Goal: Task Accomplishment & Management: Use online tool/utility

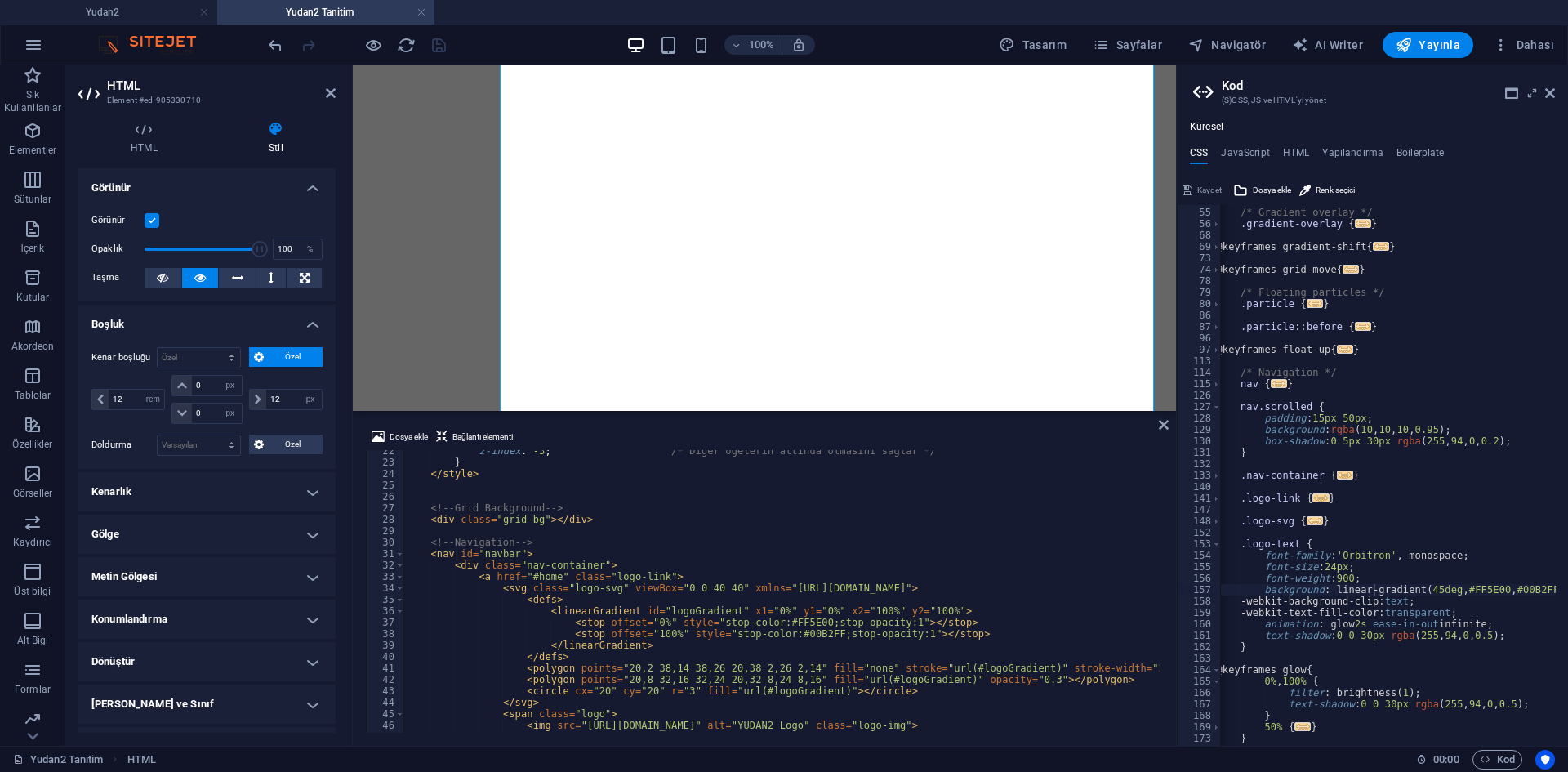
select select "rem"
select select "px"
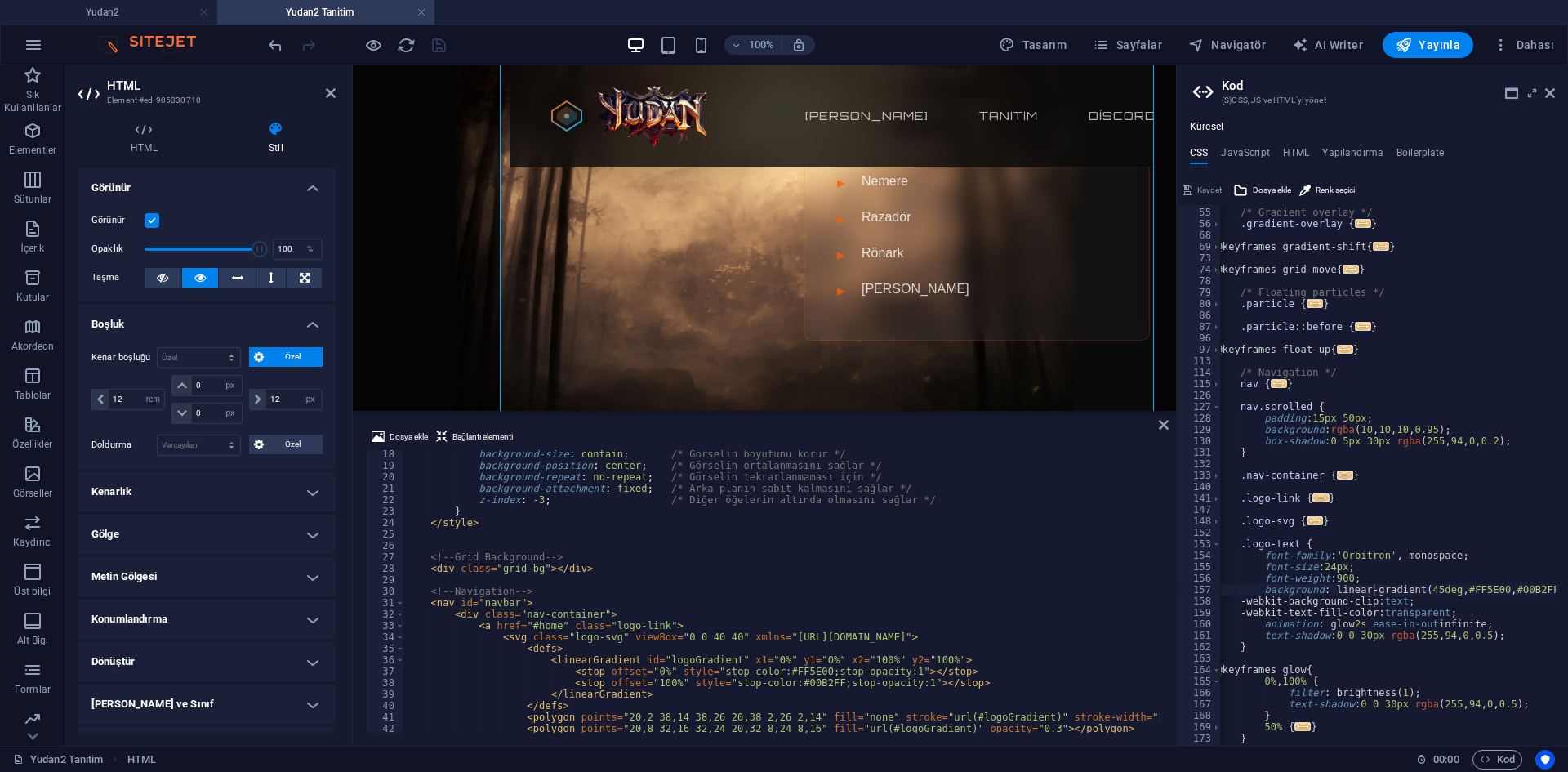
scroll to position [96, 0]
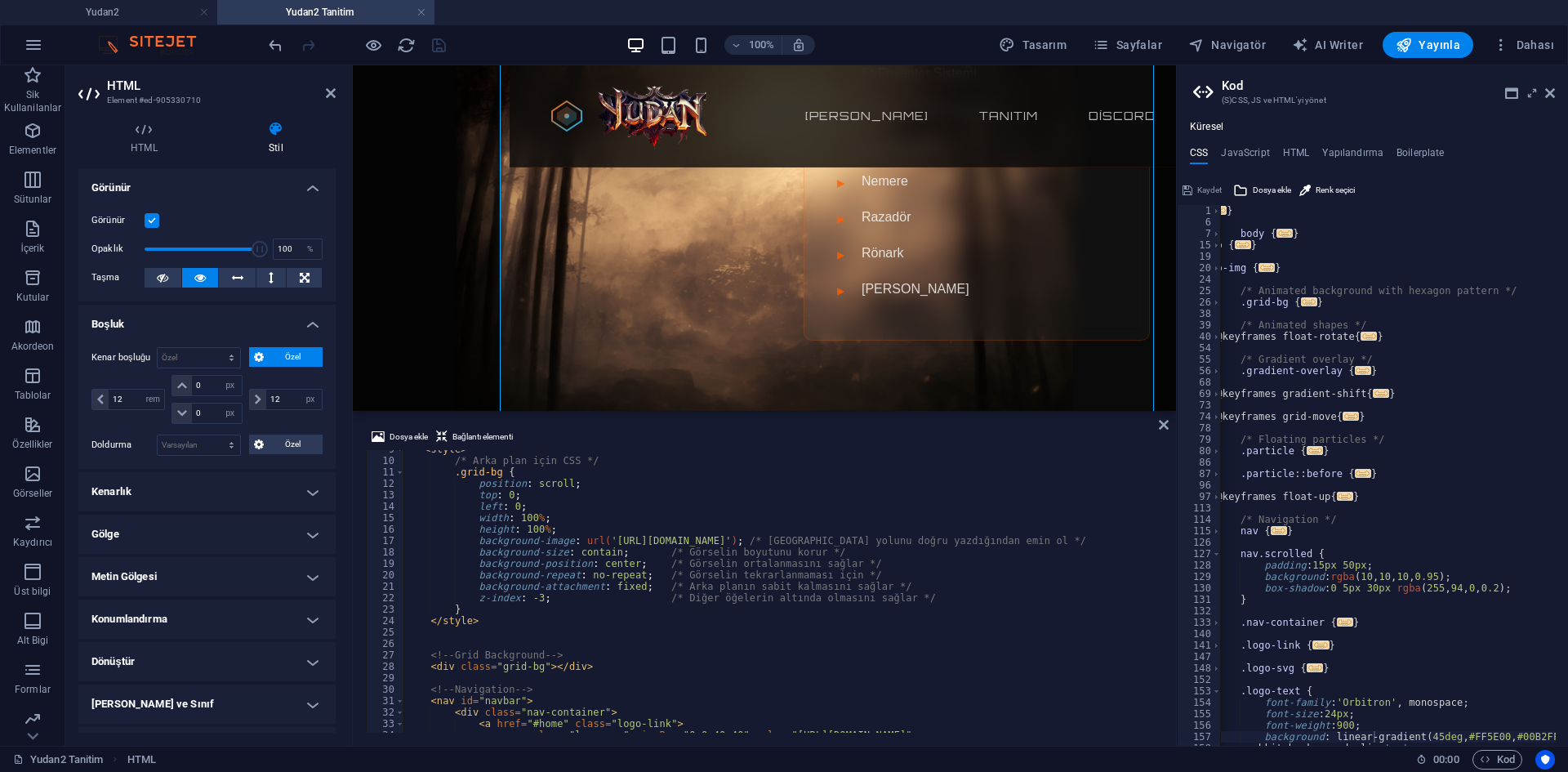
scroll to position [0, 0]
click at [1211, 339] on div "40" at bounding box center [1200, 336] width 44 height 11
click at [1212, 339] on span at bounding box center [1216, 336] width 9 height 11
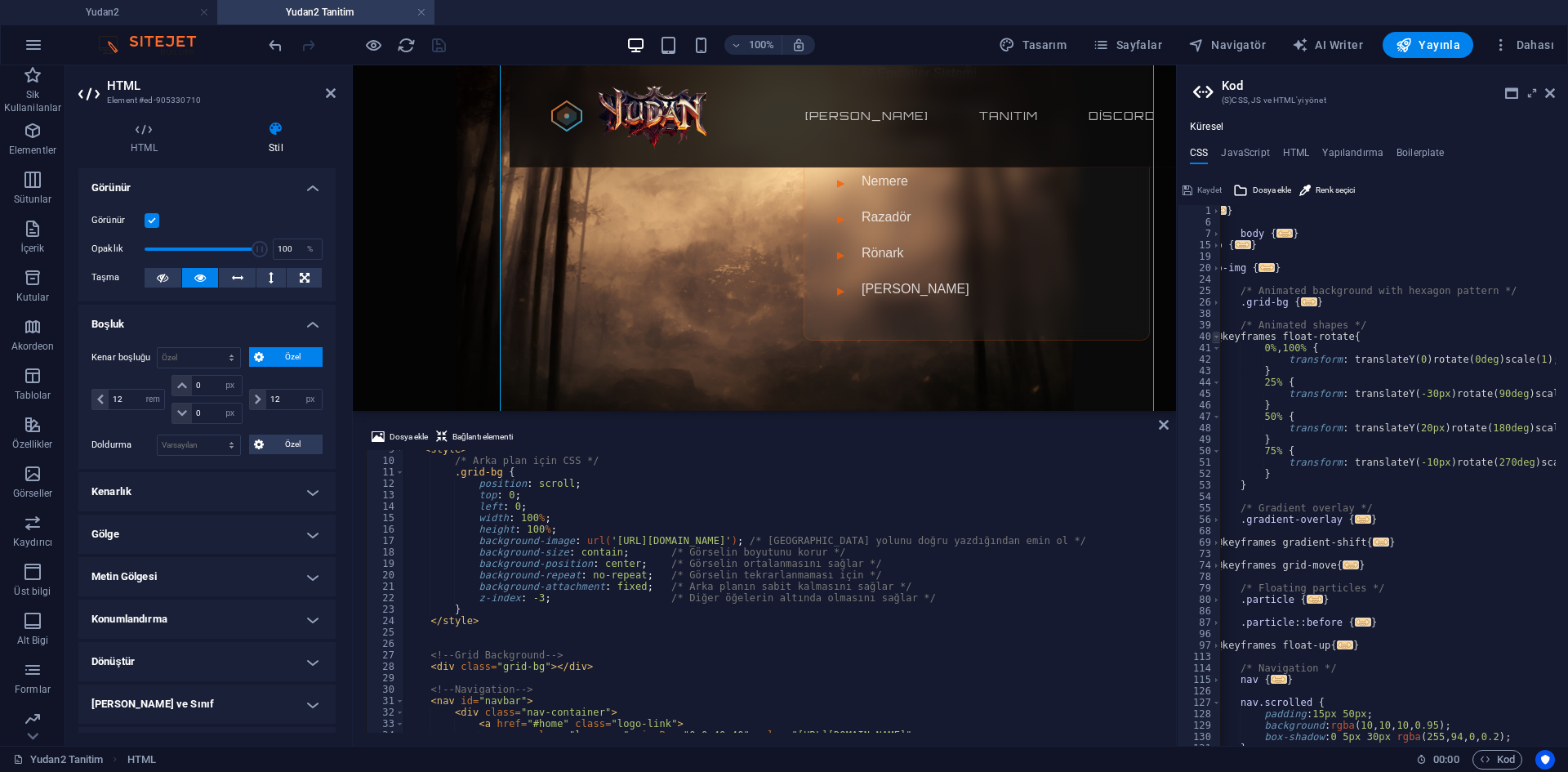
click at [1212, 339] on span at bounding box center [1216, 336] width 9 height 11
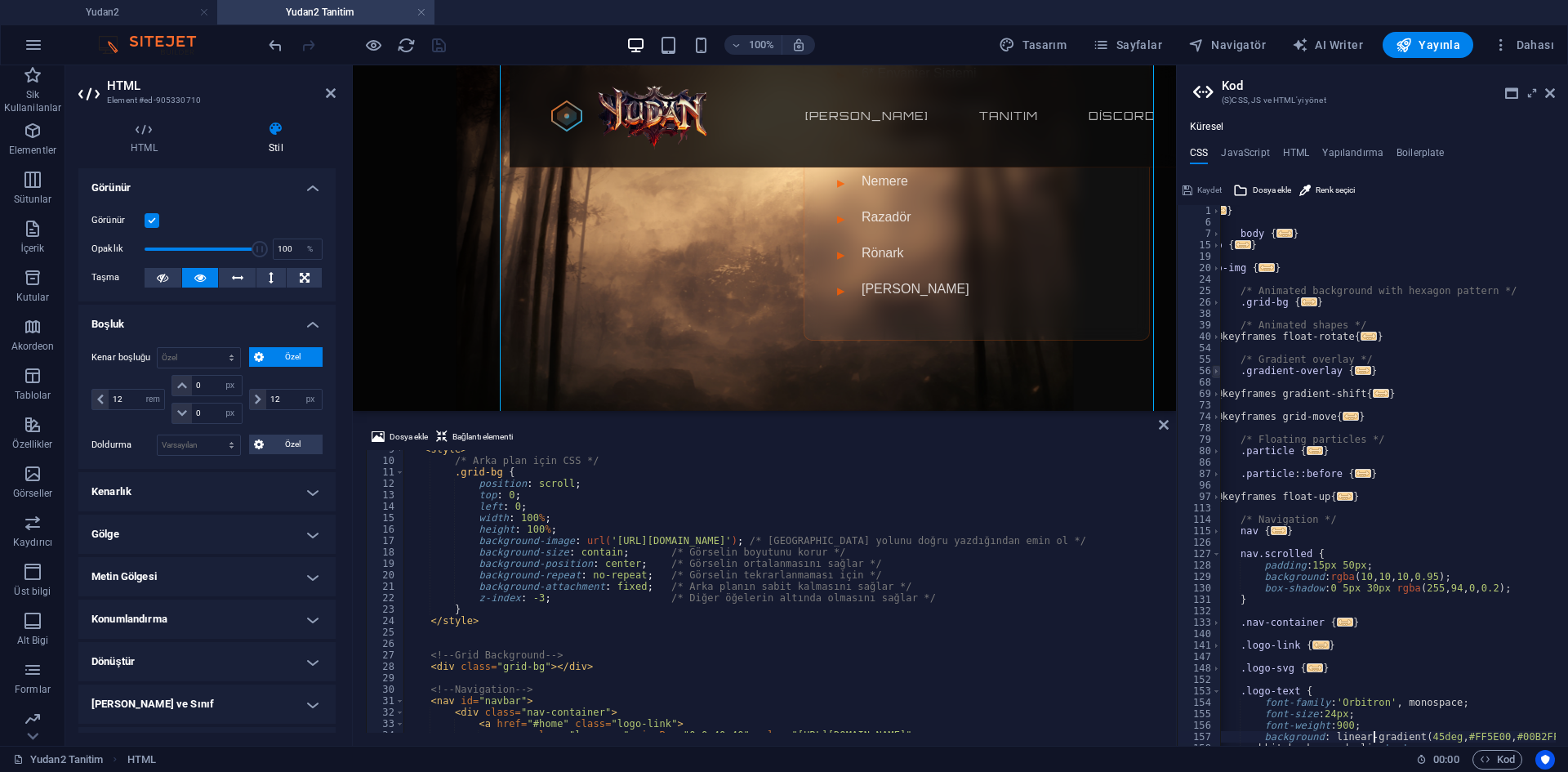
click at [1212, 369] on span at bounding box center [1216, 370] width 9 height 11
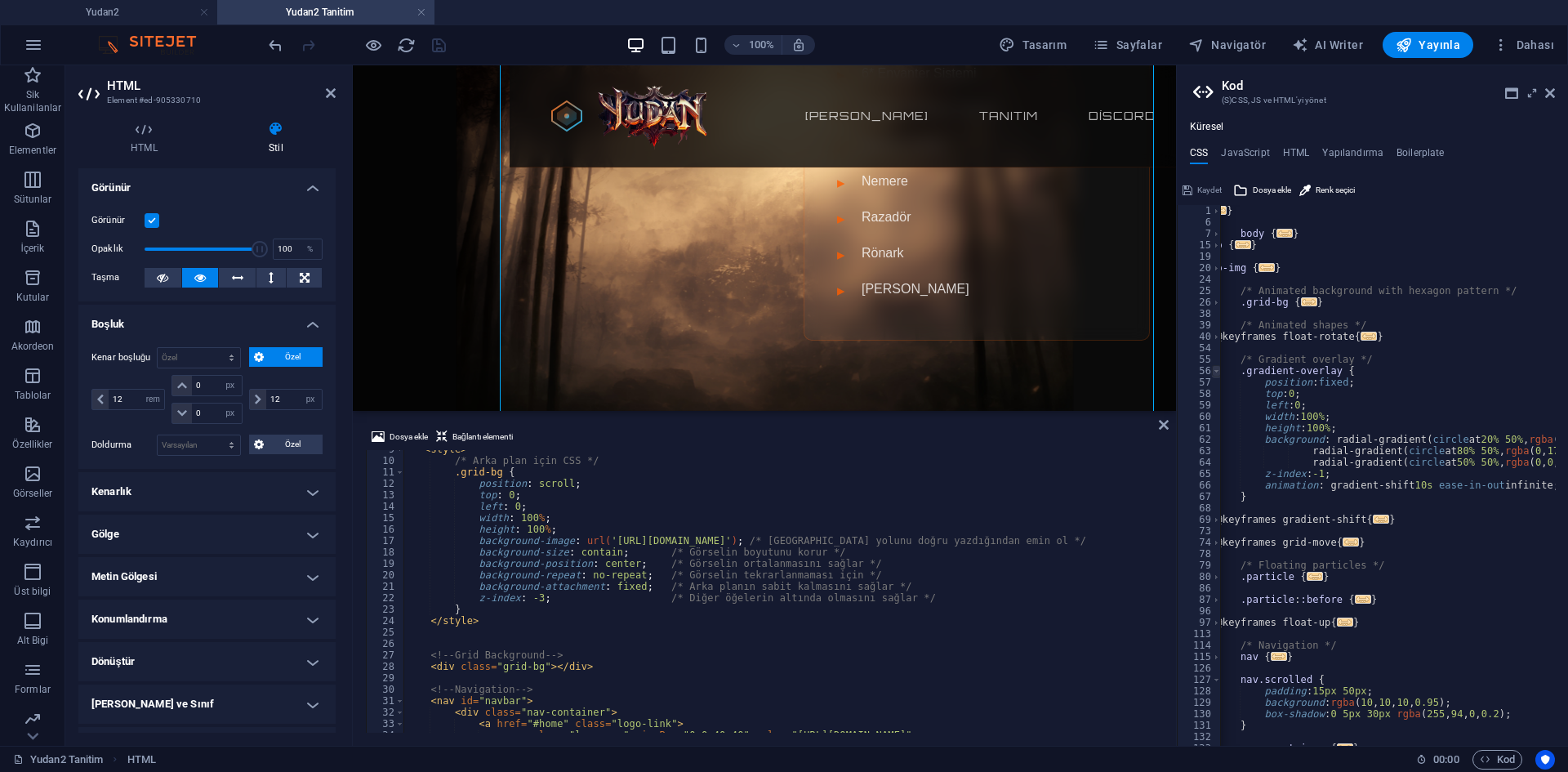
click at [1212, 369] on span at bounding box center [1216, 370] width 9 height 11
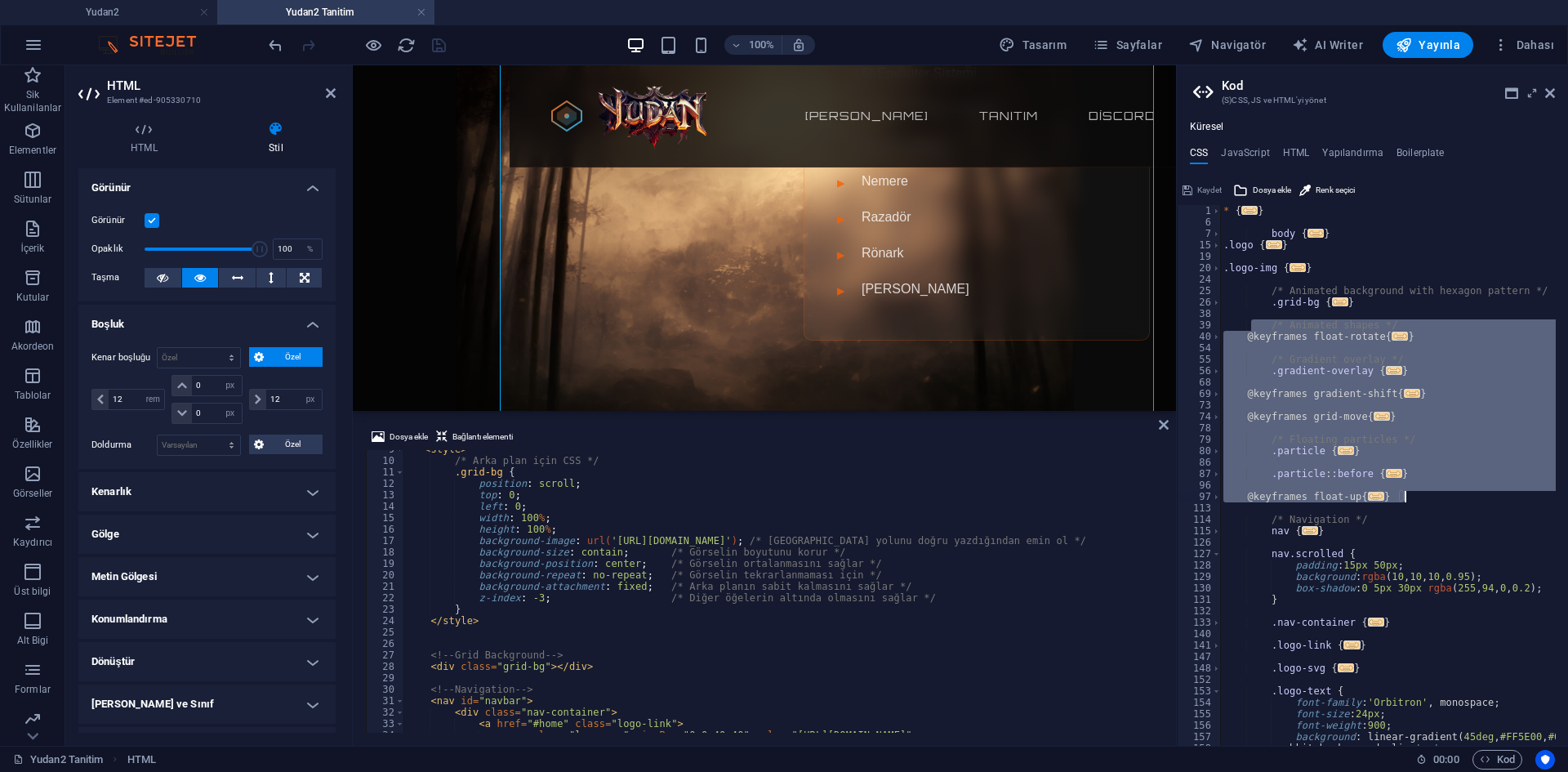
drag, startPoint x: 1222, startPoint y: 324, endPoint x: 1438, endPoint y: 500, distance: 278.6
click at [1438, 500] on div "* { ... } body { ... } .logo { ... } .logo-img { ... } /* Animated background w…" at bounding box center [1521, 481] width 601 height 551
type textarea "} }"
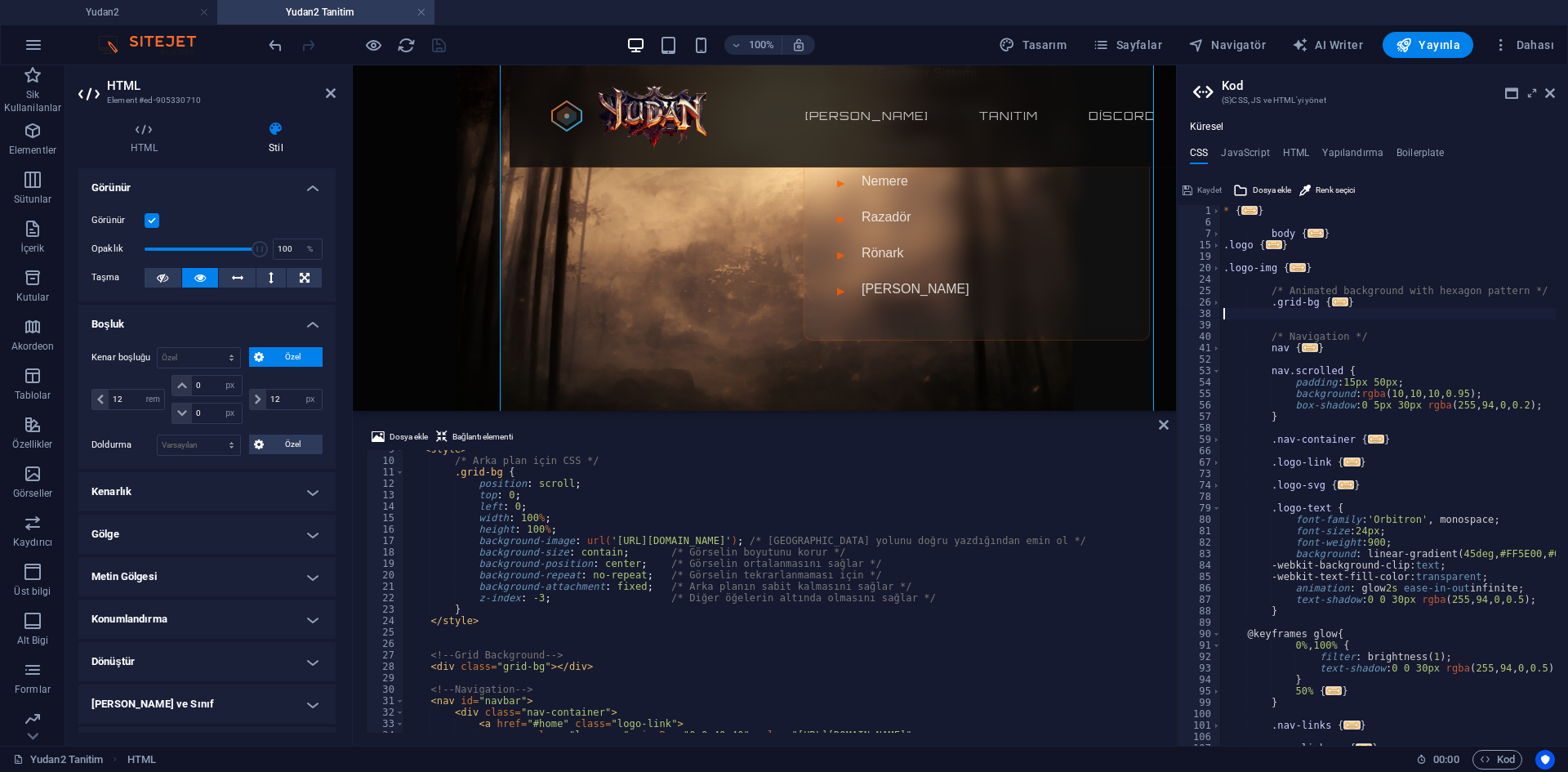
type textarea "}"
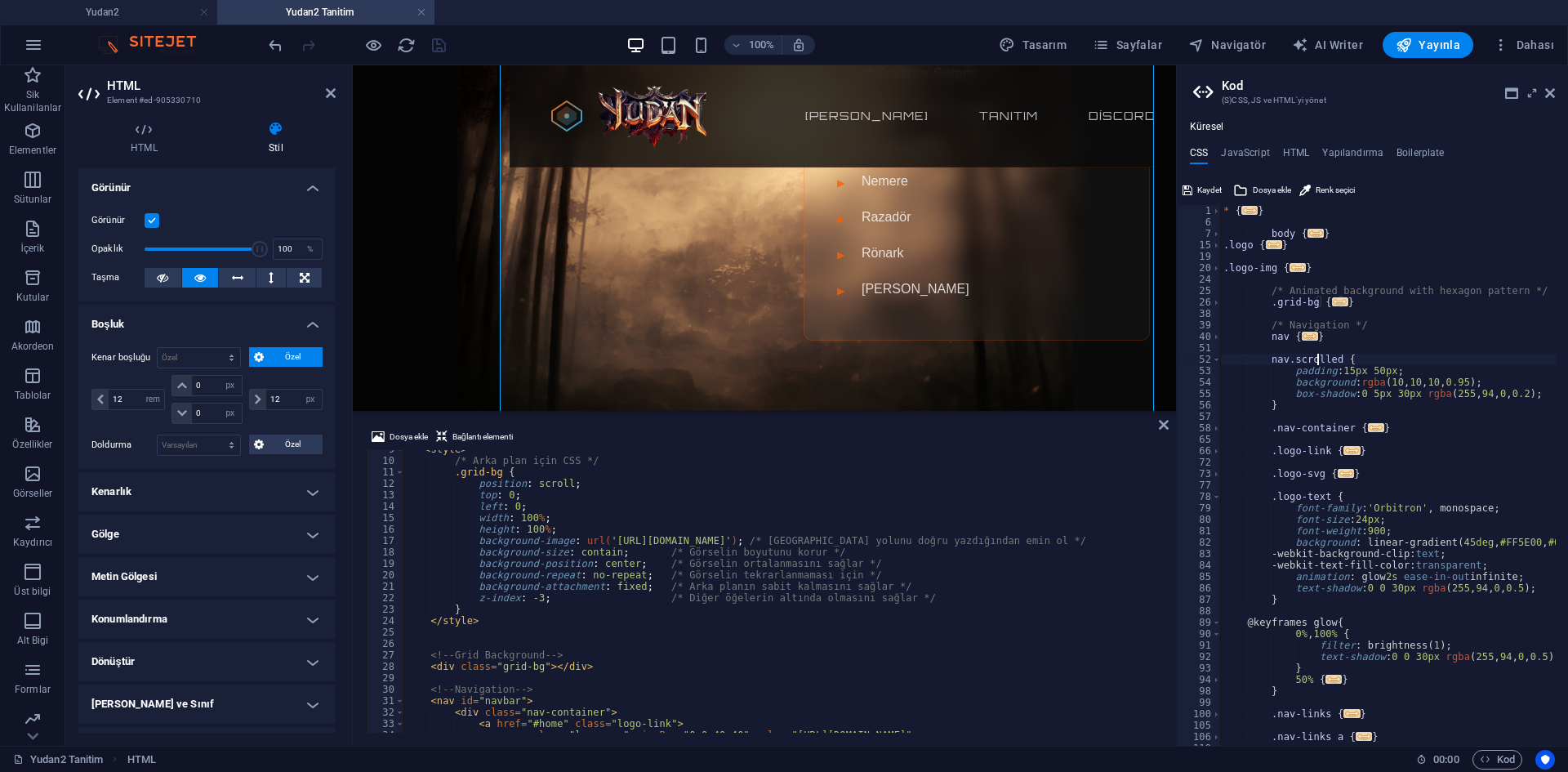
click at [1317, 356] on div "* { ... } body { ... } .logo { ... } .logo-img { ... } /* Animated background w…" at bounding box center [1521, 481] width 601 height 551
type textarea "nav.scrolled {"
click at [1207, 185] on span "Kaydet" at bounding box center [1210, 190] width 24 height 19
select select "rem"
select select "px"
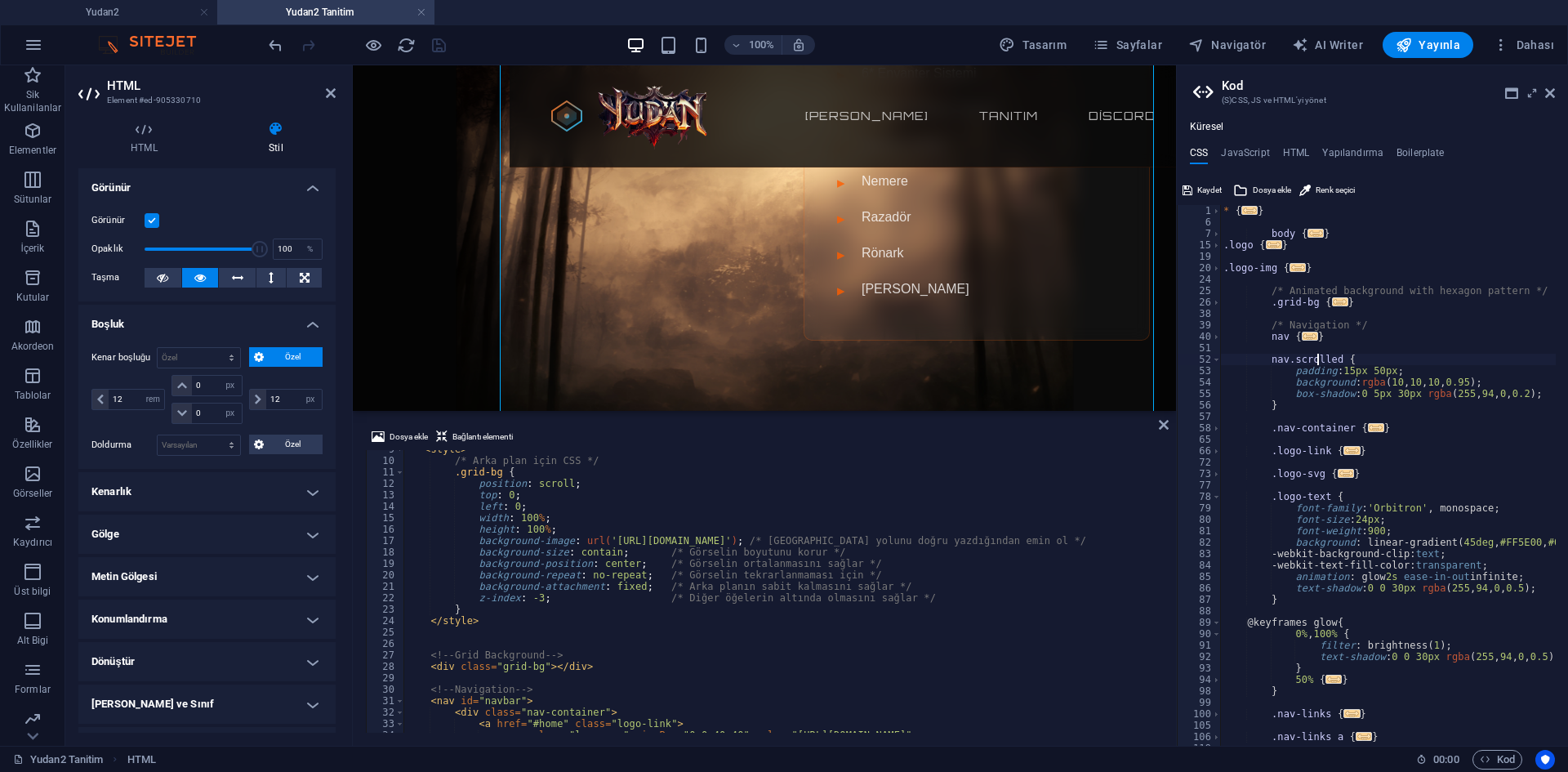
select select "px"
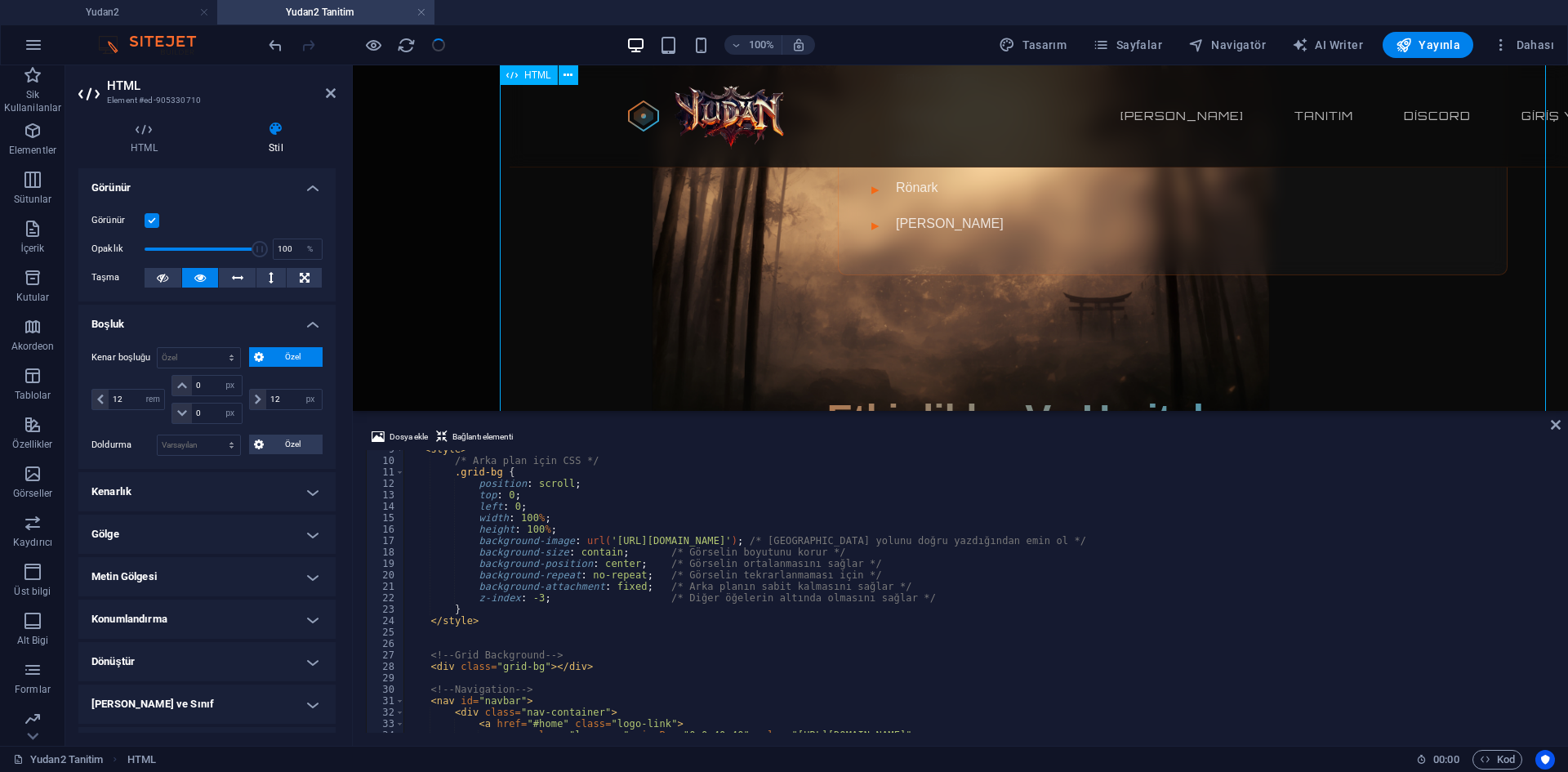
scroll to position [556, 0]
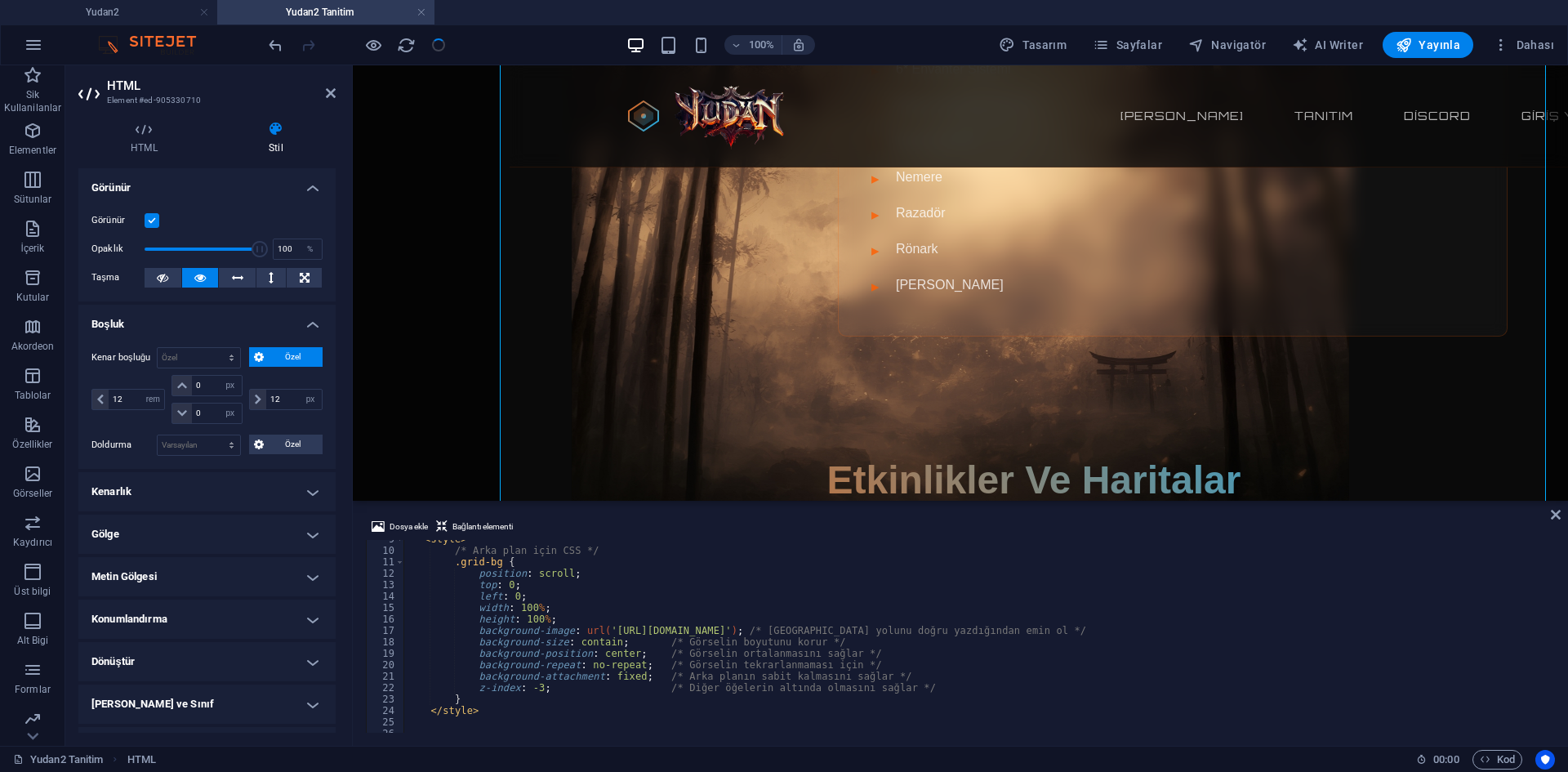
drag, startPoint x: 1016, startPoint y: 413, endPoint x: 1026, endPoint y: 530, distance: 117.4
click at [1026, 529] on div "HTML Dosya ekle Bağlantı elementi 9 10 11 12 13 14 15 16 17 18 19 20 21 22 23 2…" at bounding box center [960, 406] width 1215 height 681
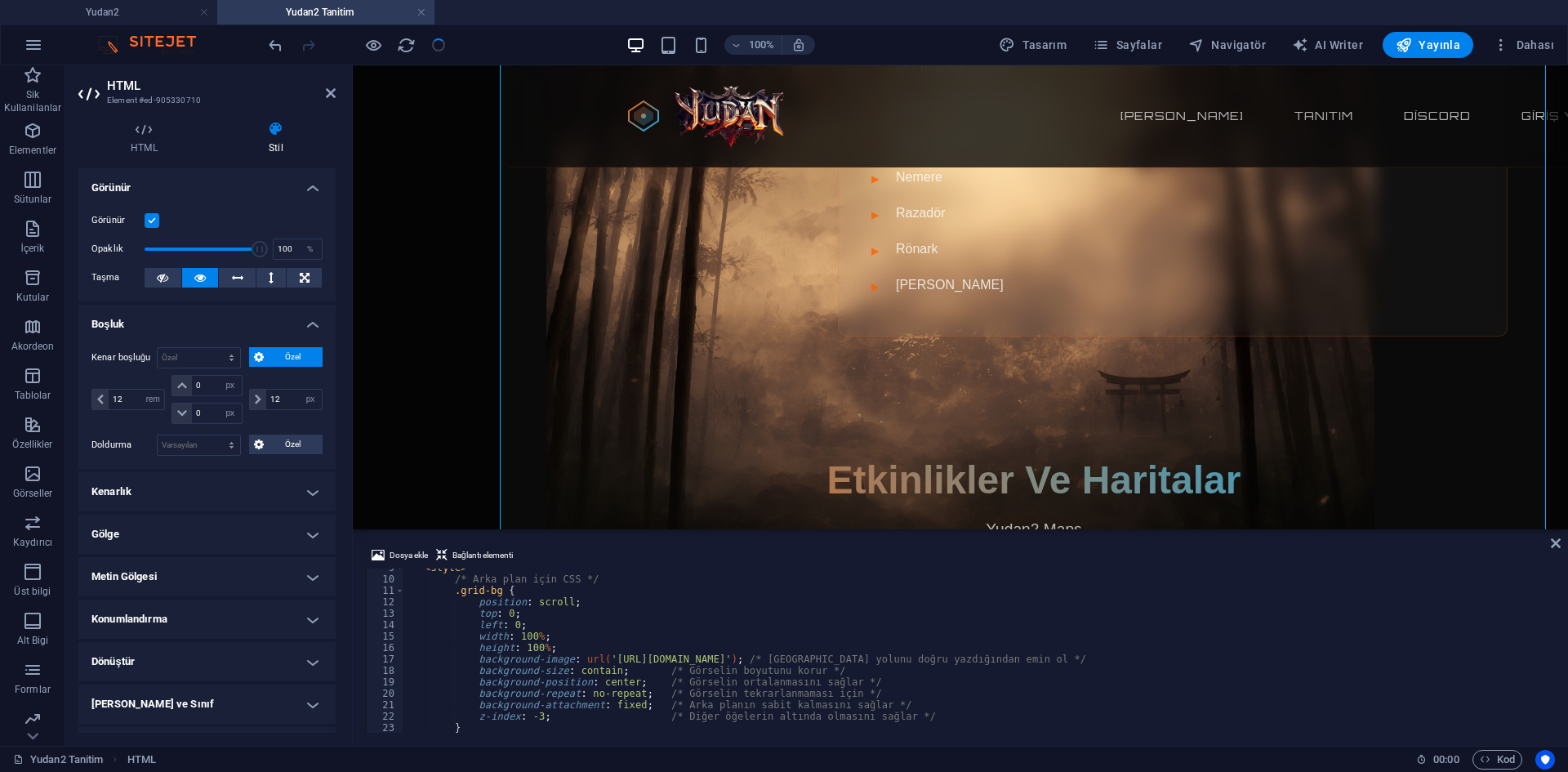
scroll to position [96, 0]
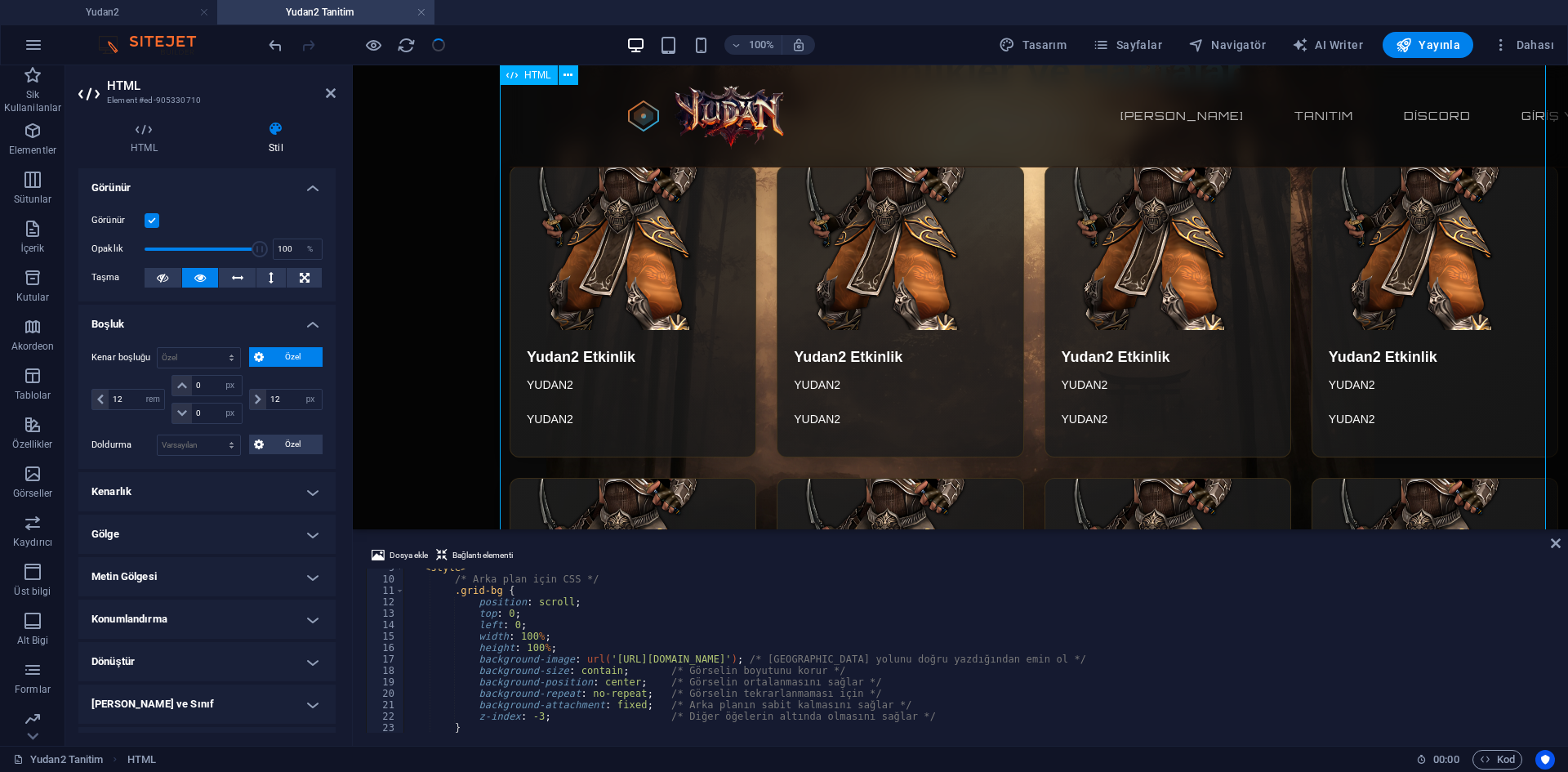
scroll to position [556, 0]
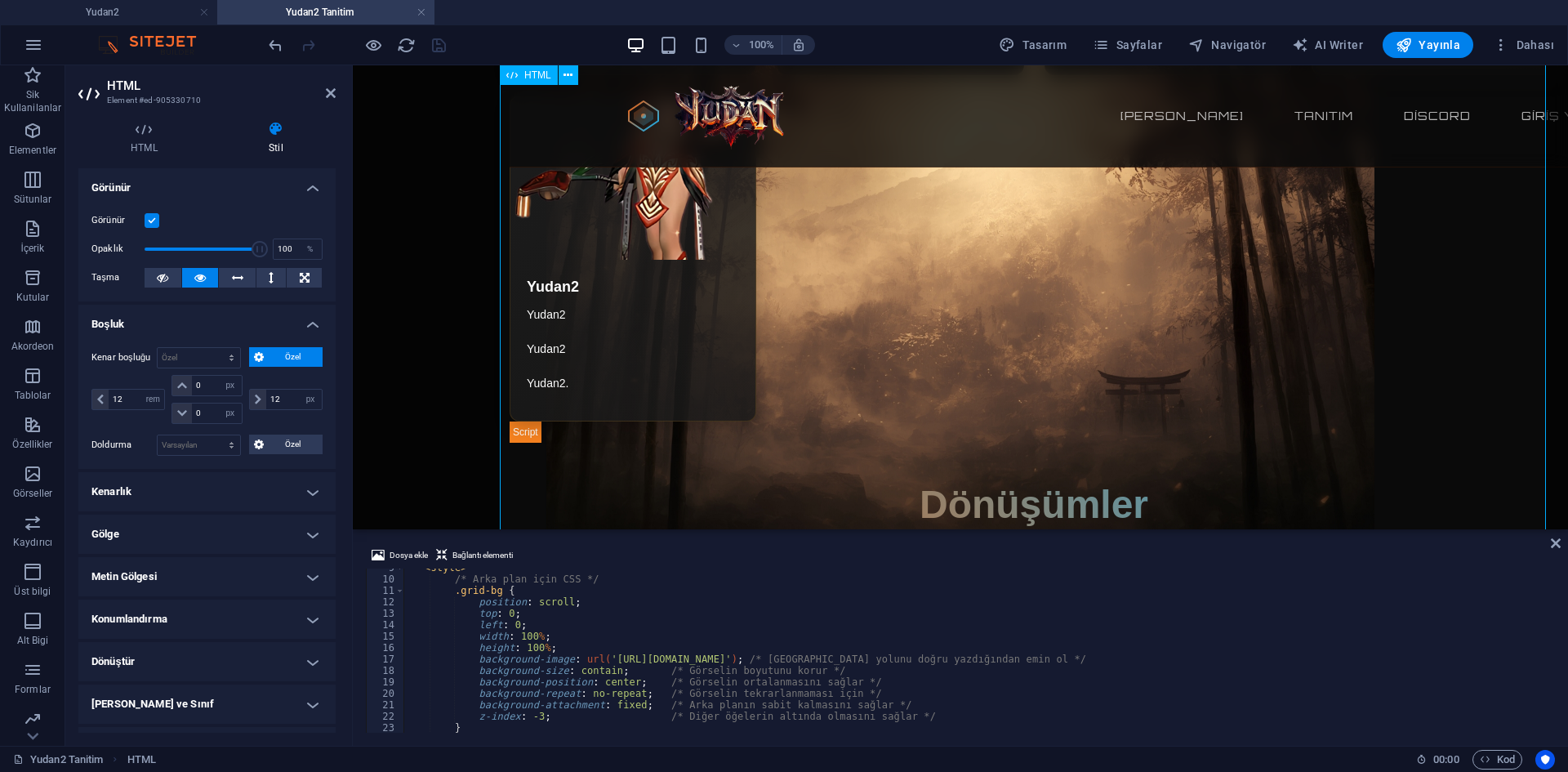
scroll to position [3596, 0]
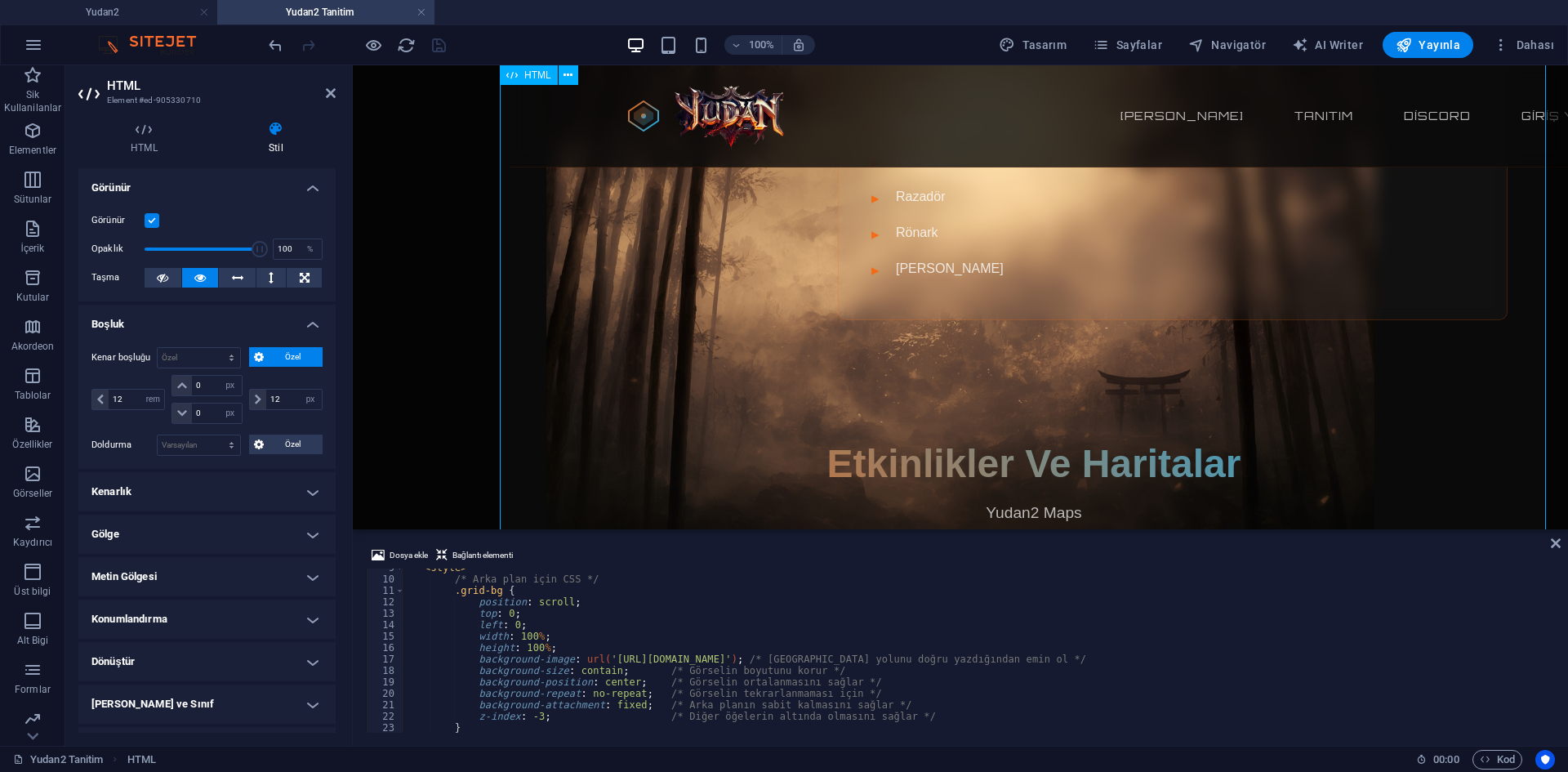
scroll to position [0, 0]
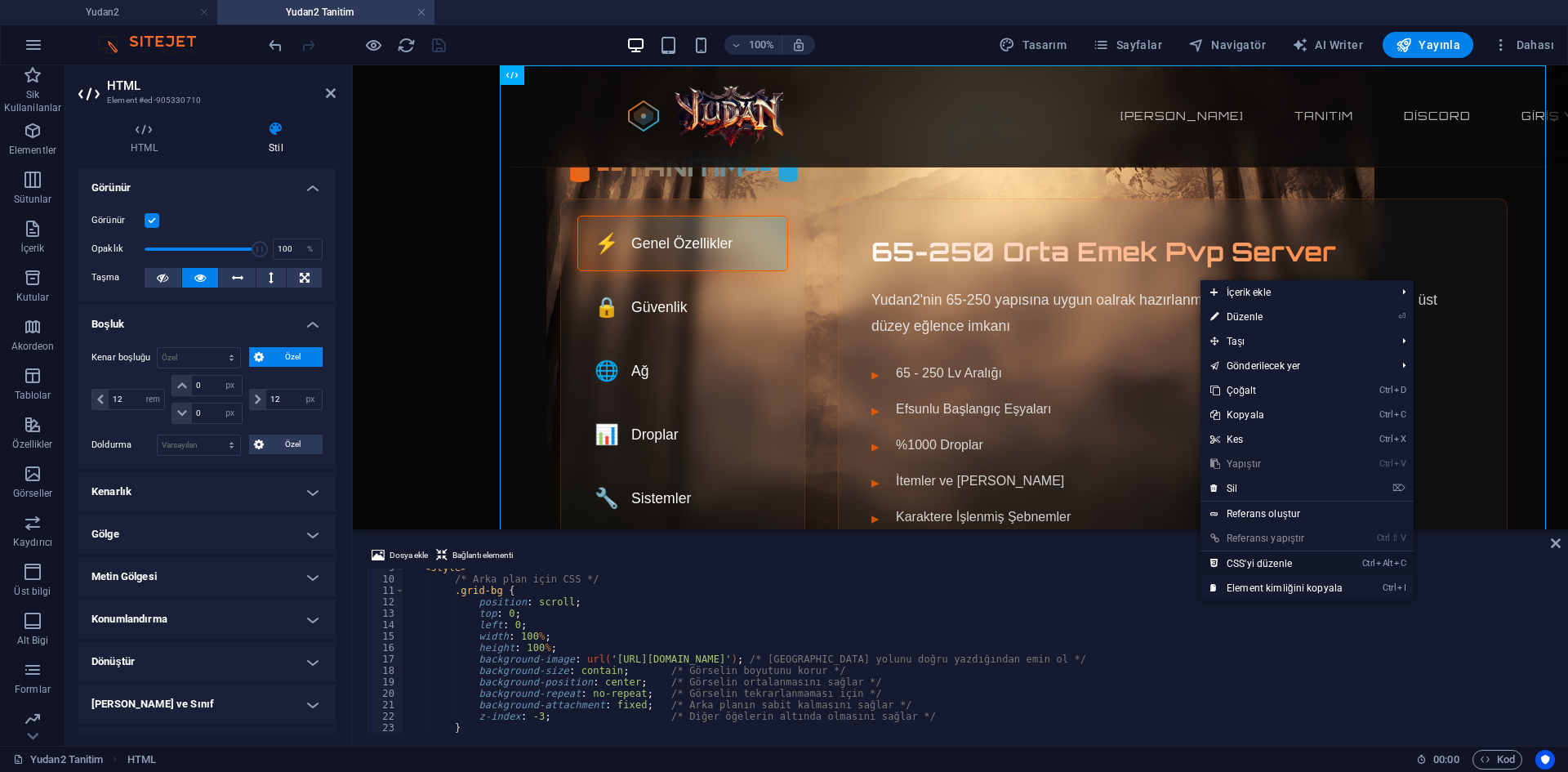
click at [1297, 553] on link "Ctrl Alt C CSS'yi düzenle" at bounding box center [1277, 564] width 152 height 25
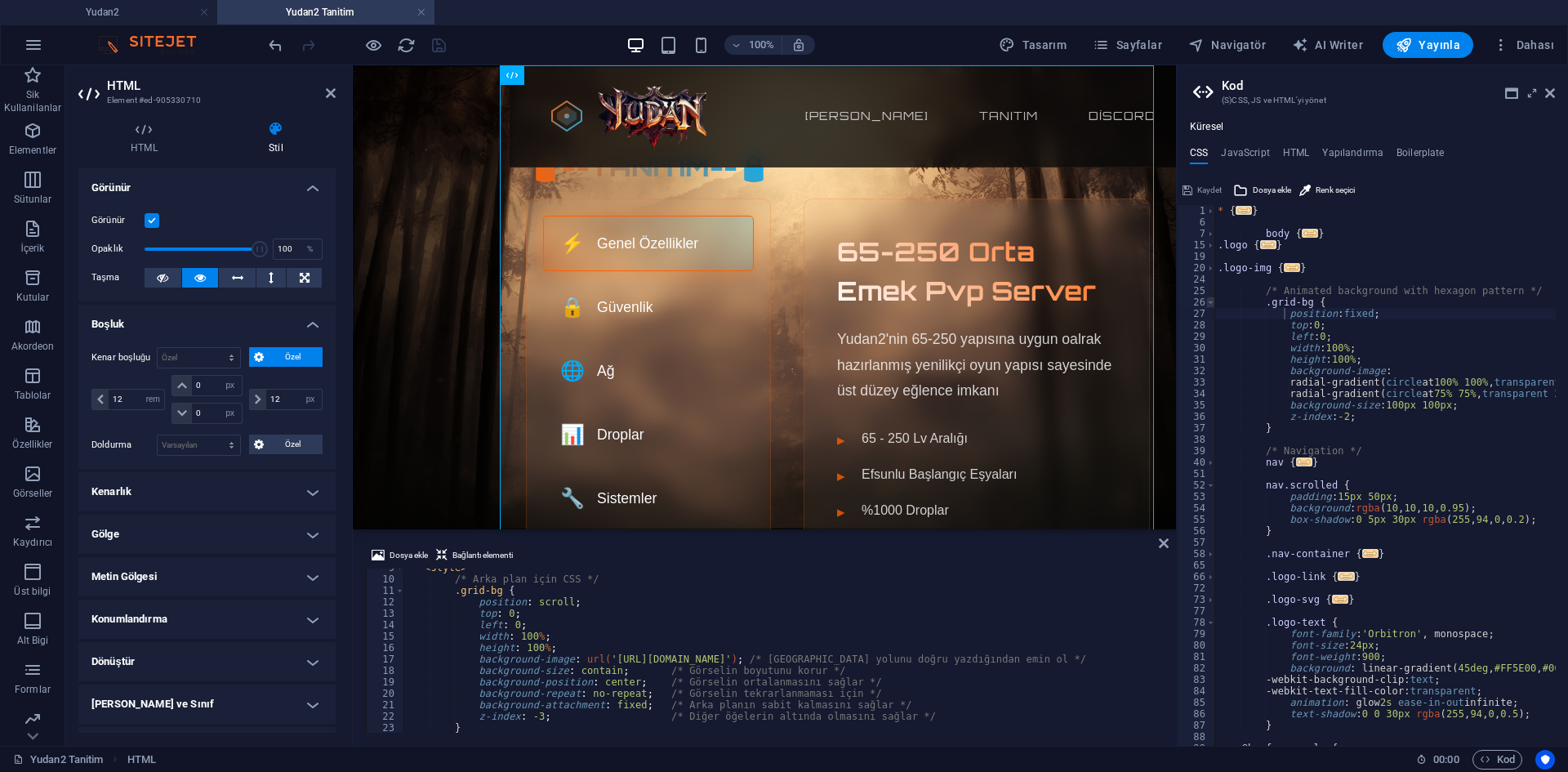
click at [1210, 298] on span at bounding box center [1211, 302] width 9 height 11
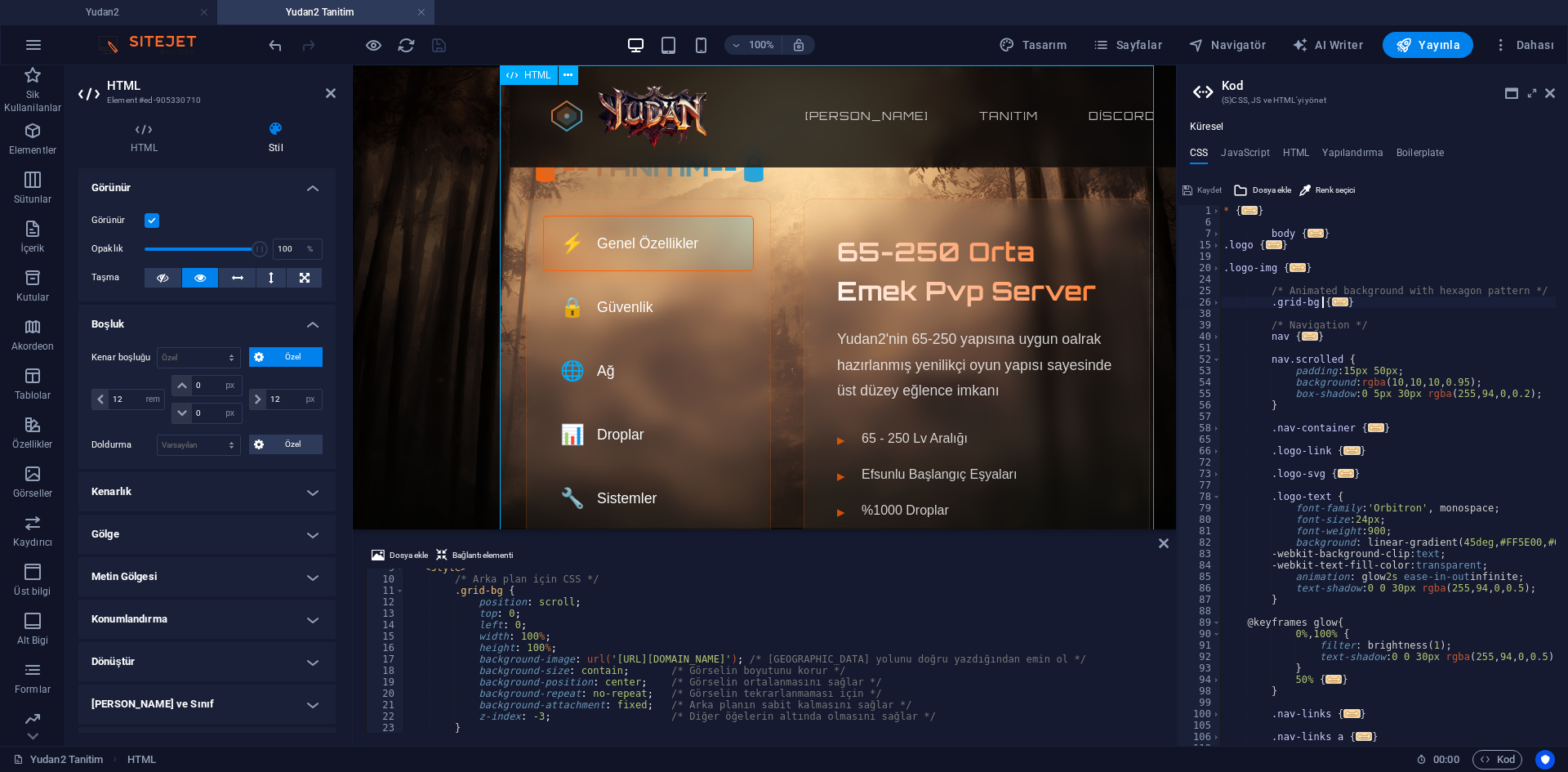
click at [1255, 400] on div "* { ... } body { ... } .logo { ... } .logo-img { ... } /* Animated background w…" at bounding box center [1521, 481] width 601 height 551
click at [1215, 361] on span at bounding box center [1216, 359] width 9 height 11
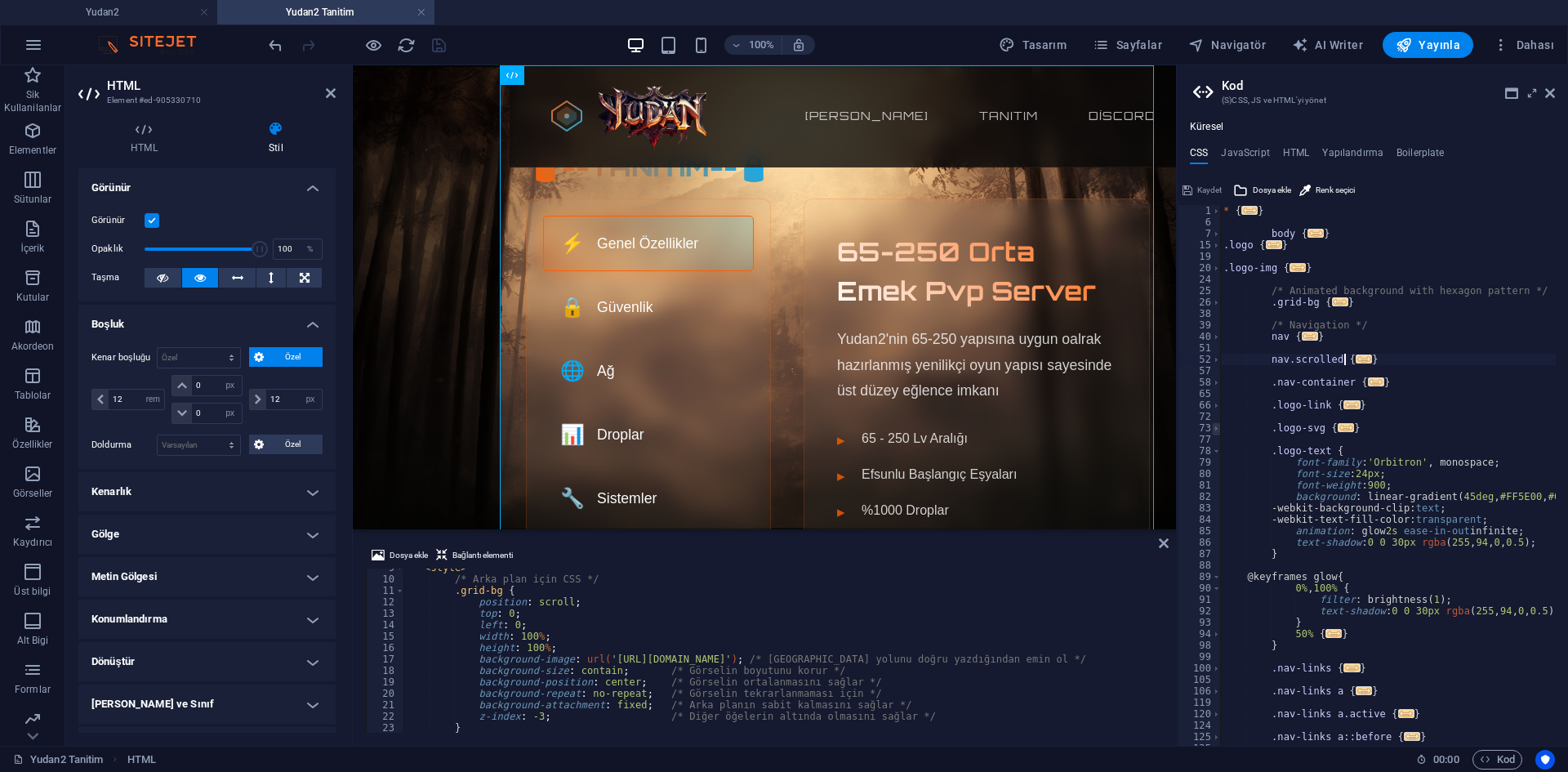
click at [1215, 425] on span at bounding box center [1216, 428] width 9 height 11
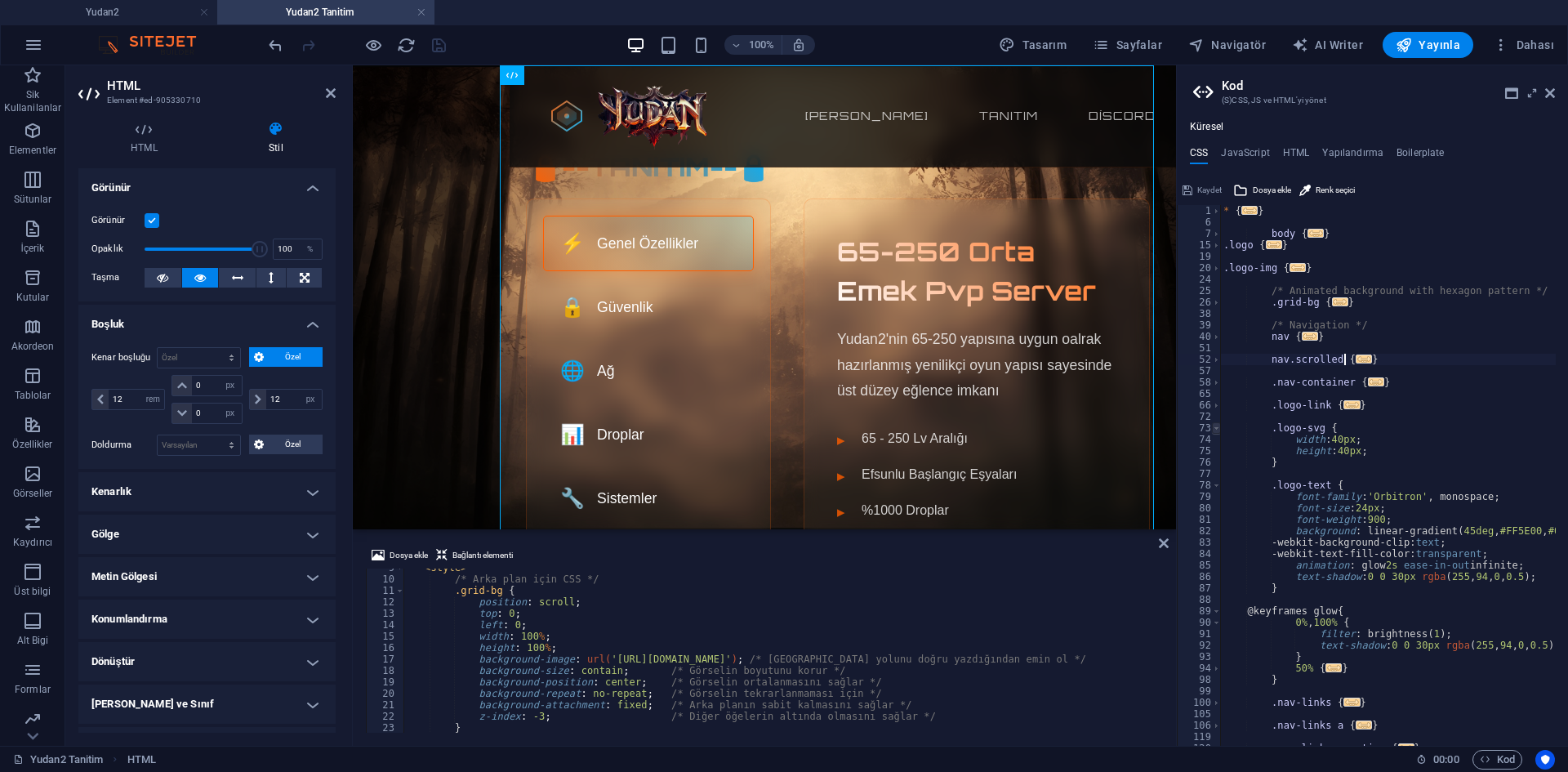
click at [1215, 425] on span at bounding box center [1216, 428] width 9 height 11
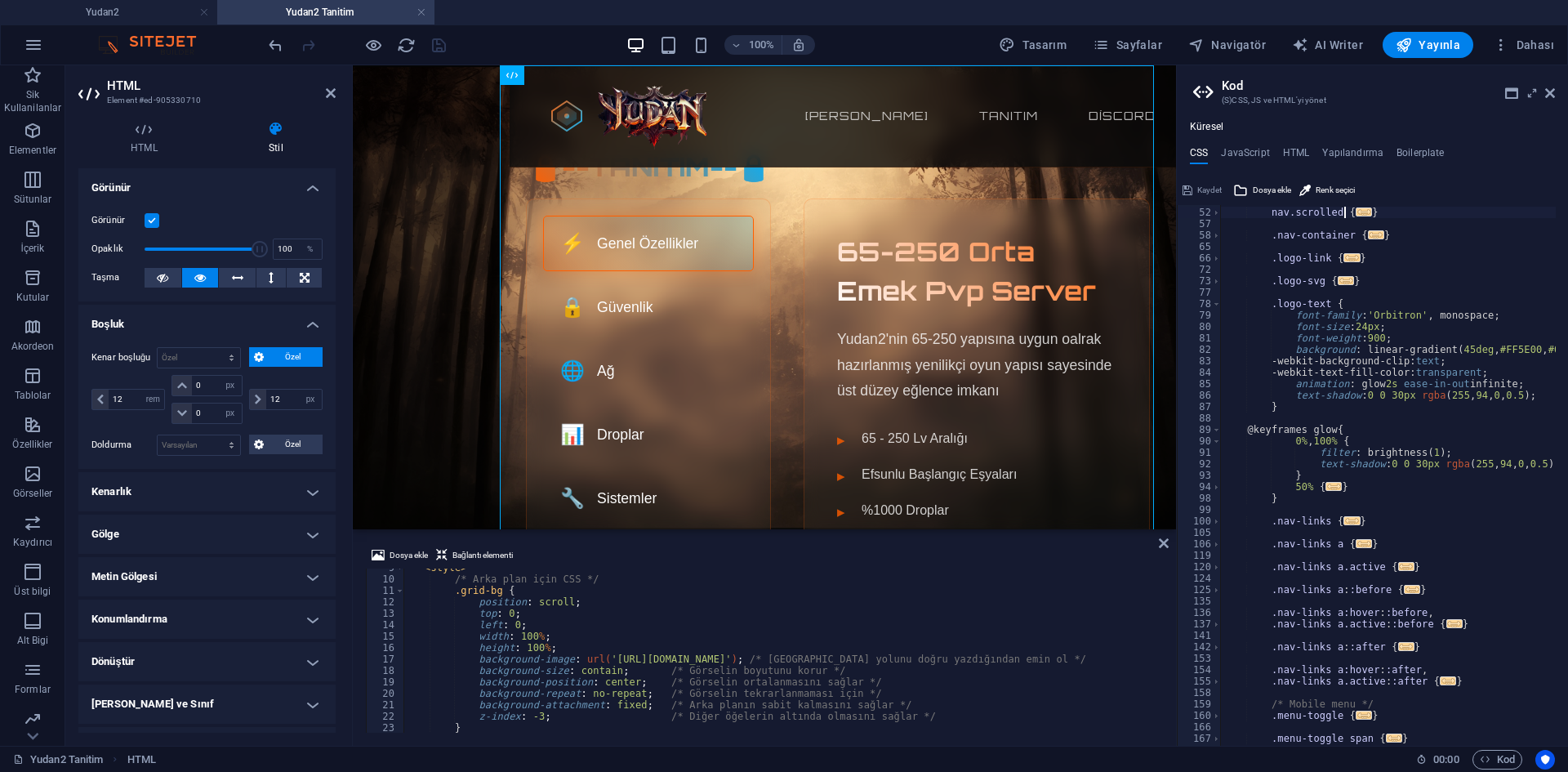
scroll to position [98, 0]
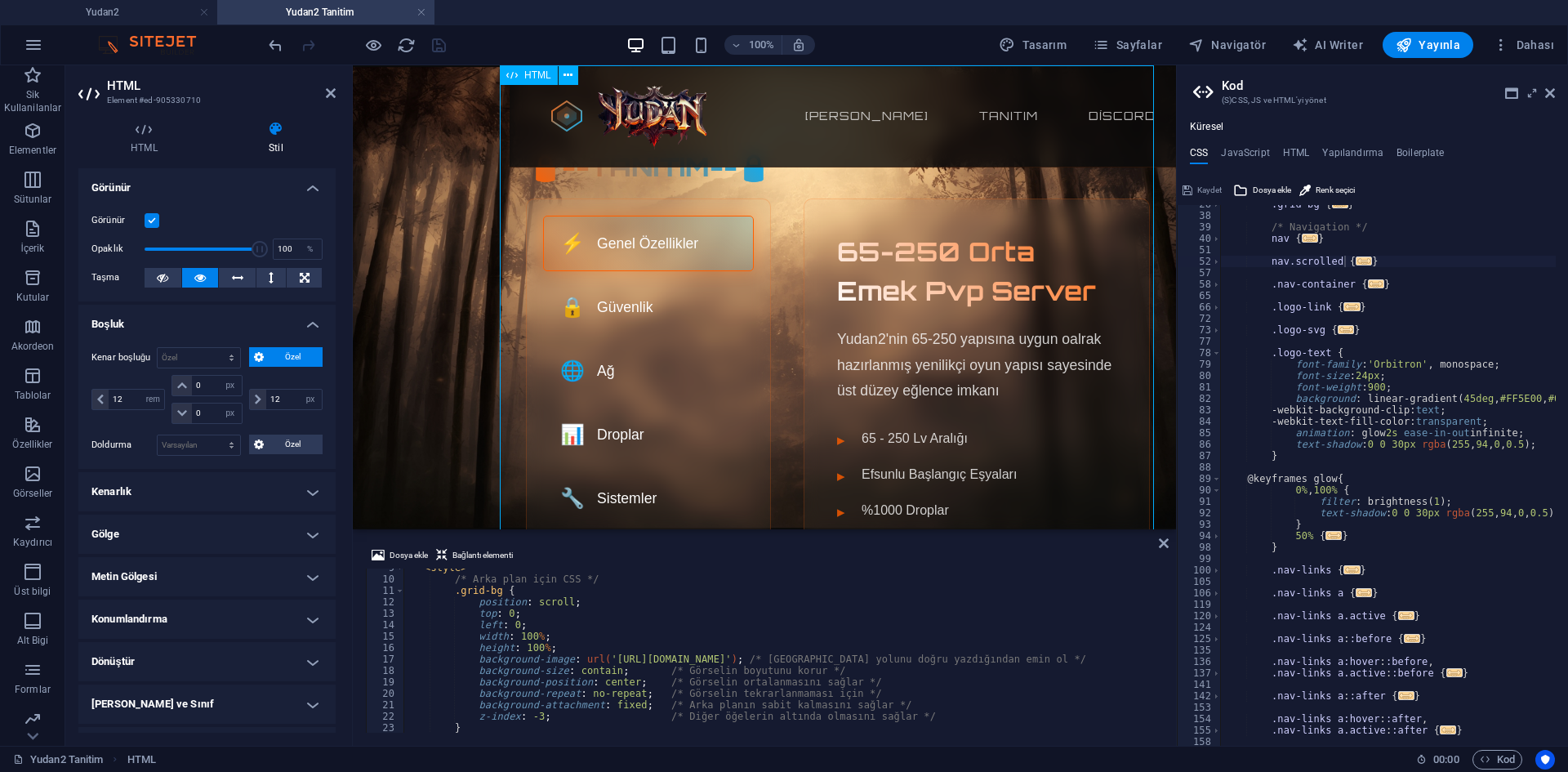
drag, startPoint x: 652, startPoint y: 116, endPoint x: 653, endPoint y: 124, distance: 8.1
click at [1367, 452] on div ".grid-bg { ... } /* Navigation */ nav { ... } nav.scrolled { ... } .nav-contain…" at bounding box center [1521, 474] width 601 height 551
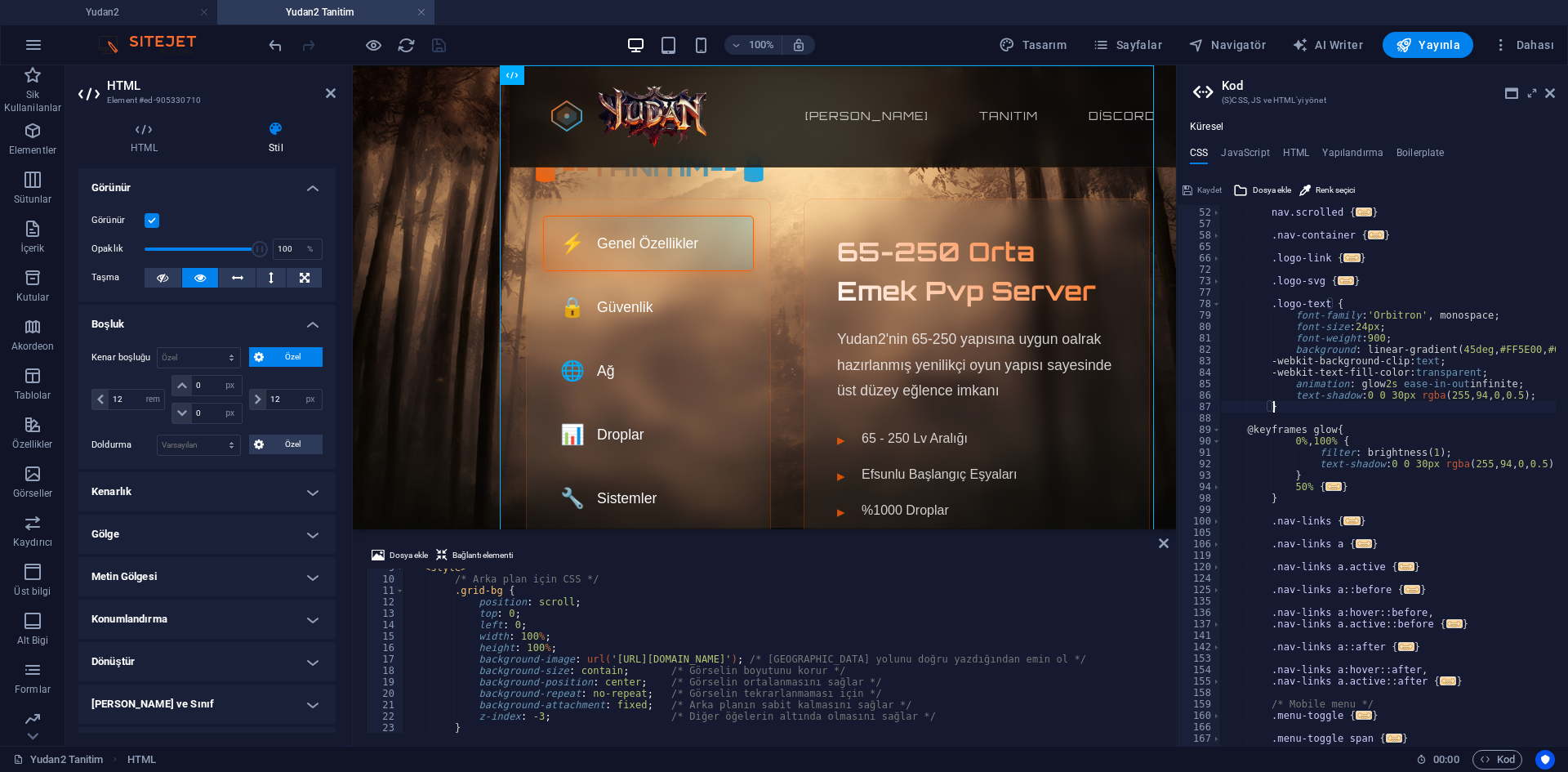
scroll to position [147, 0]
click at [1383, 468] on div "nav.scrolled { ... } .nav-container { ... } .logo-link { ... } .logo-svg { ... …" at bounding box center [1521, 471] width 601 height 551
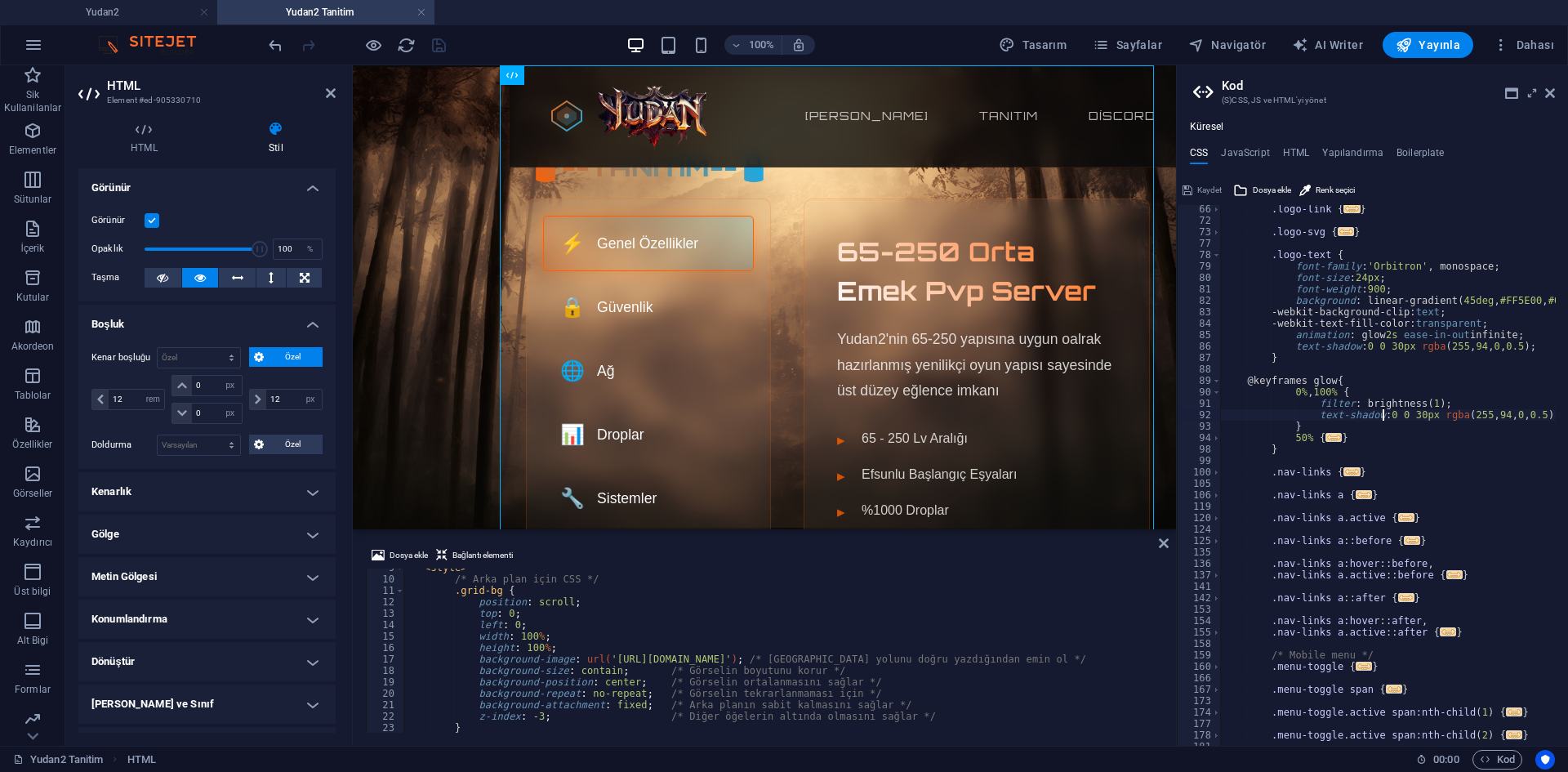
scroll to position [196, 0]
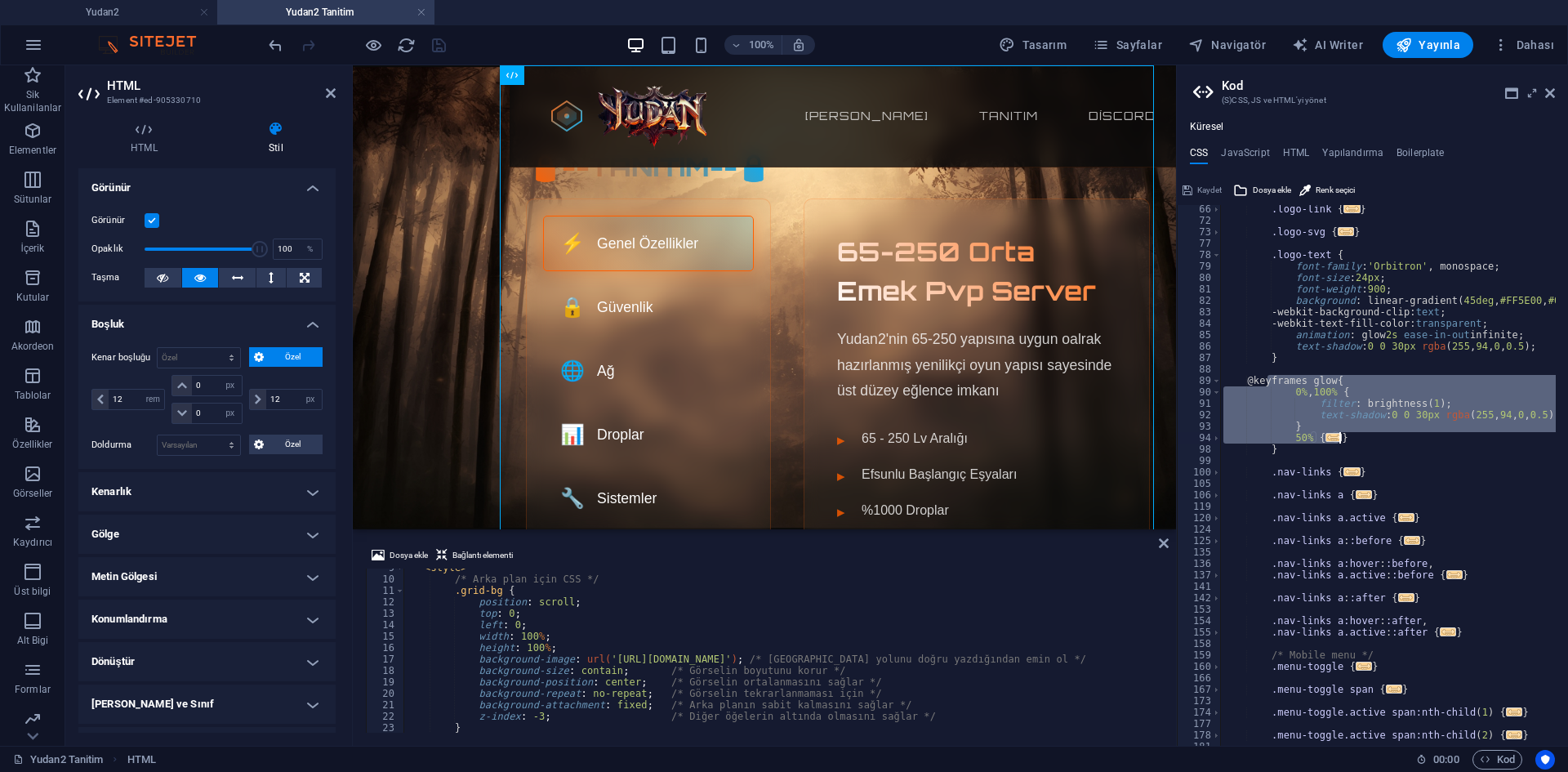
drag, startPoint x: 1266, startPoint y: 381, endPoint x: 1362, endPoint y: 442, distance: 113.7
click at [1362, 442] on div ".logo-link { ... } .logo-svg { ... } .logo-text { font-family : 'Orbitron' , mo…" at bounding box center [1521, 479] width 601 height 551
type textarea "text-shadow: 0 0 40px rgba(255, 94, 0, 0.8); }"
click at [1490, 461] on div ".logo-link { ... } .logo-svg { ... } .logo-text { font-family : 'Orbitron' , mo…" at bounding box center [1521, 479] width 601 height 551
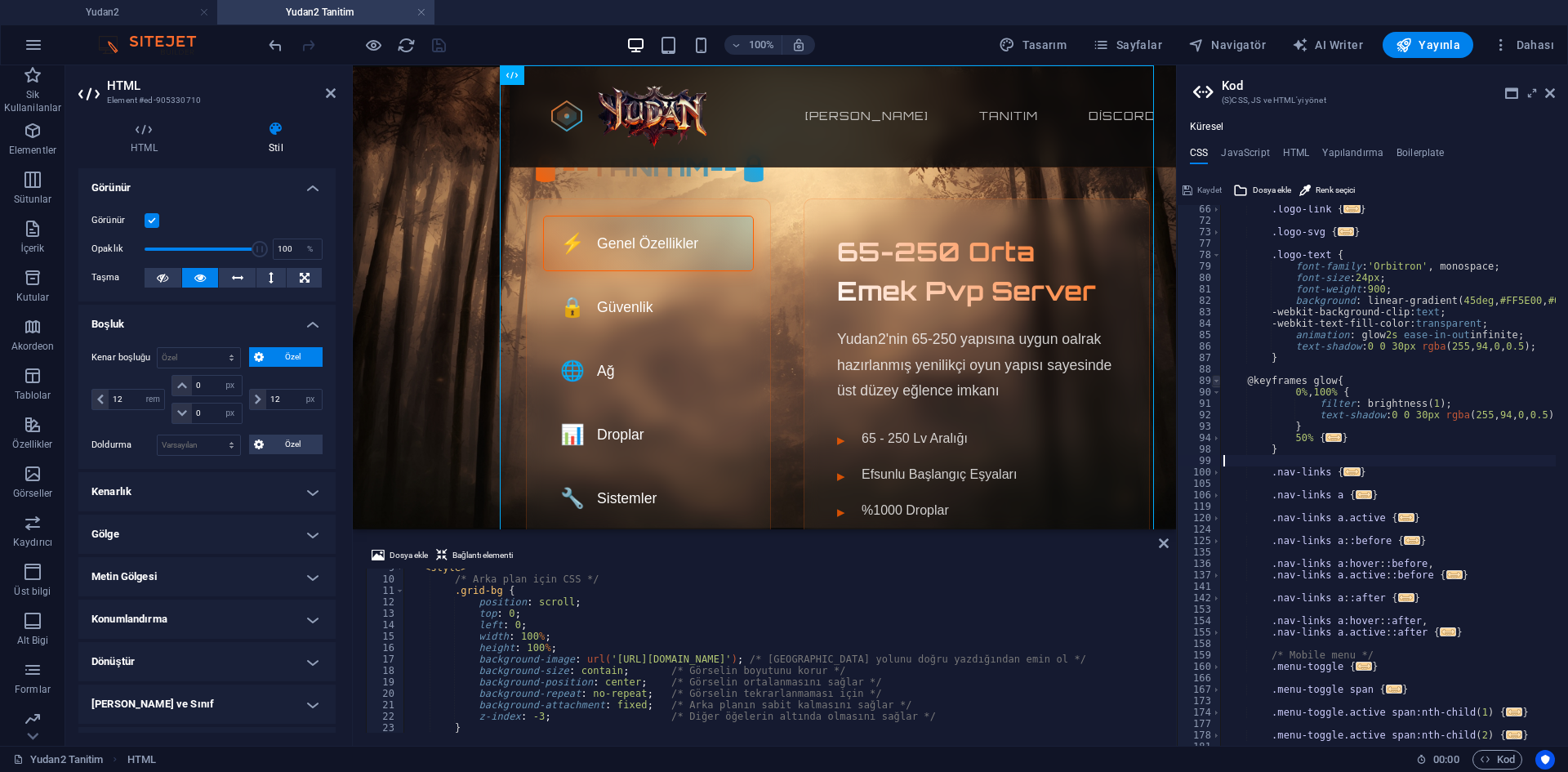
click at [1214, 378] on span at bounding box center [1216, 381] width 9 height 11
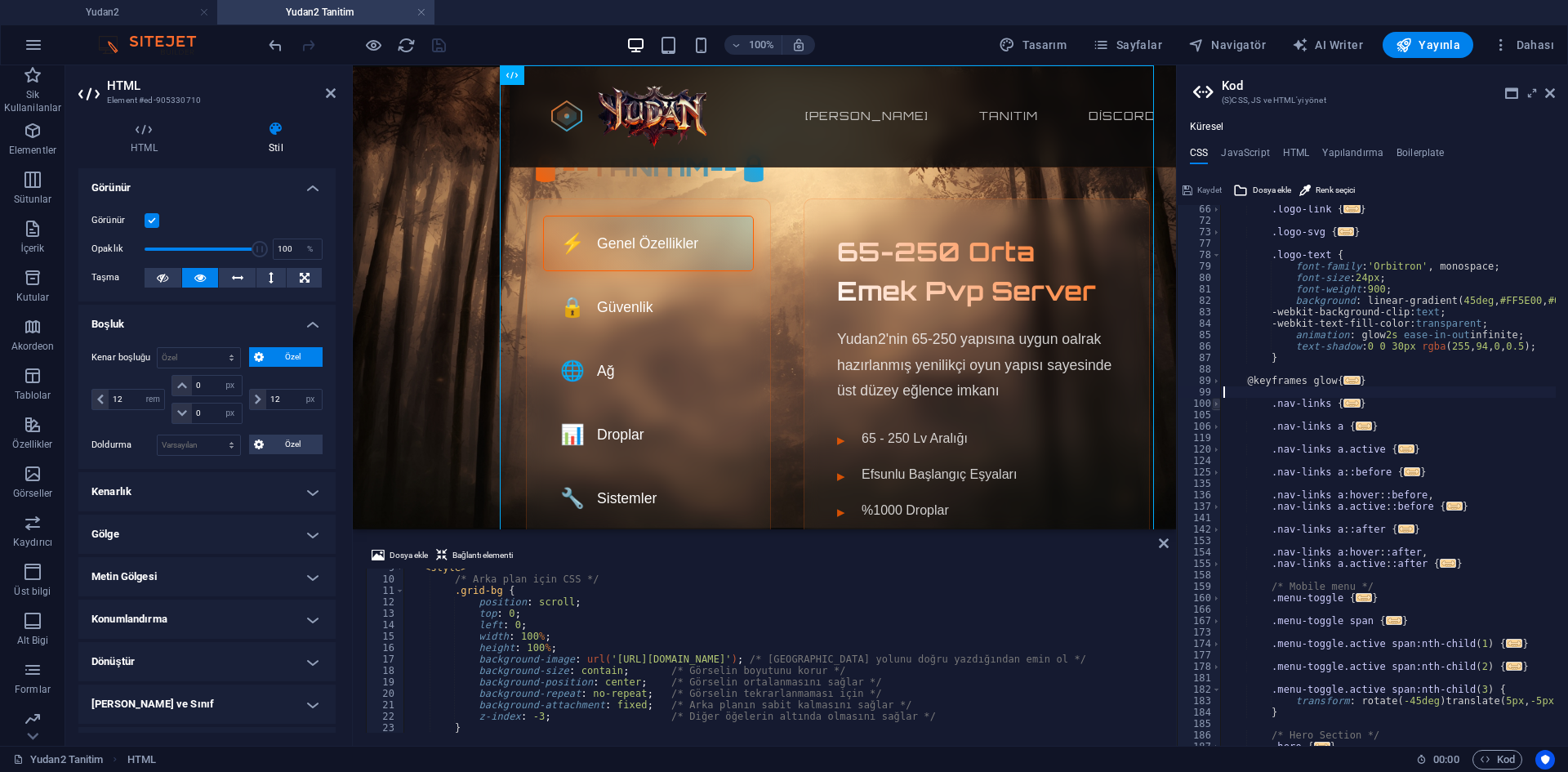
click at [1215, 404] on span at bounding box center [1216, 404] width 9 height 11
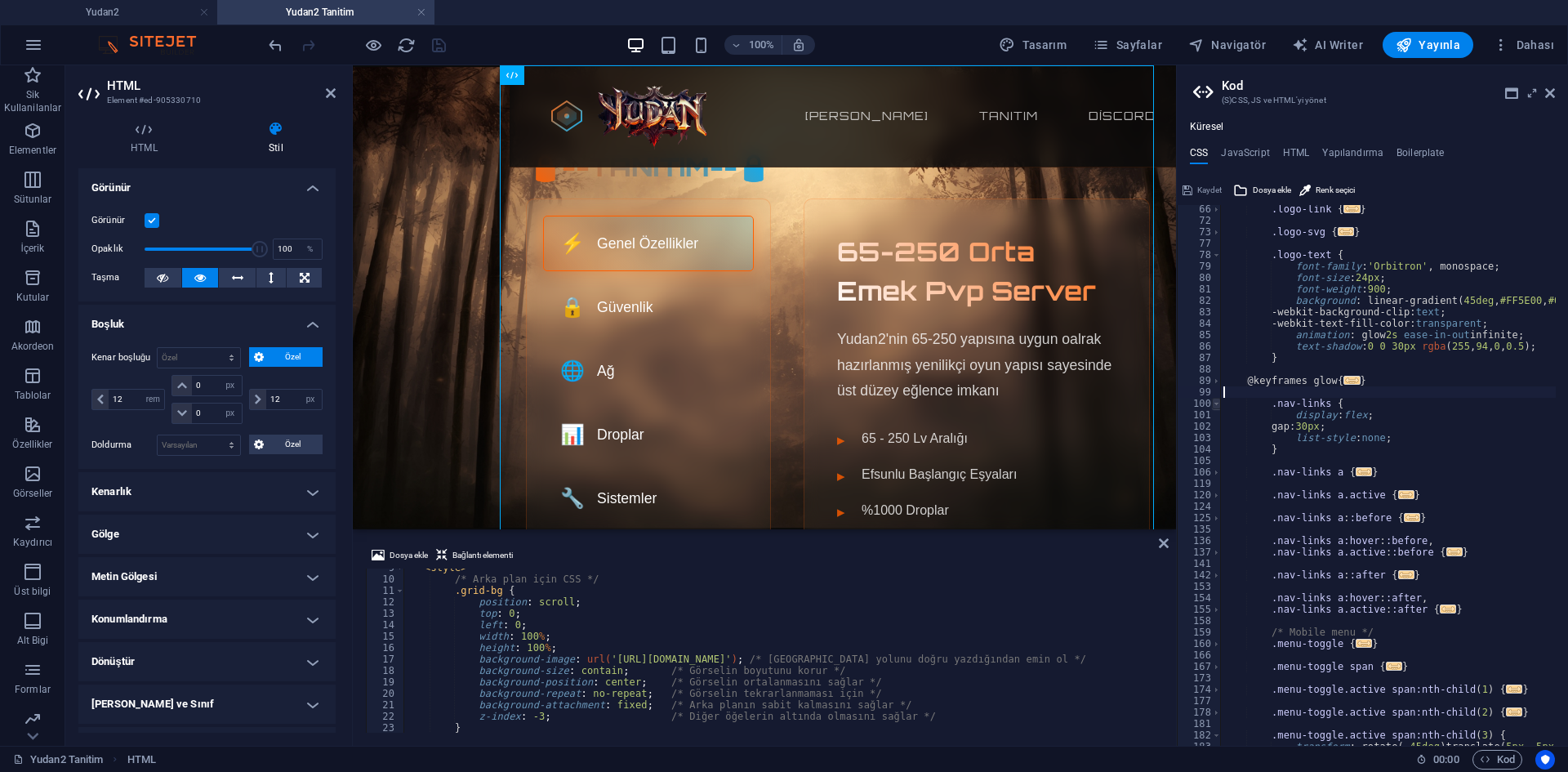
click at [1215, 404] on span at bounding box center [1216, 404] width 9 height 11
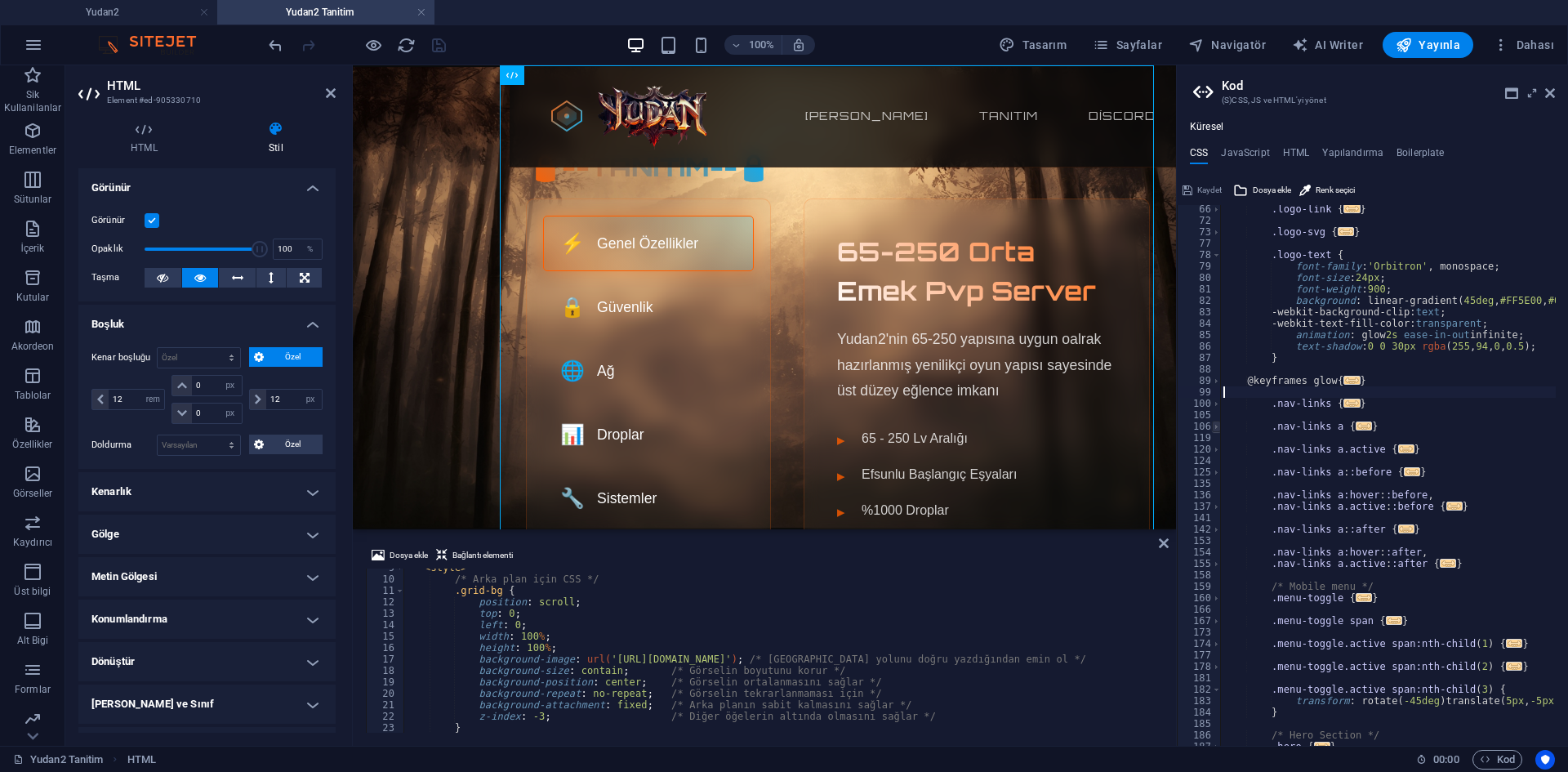
click at [1214, 425] on span at bounding box center [1216, 426] width 9 height 11
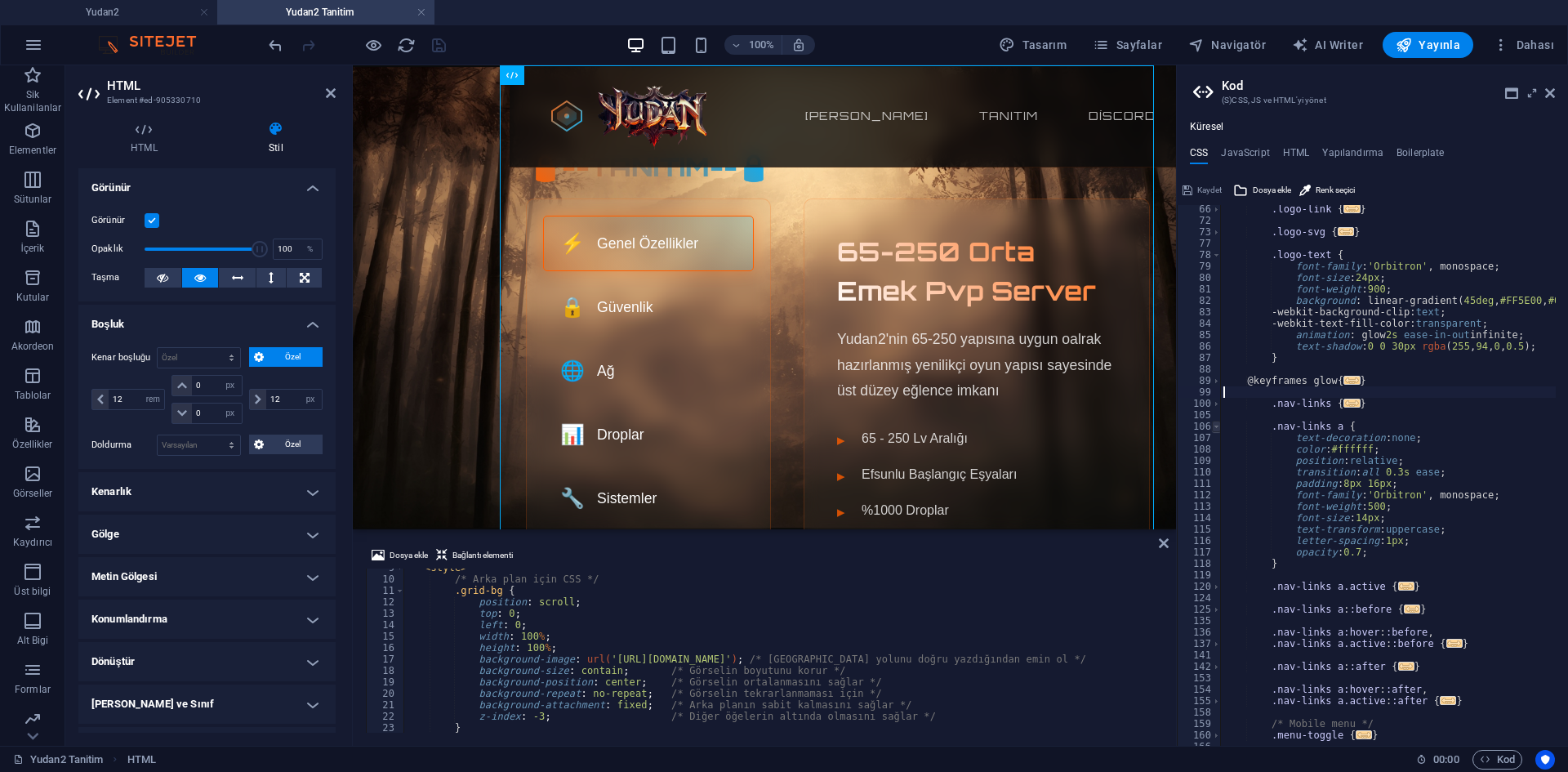
click at [1214, 425] on span at bounding box center [1216, 426] width 9 height 11
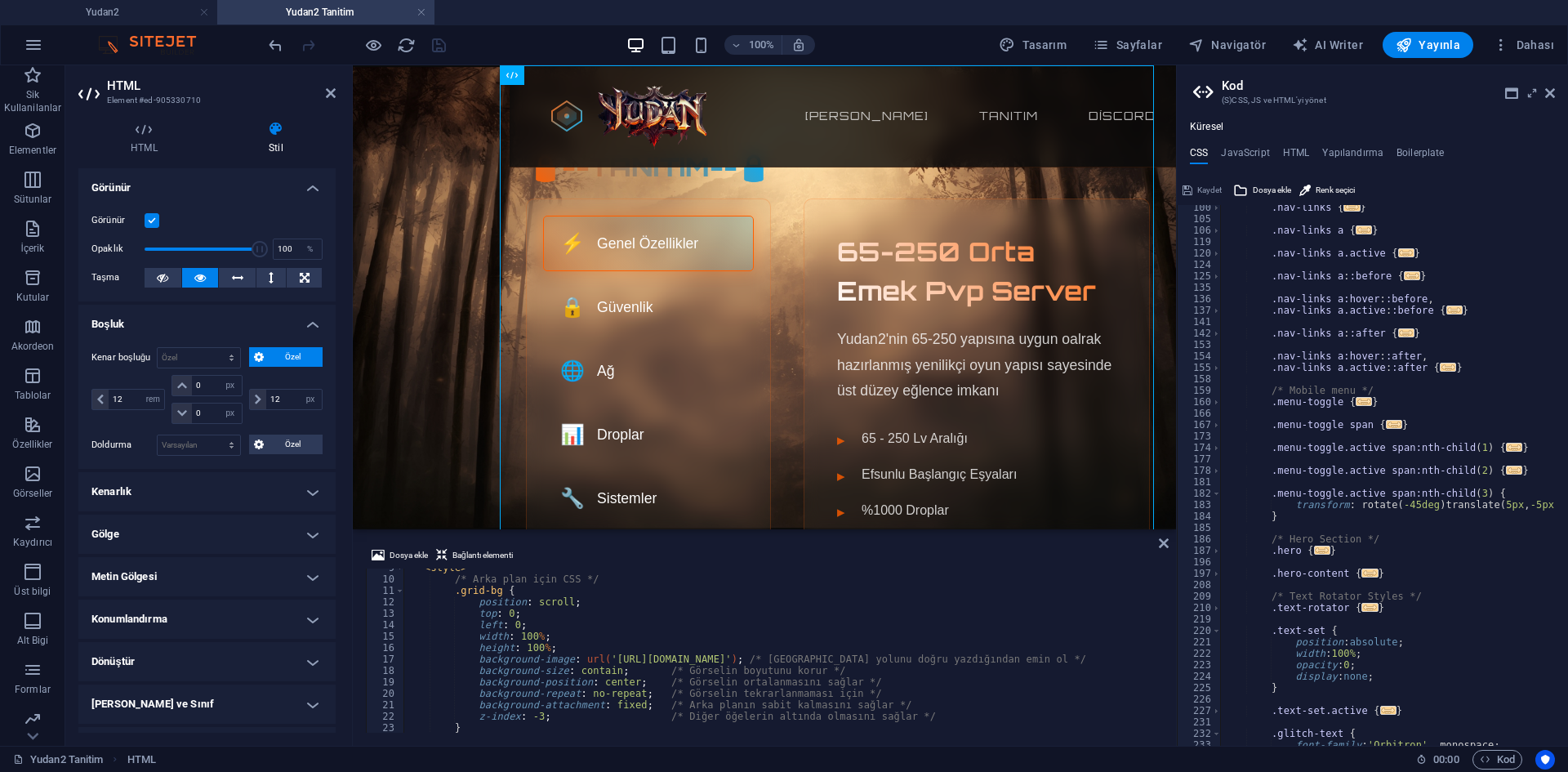
scroll to position [490, 0]
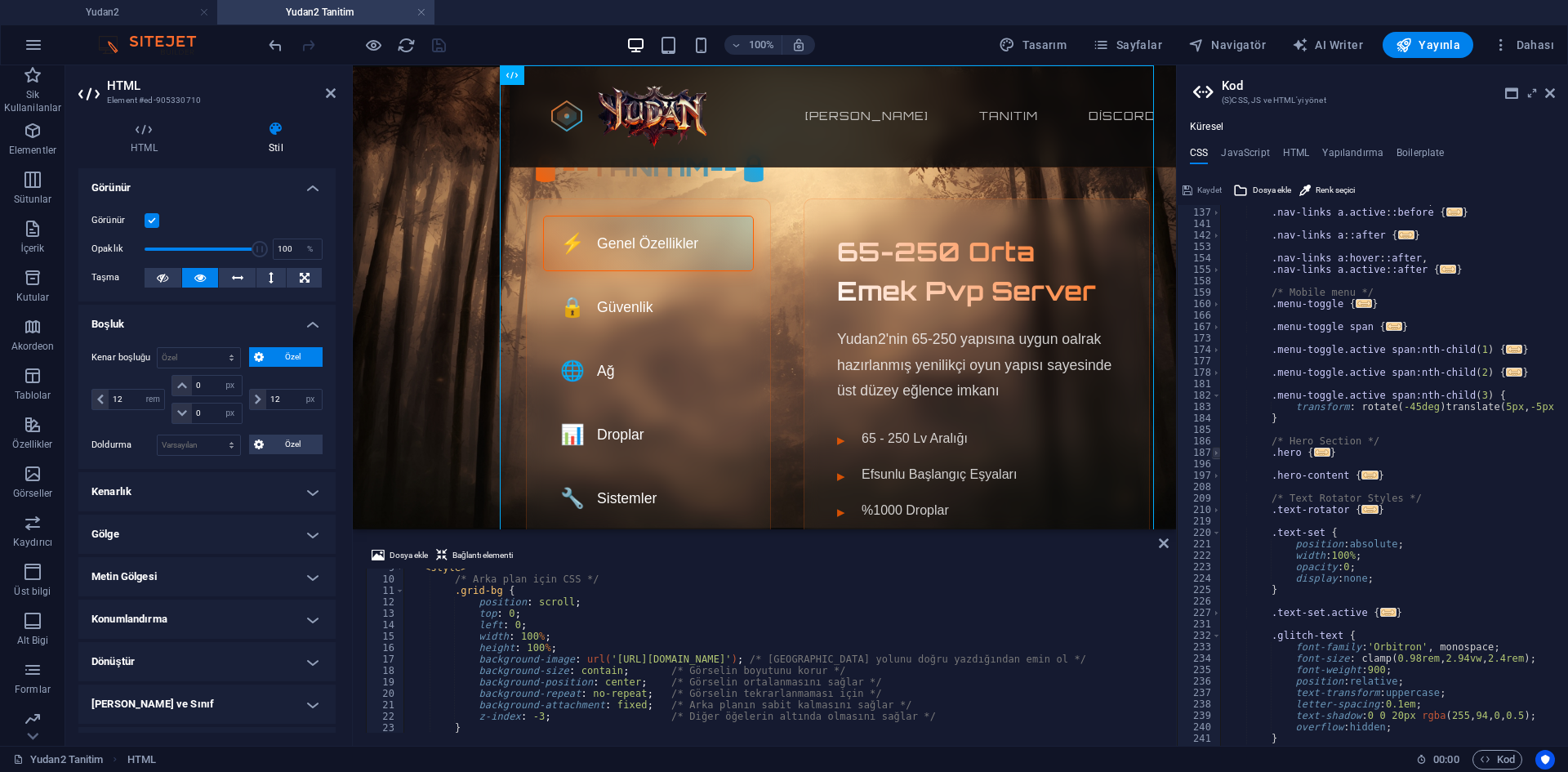
click at [1213, 455] on span at bounding box center [1216, 453] width 9 height 11
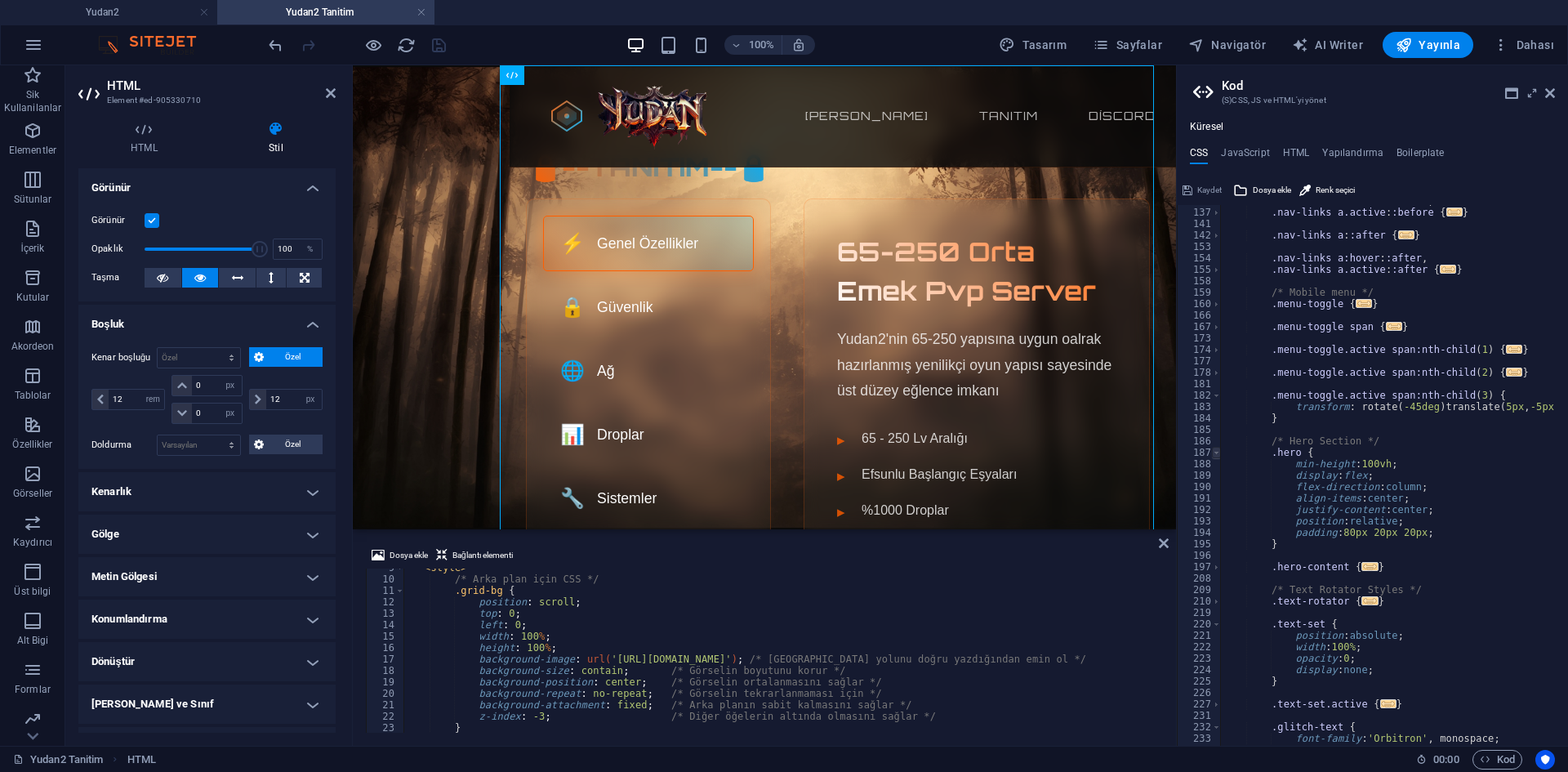
click at [1213, 455] on span at bounding box center [1216, 453] width 9 height 11
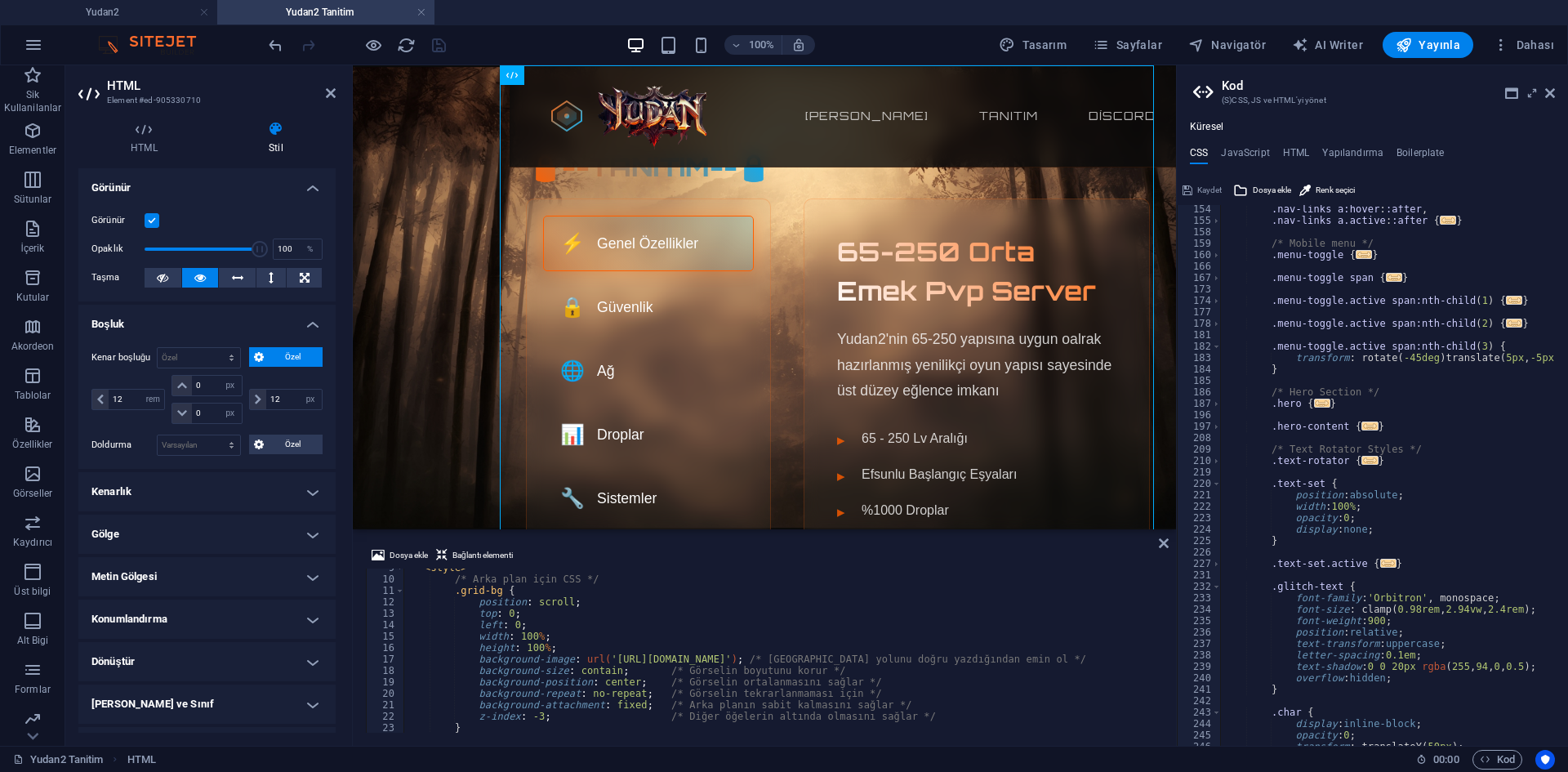
scroll to position [588, 0]
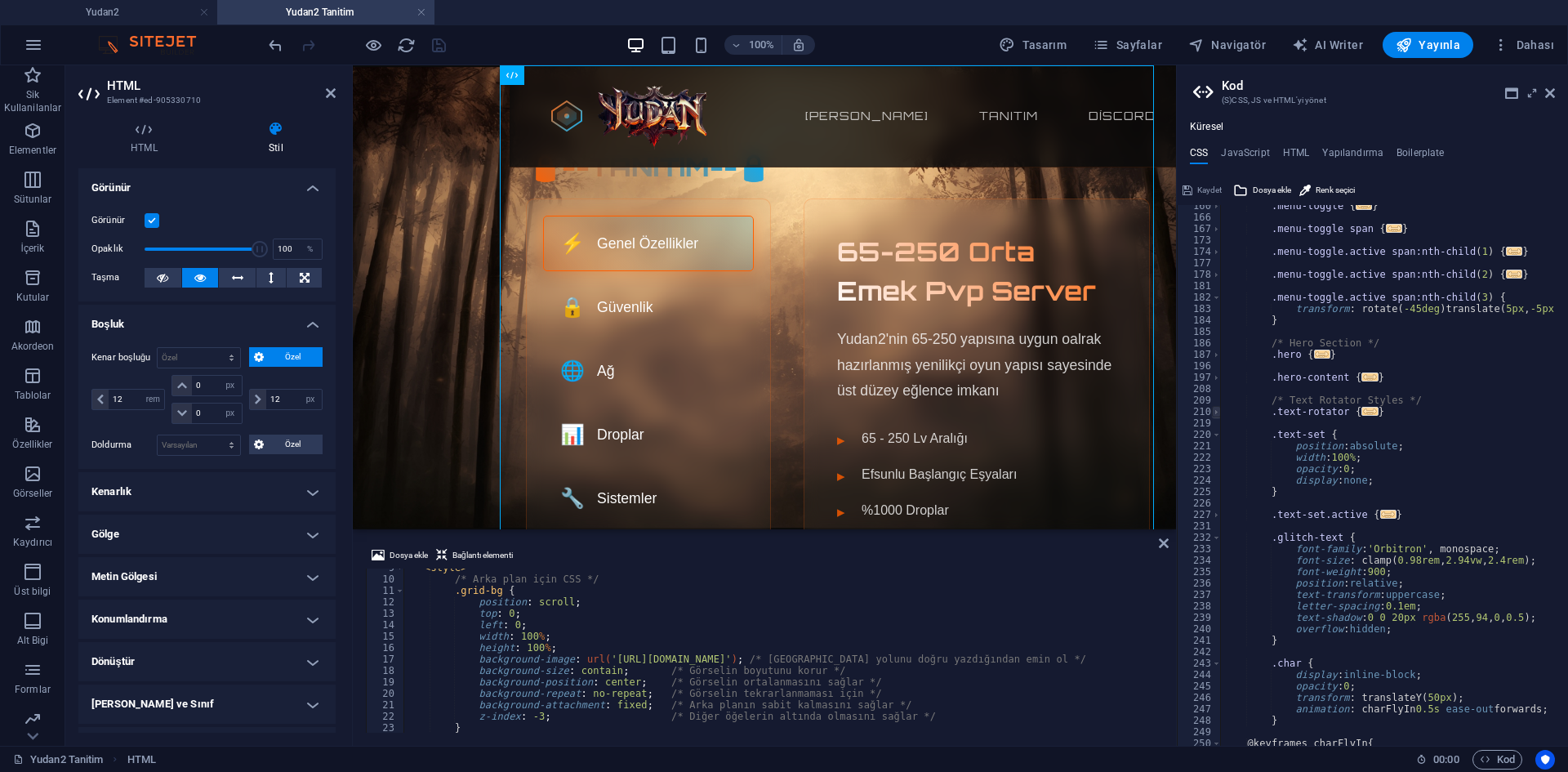
click at [1215, 413] on span at bounding box center [1216, 411] width 9 height 11
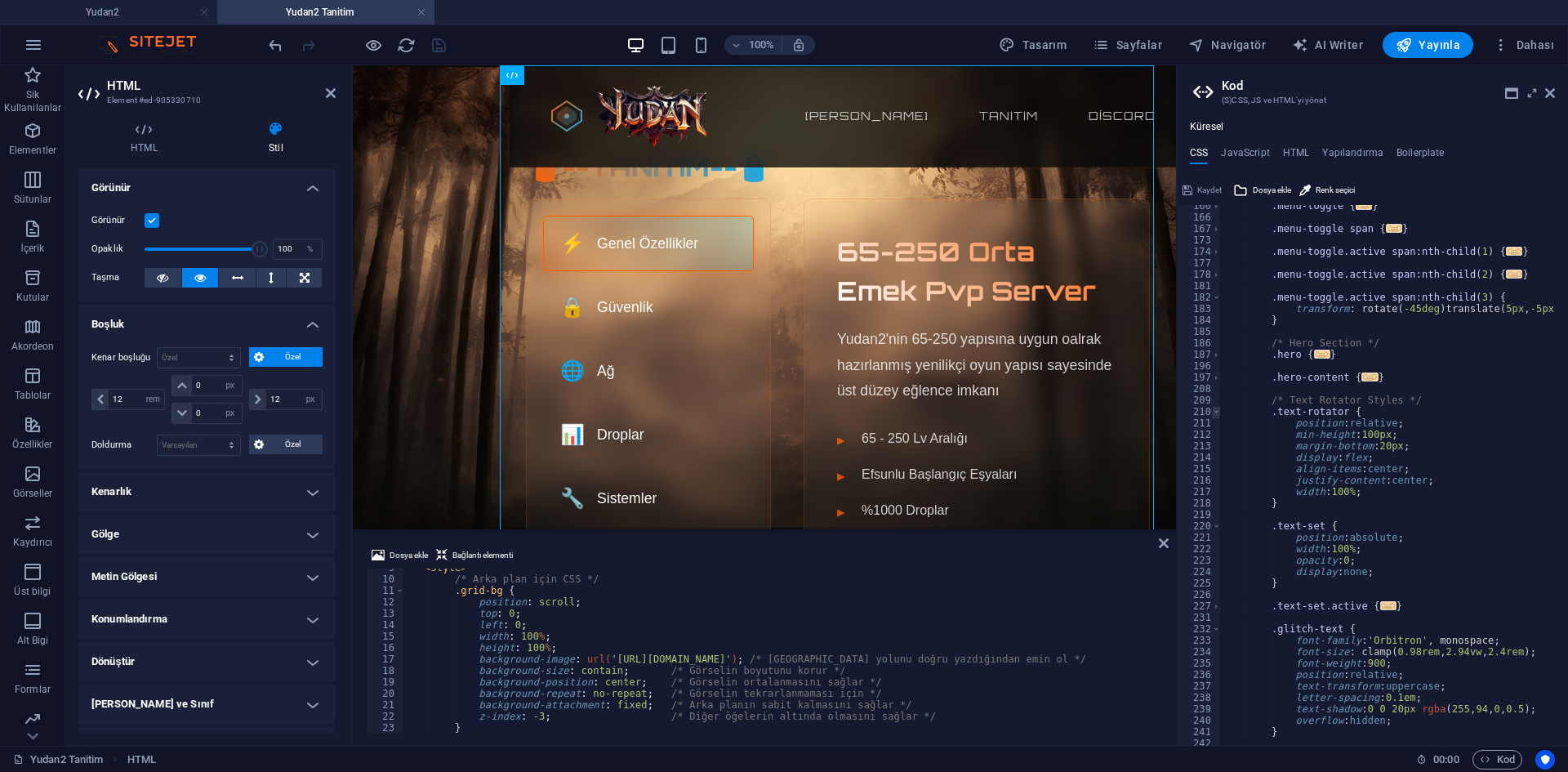
click at [1215, 413] on span at bounding box center [1216, 411] width 9 height 11
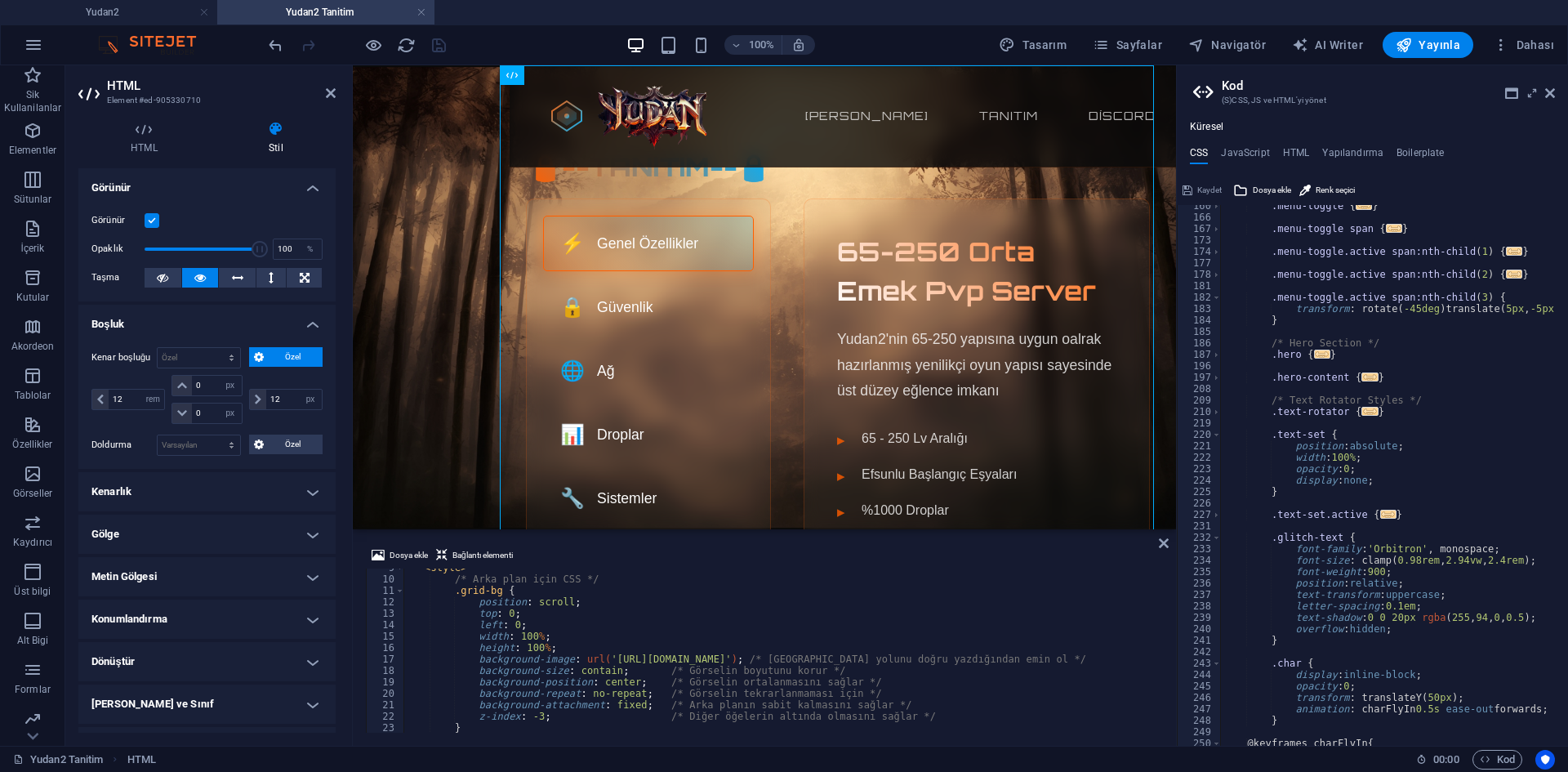
click at [1218, 428] on div "219" at bounding box center [1200, 423] width 44 height 11
click at [1218, 430] on span at bounding box center [1216, 434] width 9 height 11
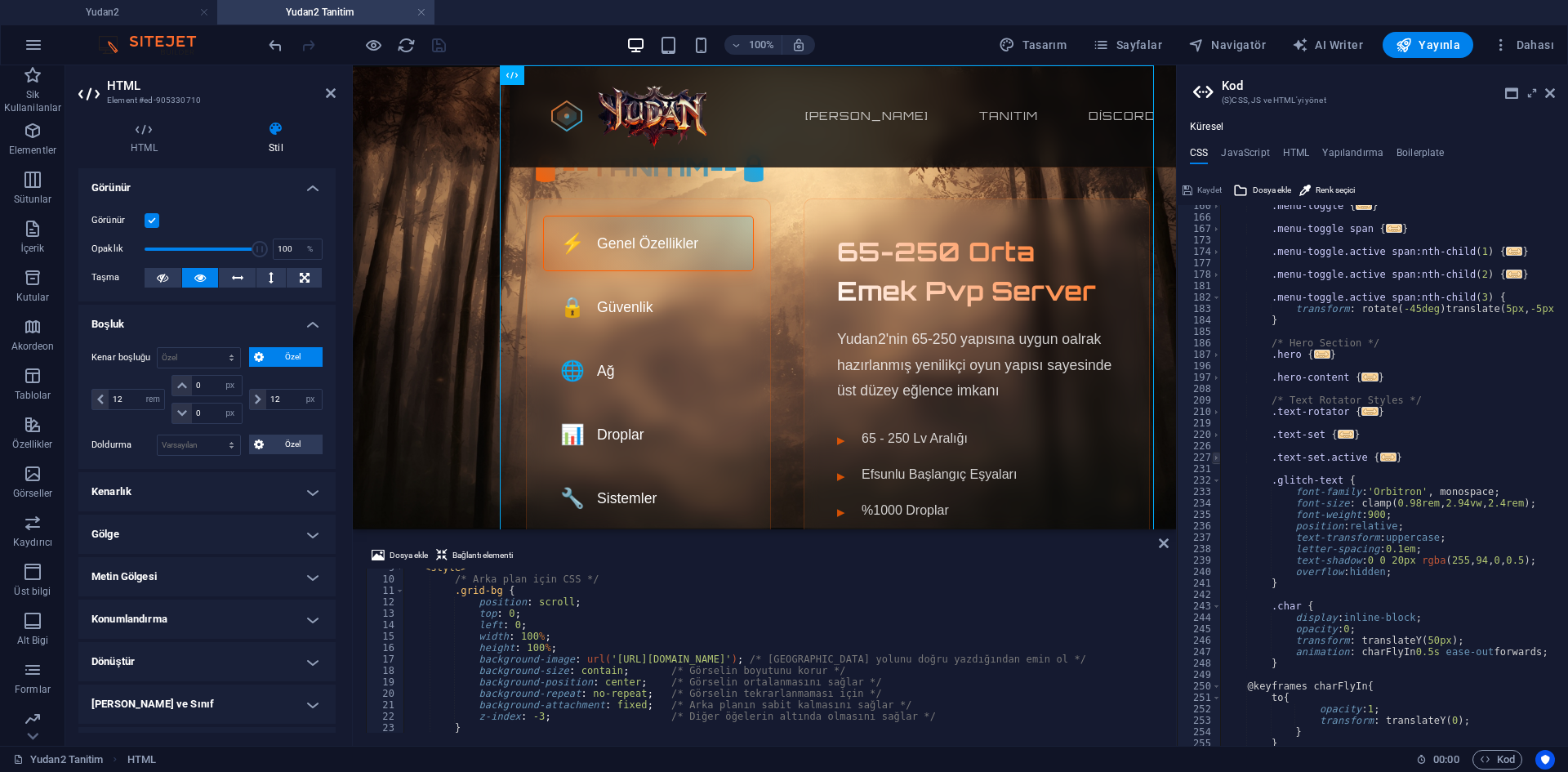
click at [1213, 455] on span at bounding box center [1216, 457] width 9 height 11
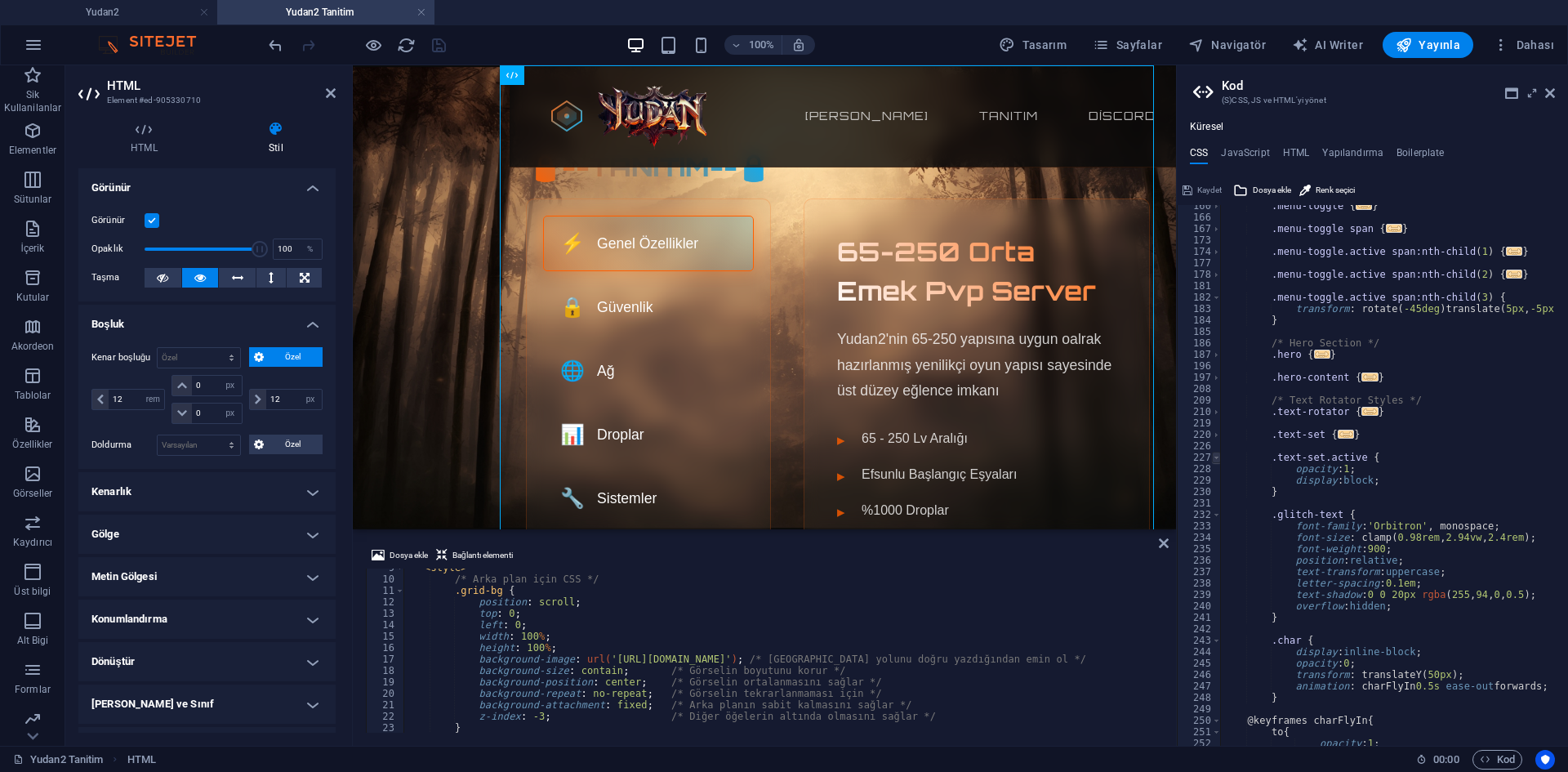
click at [1216, 455] on span at bounding box center [1216, 457] width 9 height 11
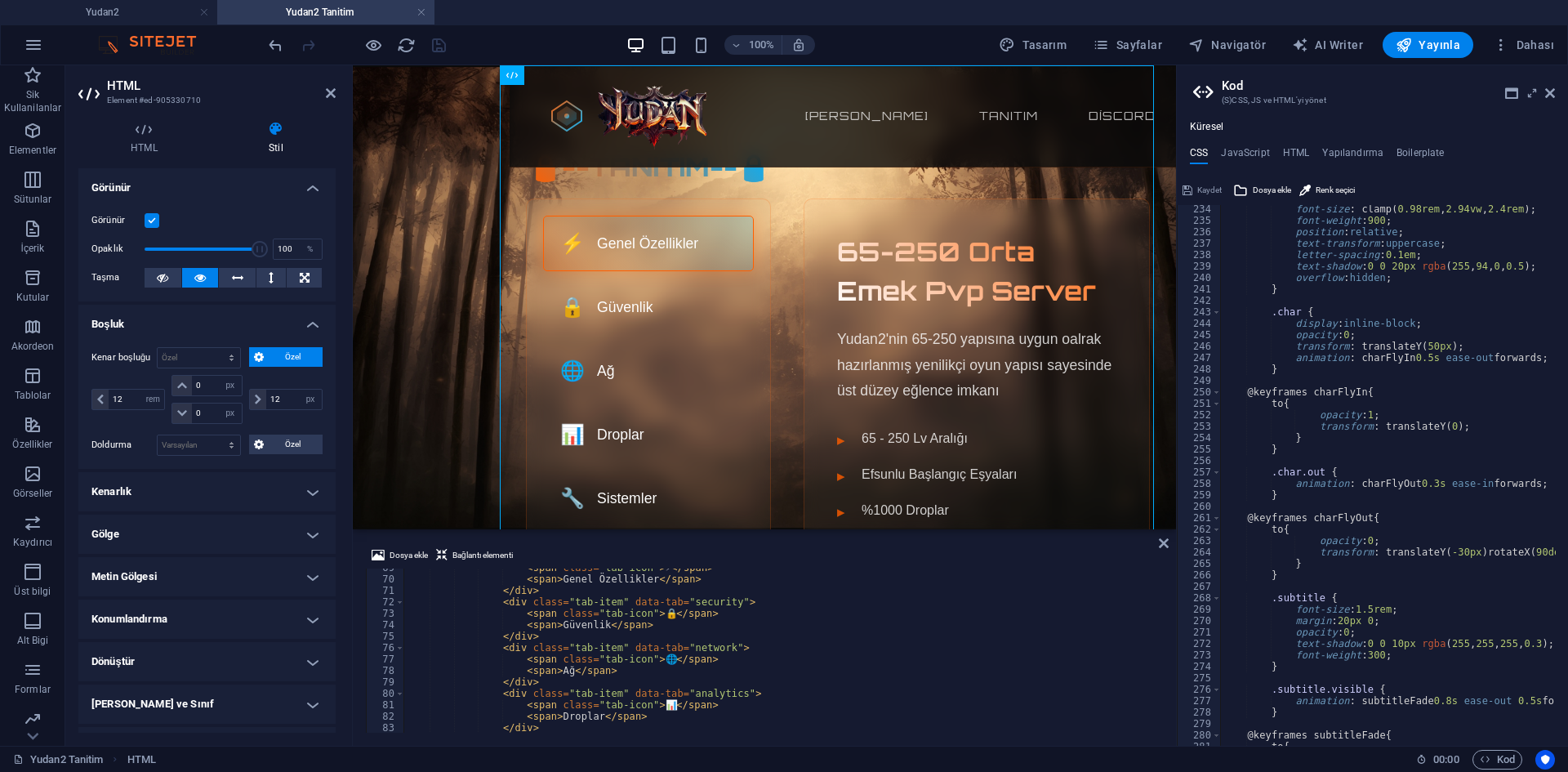
scroll to position [674, 0]
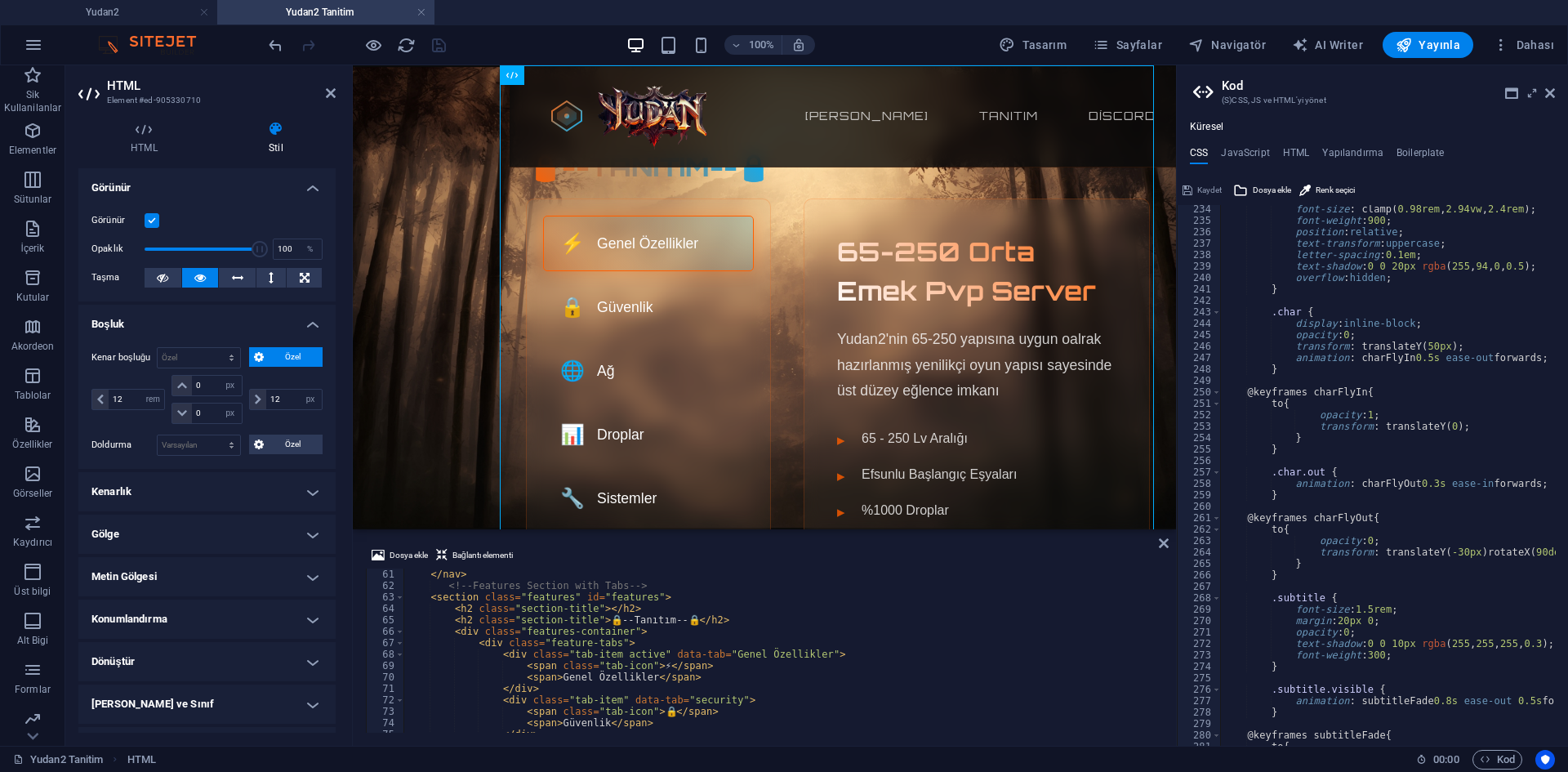
click at [807, 605] on div "</ nav > <!-- Features Section with Tabs --> < section class = "features" id = …" at bounding box center [1172, 661] width 1536 height 184
type textarea "<section class="features" id="features">"
click at [543, 595] on div "</ nav > <!-- Features Section with Tabs --> < section class = "features" id = …" at bounding box center [1172, 661] width 1536 height 184
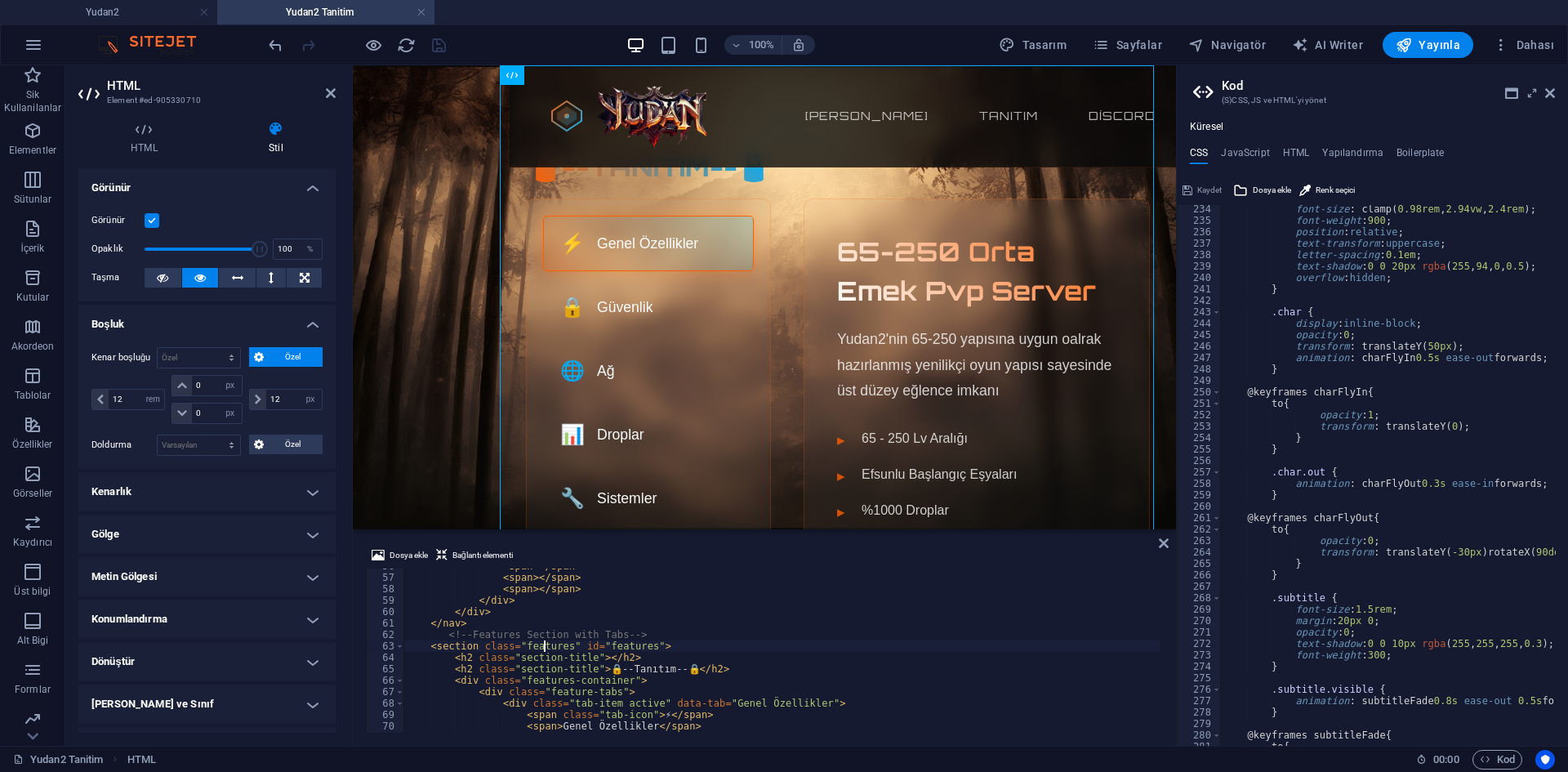
scroll to position [626, 0]
type textarea "@keyframes charFlyIn {"
click at [1348, 397] on div "font-size : clamp ( 0.98rem , 2.94vw , 2.4rem ) ; font-weight : 900 ; position …" at bounding box center [1521, 479] width 601 height 551
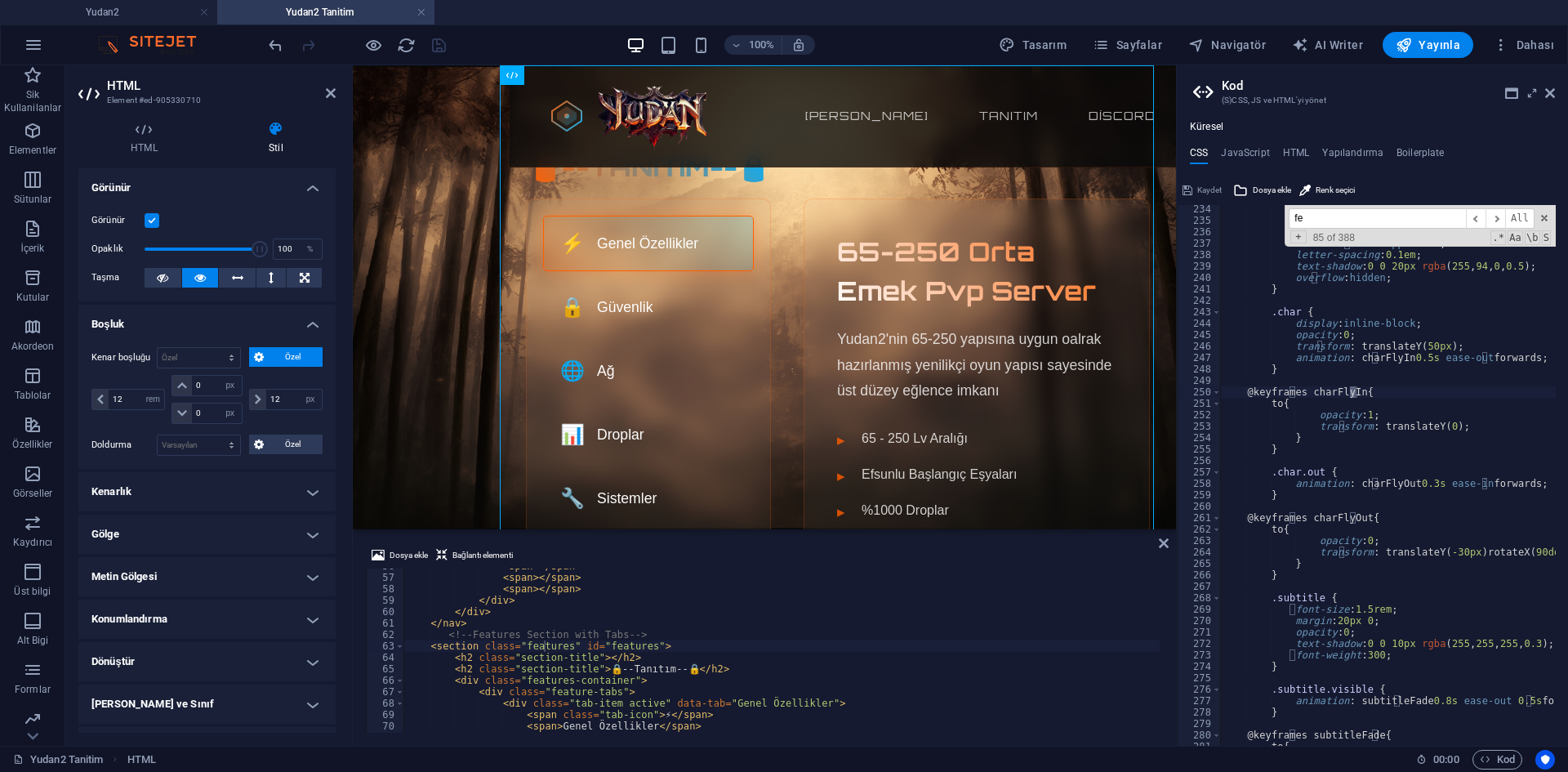
scroll to position [2985, 0]
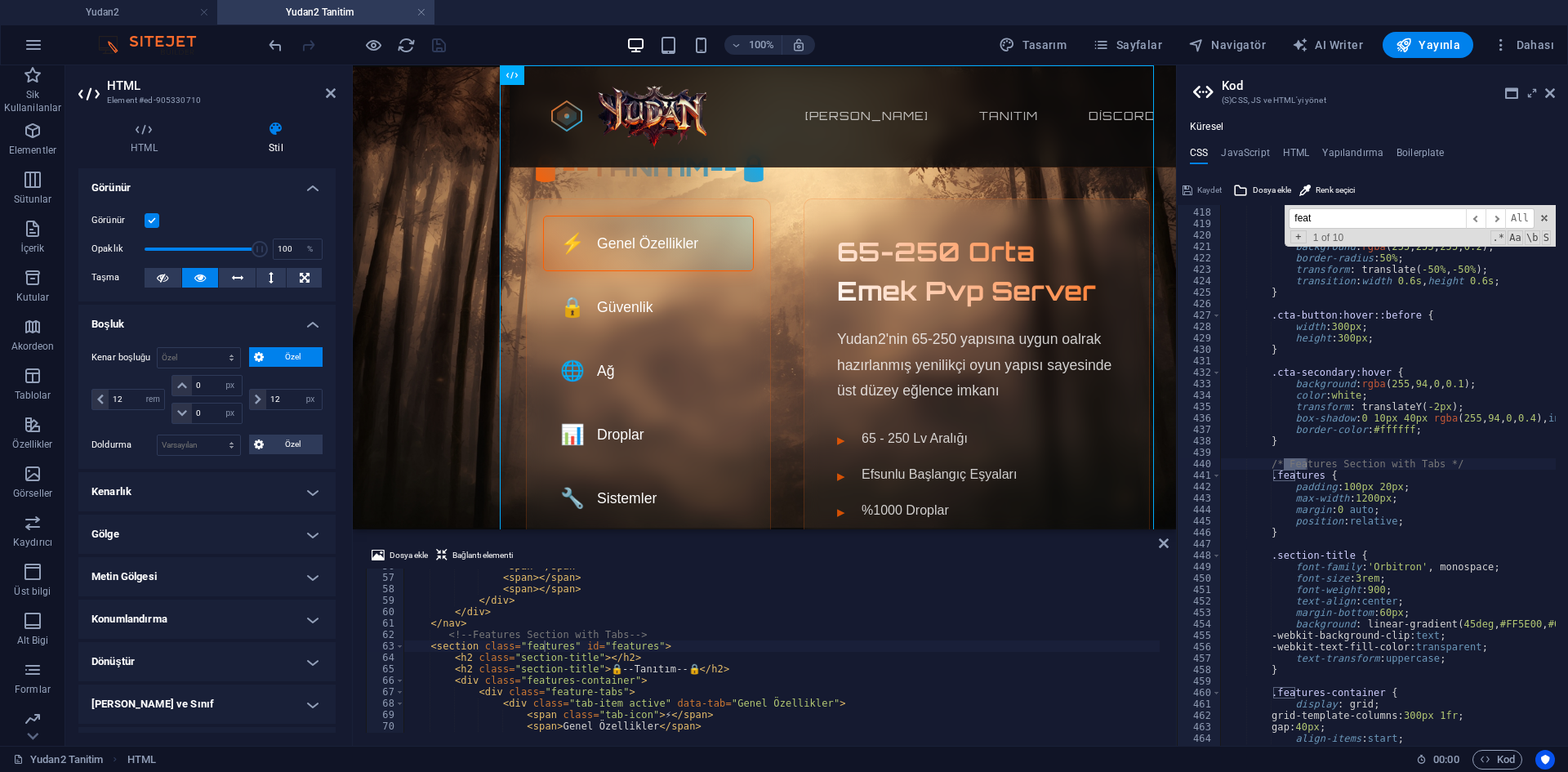
type input "feat"
click at [1394, 483] on div "top : 50% ; left : 50% ; width : 0 ; height : 0 ; background : rgba ( 255 , 255…" at bounding box center [1521, 471] width 601 height 551
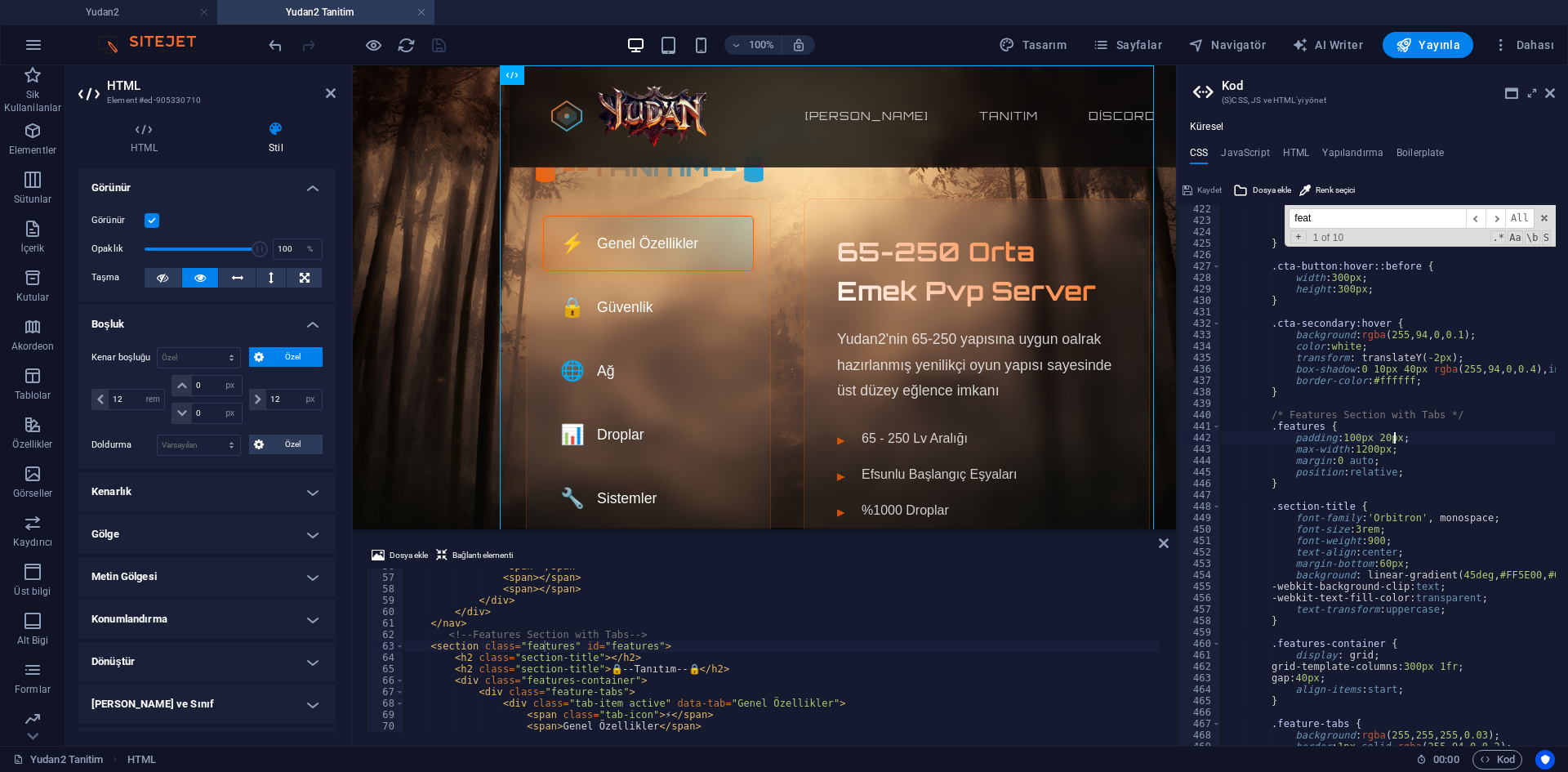
scroll to position [3083, 0]
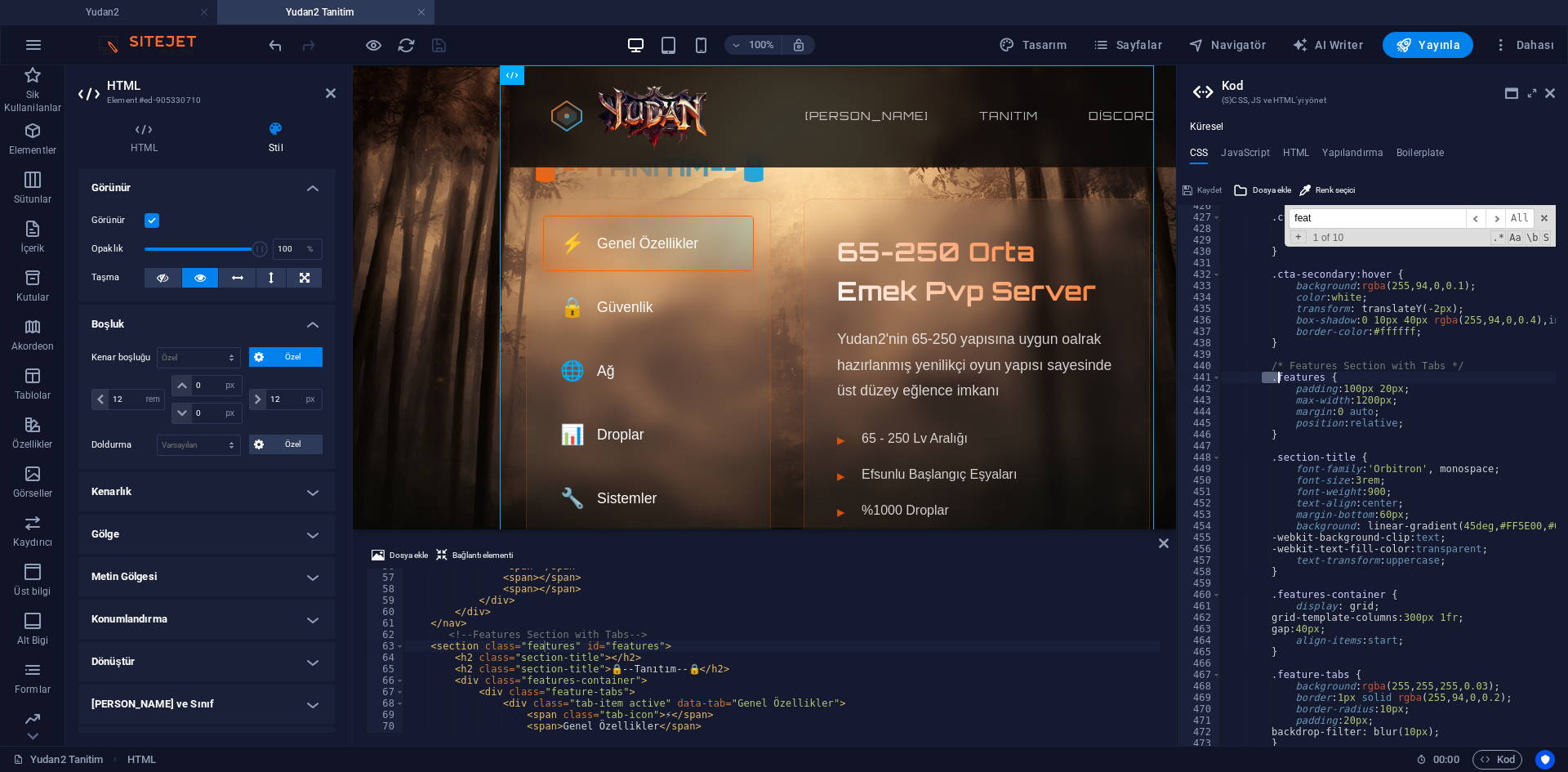
drag, startPoint x: 1263, startPoint y: 375, endPoint x: 1283, endPoint y: 380, distance: 20.6
click at [1283, 380] on div ".cta-button:hover : :before { width : 300px ; height : 300px ; } .cta-secondary…" at bounding box center [1521, 476] width 601 height 551
click at [1218, 370] on div "440" at bounding box center [1200, 366] width 44 height 11
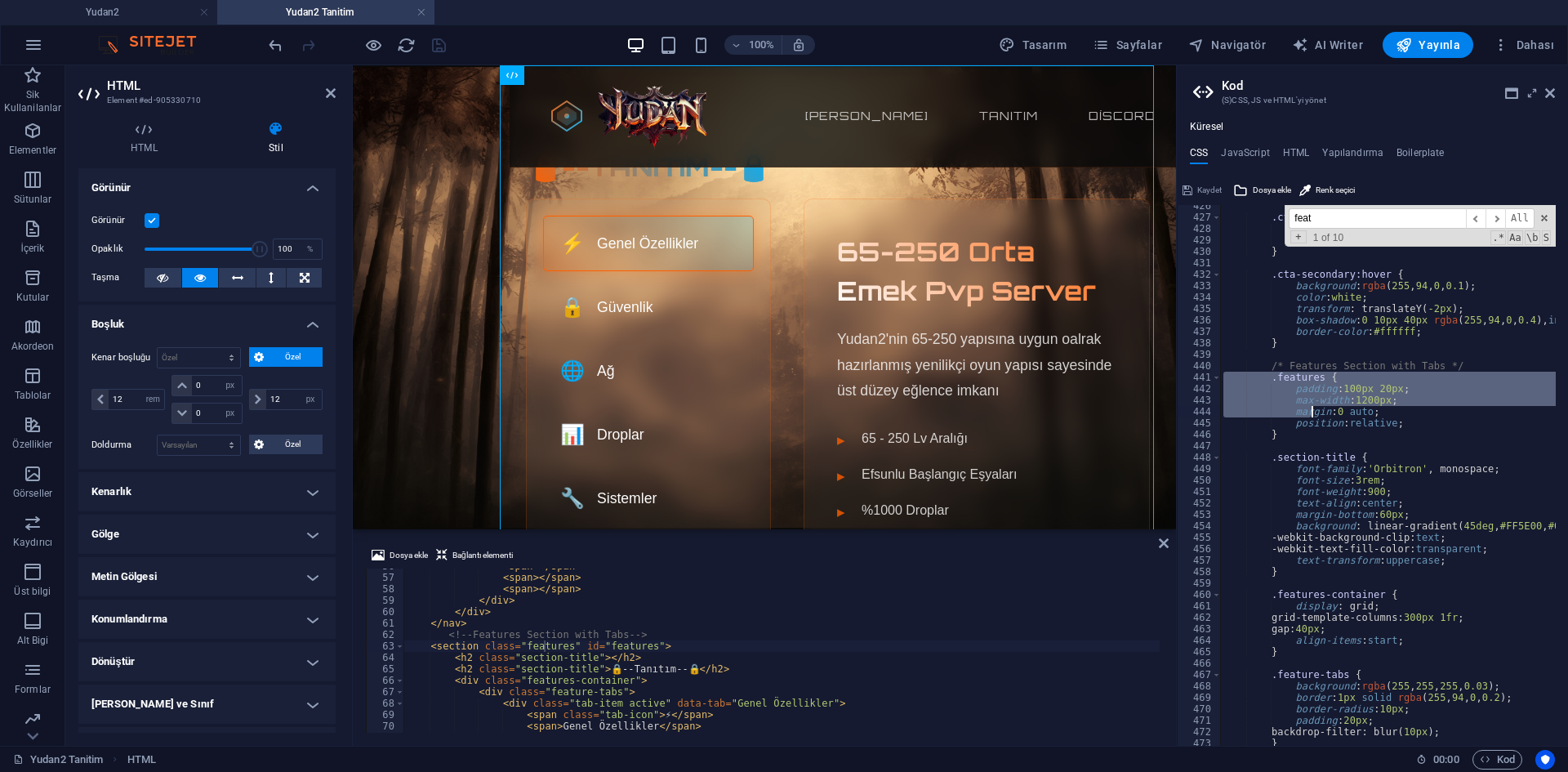
drag, startPoint x: 1223, startPoint y: 372, endPoint x: 1310, endPoint y: 406, distance: 93.4
click at [1310, 406] on div ".cta-button:hover : :before { width : 300px ; height : 300px ; } .cta-secondary…" at bounding box center [1521, 476] width 601 height 551
type textarea "max-width: 1200px; margin: 0 auto;"
click at [849, 642] on div "< span > </ span > < span > </ span > < span > </ span > </ div > </ div > </ n…" at bounding box center [1172, 652] width 1536 height 184
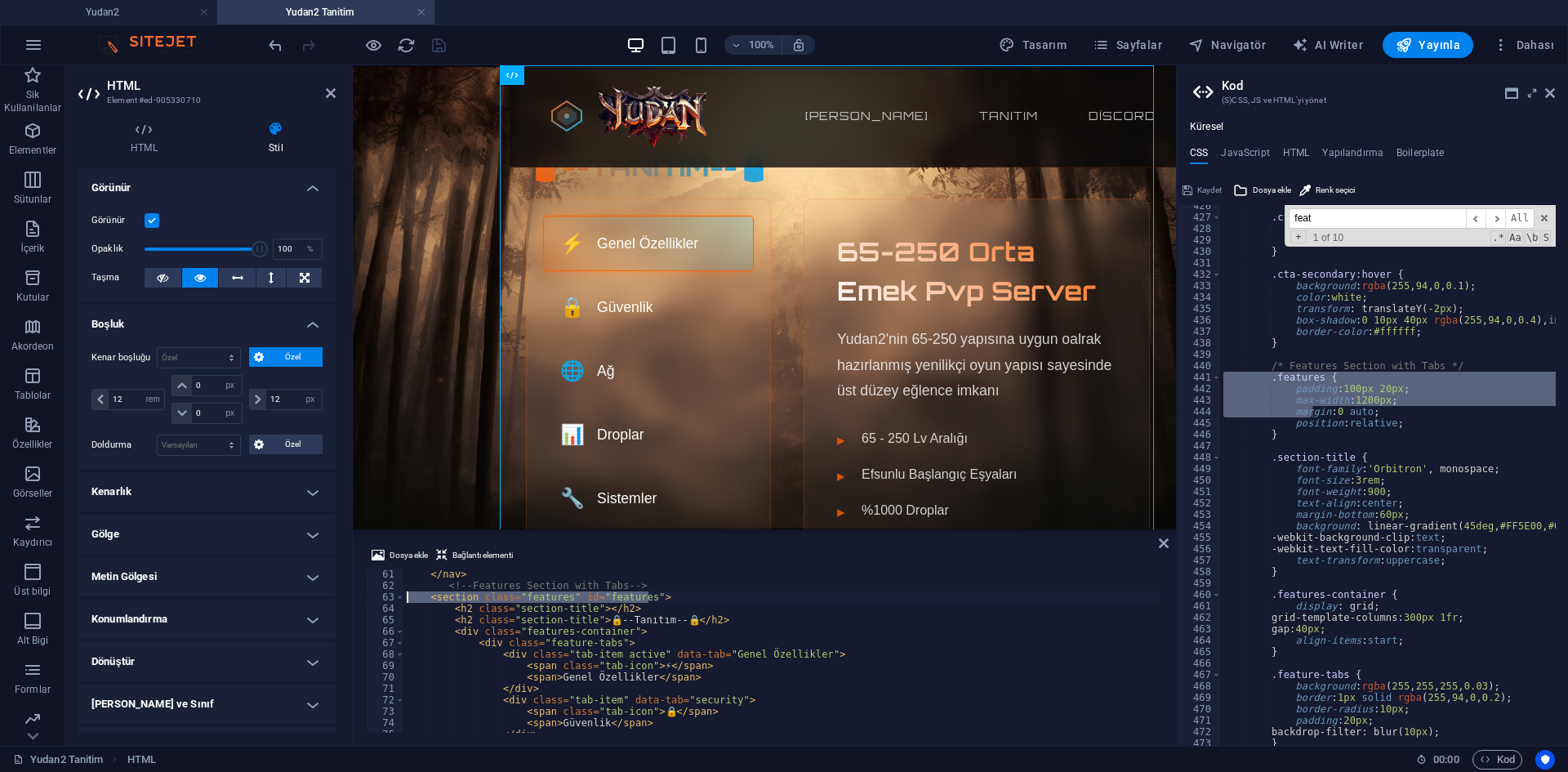
drag, startPoint x: 664, startPoint y: 597, endPoint x: 407, endPoint y: 596, distance: 257.0
click at [407, 596] on div "</ nav > <!-- Features Section with Tabs --> < section class = "features" id = …" at bounding box center [1172, 661] width 1536 height 184
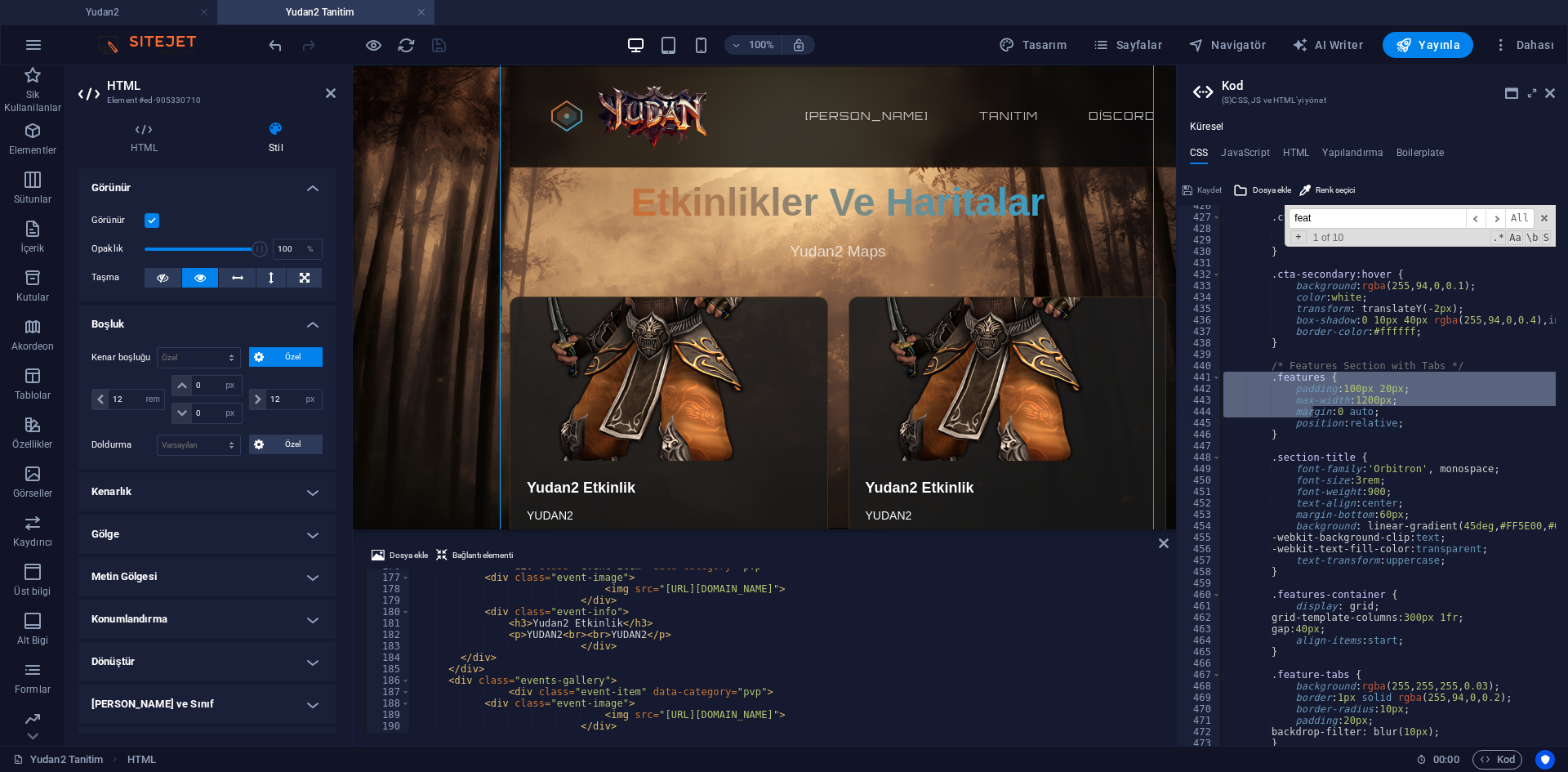
scroll to position [1926, 0]
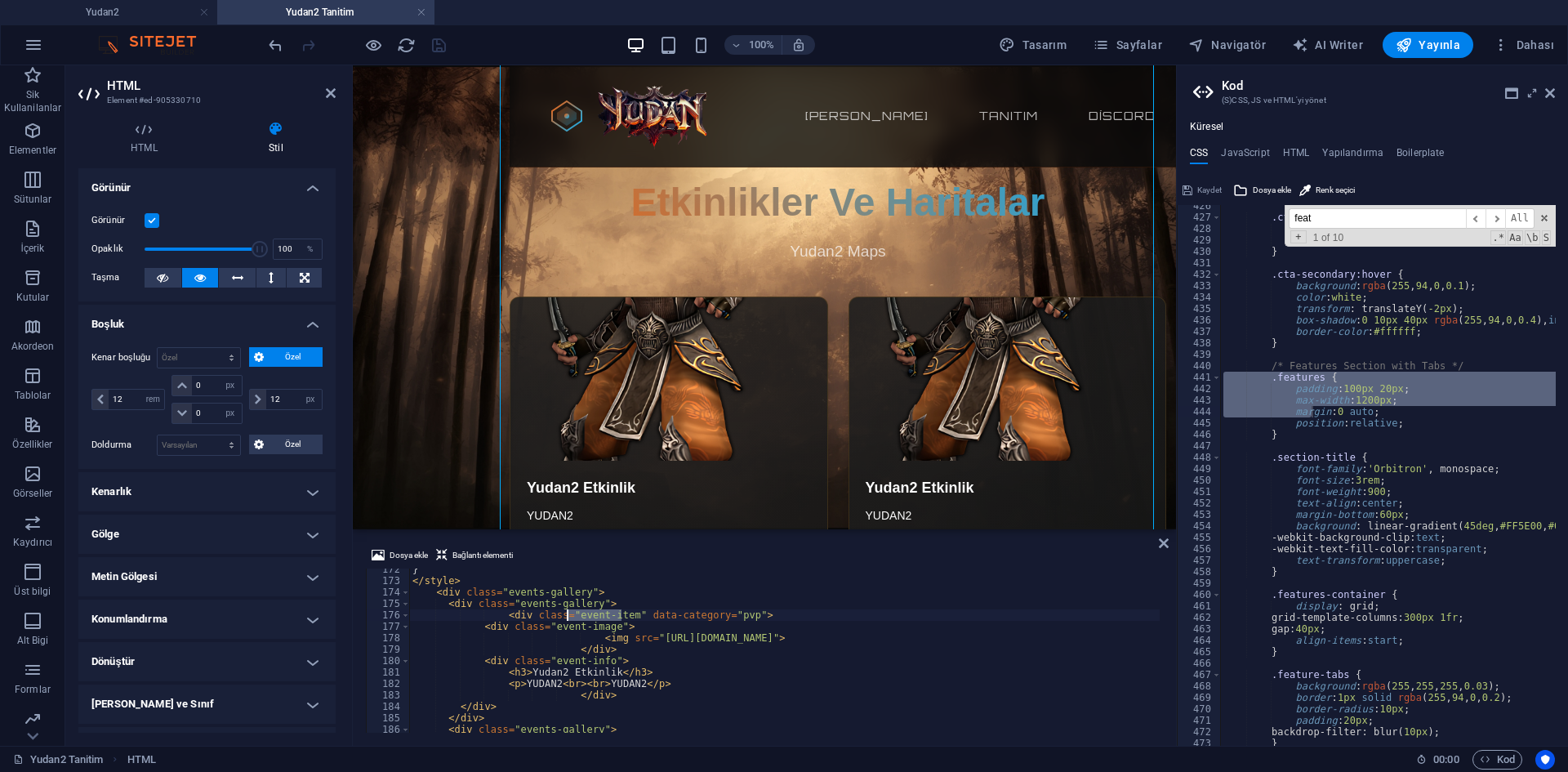
drag, startPoint x: 620, startPoint y: 616, endPoint x: 567, endPoint y: 614, distance: 53.0
click at [567, 614] on div "} </ style > < div class = "events-gallery" > < div class = "events-gallery" > …" at bounding box center [1178, 656] width 1536 height 184
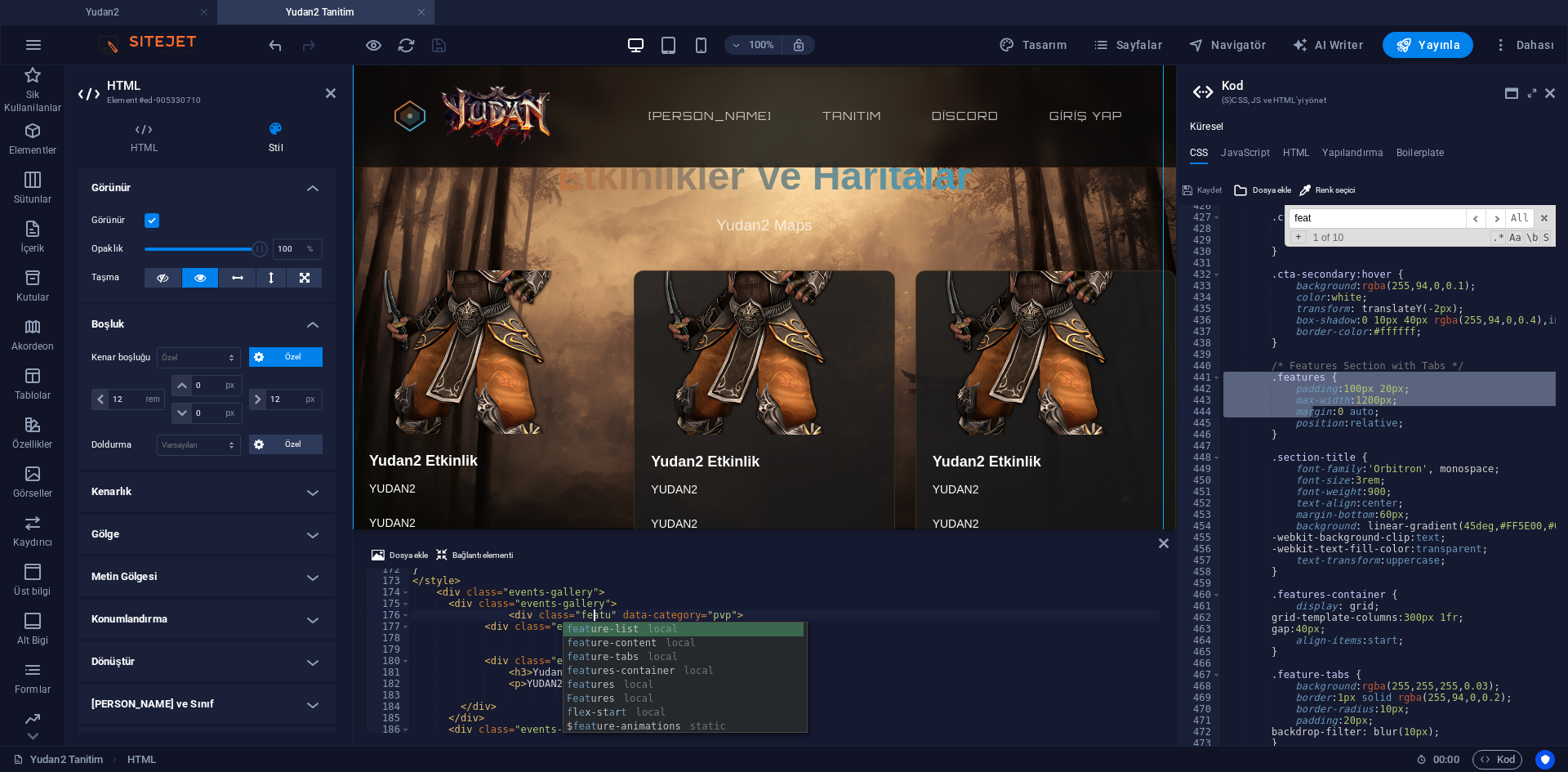
scroll to position [0, 16]
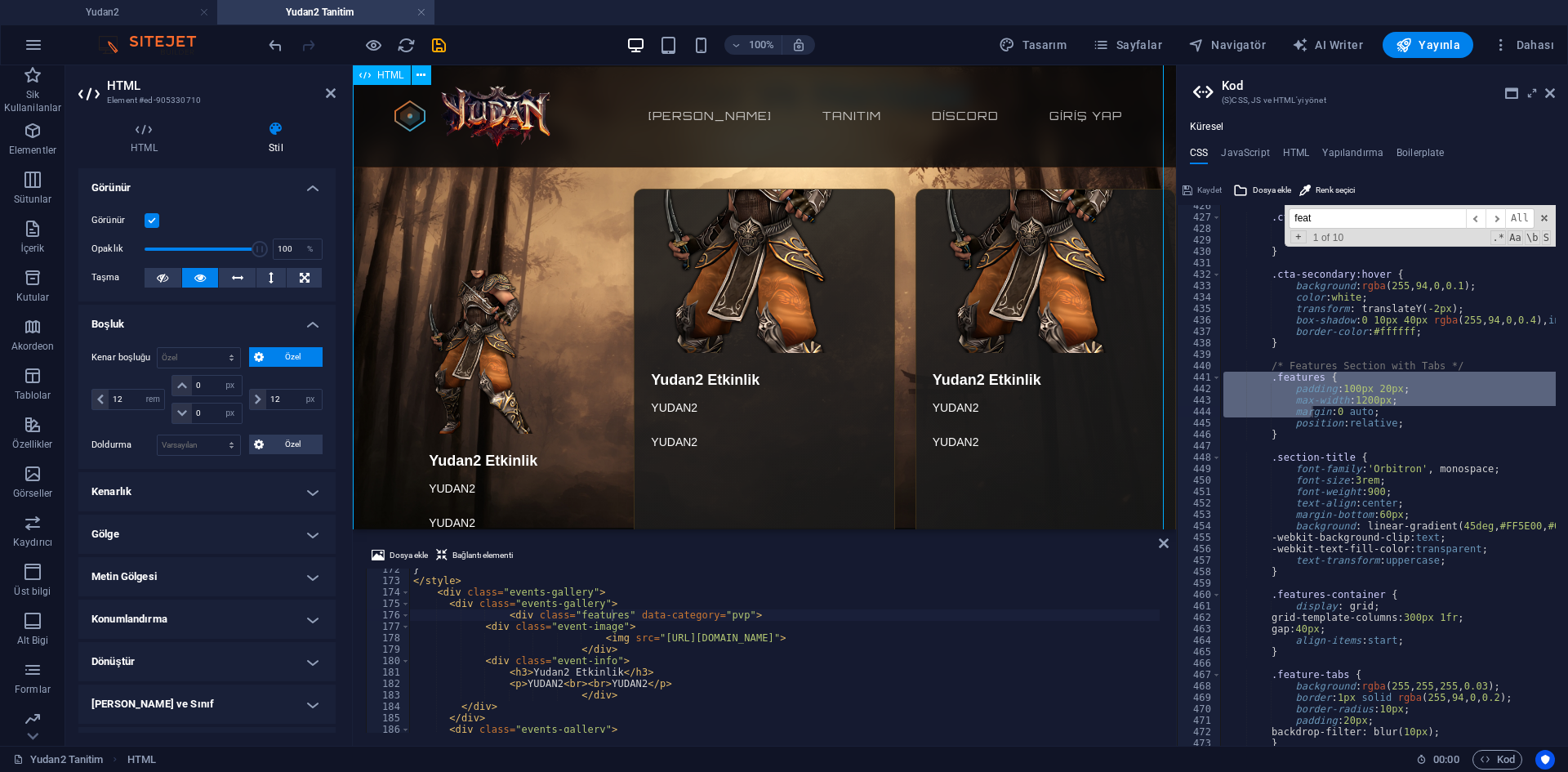
scroll to position [899, 0]
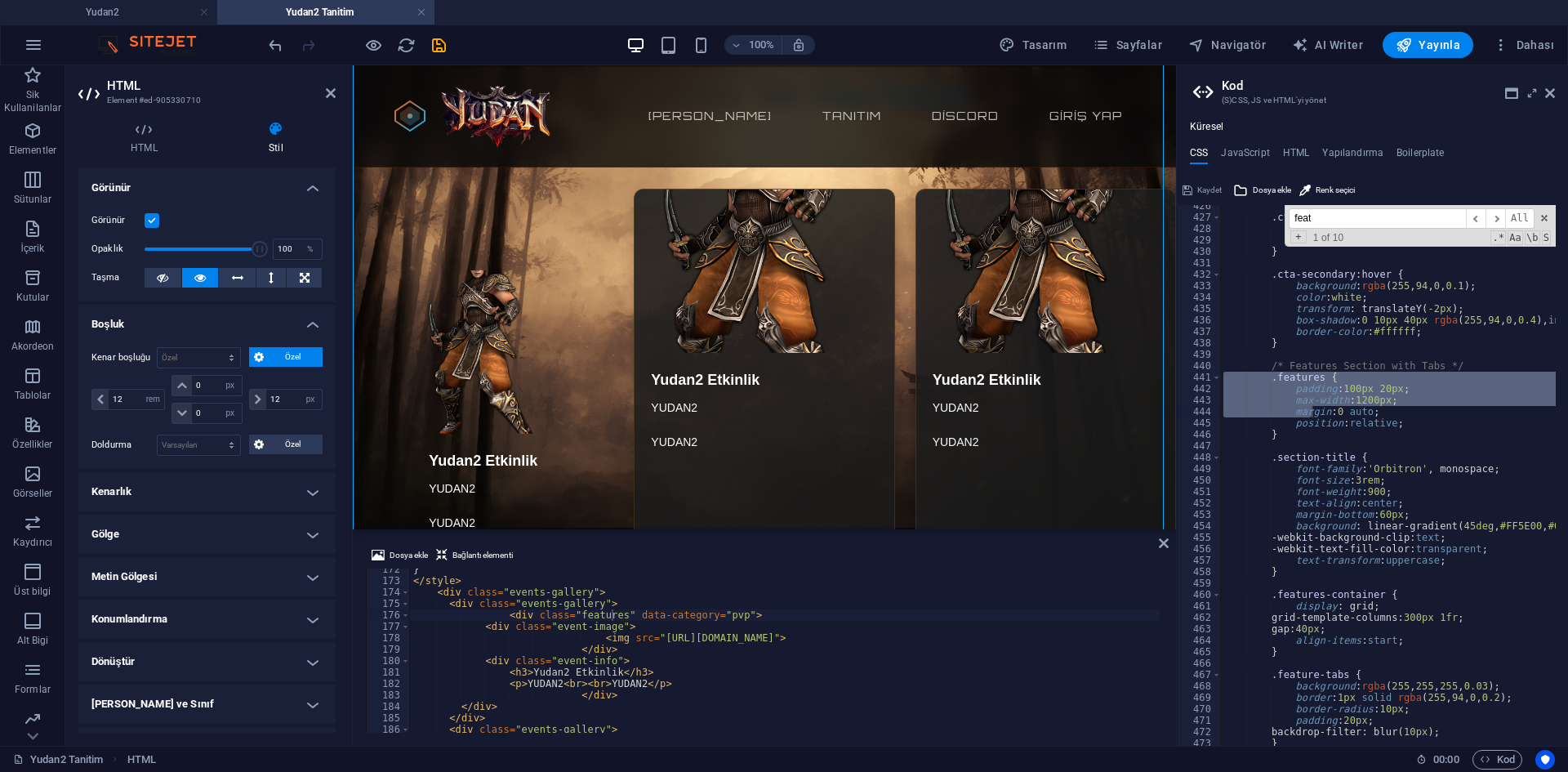
click at [624, 648] on div "} </ style > < div class = "events-gallery" > < div class = "events-gallery" > …" at bounding box center [1179, 656] width 1536 height 184
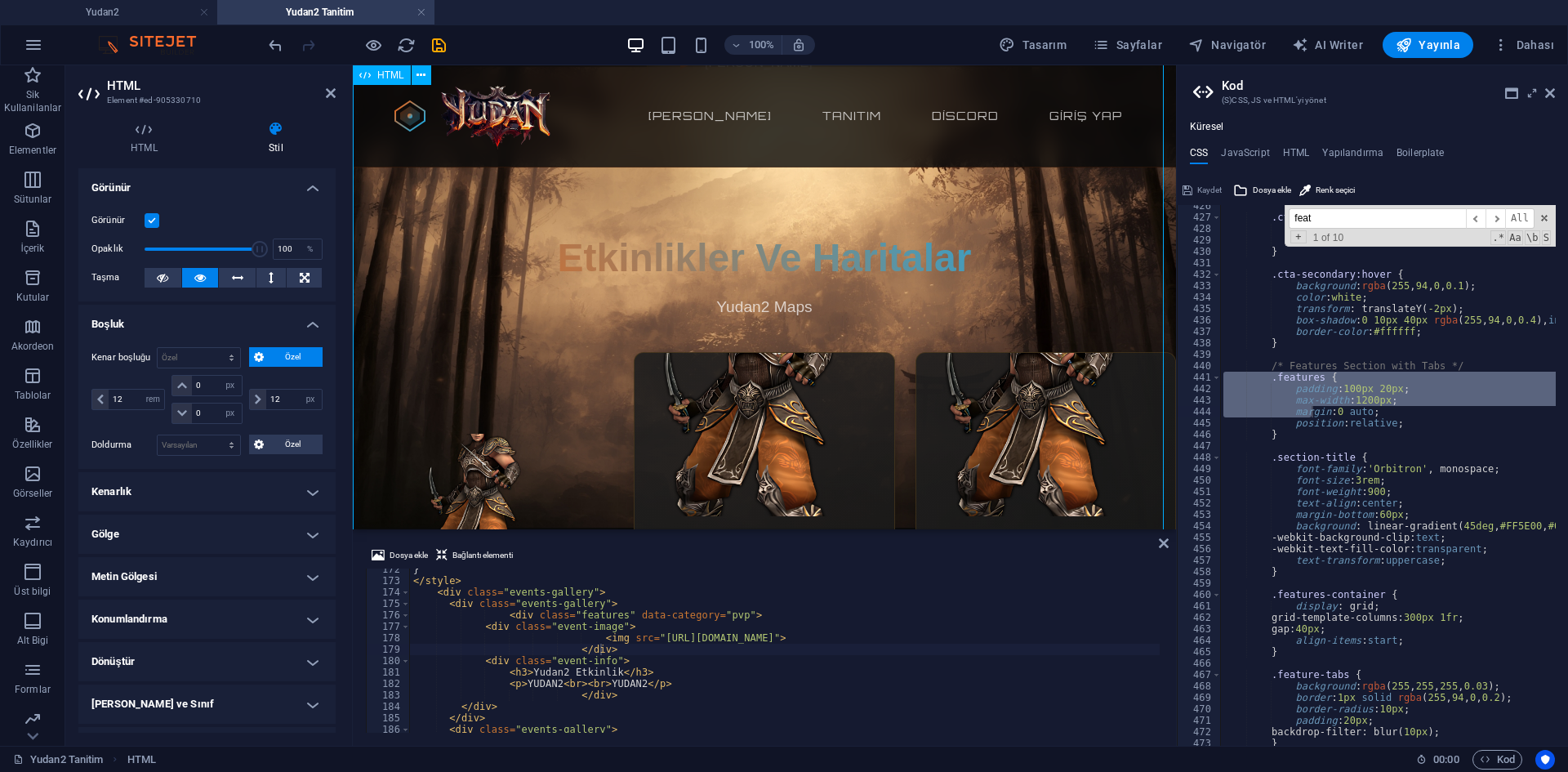
scroll to position [980, 0]
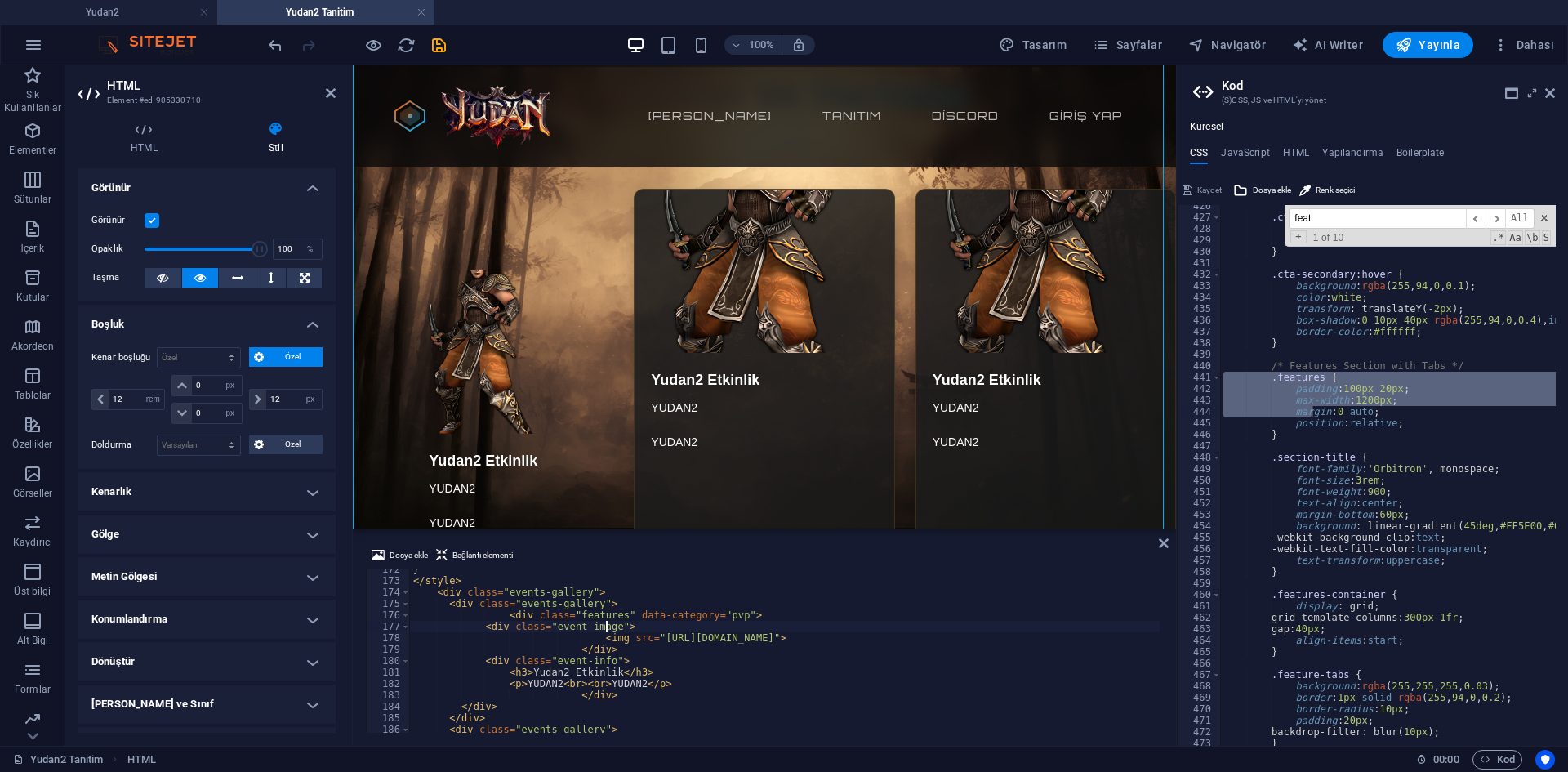
click at [606, 624] on div "} </ style > < div class = "events-gallery" > < div class = "events-gallery" > …" at bounding box center [1179, 656] width 1536 height 184
drag, startPoint x: 589, startPoint y: 603, endPoint x: 514, endPoint y: 600, distance: 75.1
click at [514, 600] on div "} </ style > < div class = "events-gallery" > < div class = "events-gallery" > …" at bounding box center [1179, 656] width 1536 height 184
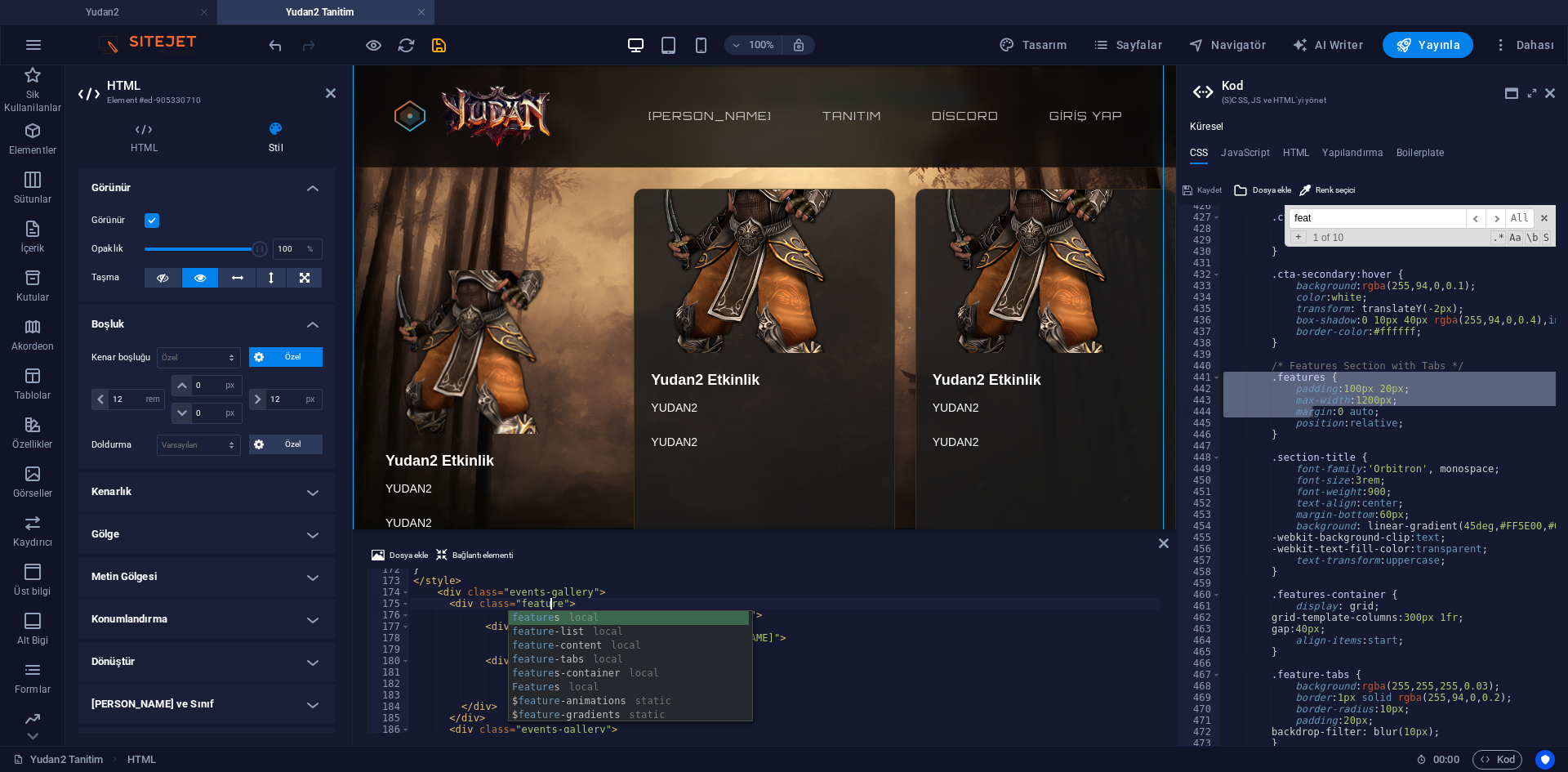
scroll to position [0, 11]
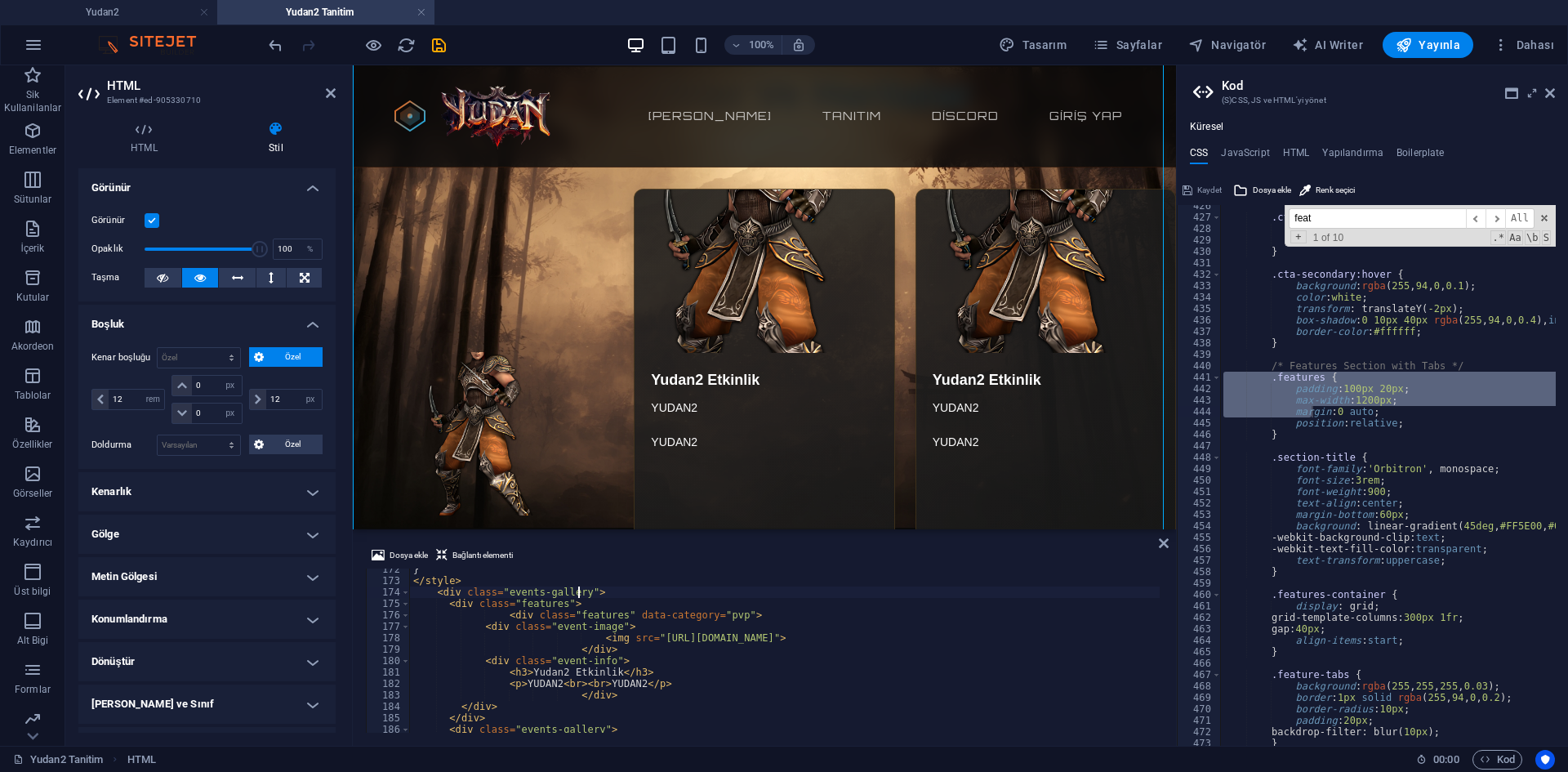
click at [577, 597] on div "} </ style > < div class = "events-gallery" > < div class = "features" > < div …" at bounding box center [1179, 656] width 1536 height 184
click at [581, 615] on div "} </ style > < div class = "events-gallery" > < div class = "features" > < div …" at bounding box center [1179, 656] width 1536 height 184
drag, startPoint x: 578, startPoint y: 591, endPoint x: 499, endPoint y: 596, distance: 79.2
click at [499, 596] on div "} </ style > < div class = "events-gallery" > < div class = "features" > < div …" at bounding box center [1179, 656] width 1536 height 184
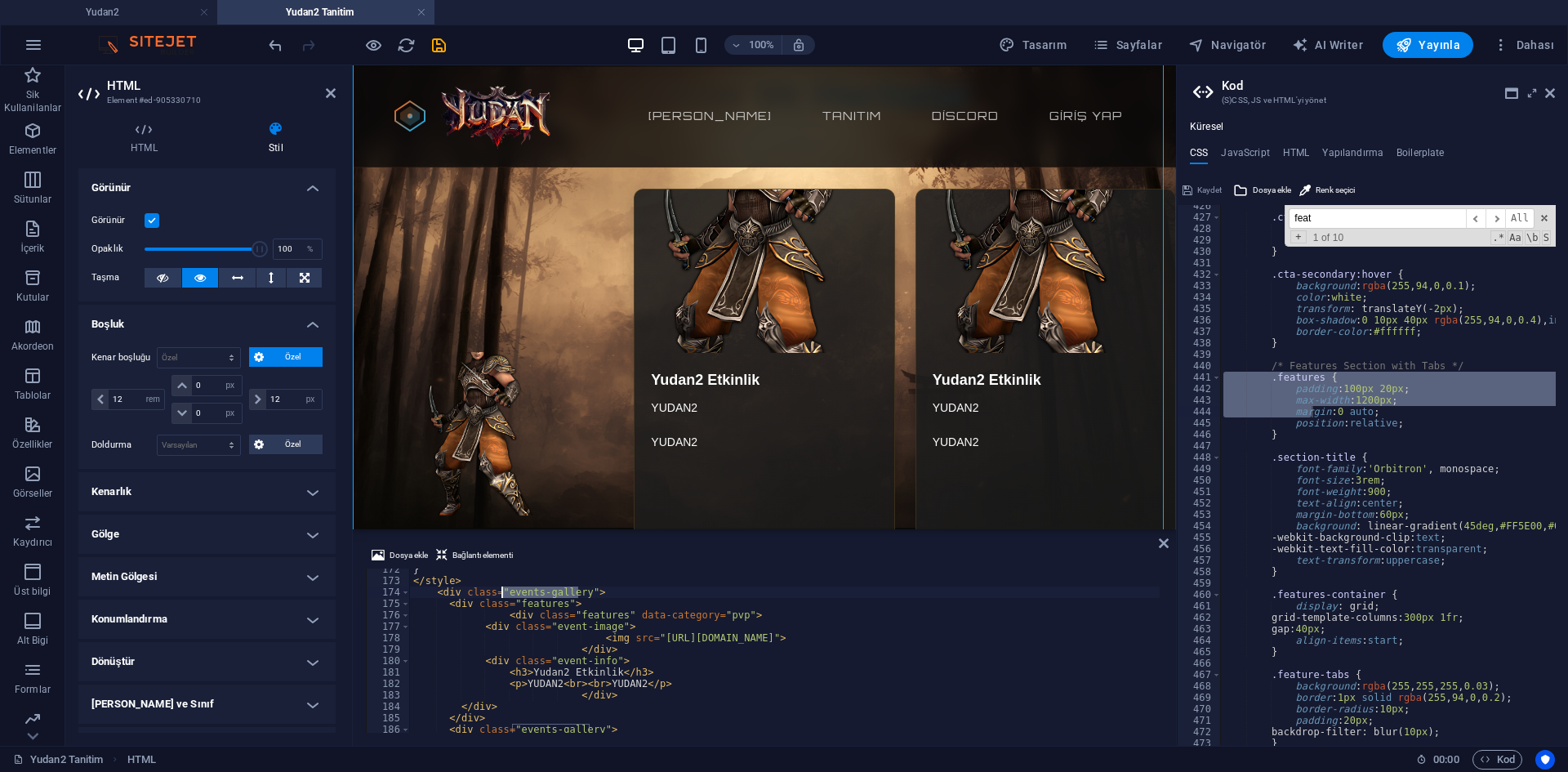
paste textarea "features"
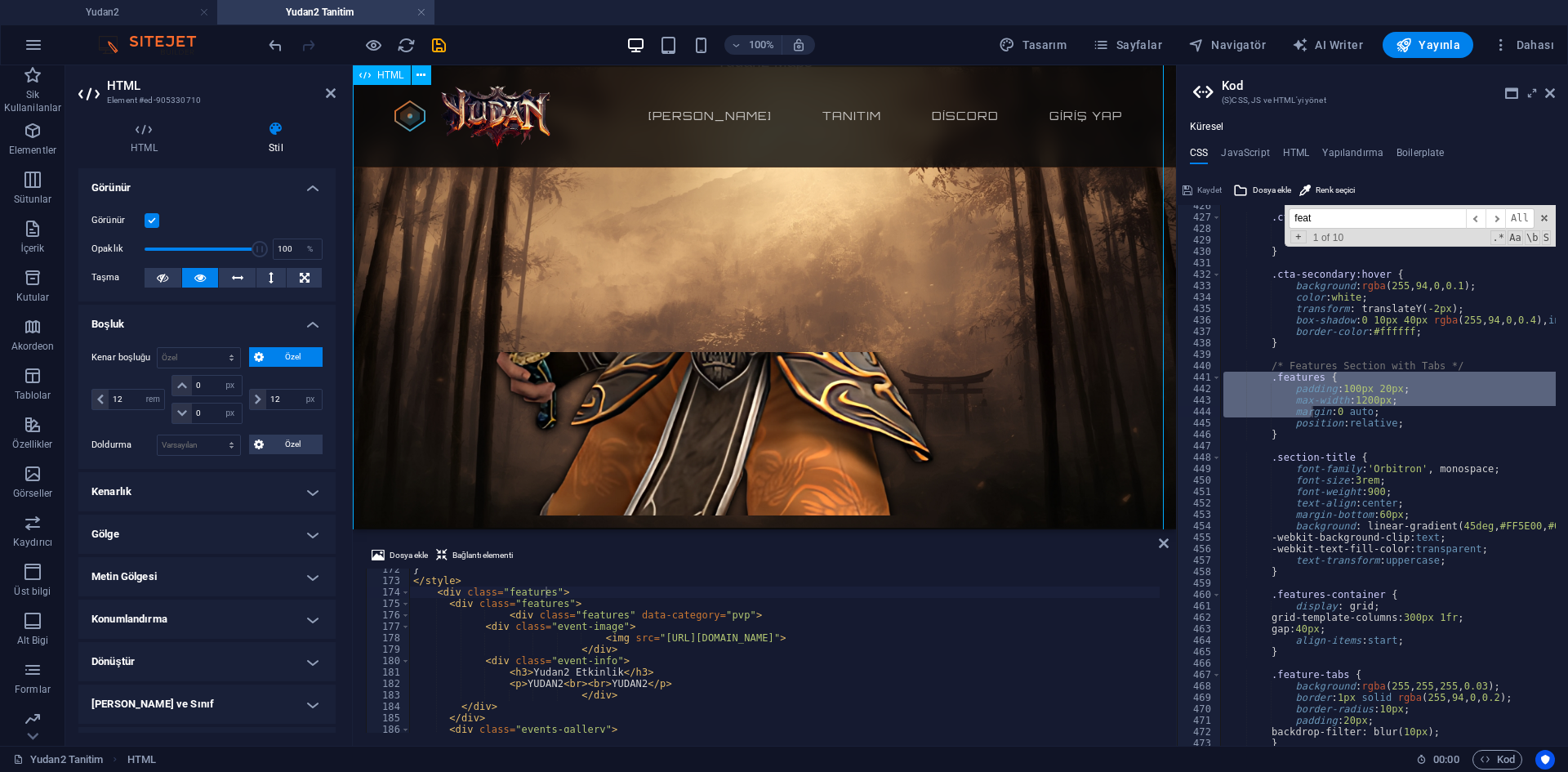
scroll to position [1225, 0]
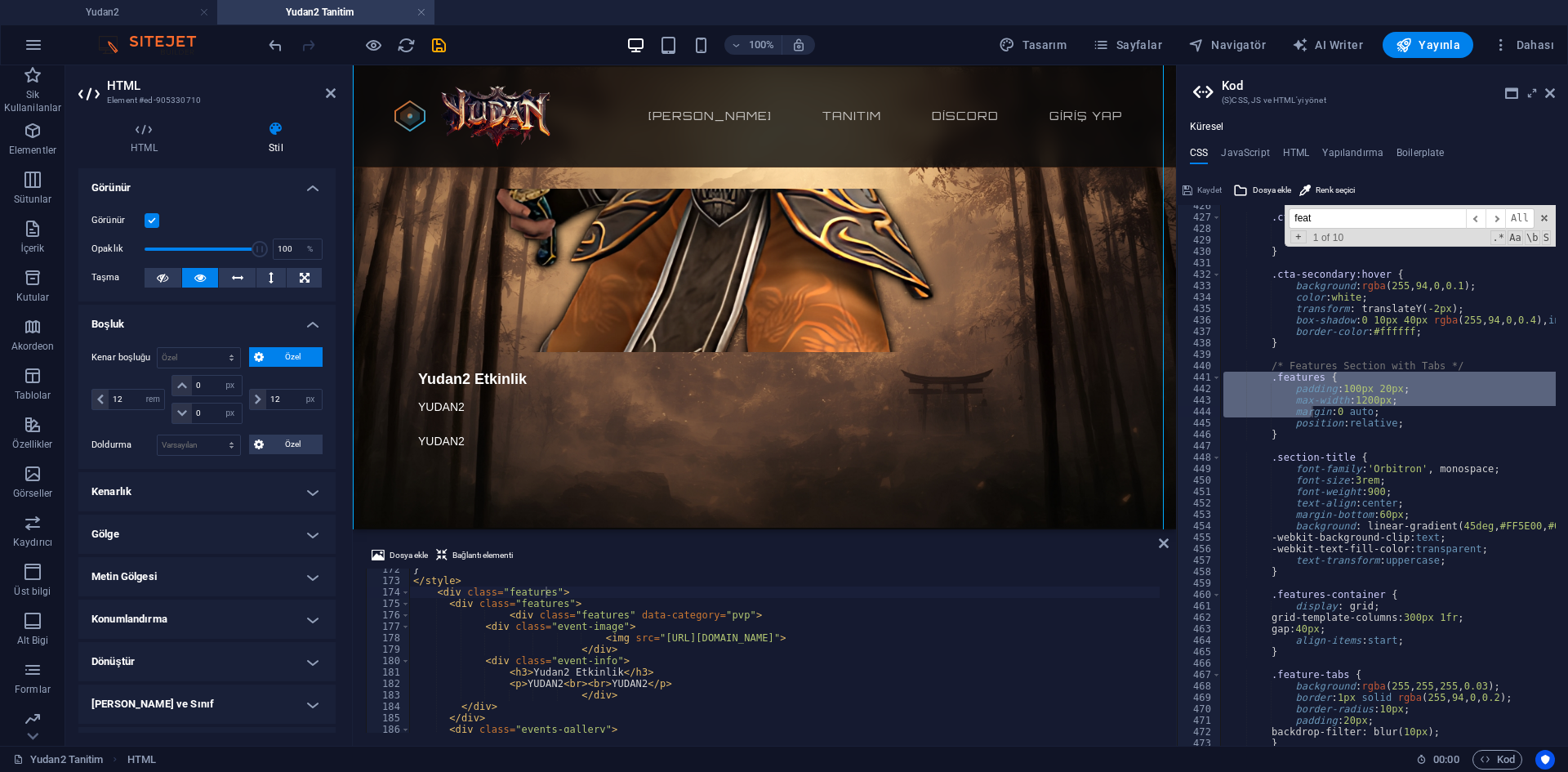
click at [705, 609] on div "} </ style > < div class = "features" > < div class = "features" > < div class …" at bounding box center [1179, 656] width 1536 height 184
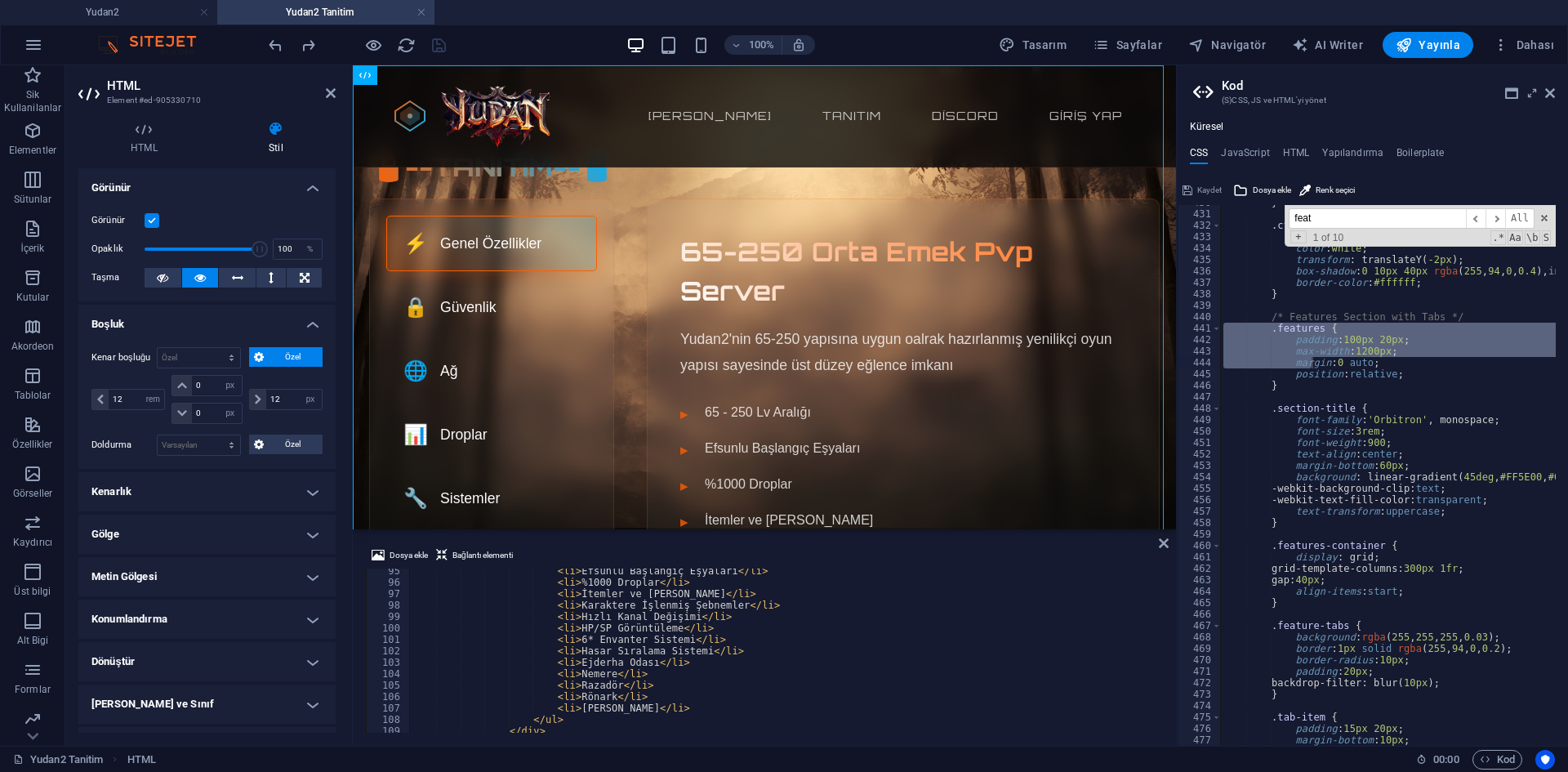
scroll to position [1012, 0]
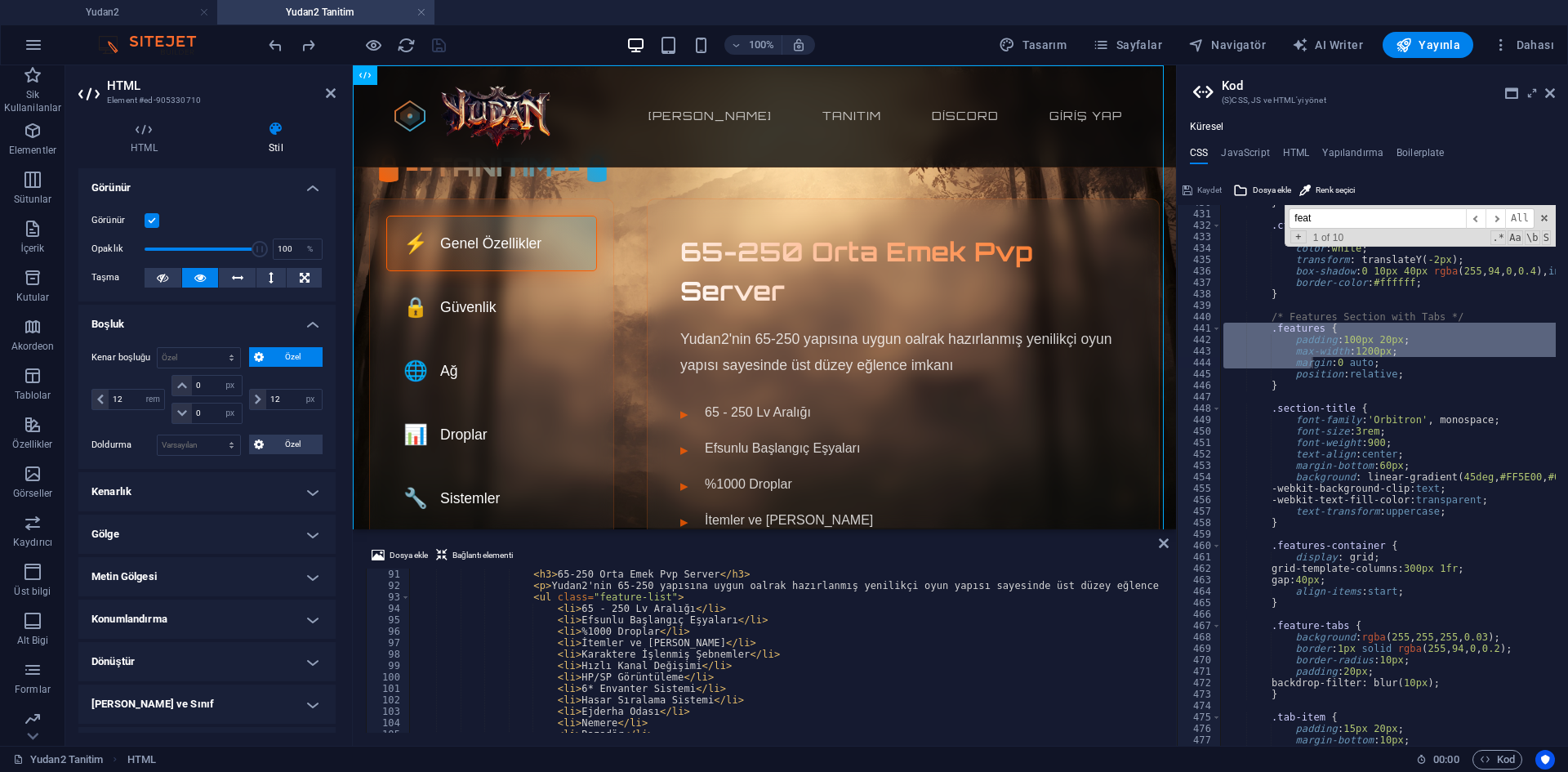
click at [621, 585] on div "< h3 > 65-250 [PERSON_NAME] [PERSON_NAME] Pvp Server </ h3 > < p > Yudan2'nin 6…" at bounding box center [1179, 661] width 1536 height 184
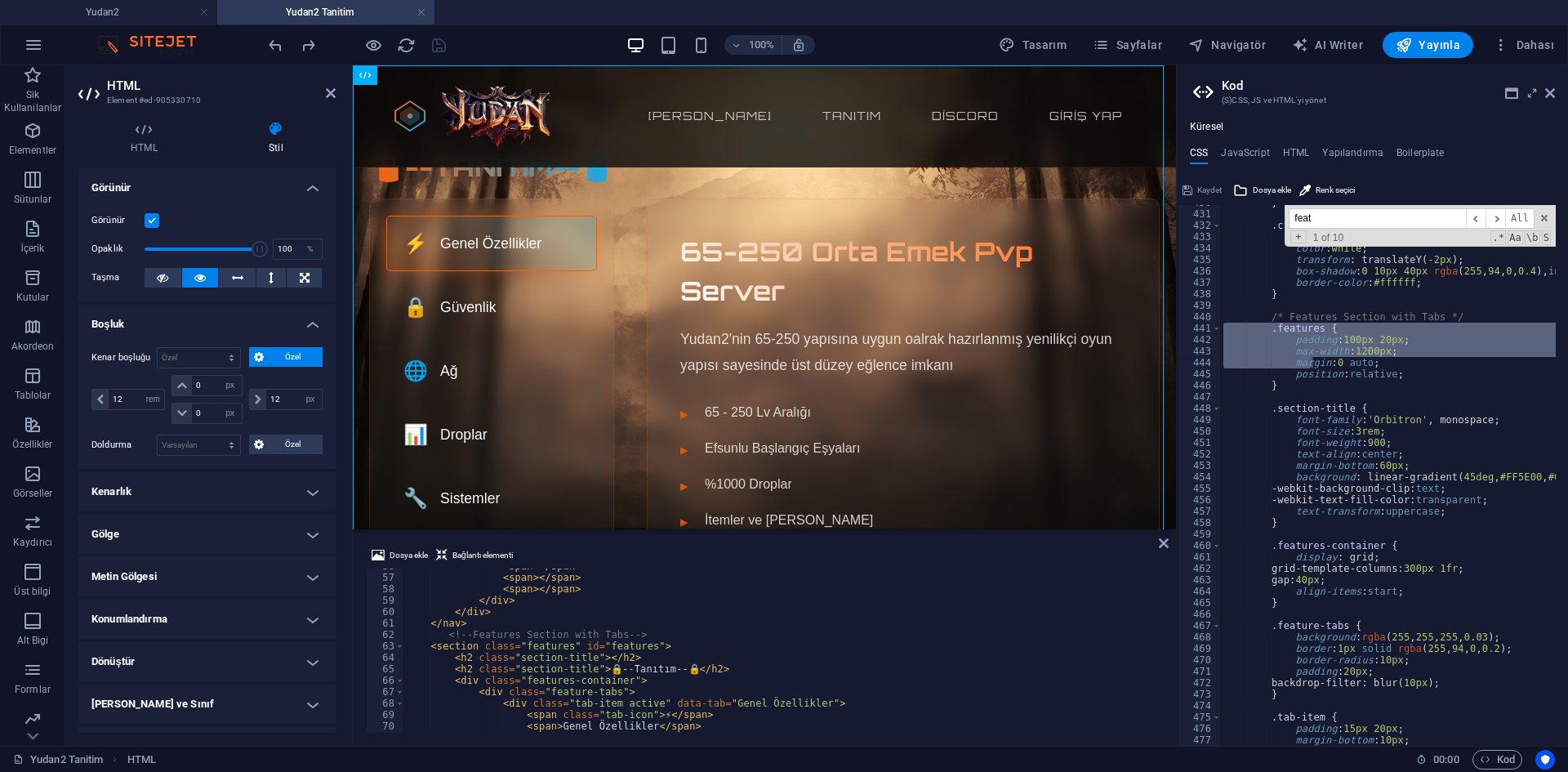
scroll to position [674, 0]
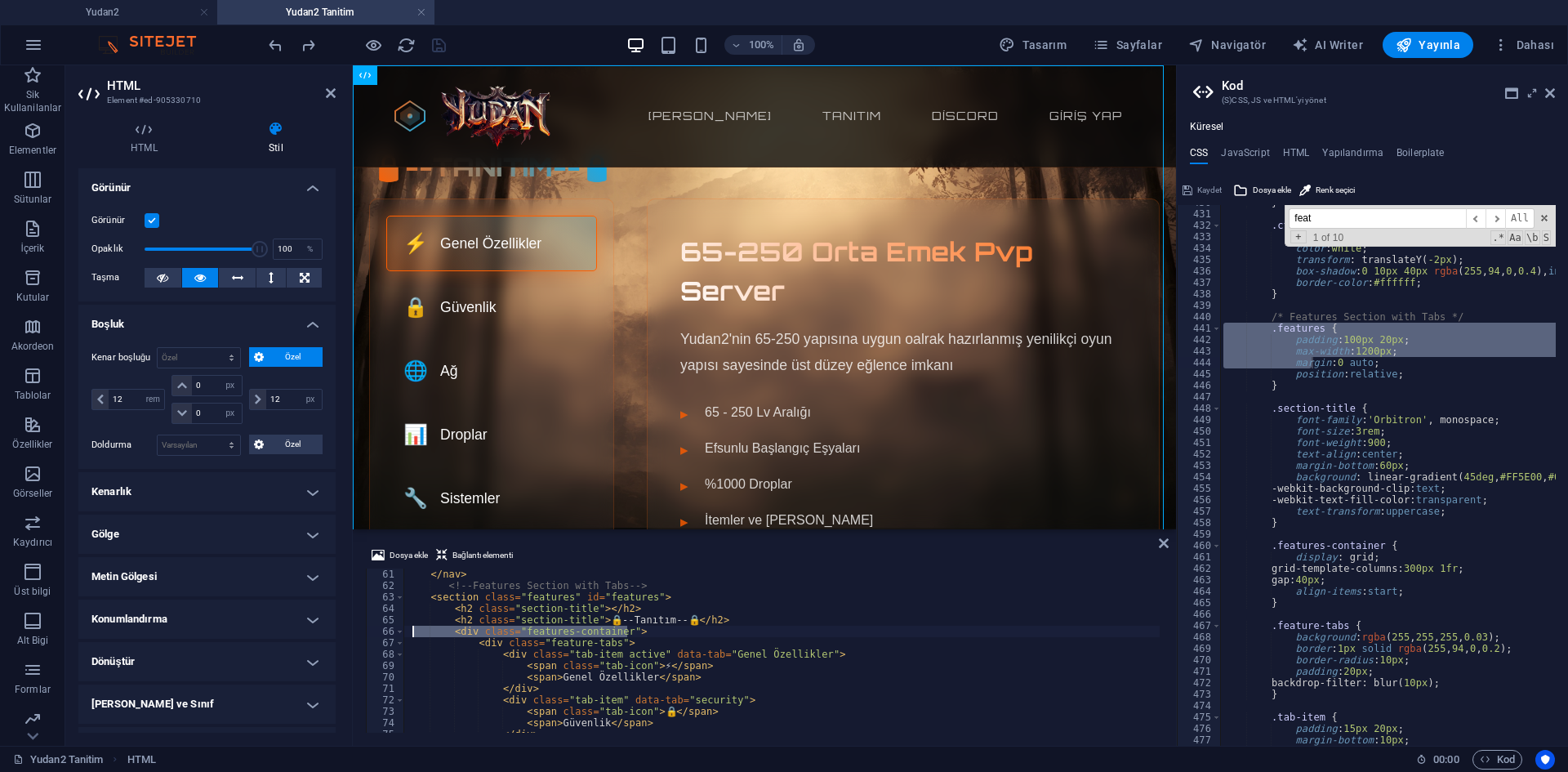
drag, startPoint x: 641, startPoint y: 632, endPoint x: 410, endPoint y: 627, distance: 231.1
click at [410, 627] on div "</ nav > <!-- Features Section with Tabs --> < section class = "features" id = …" at bounding box center [1172, 661] width 1536 height 184
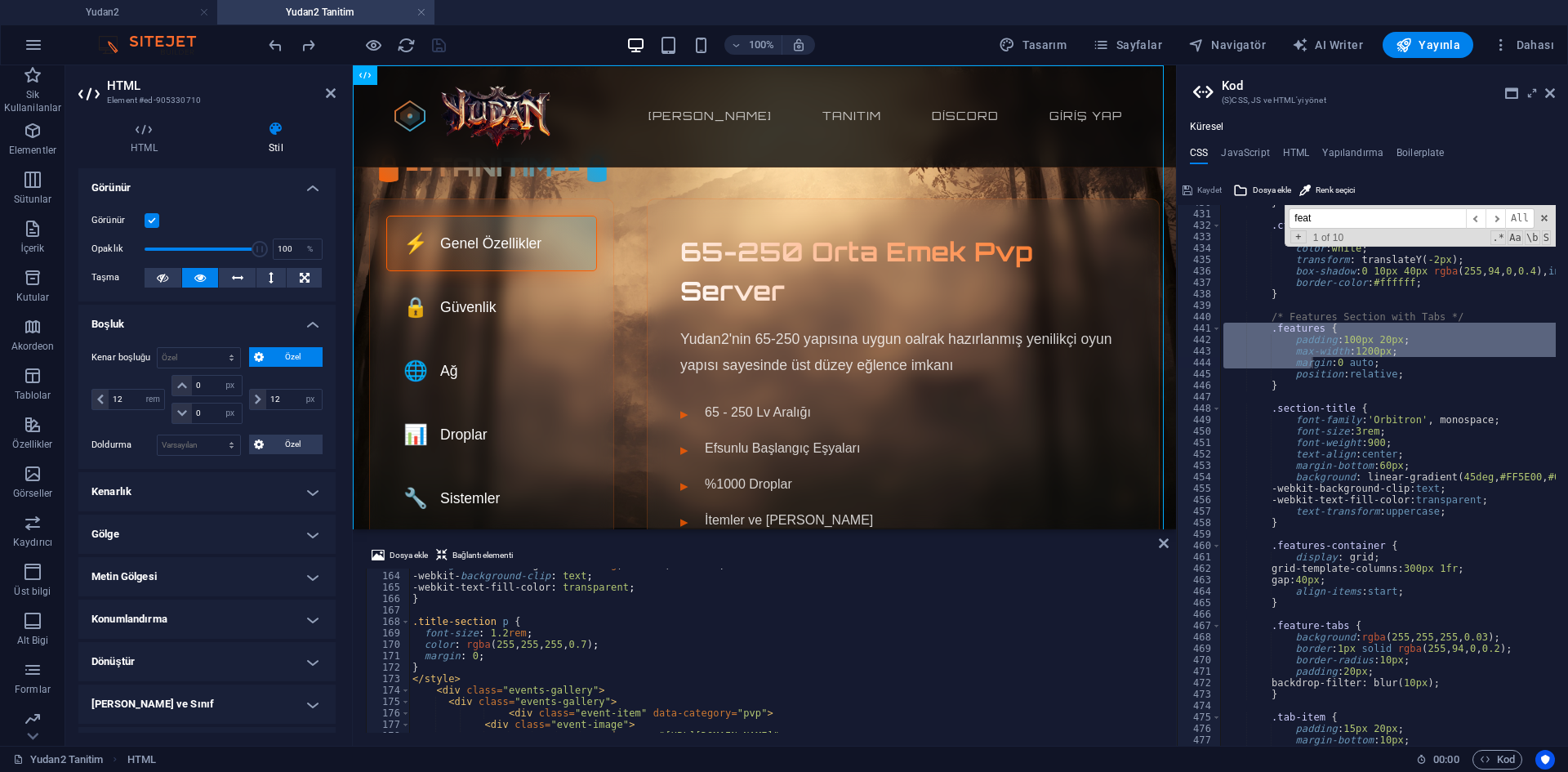
scroll to position [1878, 0]
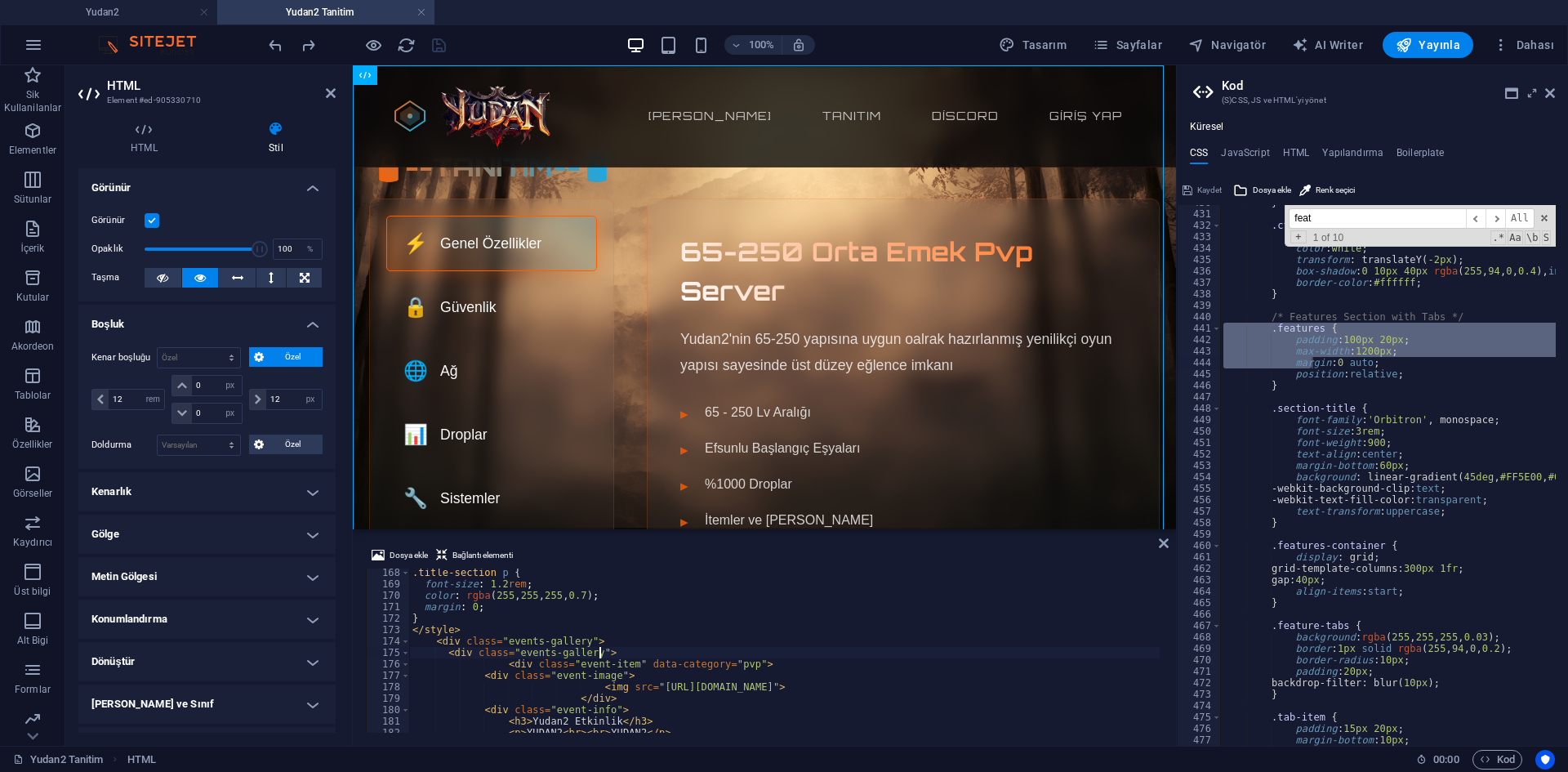
click at [629, 648] on div ".title-section p { font-size : 1.2 rem ; color : rgba ( 255 , 255 , 255 , 0.7 )…" at bounding box center [1178, 659] width 1536 height 184
type textarea "<div class="events-gallery">"
paste textarea "<div class="features-container">"
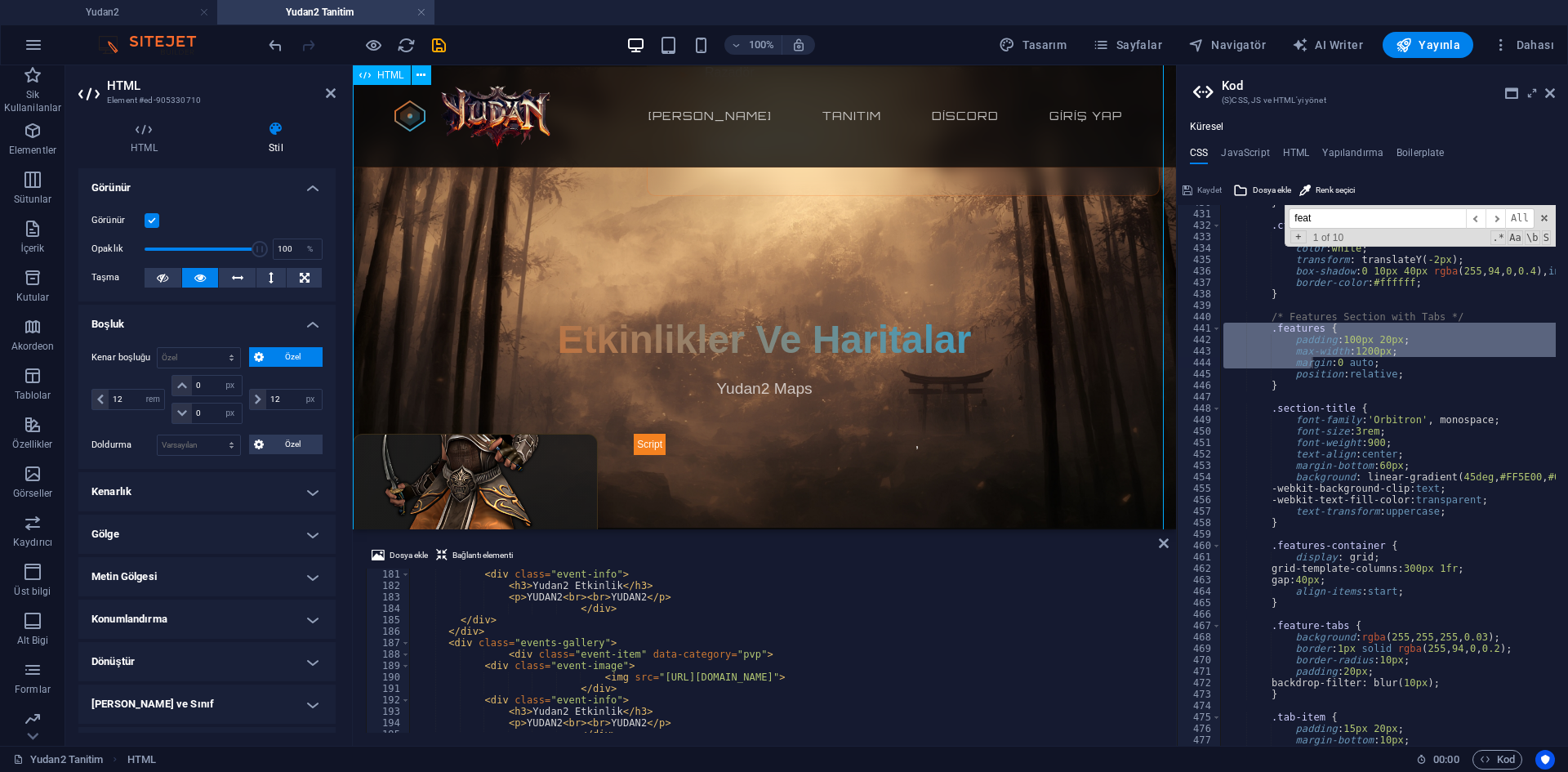
scroll to position [818, 0]
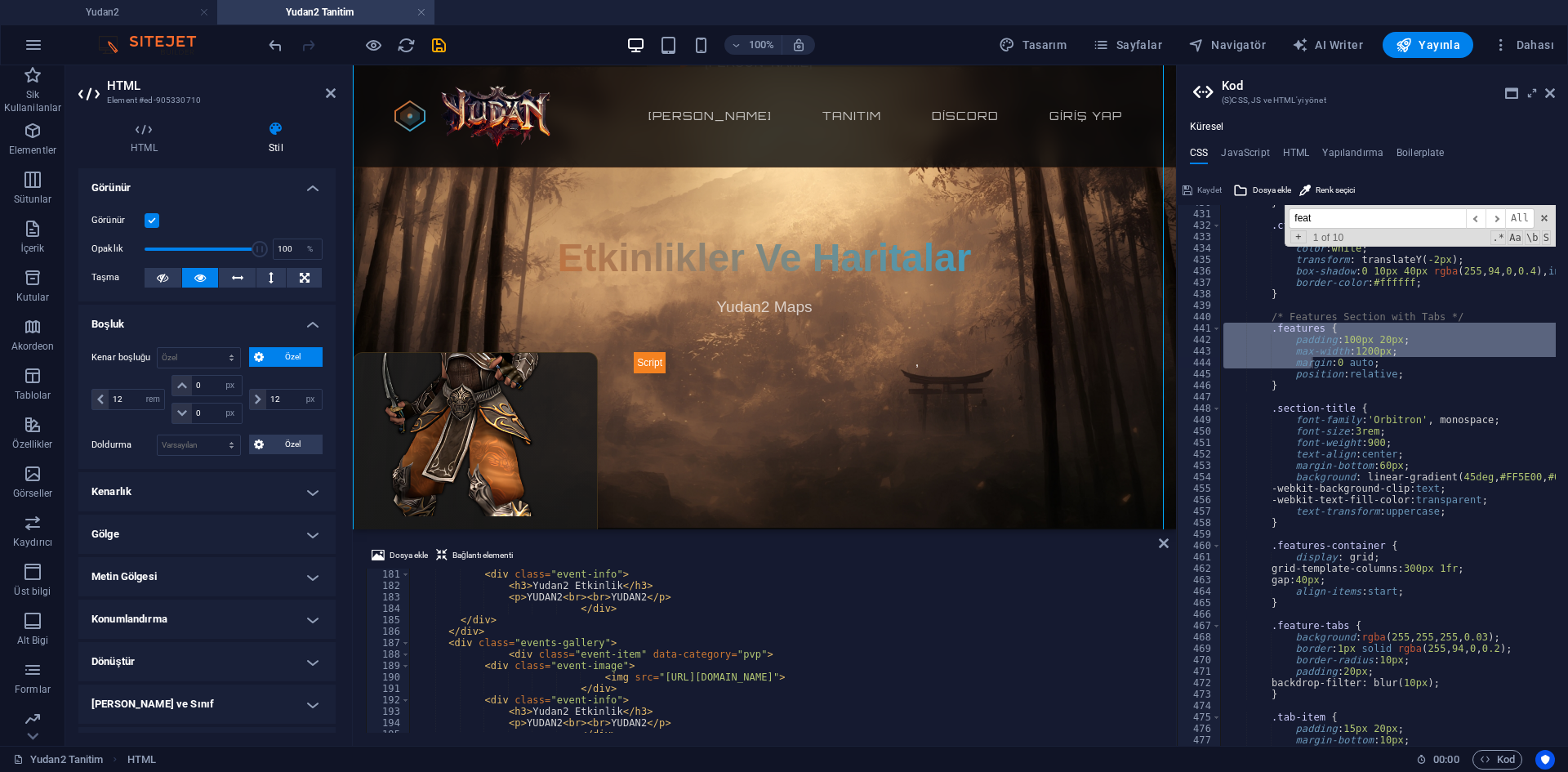
click at [729, 585] on div "< div class = "event-info" > < h3 > Yudan2 Etkinlik </ h3 > < p > YUDAN2 < br >…" at bounding box center [1178, 661] width 1536 height 184
type textarea "<div class="events-gallery">"
click at [659, 646] on div "< div class = "event-info" > < h3 > Yudan2 Etkinlik </ h3 > < p > YUDAN2 < br >…" at bounding box center [1178, 661] width 1536 height 184
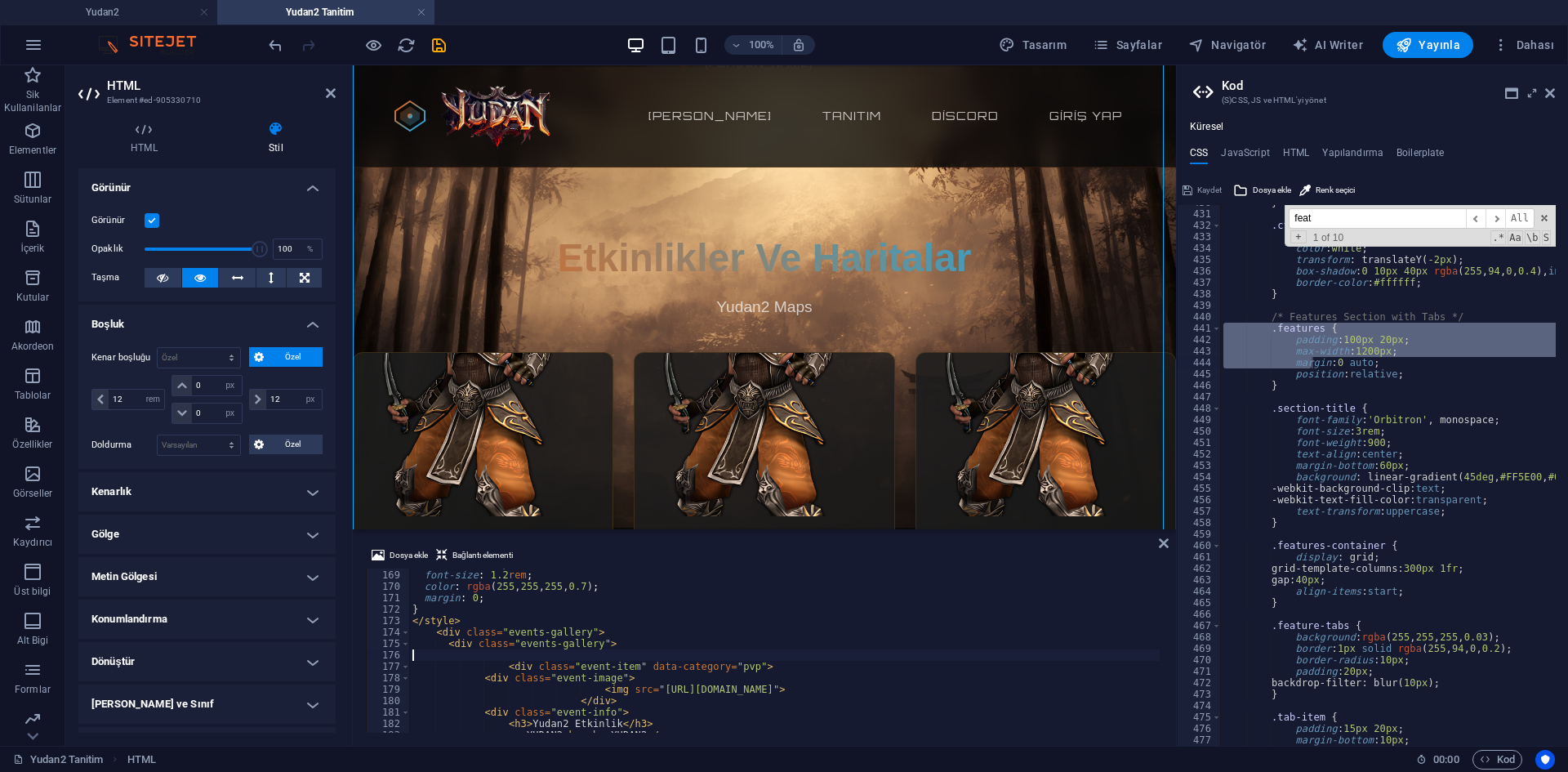
scroll to position [0, 0]
type textarea "<div class="events-gallery">"
type textarea ".features-container {"
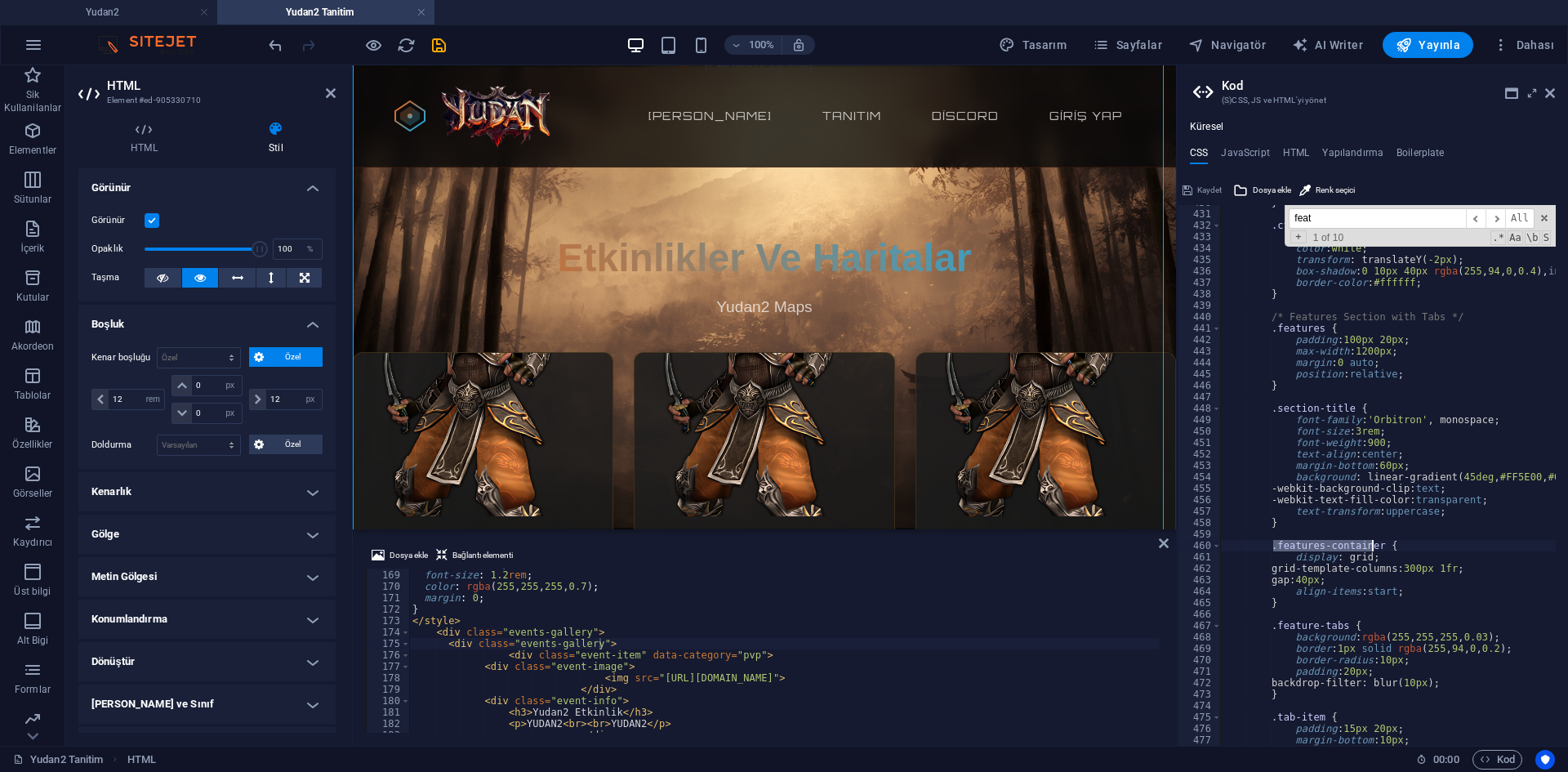
drag, startPoint x: 1275, startPoint y: 546, endPoint x: 1371, endPoint y: 548, distance: 96.0
click at [1371, 548] on div "} .cta-secondary:hover { background : rgba ( 255 , 94 , 0 , 0.1 ) ; color : whi…" at bounding box center [1521, 473] width 601 height 551
click at [520, 642] on div ".title-section p { font-size : 1.2 rem ; color : rgba ( 255 , 255 , 255 , 0.7 )…" at bounding box center [1178, 650] width 1536 height 184
drag, startPoint x: 512, startPoint y: 644, endPoint x: 590, endPoint y: 643, distance: 78.0
click at [590, 643] on div ".title-section p { font-size : 1.2 rem ; color : rgba ( 255 , 255 , 255 , 0.7 )…" at bounding box center [1178, 650] width 1536 height 184
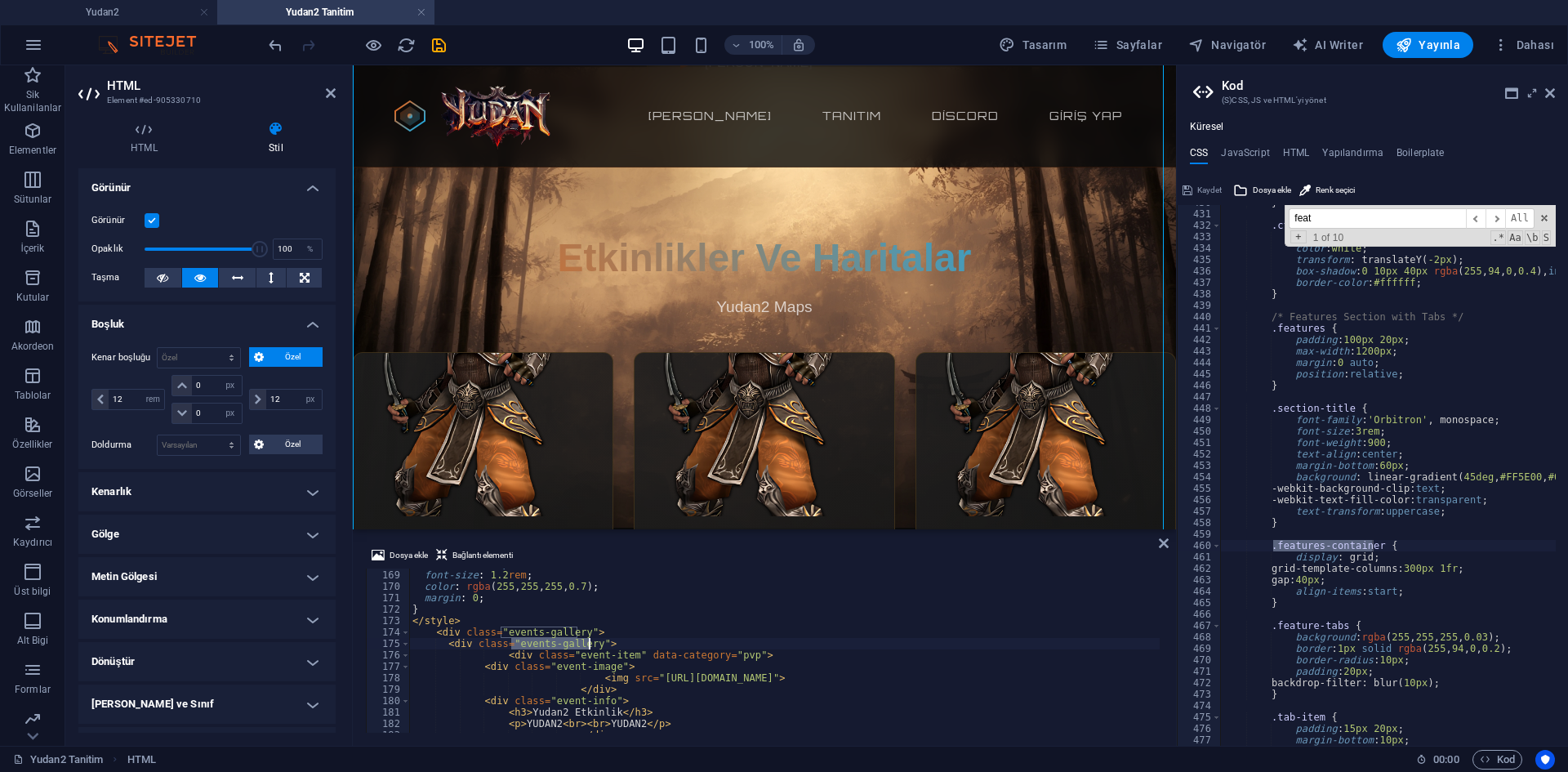
paste textarea "features-container"
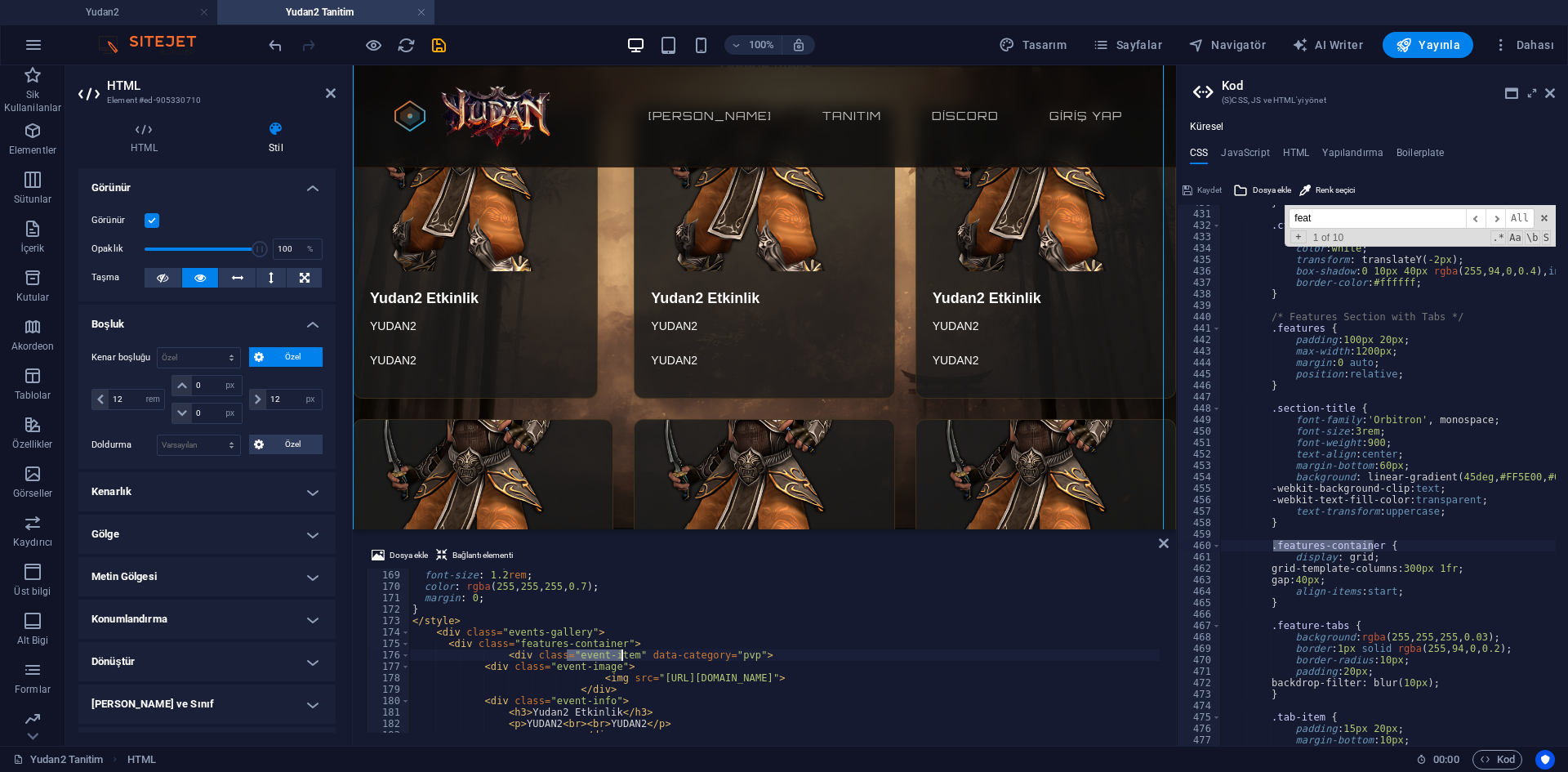
drag, startPoint x: 567, startPoint y: 656, endPoint x: 621, endPoint y: 656, distance: 54.0
click at [621, 656] on div ".title-section p { font-size : 1.2 rem ; color : rgba ( 255 , 255 , 255 , 0.7 )…" at bounding box center [1178, 650] width 1536 height 184
paste textarea "features-container"
type textarea "<div class="features-container" data-category="pvp">"
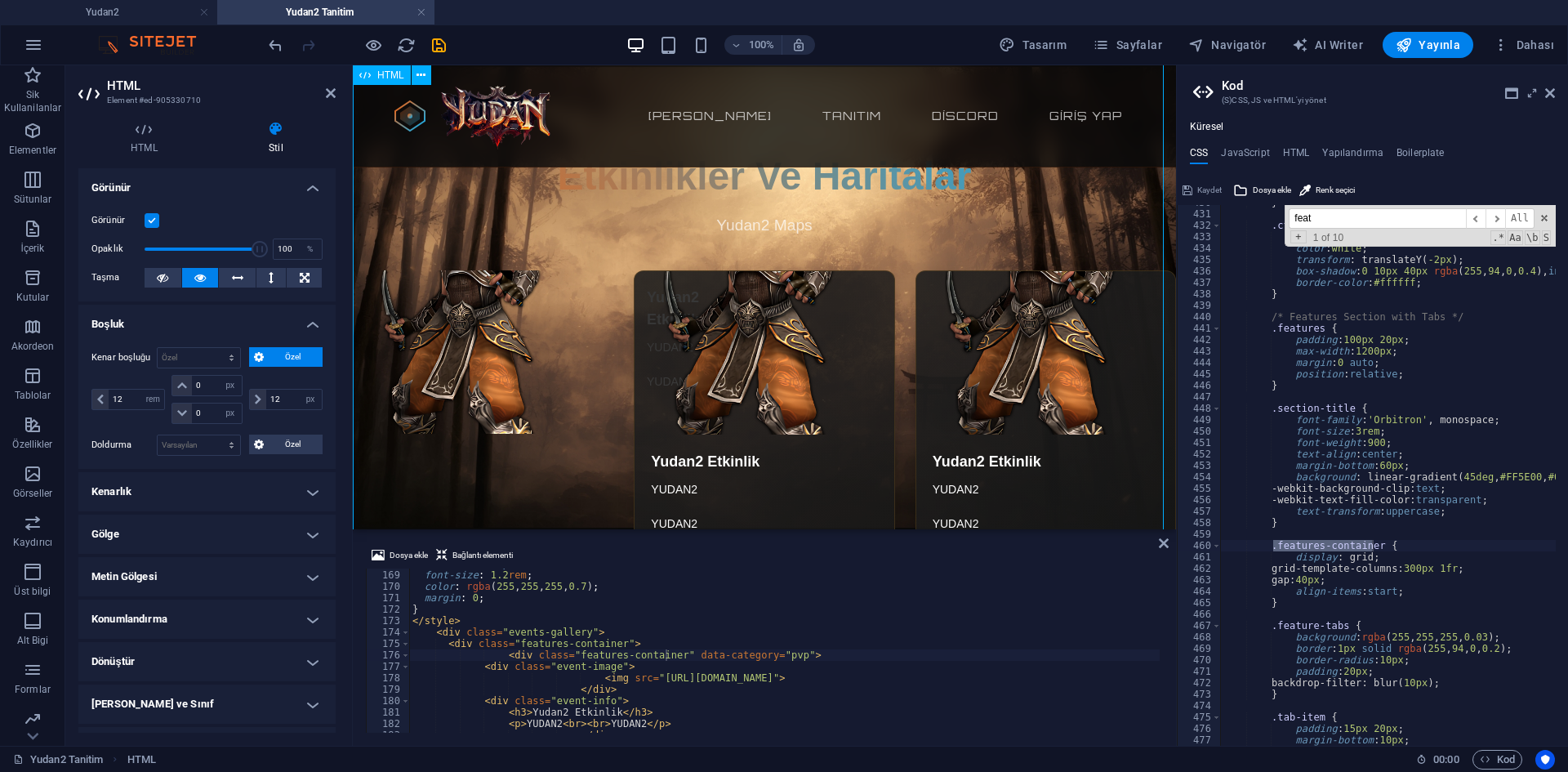
scroll to position [980, 0]
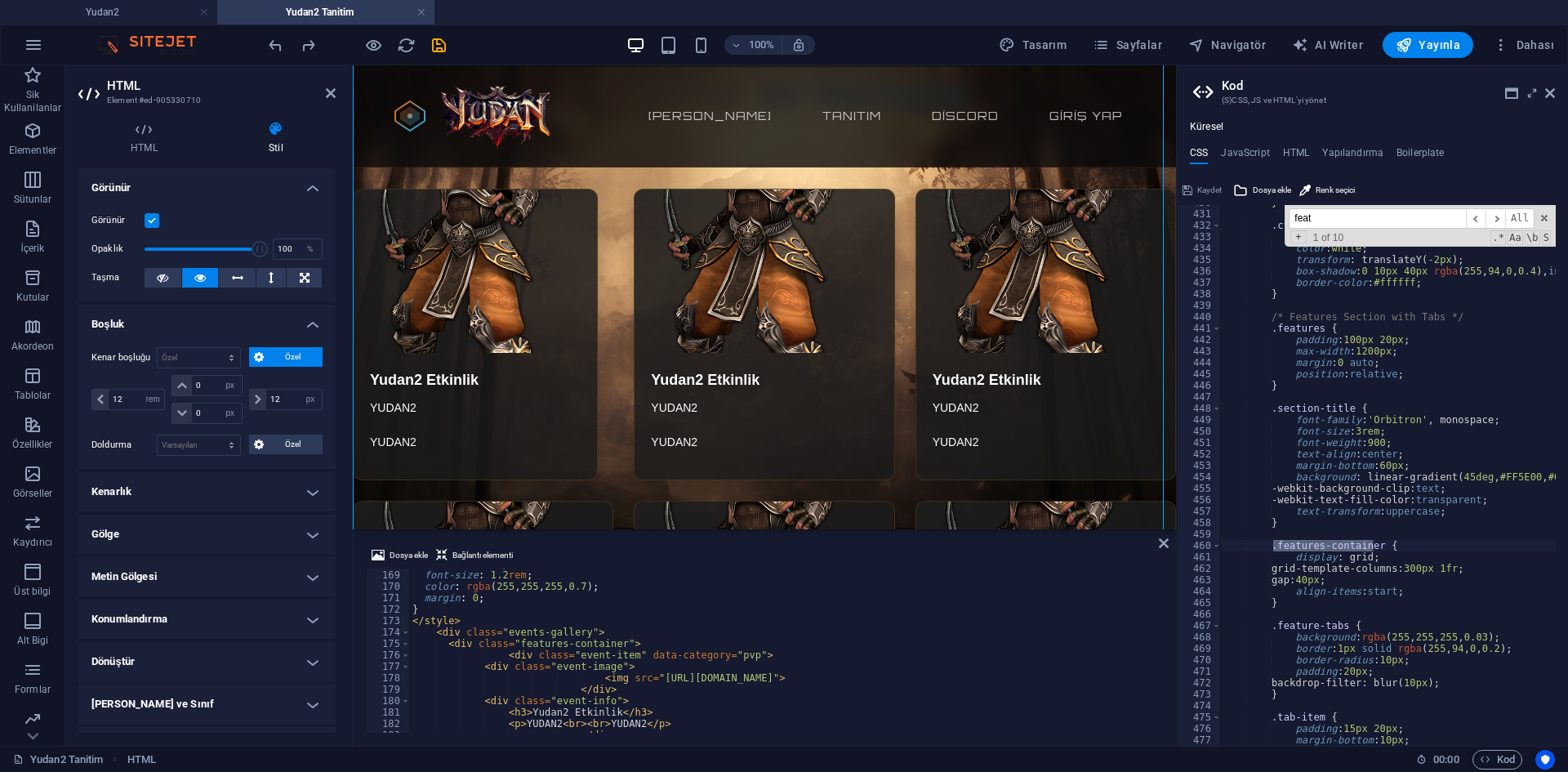
type textarea ".section-title {"
drag, startPoint x: 1270, startPoint y: 409, endPoint x: 1343, endPoint y: 409, distance: 73.0
click at [1343, 409] on div "} .cta-secondary:hover { background : rgba ( 255 , 94 , 0 , 0.1 ) ; color : whi…" at bounding box center [1521, 473] width 601 height 551
click at [737, 622] on div ".title-section p { font-size : 1.2 rem ; color : rgba ( 255 , 255 , 255 , 0.7 )…" at bounding box center [1178, 650] width 1536 height 184
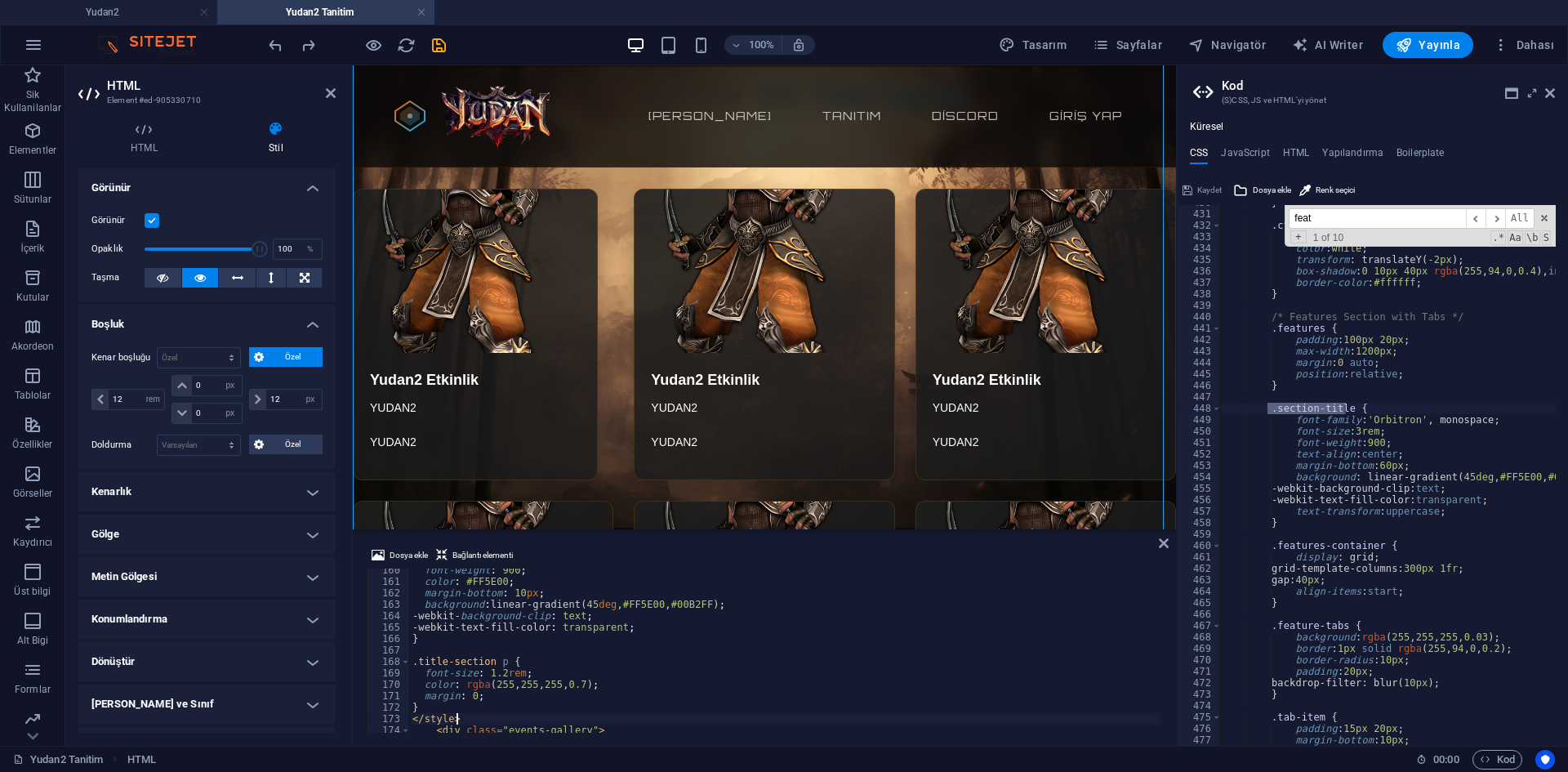
scroll to position [1889, 0]
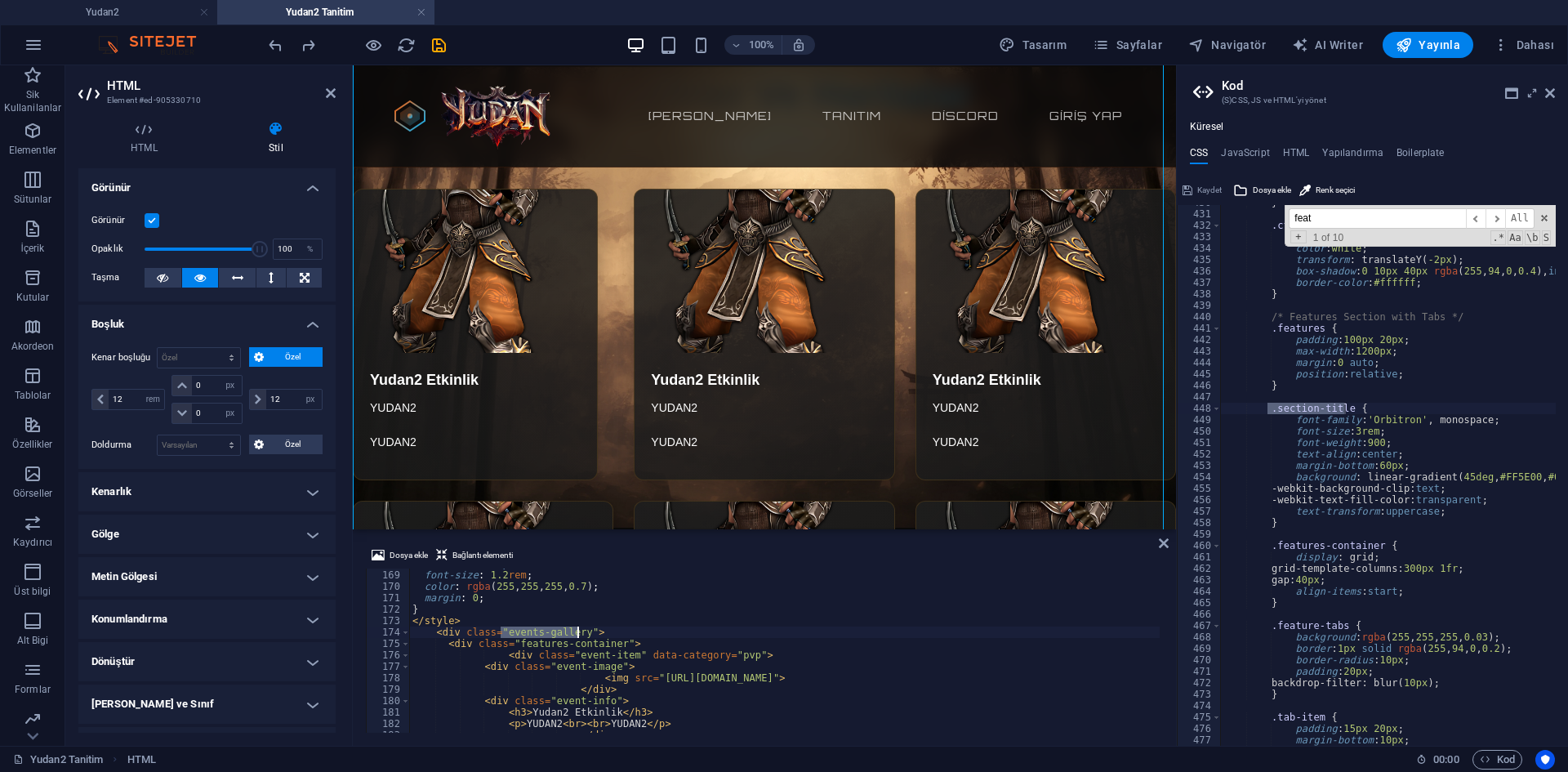
drag, startPoint x: 501, startPoint y: 630, endPoint x: 578, endPoint y: 631, distance: 77.0
click at [578, 631] on div ".title-section p { font-size : 1.2 rem ; color : rgba ( 255 , 255 , 255 , 0.7 )…" at bounding box center [1178, 650] width 1536 height 184
paste textarea ".section-title"
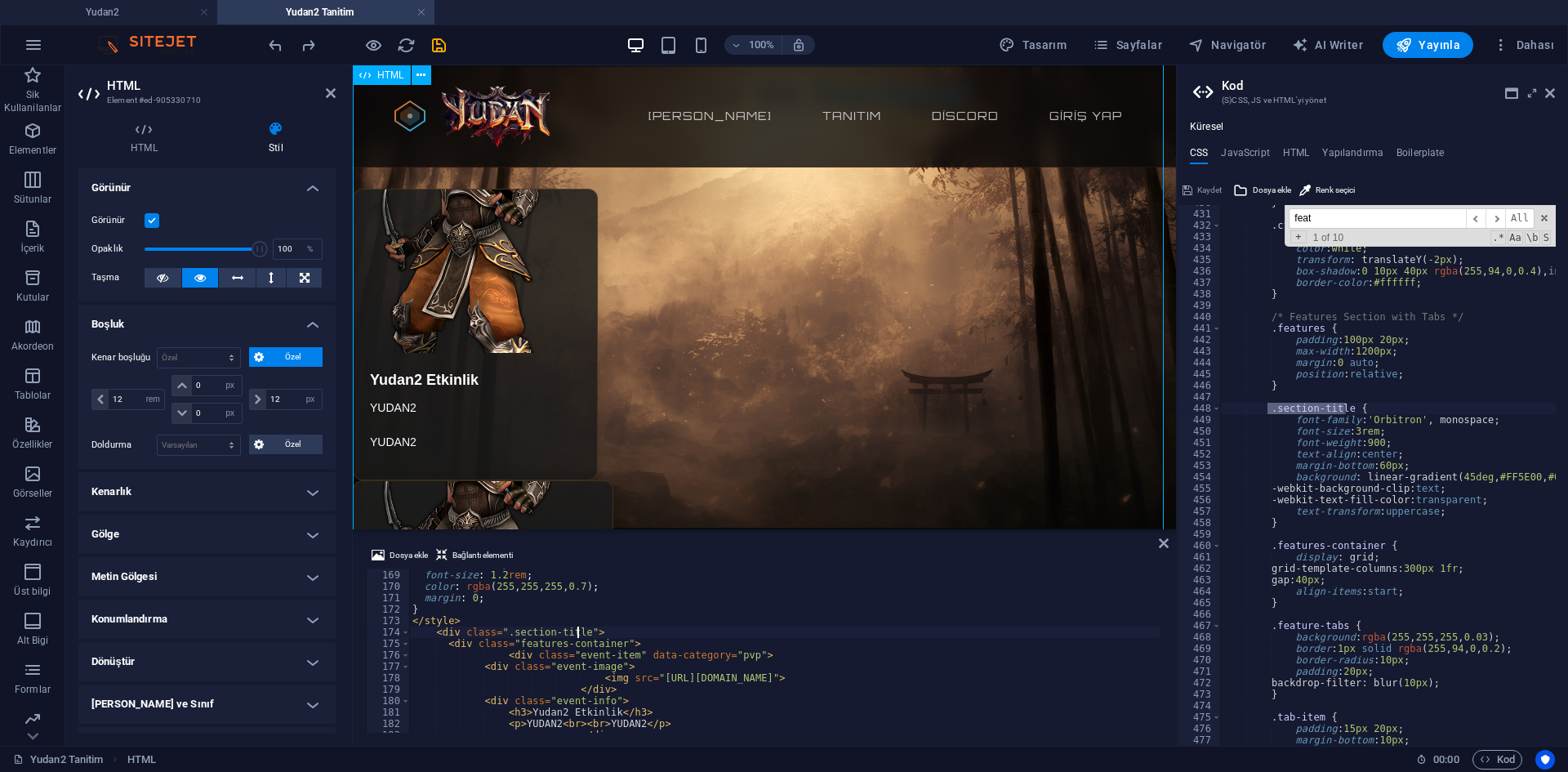
click at [510, 628] on div ".title-section p { font-size : 1.2 rem ; color : rgba ( 255 , 255 , 255 , 0.7 )…" at bounding box center [1178, 650] width 1536 height 184
type textarea "<div class="section-title">"
type textarea ".feature-tabs {"
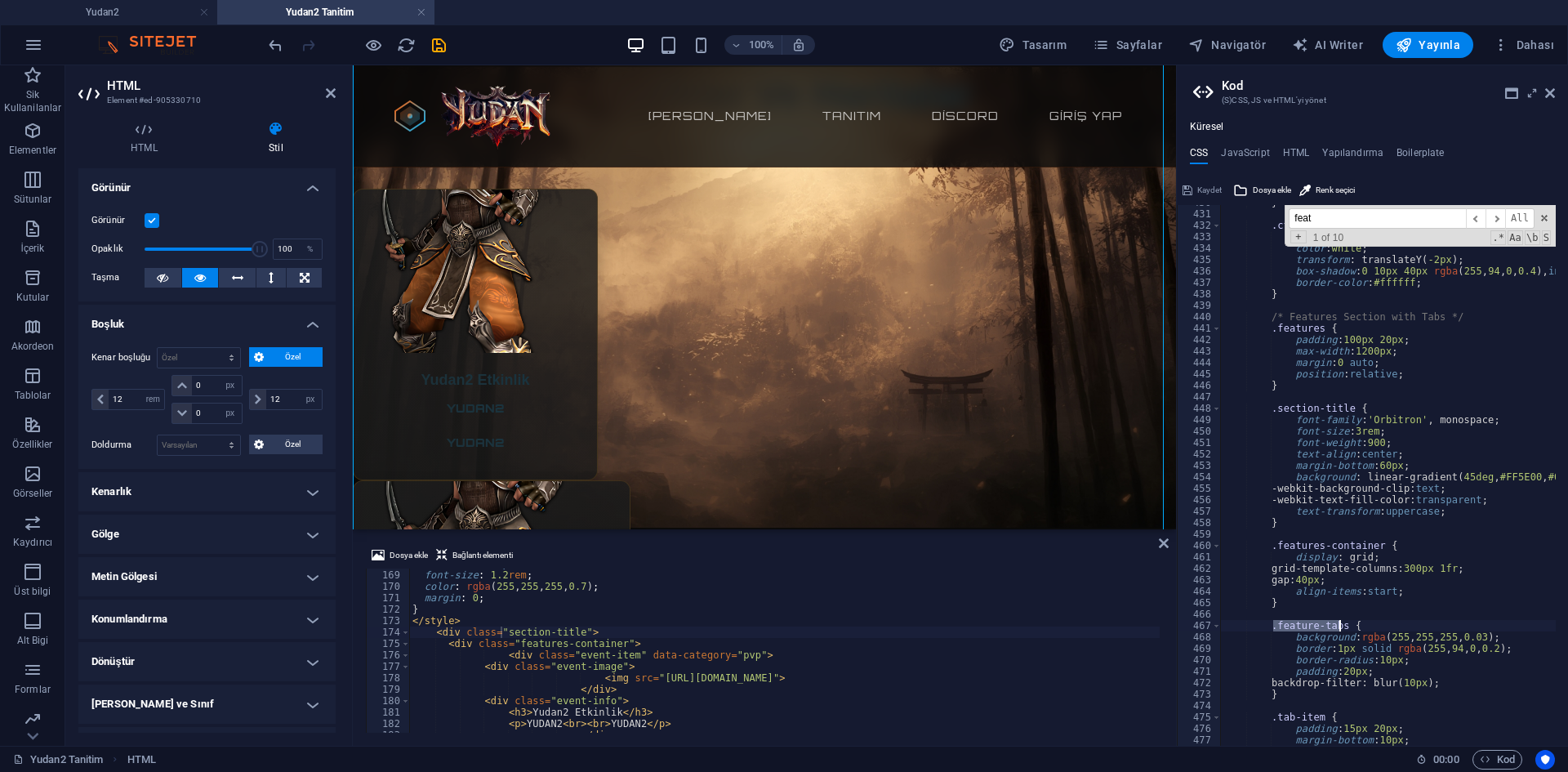
drag, startPoint x: 1276, startPoint y: 626, endPoint x: 1338, endPoint y: 628, distance: 62.0
click at [1338, 628] on div "} .cta-secondary:hover { background : rgba ( 255 , 94 , 0 , 0.1 ) ; color : whi…" at bounding box center [1521, 473] width 601 height 551
click at [570, 693] on div ".title-section p { font-size : 1.2 rem ; color : rgba ( 255 , 255 , 255 , 0.7 )…" at bounding box center [1178, 650] width 1536 height 184
drag, startPoint x: 564, startPoint y: 656, endPoint x: 622, endPoint y: 657, distance: 58.0
click at [622, 657] on div ".title-section p { font-size : 1.2 rem ; color : rgba ( 255 , 255 , 255 , 0.7 )…" at bounding box center [1178, 650] width 1536 height 184
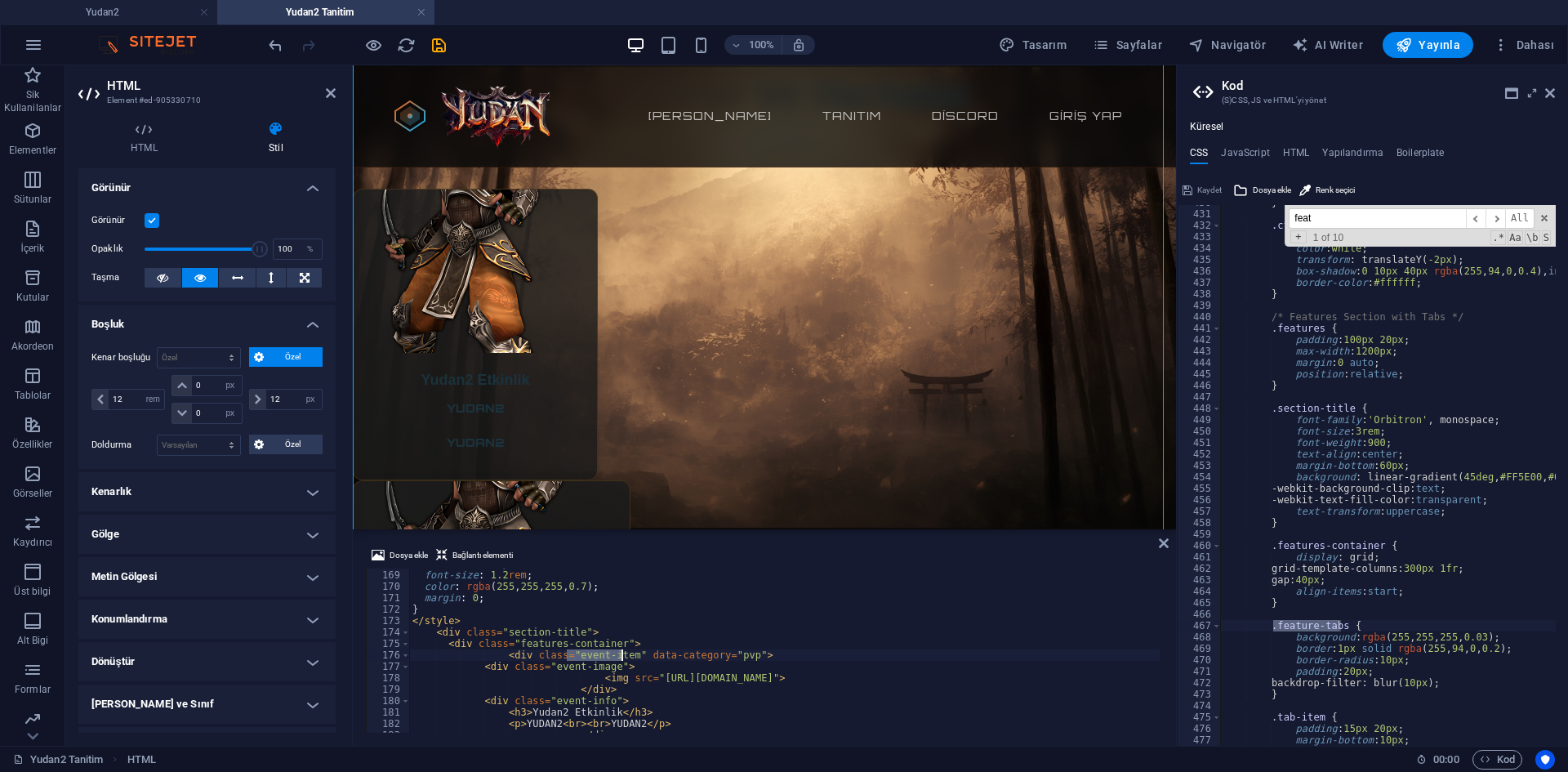
paste textarea "feature-tabs"
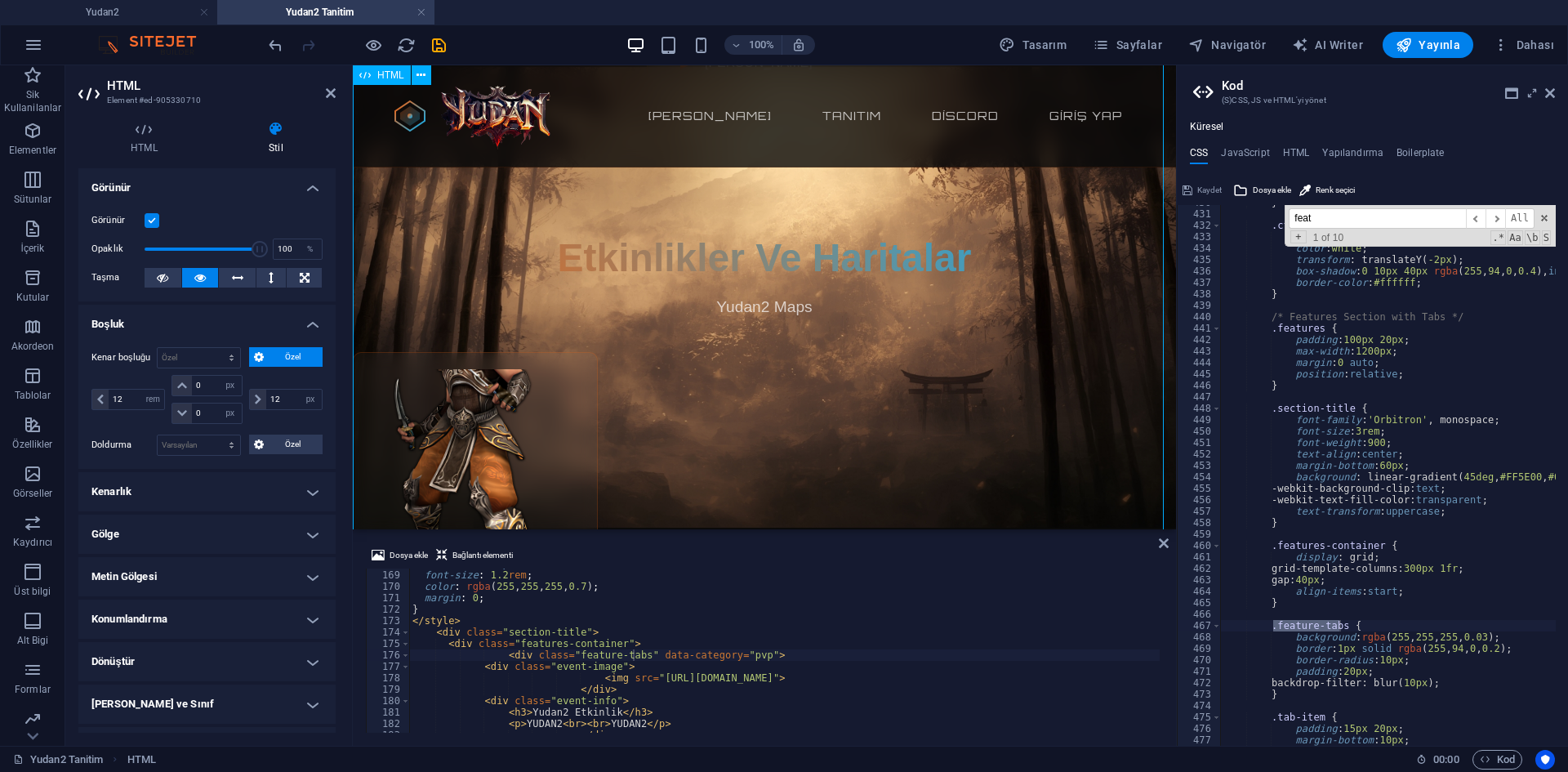
scroll to position [899, 0]
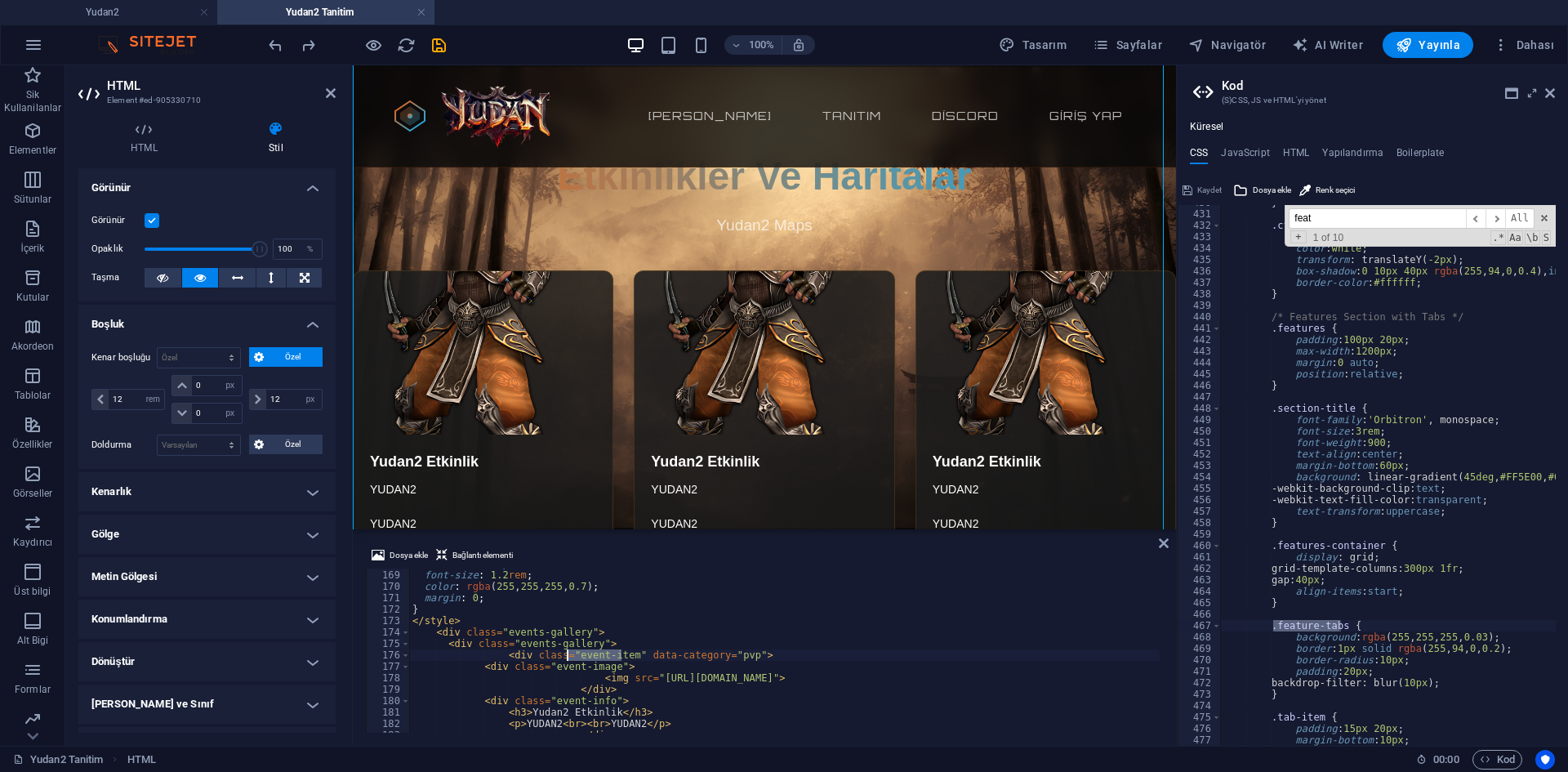
drag, startPoint x: 622, startPoint y: 656, endPoint x: 569, endPoint y: 655, distance: 53.0
click at [569, 655] on div ".title-section p { font-size : 1.2 rem ; color : rgba ( 255 , 255 , 255 , 0.7 )…" at bounding box center [1178, 650] width 1536 height 184
paste textarea "feature-tabs"
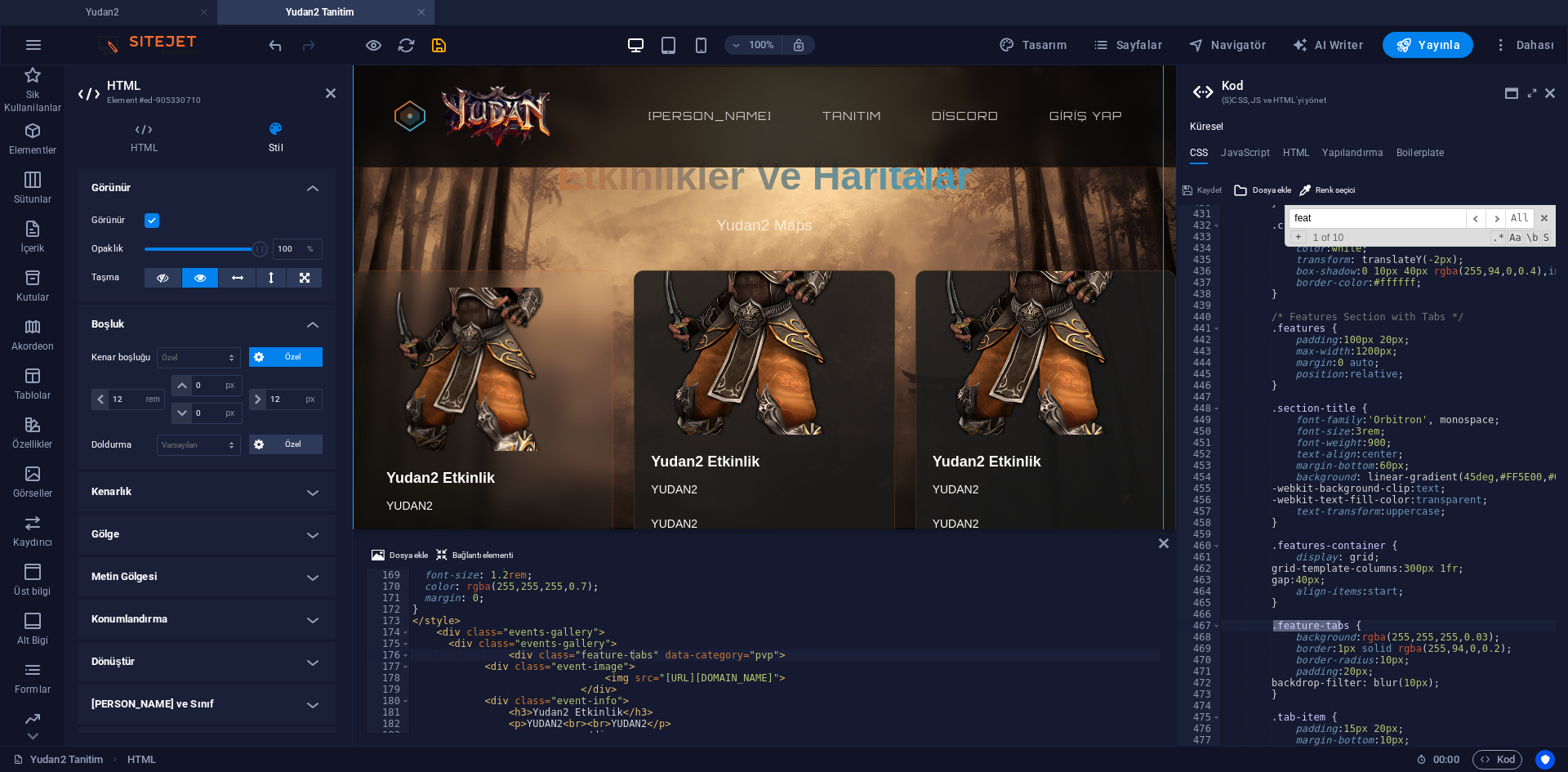
click at [707, 614] on div ".title-section p { font-size : 1.2 rem ; color : rgba ( 255 , 255 , 255 , 0.7 )…" at bounding box center [1178, 650] width 1536 height 184
type textarea "<div class="event-item" data-category="pvp">"
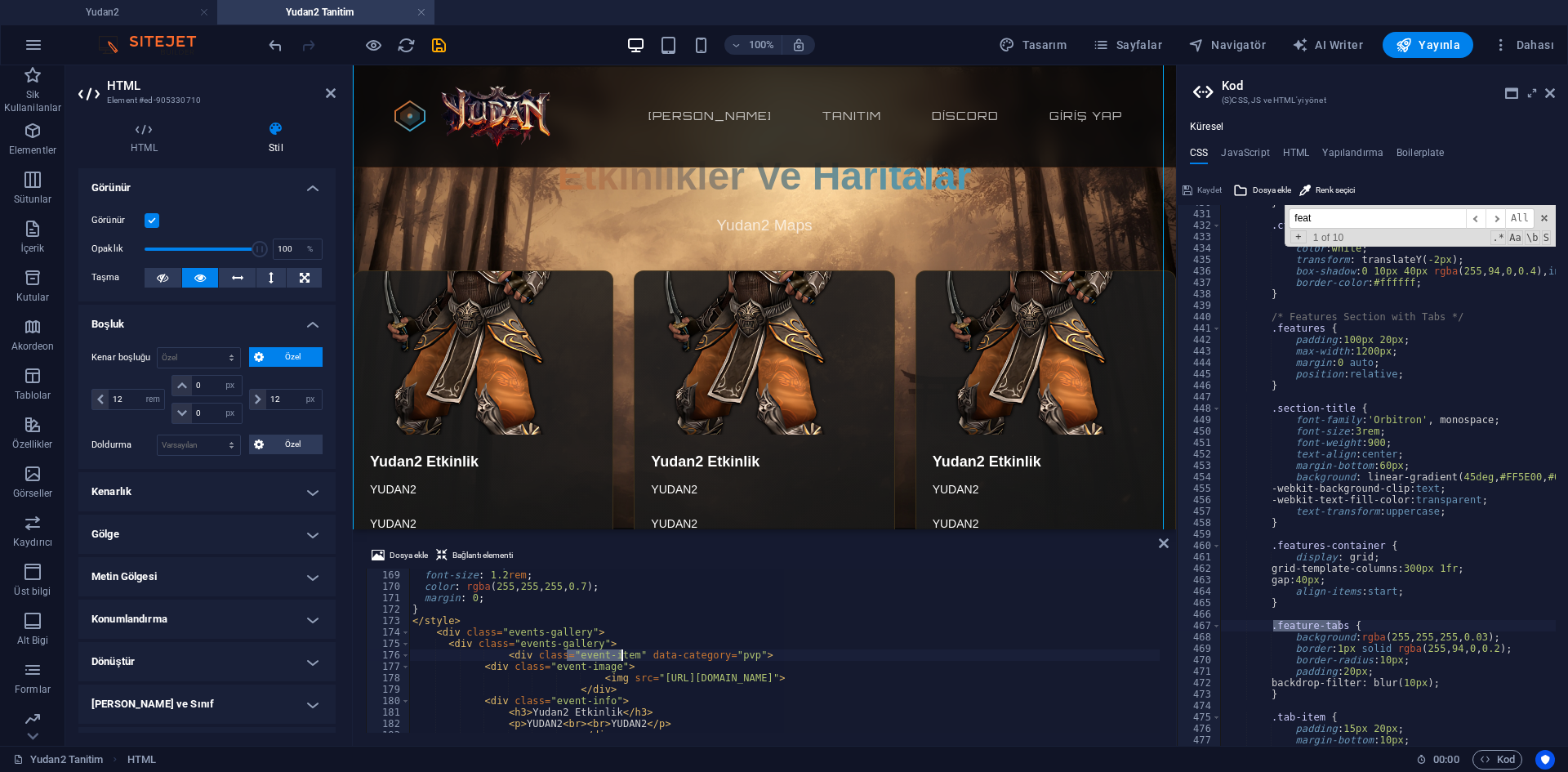
click at [621, 654] on div ".title-section p { font-size : 1.2 rem ; color : rgba ( 255 , 255 , 255 , 0.7 )…" at bounding box center [785, 651] width 751 height 165
type textarea "padding: 20px;"
click at [1419, 675] on div "} .cta-secondary:hover { background : rgba ( 255 , 94 , 0 , 0.1 ) ; color : whi…" at bounding box center [1521, 473] width 601 height 551
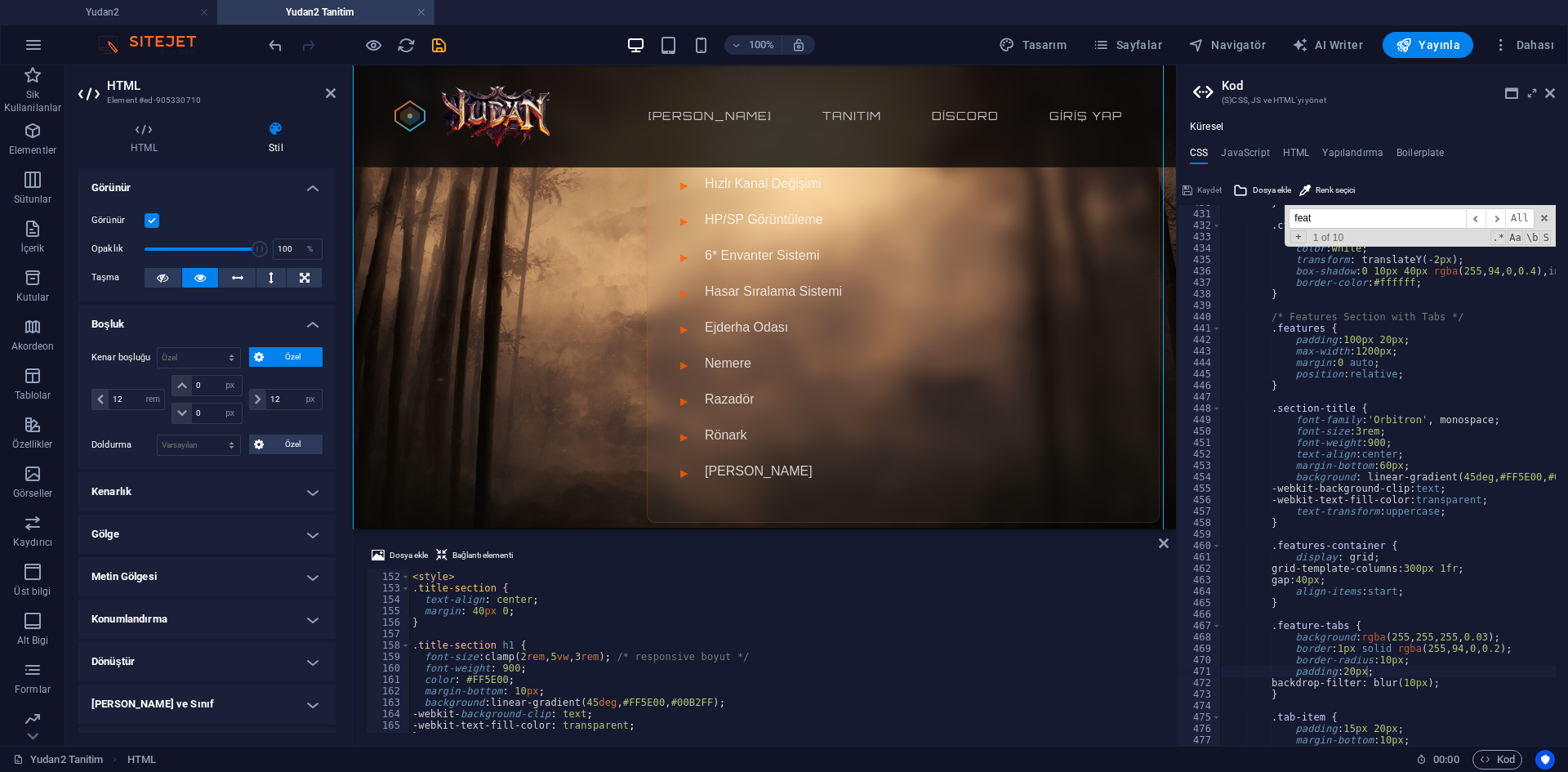
scroll to position [1792, 0]
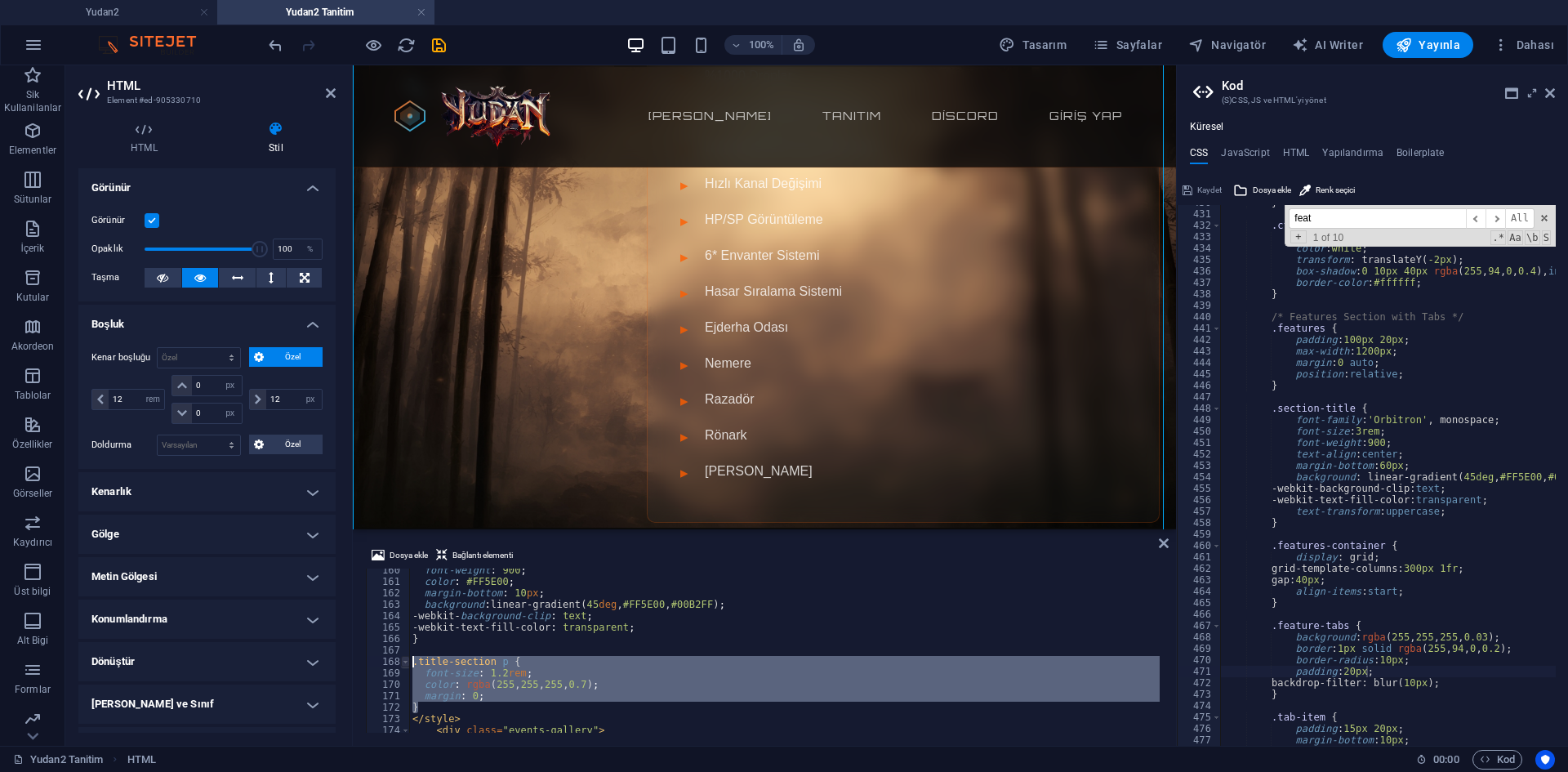
drag, startPoint x: 442, startPoint y: 711, endPoint x: 402, endPoint y: 662, distance: 63.3
click at [402, 662] on div "} 160 161 162 163 164 165 166 167 168 169 170 171 172 173 174 175 176 font-weig…" at bounding box center [764, 651] width 797 height 165
type textarea ".title-section p { font-size: 1.2rem;"
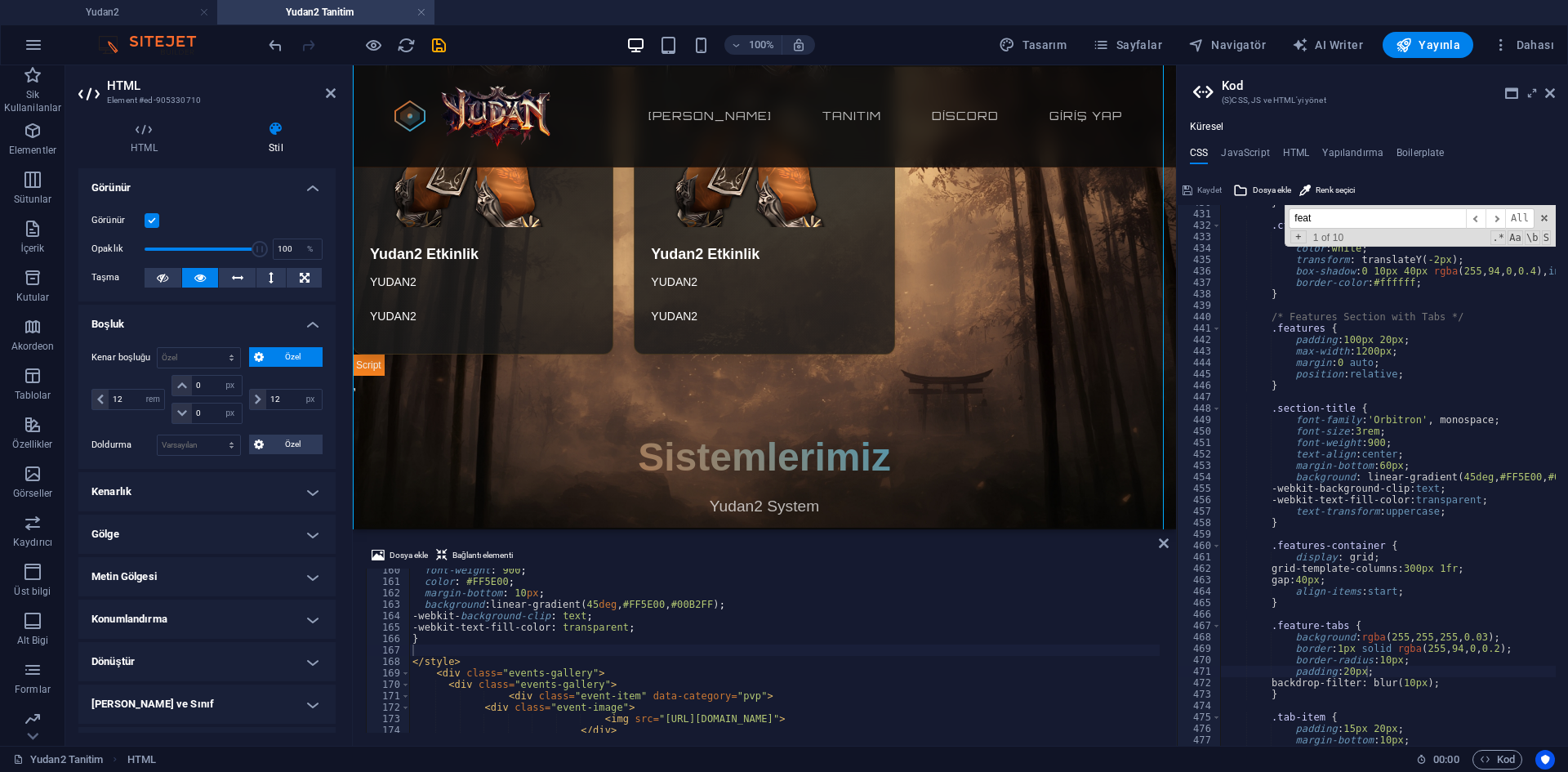
scroll to position [1747, 0]
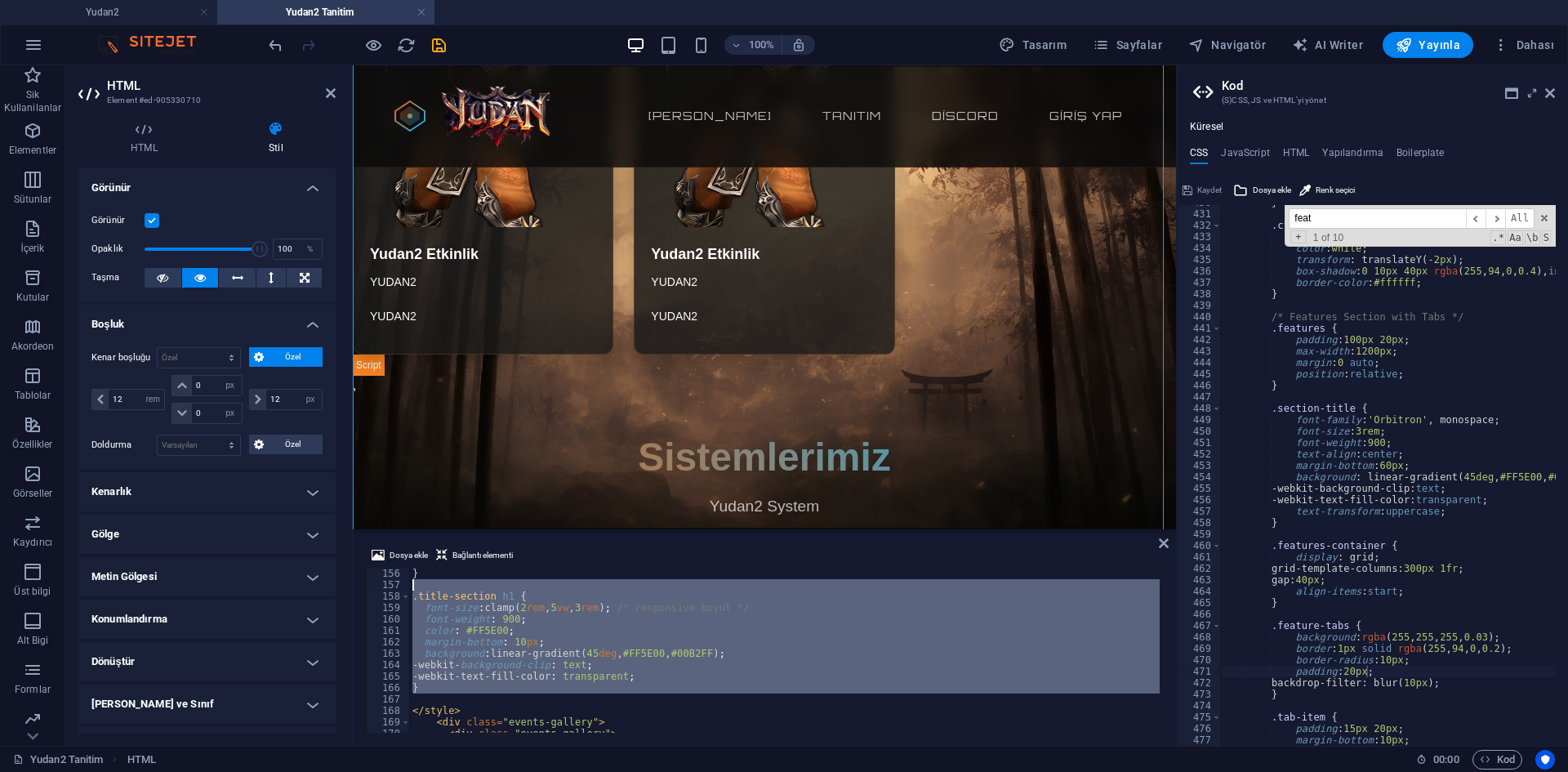
drag, startPoint x: 428, startPoint y: 700, endPoint x: 400, endPoint y: 596, distance: 107.7
click at [400, 589] on div "156 157 158 159 160 161 162 163 164 165 166 167 168 169 170 171 172 } .title-se…" at bounding box center [764, 651] width 797 height 165
type textarea ".title-section h1 {"
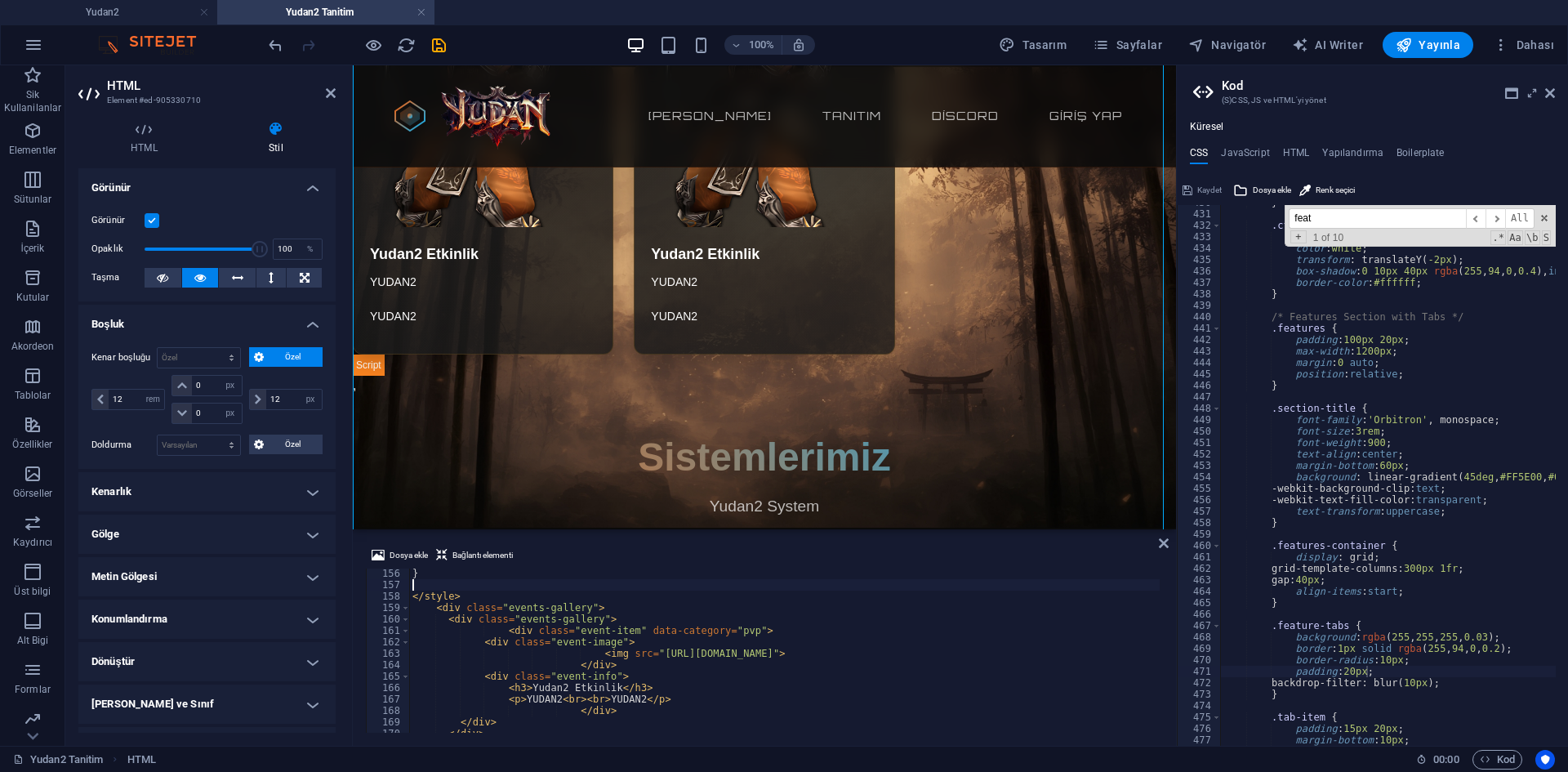
scroll to position [1754, 0]
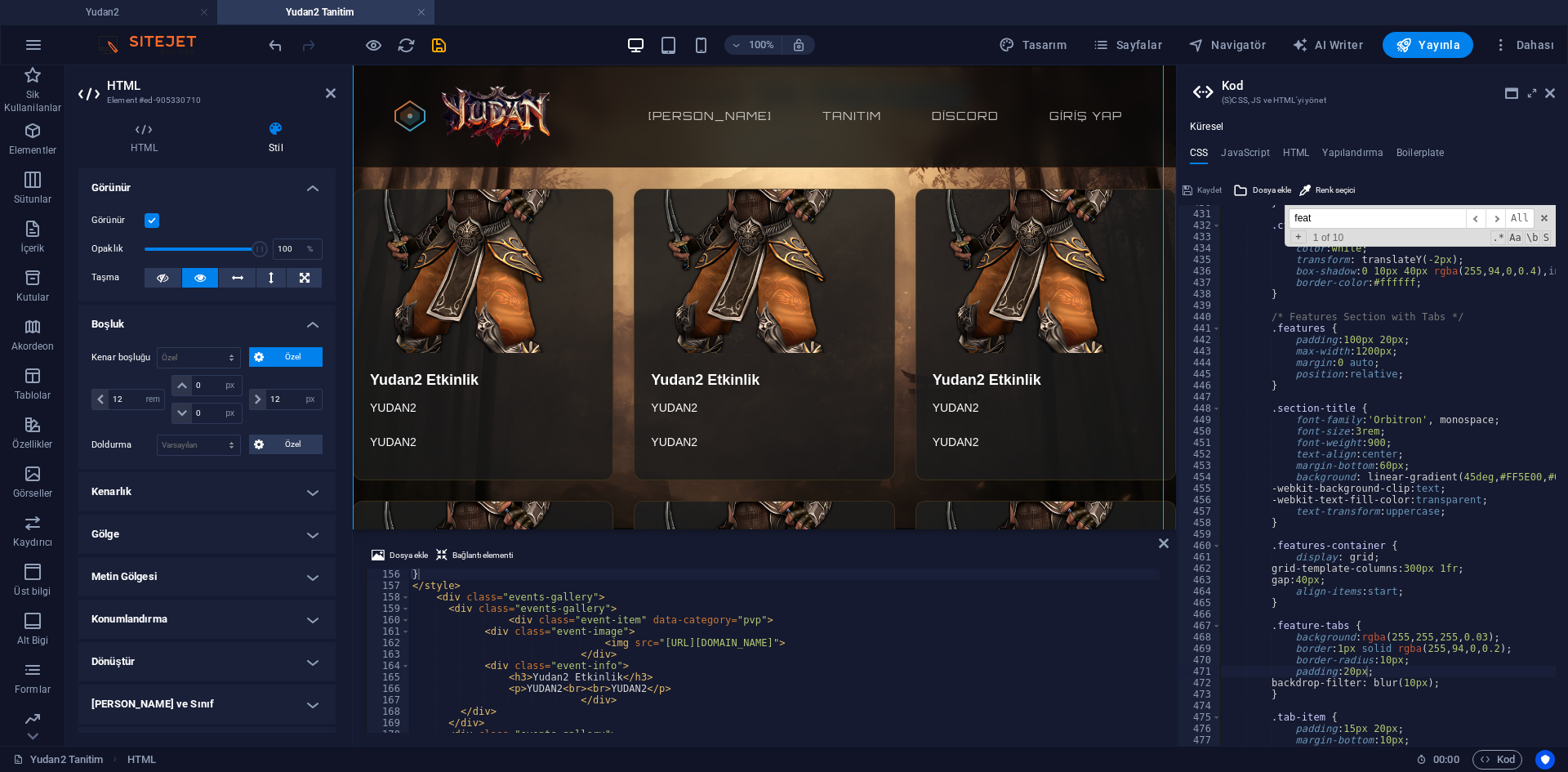
scroll to position [1609, 0]
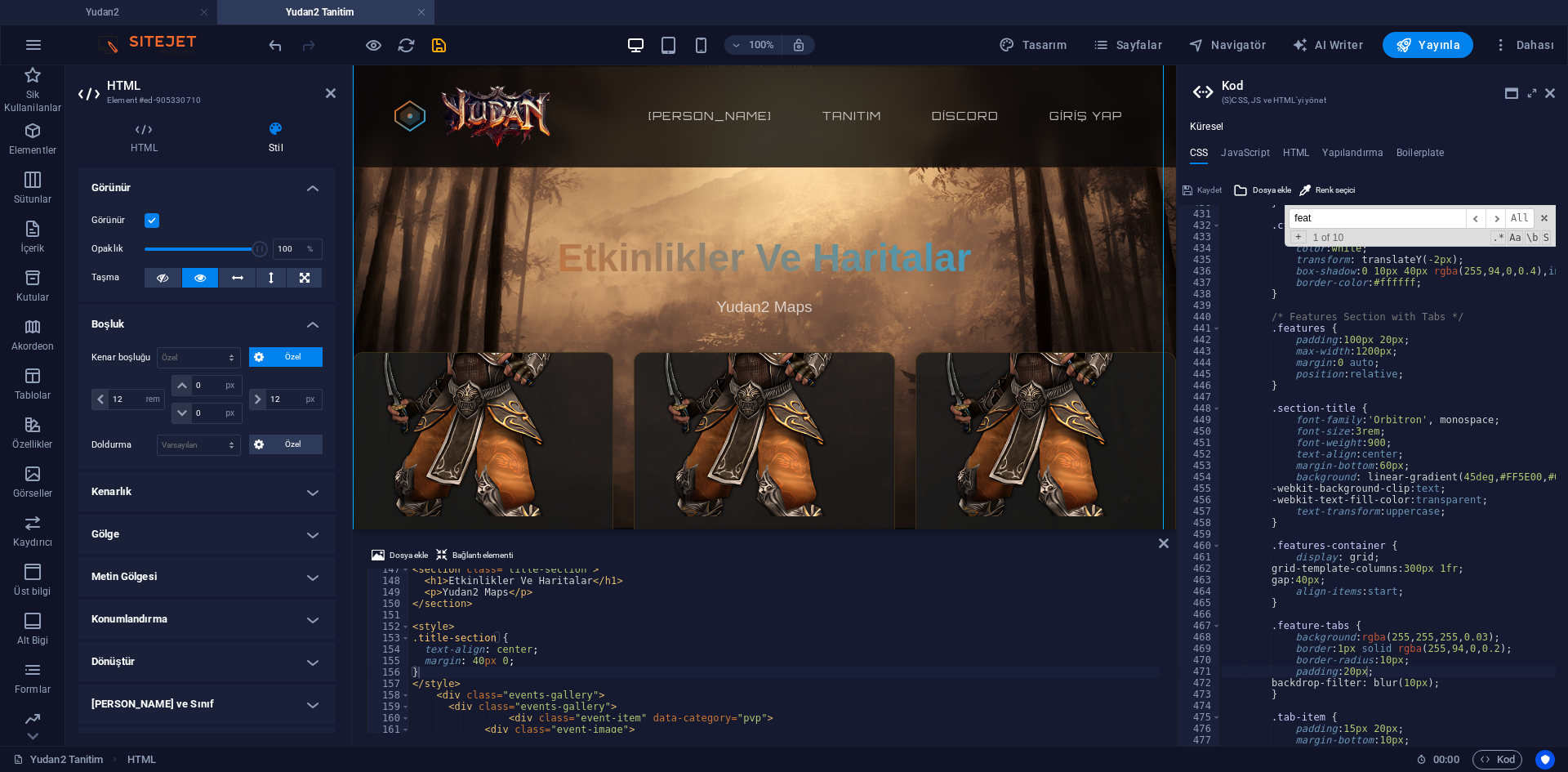
scroll to position [1657, 0]
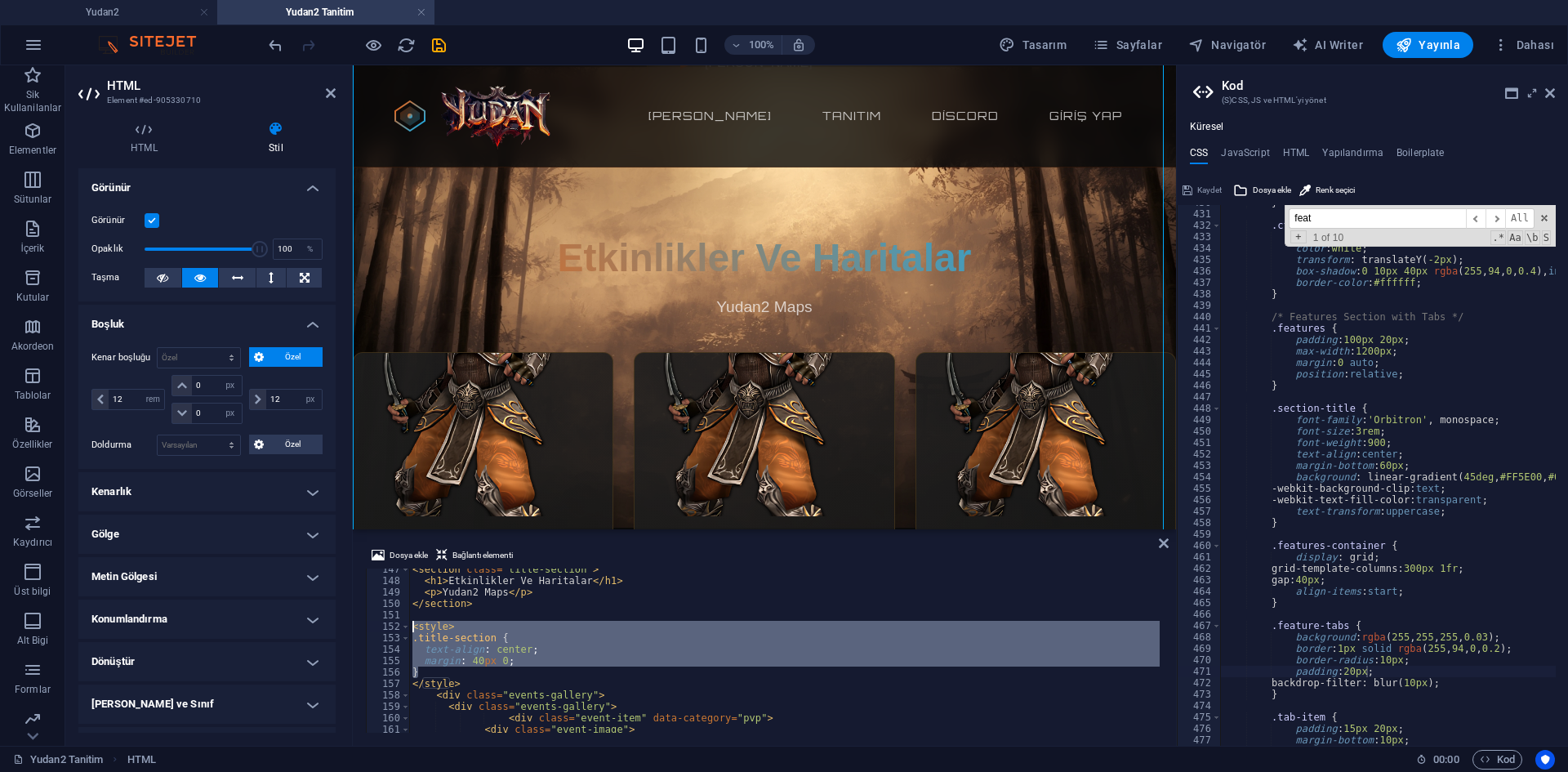
drag, startPoint x: 450, startPoint y: 675, endPoint x: 387, endPoint y: 626, distance: 79.8
click at [387, 626] on div "} 147 148 149 150 151 152 153 154 155 156 157 158 159 160 161 162 163 < section…" at bounding box center [764, 651] width 797 height 165
type textarea "<style> .title-section {"
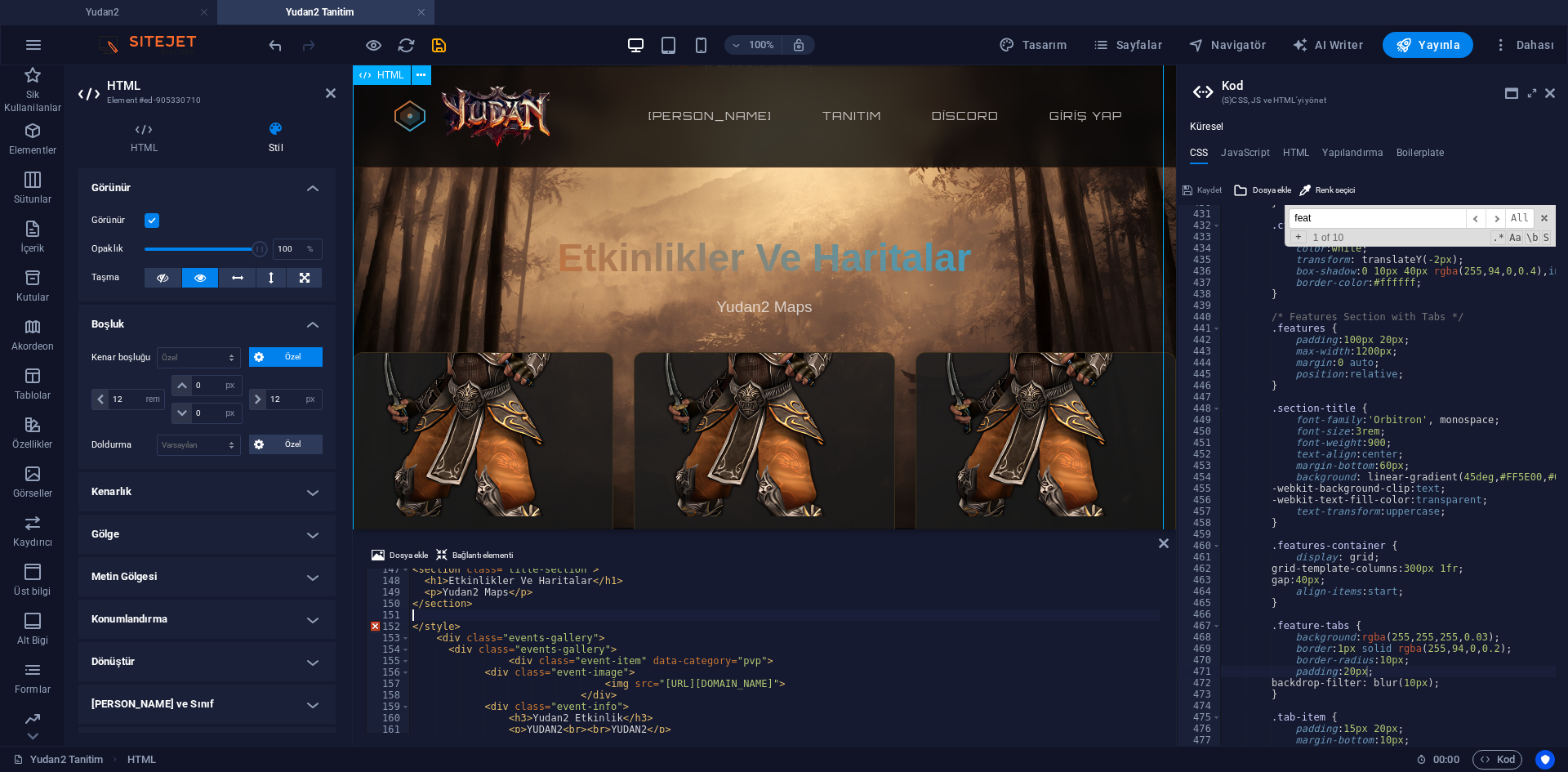
type textarea "</style>"
drag, startPoint x: 469, startPoint y: 630, endPoint x: 387, endPoint y: 624, distance: 82.2
click at [387, 624] on div "</style> 147 148 149 150 151 152 153 154 155 156 157 158 159 160 161 162 163 < …" at bounding box center [764, 651] width 797 height 165
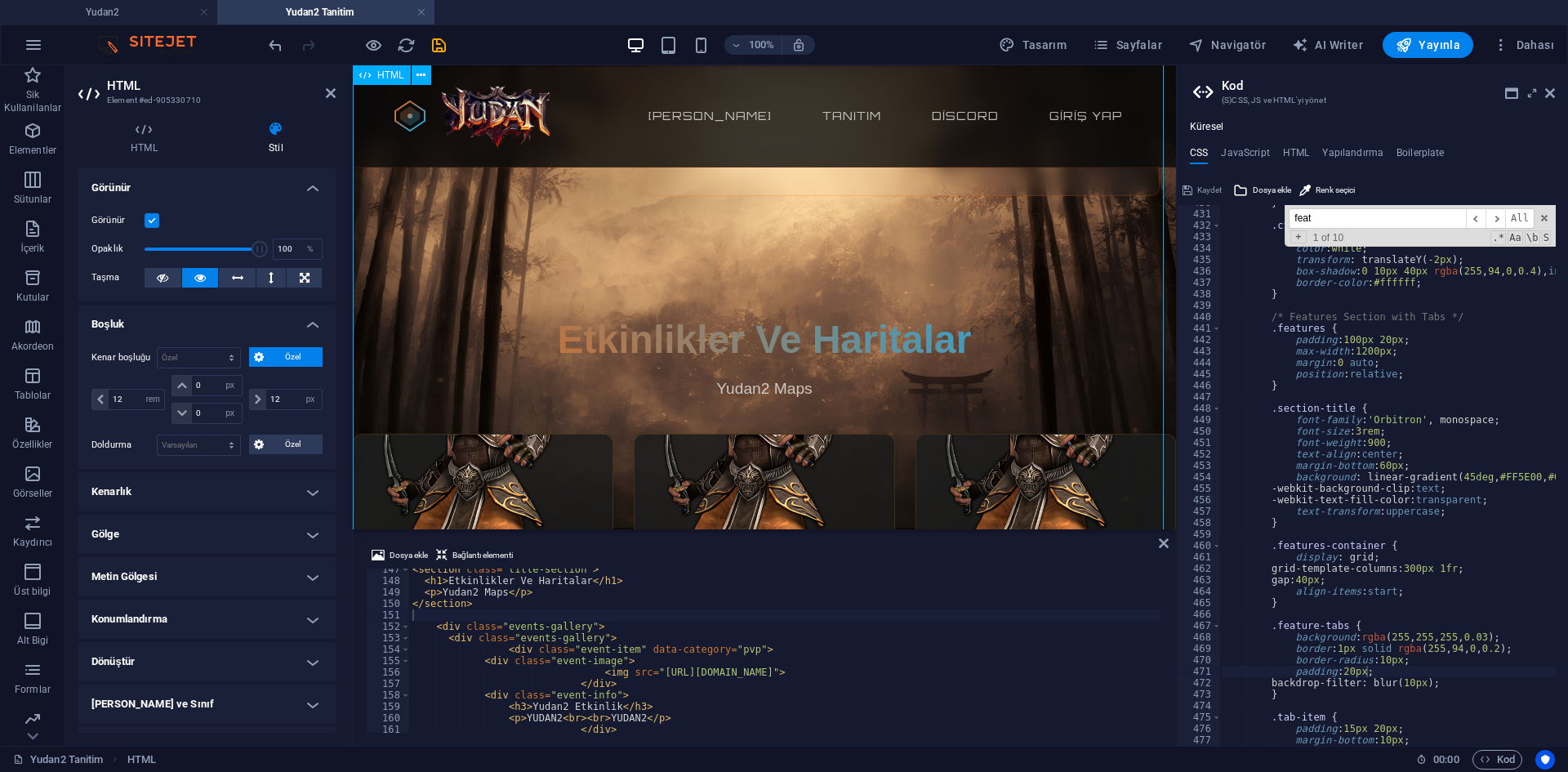
type textarea "-webkit-background-clip: text;"
click at [1419, 486] on div "} .cta-secondary:hover { background : rgba ( 255 , 94 , 0 , 0.1 ) ; color : whi…" at bounding box center [1521, 473] width 601 height 551
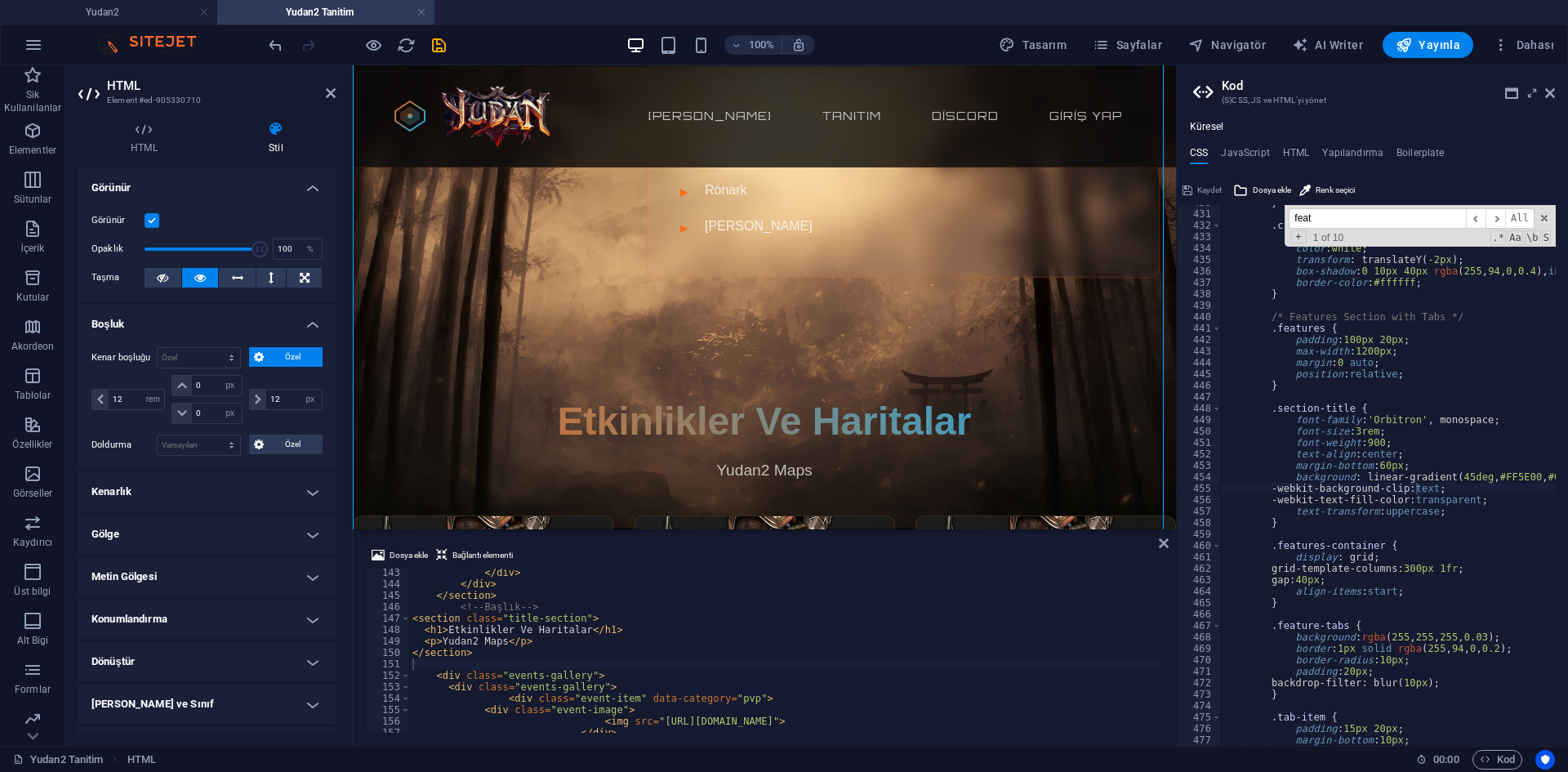
scroll to position [1613, 0]
type textarea "</section>"
drag, startPoint x: 479, startPoint y: 651, endPoint x: 362, endPoint y: 654, distance: 117.0
click at [362, 654] on div "Dosya ekle Bağlantı elementi </section> 143 144 145 146 147 148 149 150 151 152…" at bounding box center [764, 640] width 823 height 214
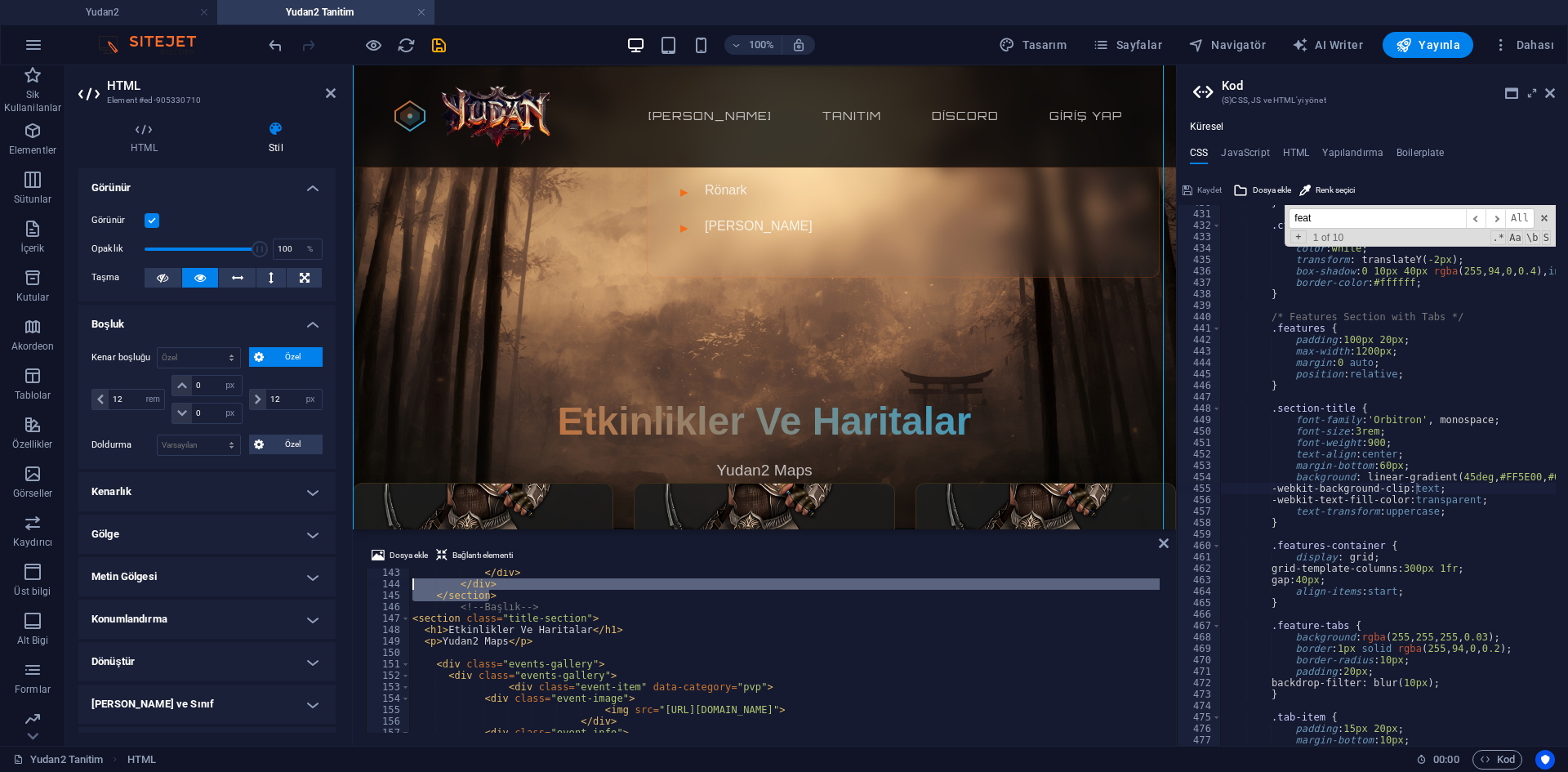
drag, startPoint x: 498, startPoint y: 593, endPoint x: 388, endPoint y: 585, distance: 110.3
click at [388, 585] on div "</section> 143 144 145 146 147 148 149 150 151 152 153 154 155 156 157 158 159 …" at bounding box center [764, 651] width 797 height 165
click at [490, 592] on div "</ div > </ div > </ section > <!-- Başlık --> < section class = "title-section…" at bounding box center [785, 651] width 751 height 165
type textarea "</section>"
drag, startPoint x: 511, startPoint y: 596, endPoint x: 340, endPoint y: 597, distance: 171.0
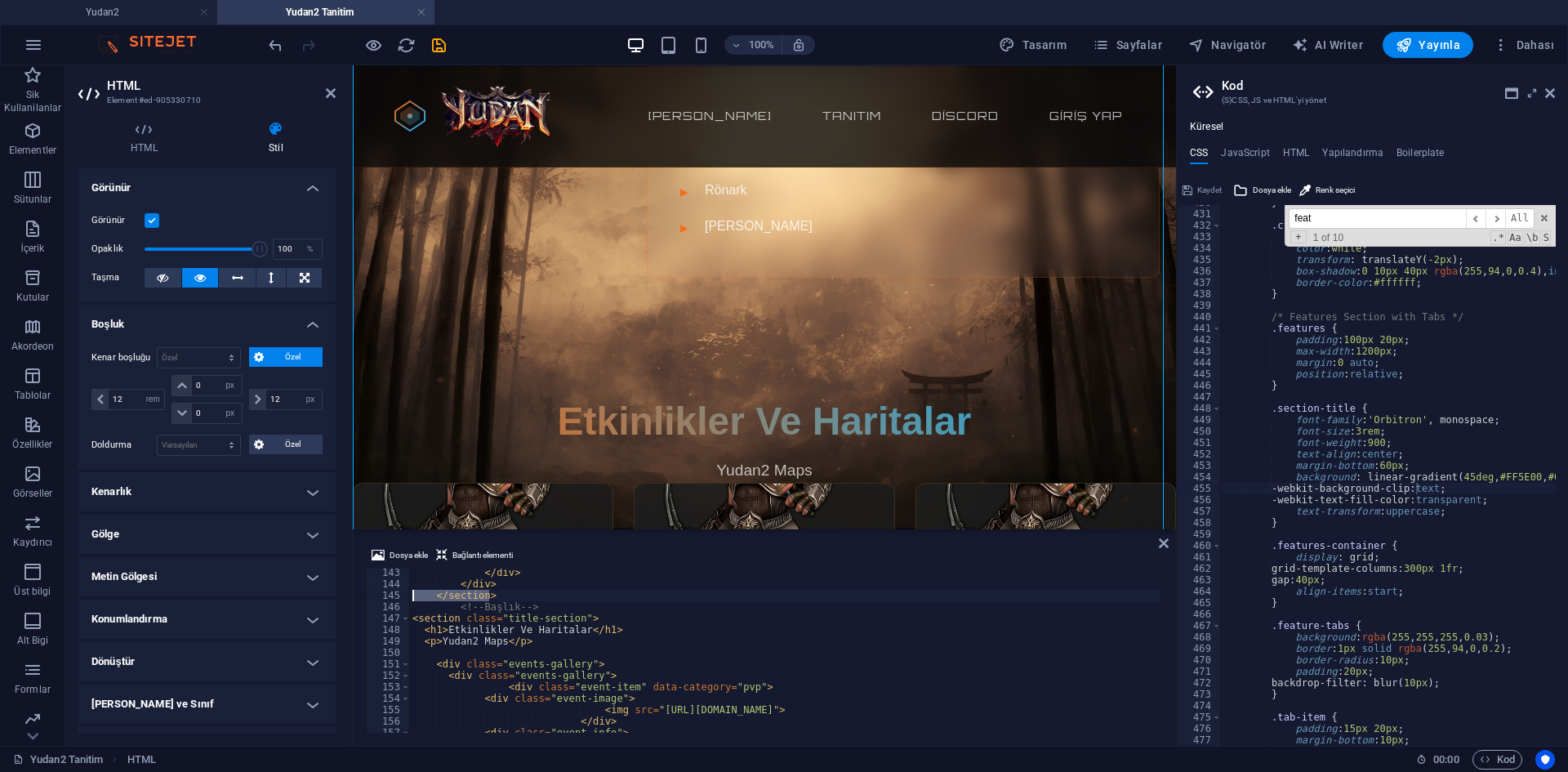
click at [340, 597] on div "HTML Element #ed-905330710 HTML Stil HTML Doğrudan web sitesi üzerinde HTML ekl…" at bounding box center [621, 406] width 1111 height 681
type textarea "</div>"
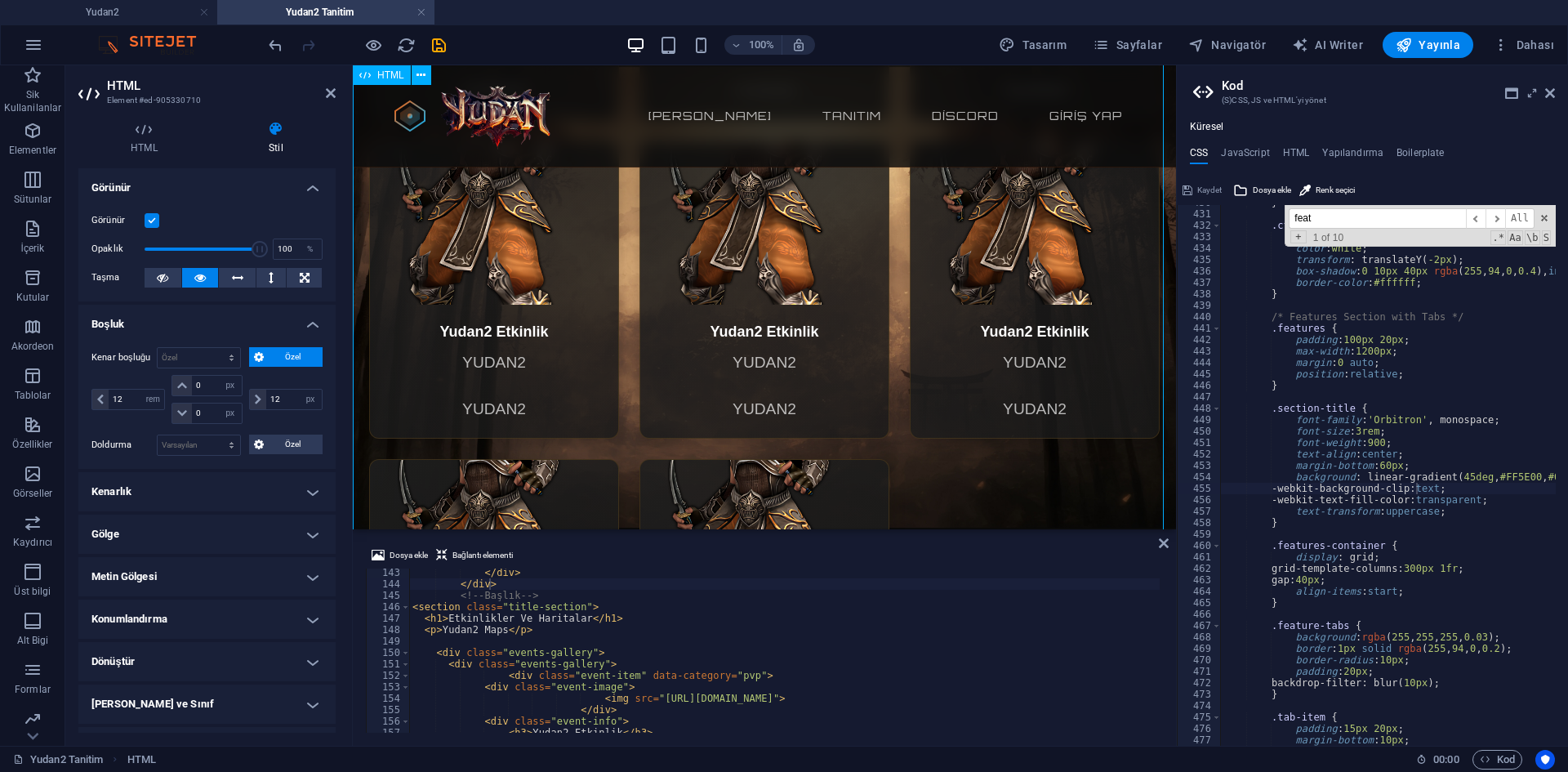
scroll to position [1308, 0]
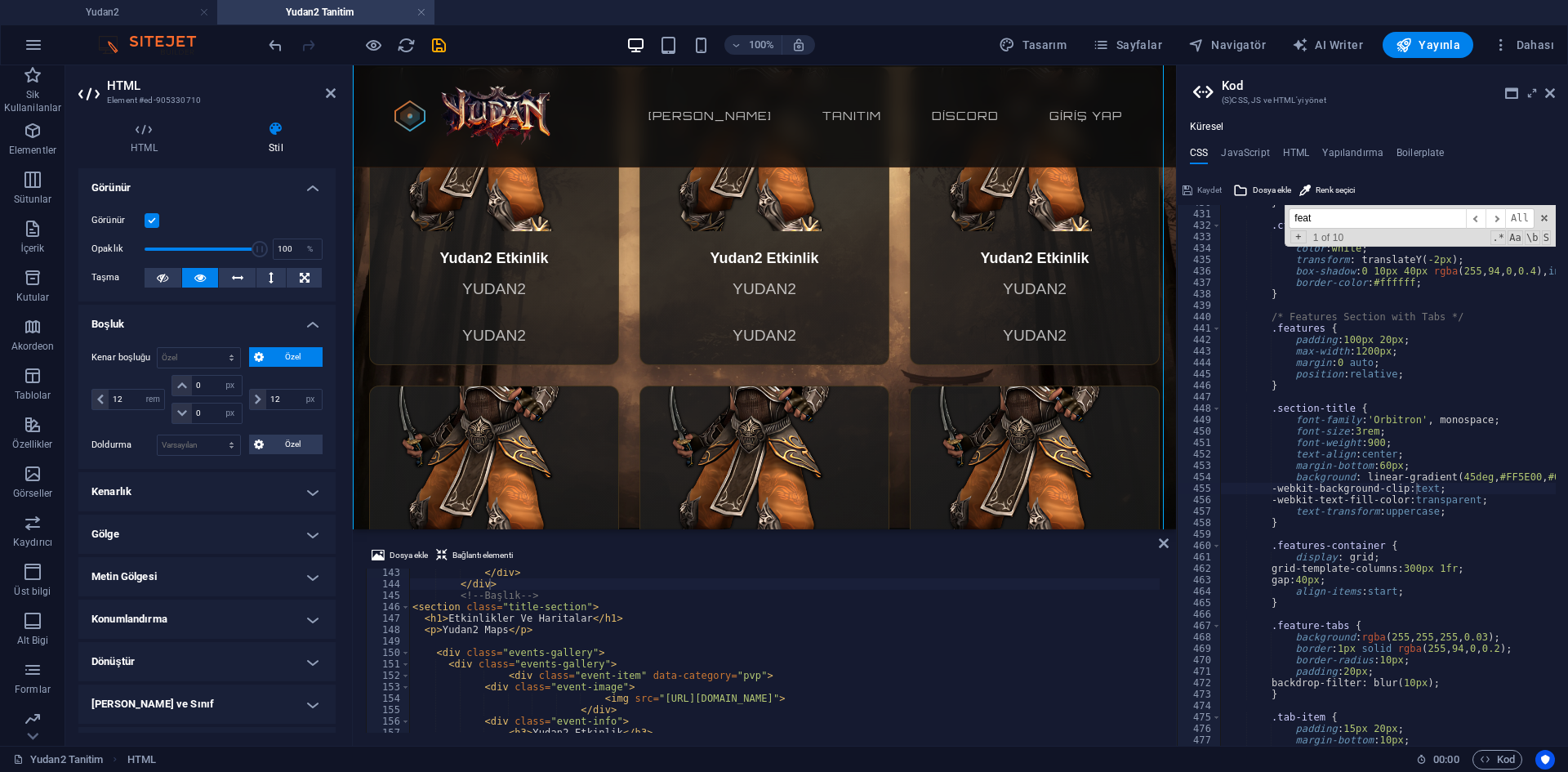
click at [468, 643] on div "</ div > </ div > <!-- Başlık --> < section class = "title-section" > < h1 > Et…" at bounding box center [1178, 659] width 1536 height 184
type textarea "<p>Yudan2 Maps</p>"
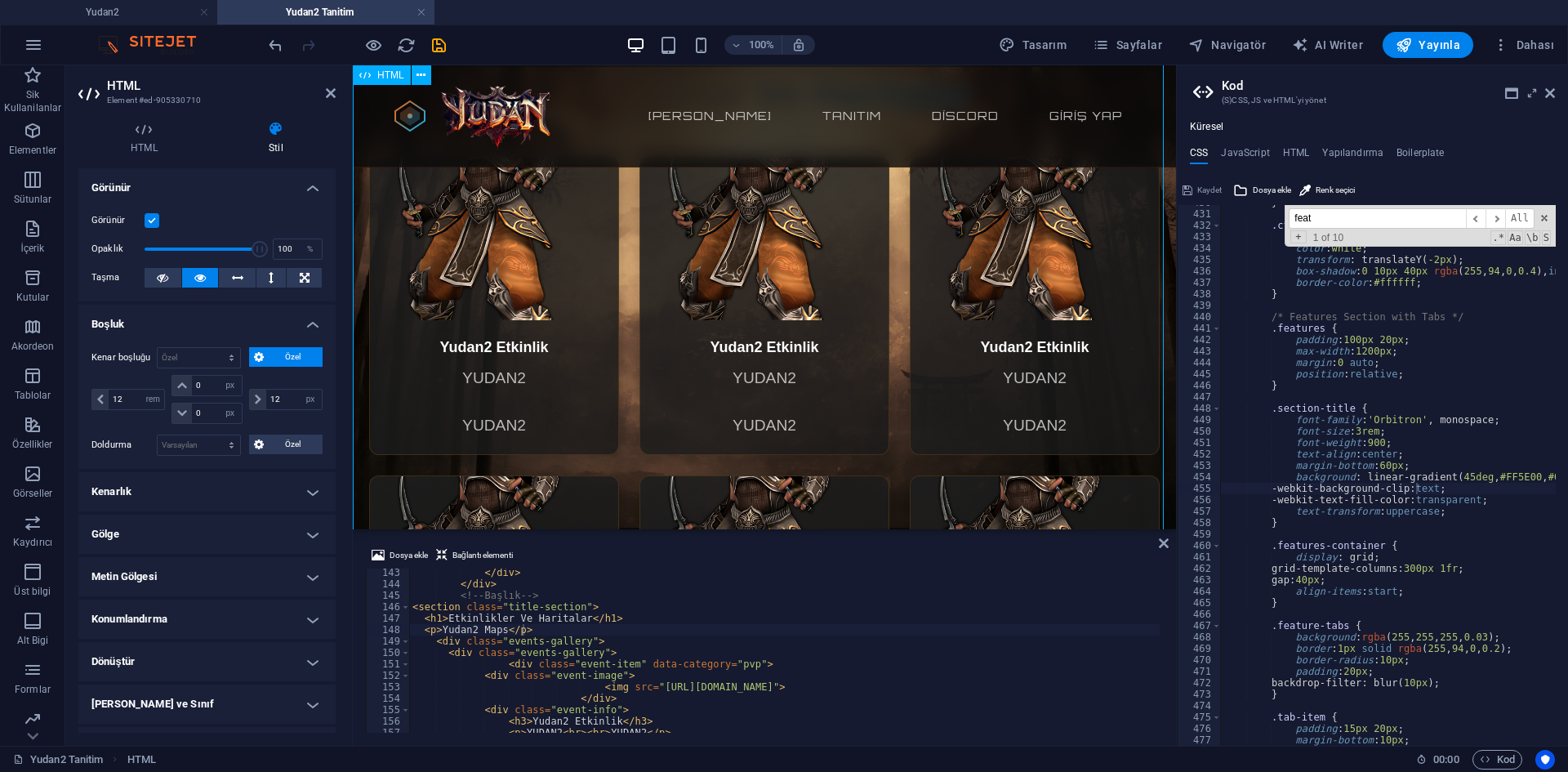
scroll to position [654, 0]
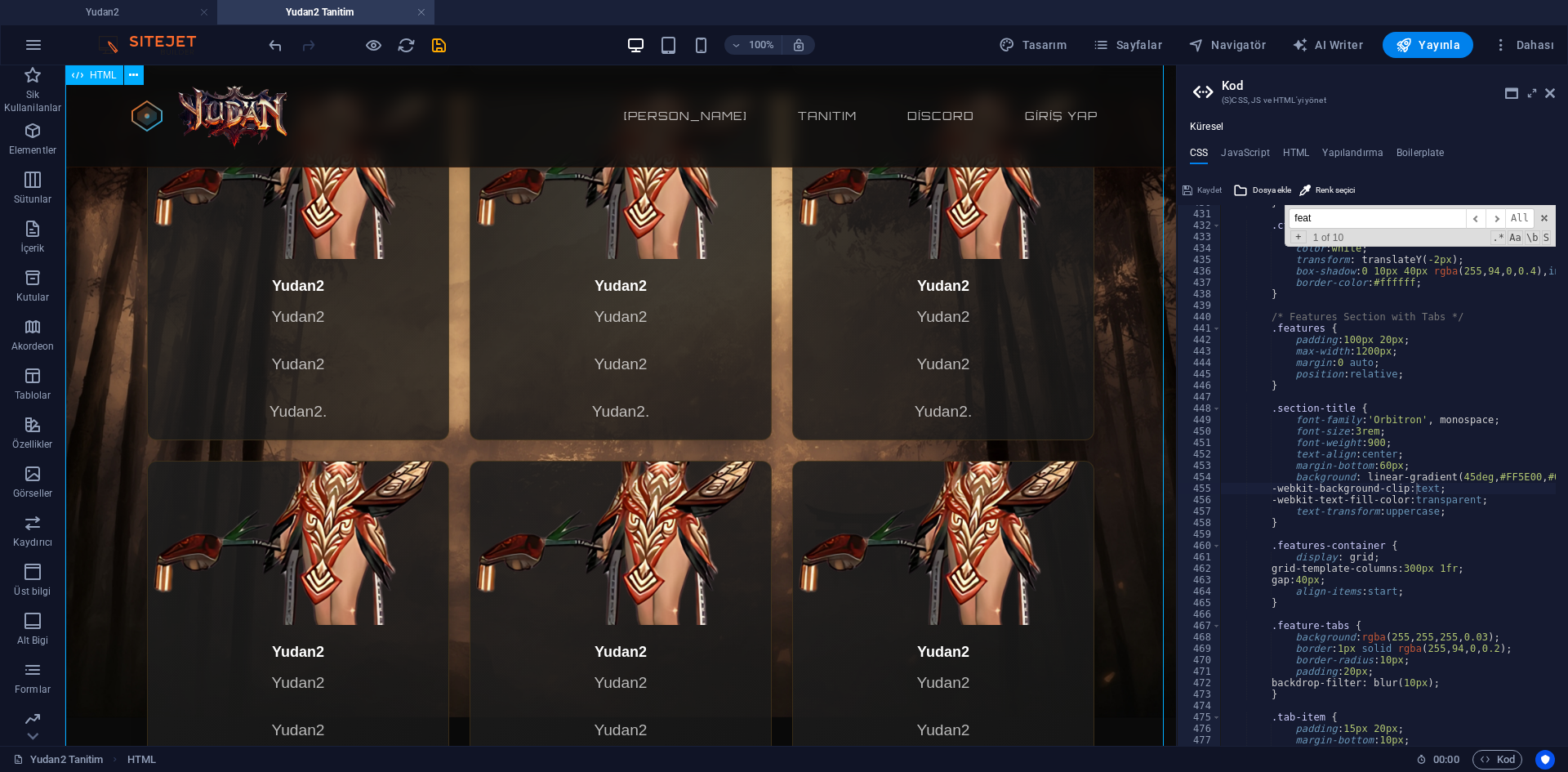
scroll to position [2778, 0]
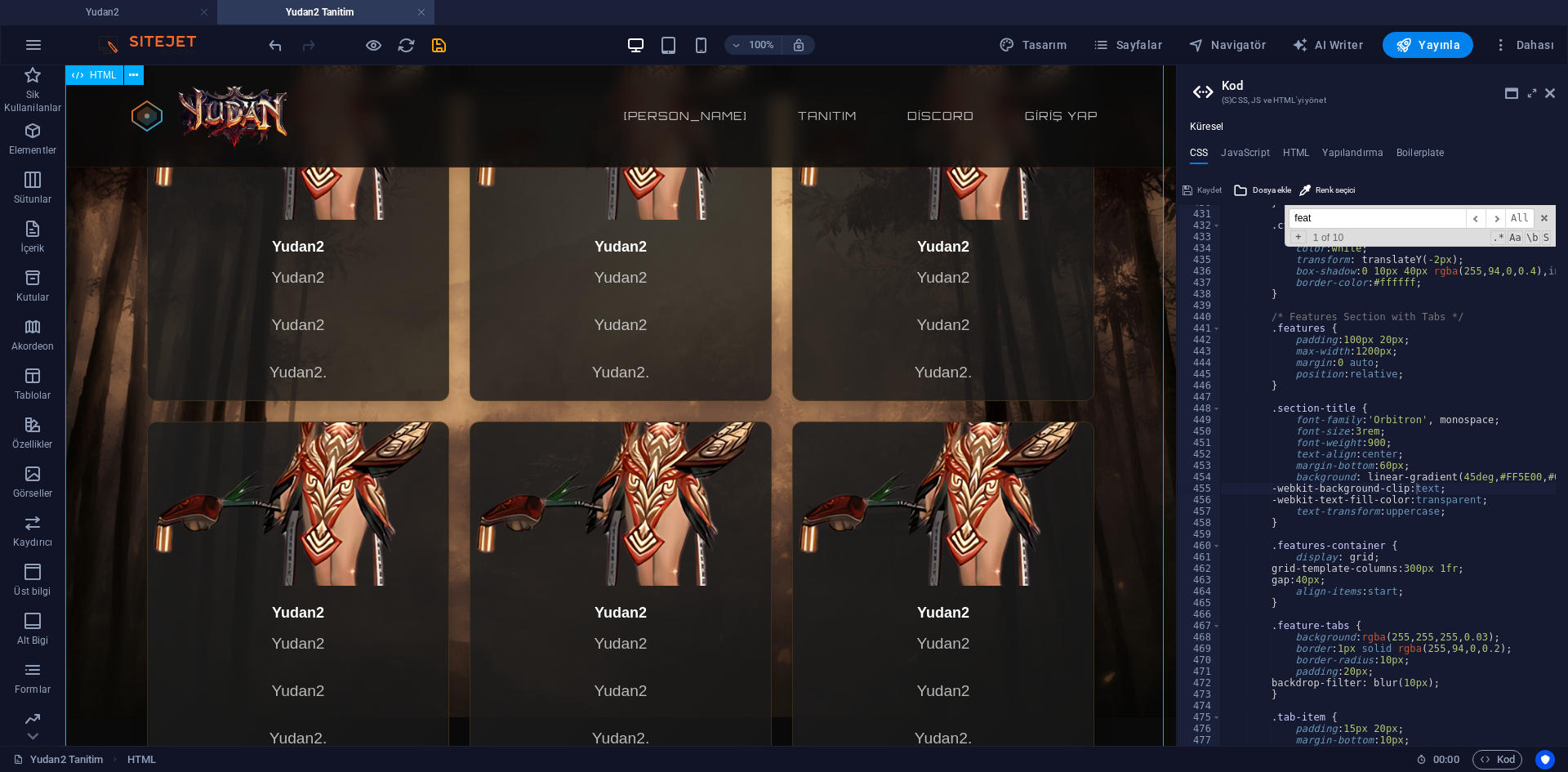
select select "rem"
select select "px"
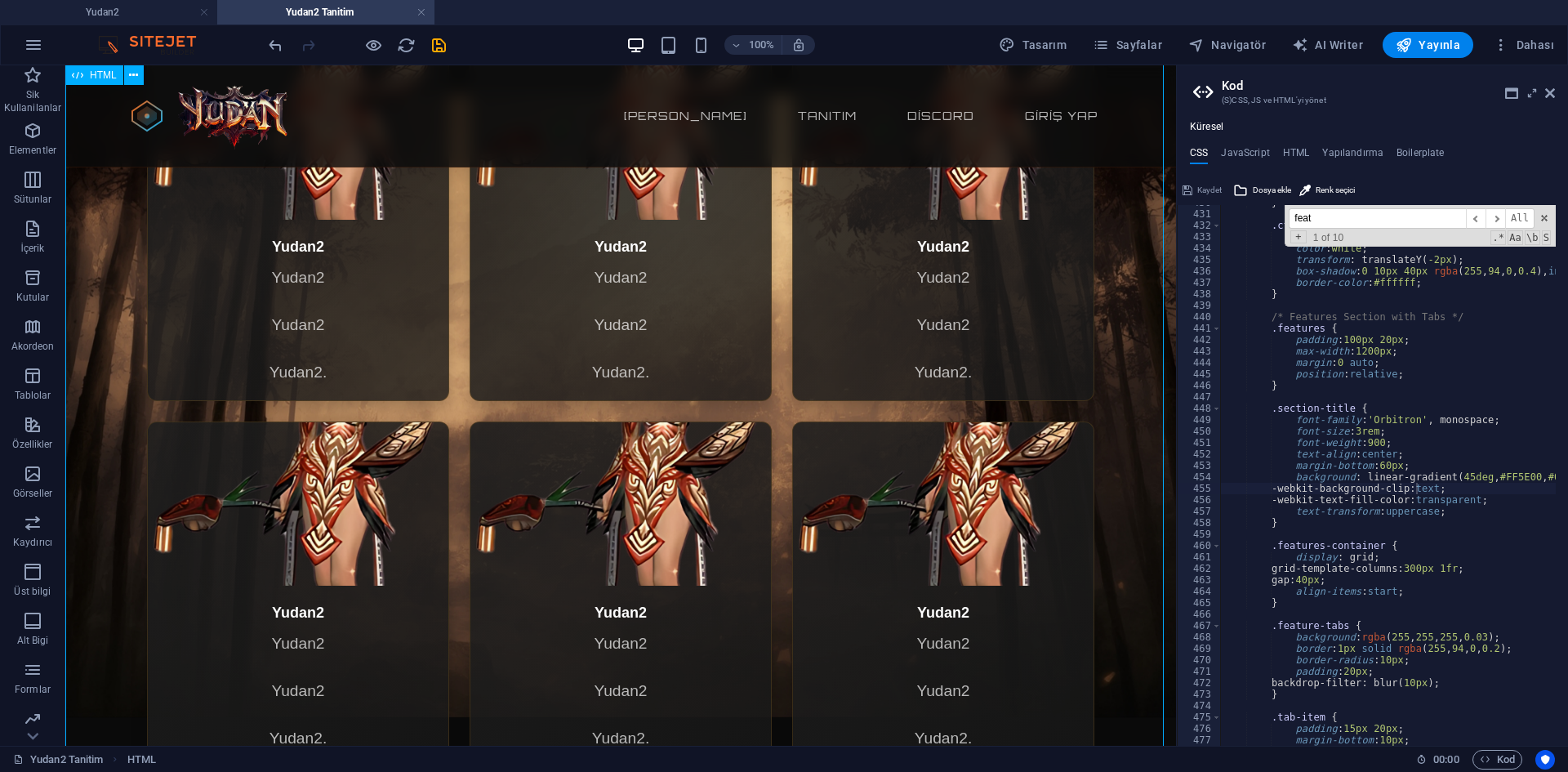
select select "px"
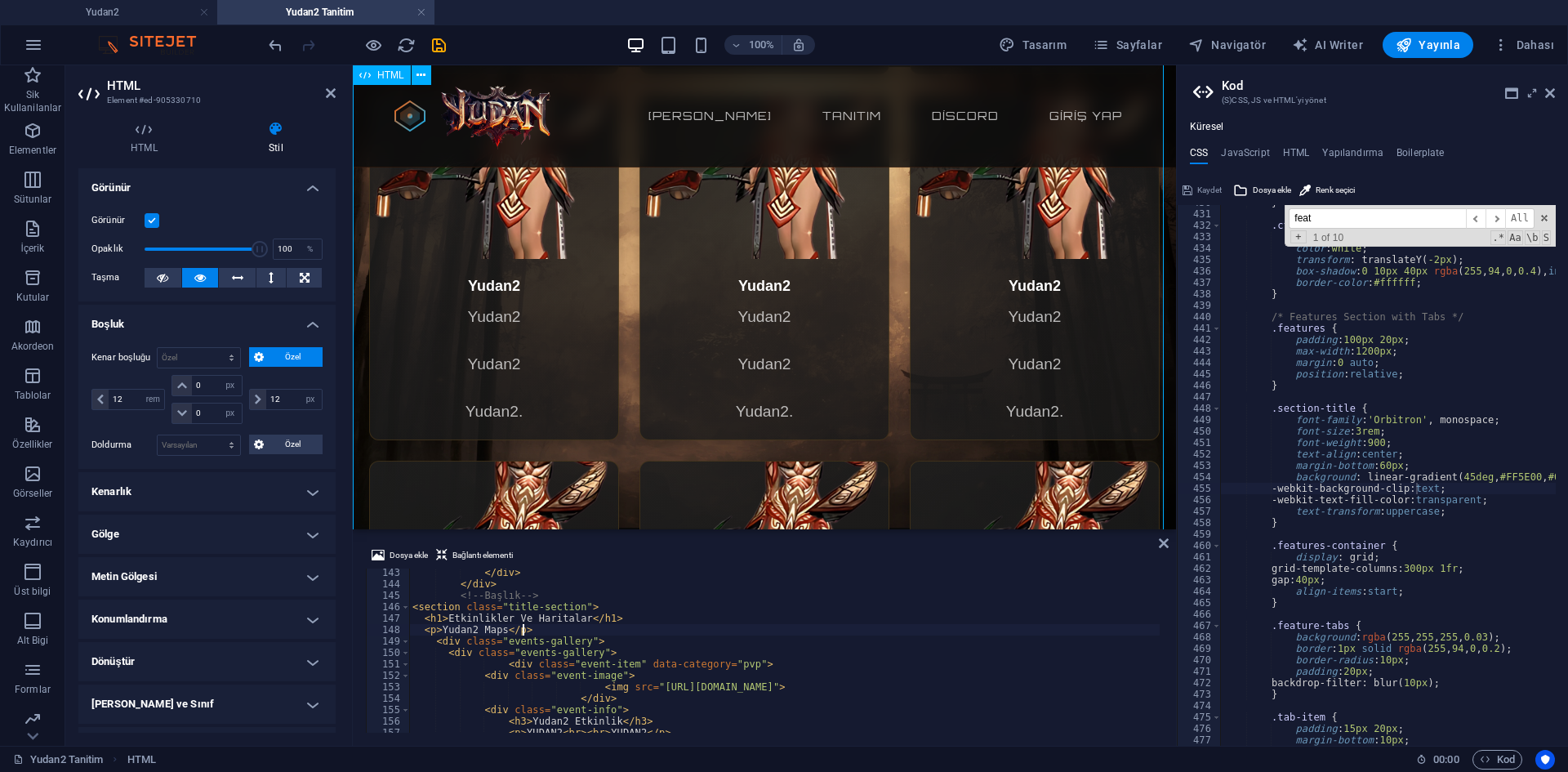
select select "DISABLED_OPTION_VALUE"
click at [531, 635] on div "</ div > </ div > <!-- Başlık --> < section class = "title-section" > < h1 > Et…" at bounding box center [1178, 659] width 1536 height 184
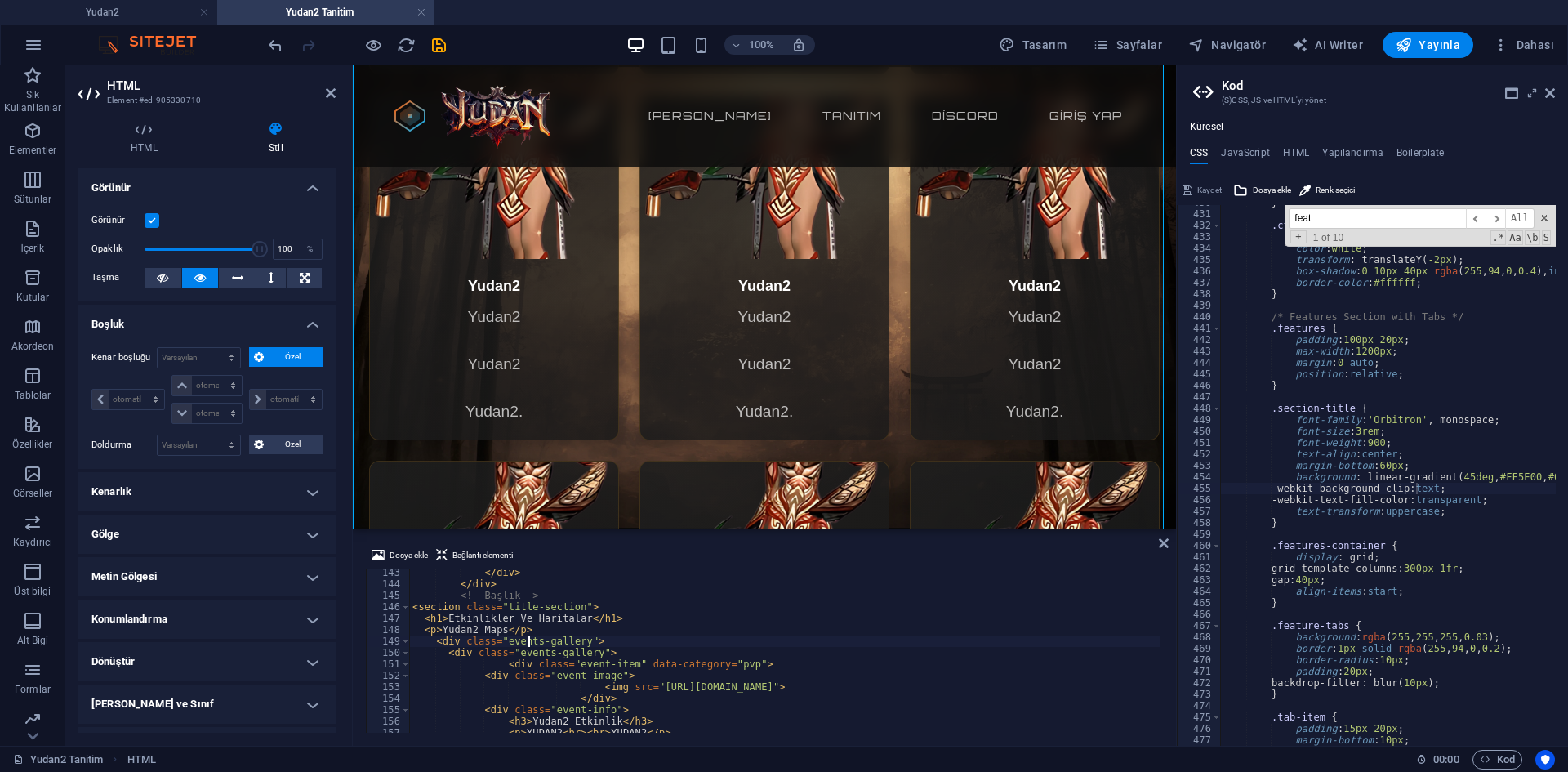
scroll to position [1614, 0]
click at [541, 629] on div "</ div > </ div > <!-- Başlık --> < section class = "title-section" > < h1 > Et…" at bounding box center [1178, 659] width 1536 height 184
type textarea "<p>Yudan2 Maps</p>"
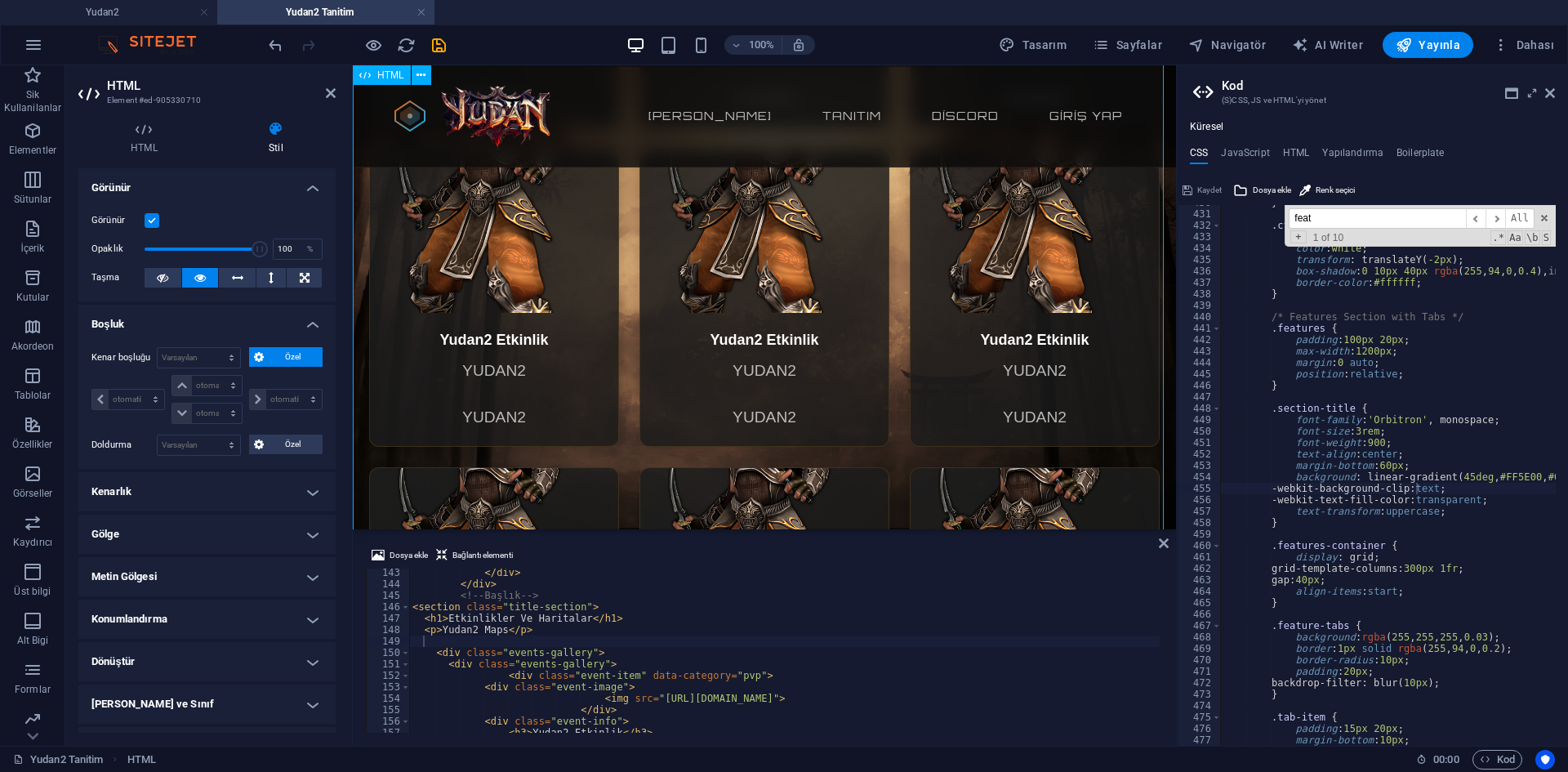
scroll to position [735, 0]
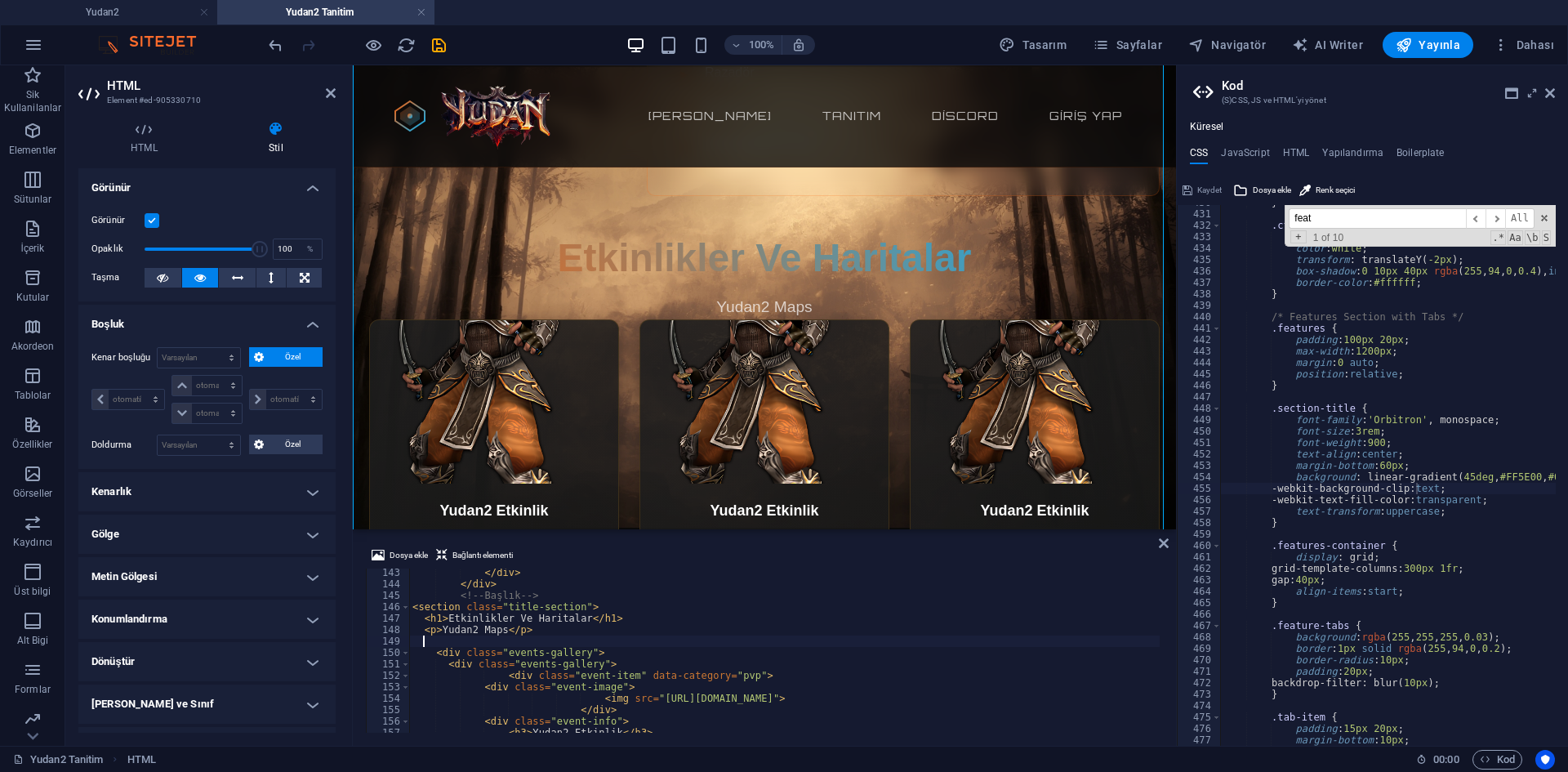
click at [510, 635] on div "</ div > </ div > <!-- Başlık --> < section class = "title-section" > < h1 > Et…" at bounding box center [1178, 659] width 1536 height 184
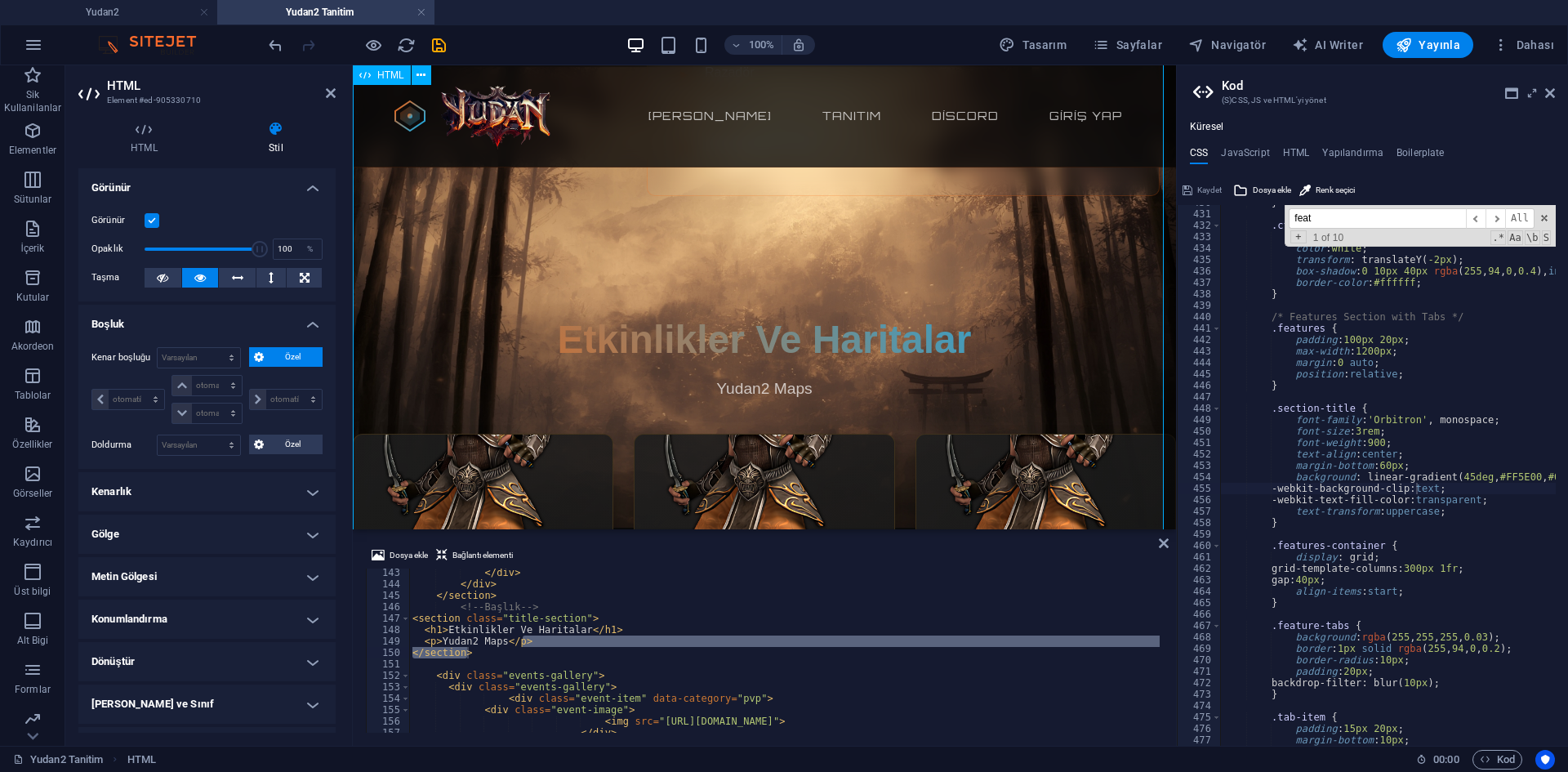
click at [606, 655] on div "</ div > </ div > </ section > <!-- Başlık --> < section class = "title-section…" at bounding box center [785, 651] width 751 height 165
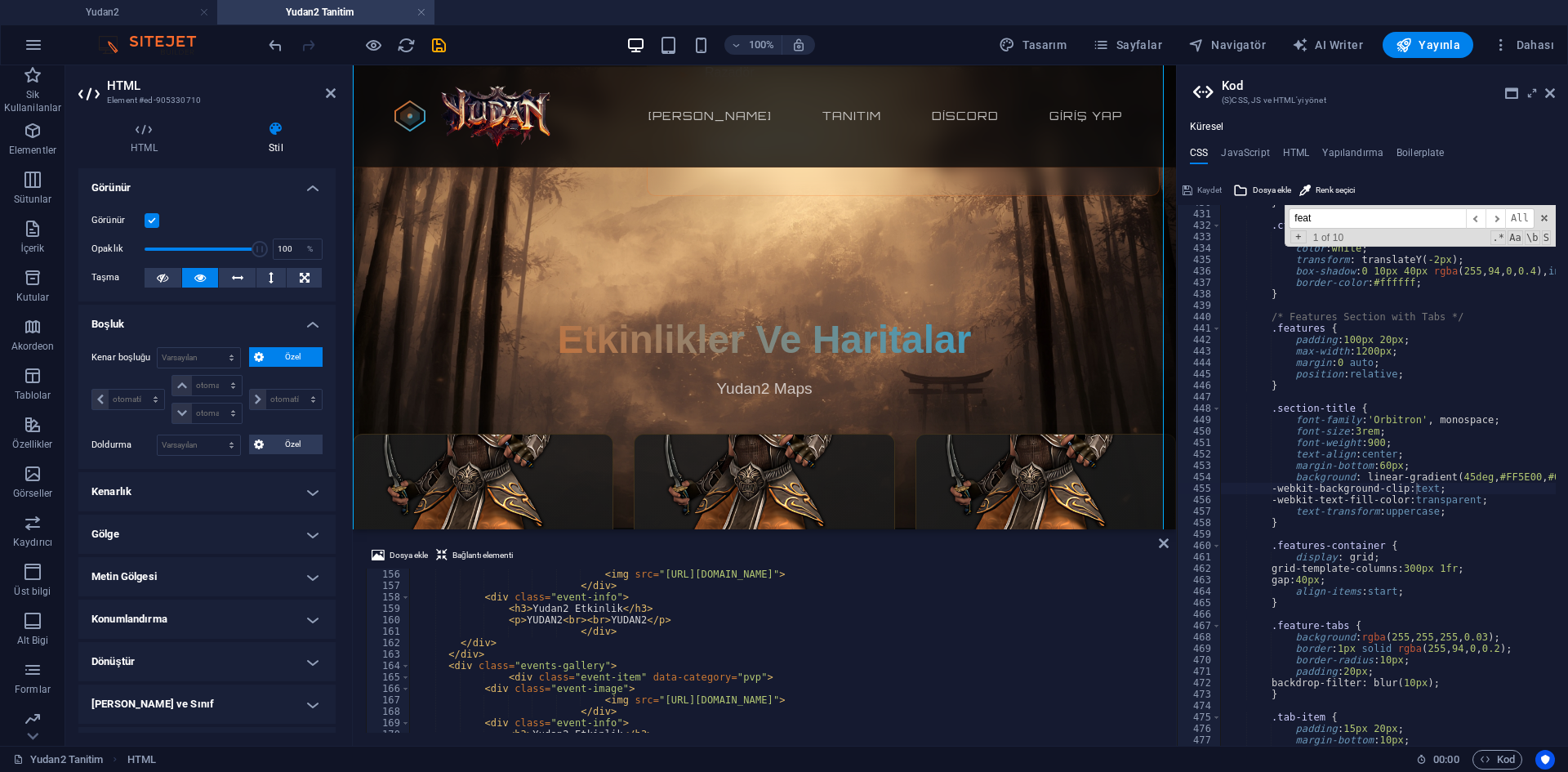
scroll to position [1710, 0]
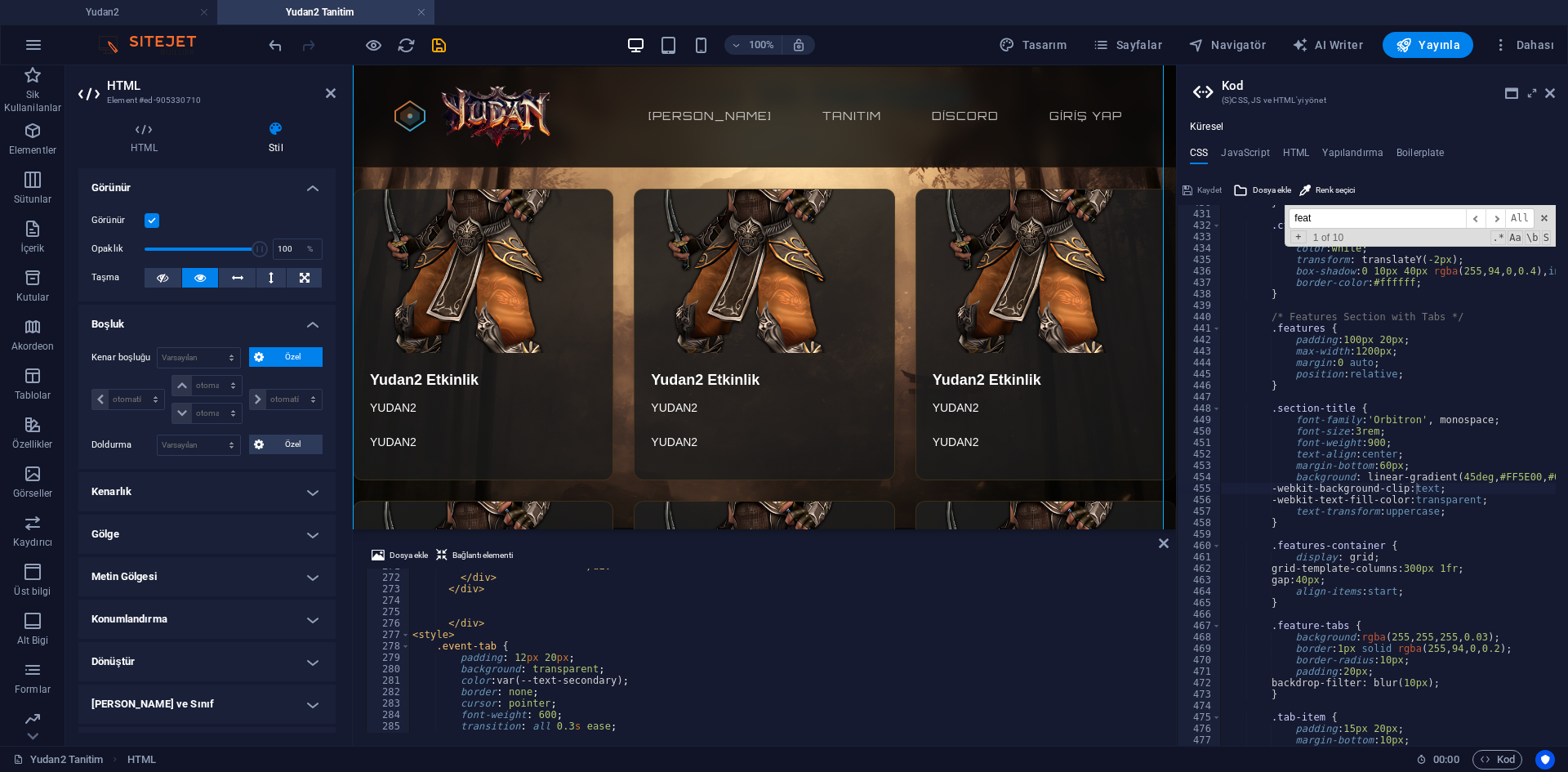
scroll to position [3120, 0]
click at [623, 646] on div "</ div > < style > .event-tab { padding : 12 px 20 px ; background : transparen…" at bounding box center [1178, 661] width 1536 height 184
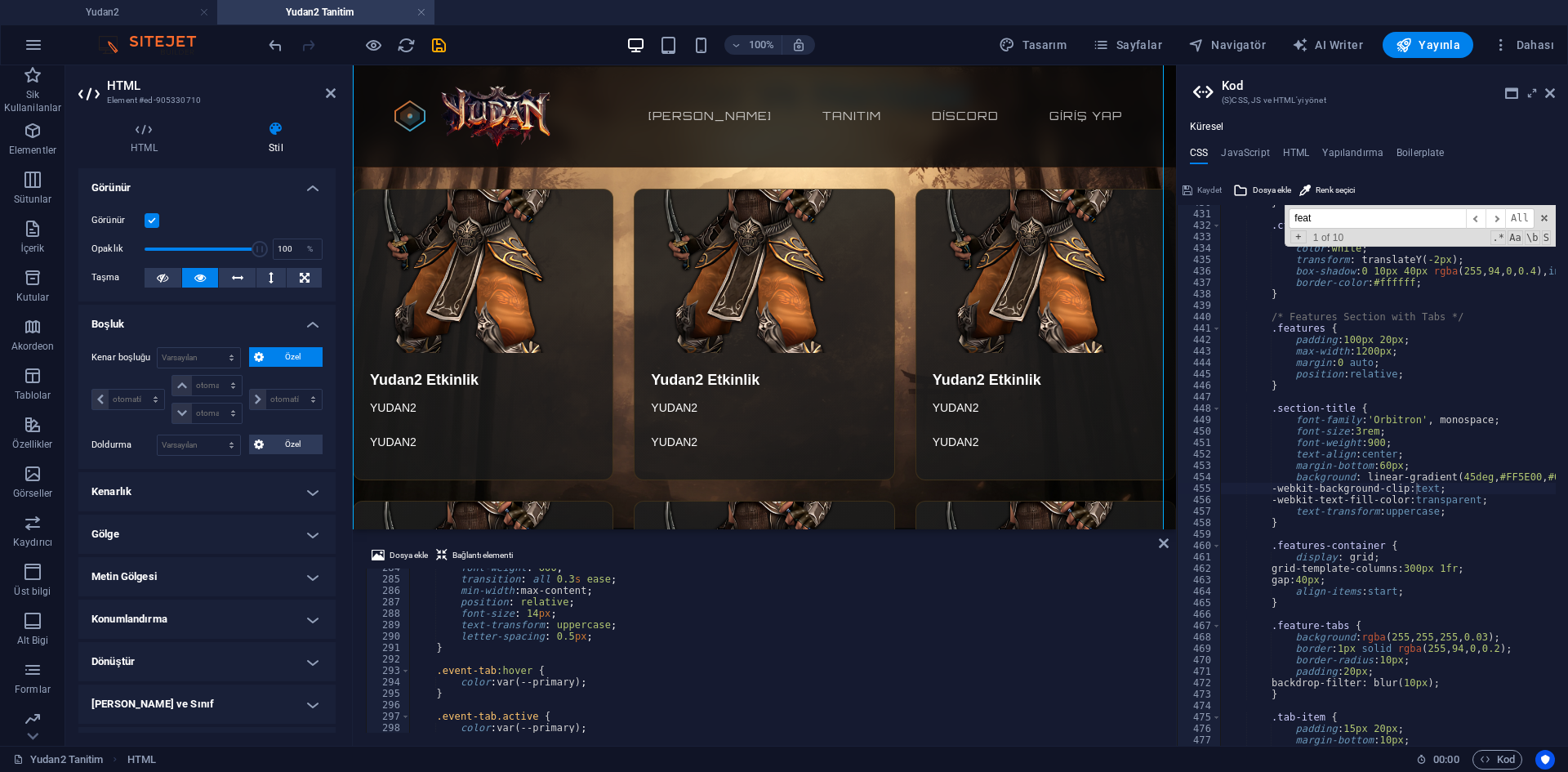
scroll to position [3169, 0]
click at [546, 633] on div "background : transparent ; color : var(--text-secondary) ; border : none ; curs…" at bounding box center [1178, 657] width 1536 height 184
click at [548, 650] on div "background : transparent ; color : var(--text-secondary) ; border : none ; curs…" at bounding box center [1178, 657] width 1536 height 184
type textarea "position: relative;"
click at [1390, 495] on div "} .cta-secondary:hover { background : rgba ( 255 , 94 , 0 , 0.1 ) ; color : whi…" at bounding box center [1521, 473] width 601 height 551
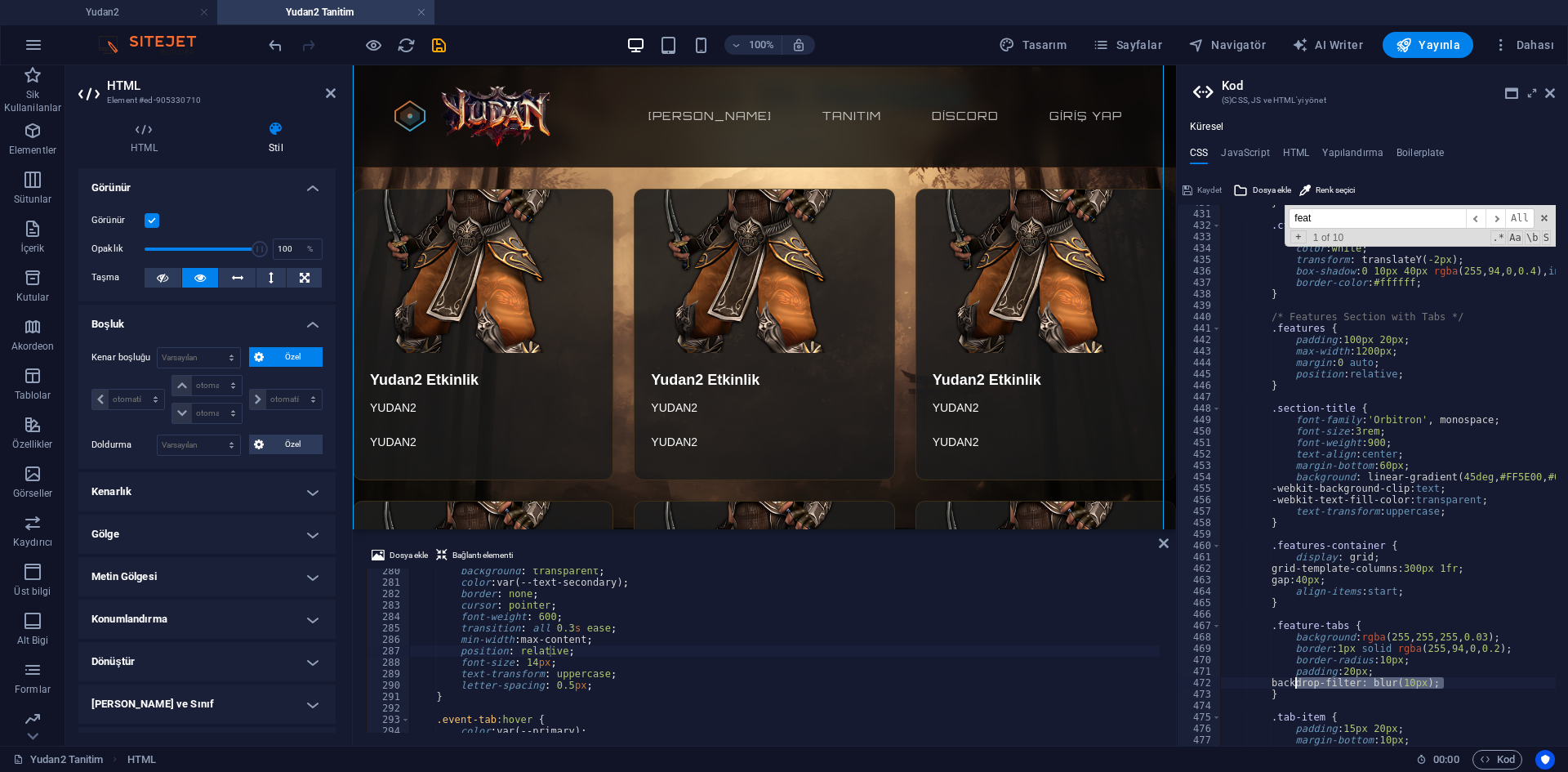
drag, startPoint x: 1472, startPoint y: 685, endPoint x: 1295, endPoint y: 682, distance: 177.0
click at [1295, 682] on div "} .cta-secondary:hover { background : rgba ( 255 , 94 , 0 , 0.1 ) ; color : whi…" at bounding box center [1521, 473] width 601 height 551
type textarea "backdrop-filter: blur(10px);"
click at [1293, 682] on div "} .cta-secondary:hover { background : rgba ( 255 , 94 , 0 , 0.1 ) ; color : whi…" at bounding box center [1389, 475] width 336 height 541
drag, startPoint x: 1289, startPoint y: 683, endPoint x: 1456, endPoint y: 684, distance: 167.0
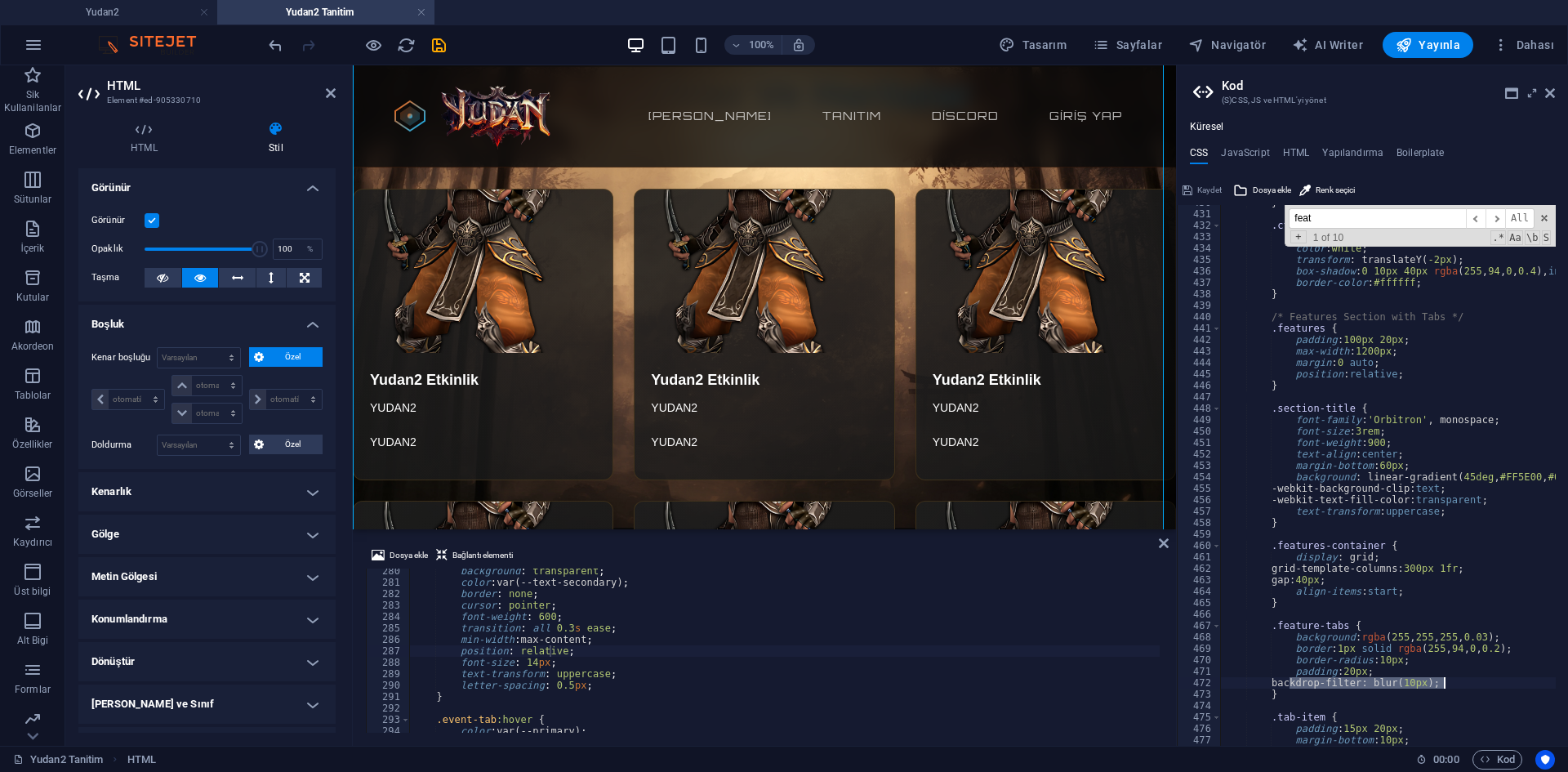
click at [1456, 684] on div "} .cta-secondary:hover { background : rgba ( 255 , 94 , 0 , 0.1 ) ; color : whi…" at bounding box center [1521, 473] width 601 height 551
click at [597, 660] on div "background : transparent ; color : var(--text-secondary) ; border : none ; curs…" at bounding box center [1178, 657] width 1536 height 184
click at [602, 677] on div "background : transparent ; color : var(--text-secondary) ; border : none ; curs…" at bounding box center [1178, 657] width 1536 height 184
click at [601, 693] on div "background : transparent ; color : var(--text-secondary) ; border : none ; curs…" at bounding box center [1178, 657] width 1536 height 184
click at [600, 681] on div "background : transparent ; color : var(--text-secondary) ; border : none ; curs…" at bounding box center [1178, 657] width 1536 height 184
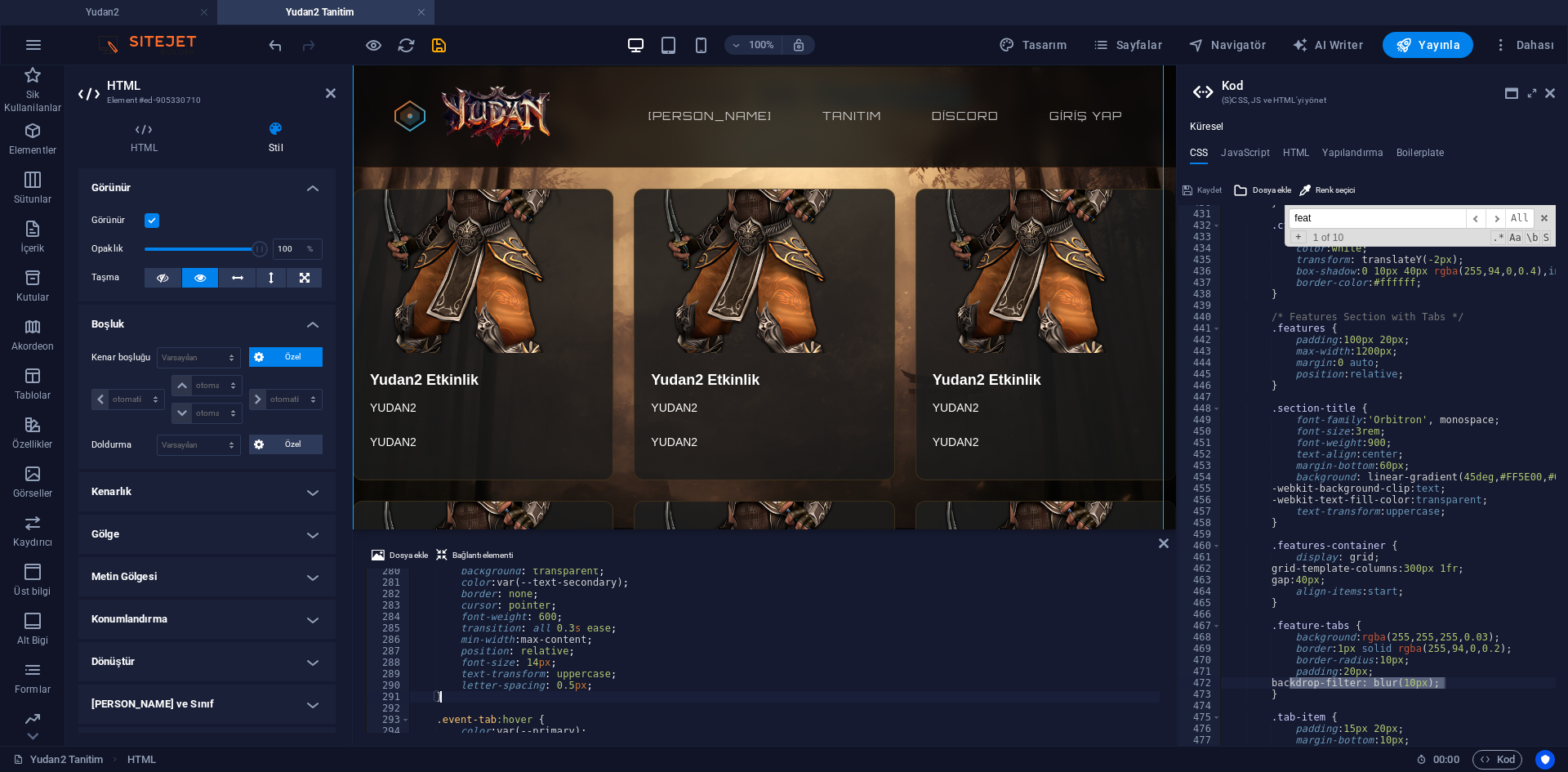
type textarea "letter-spacing: 0.5px;"
paste textarea "backdrop-filter: blur(10px);"
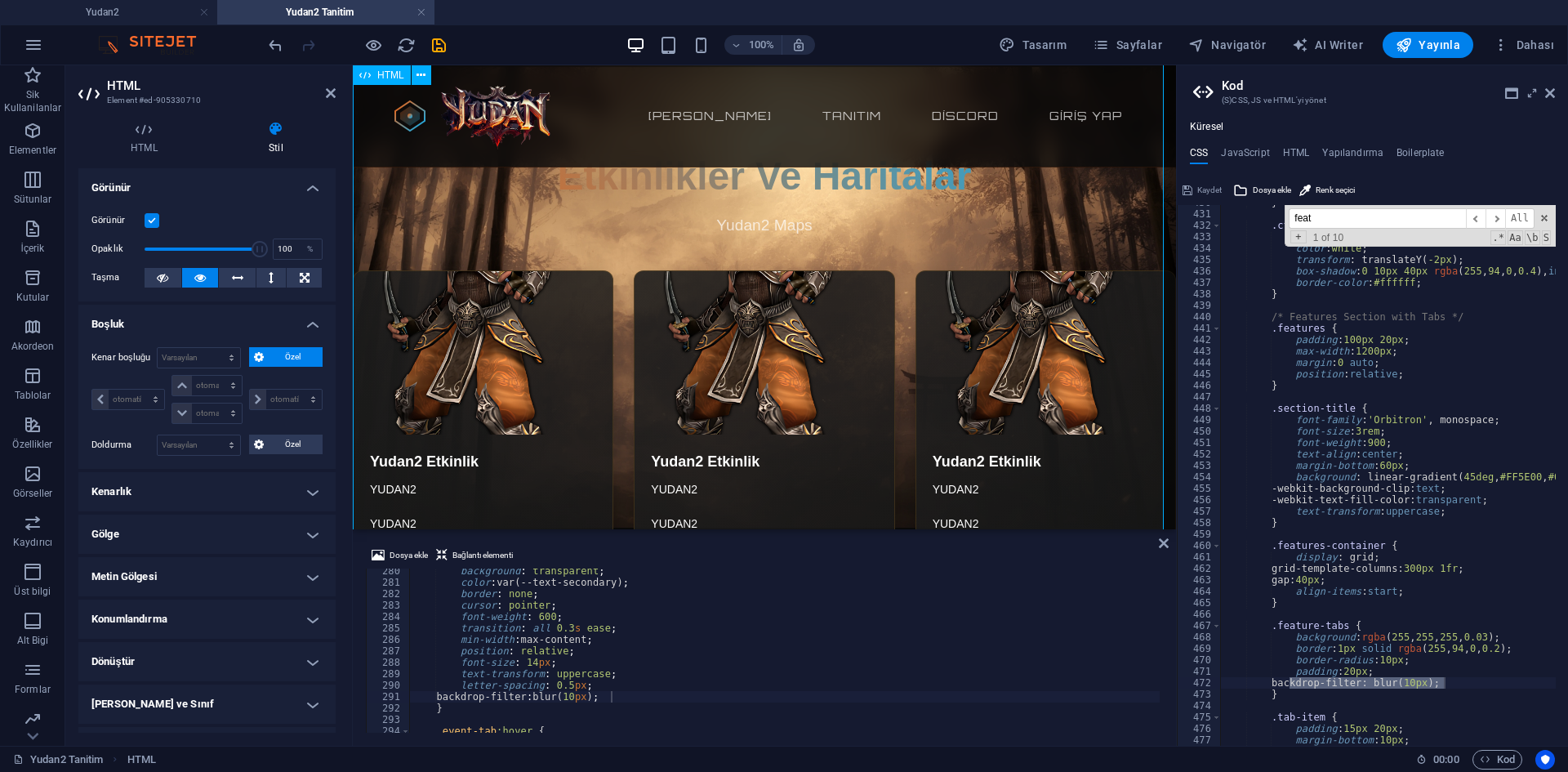
scroll to position [1225, 0]
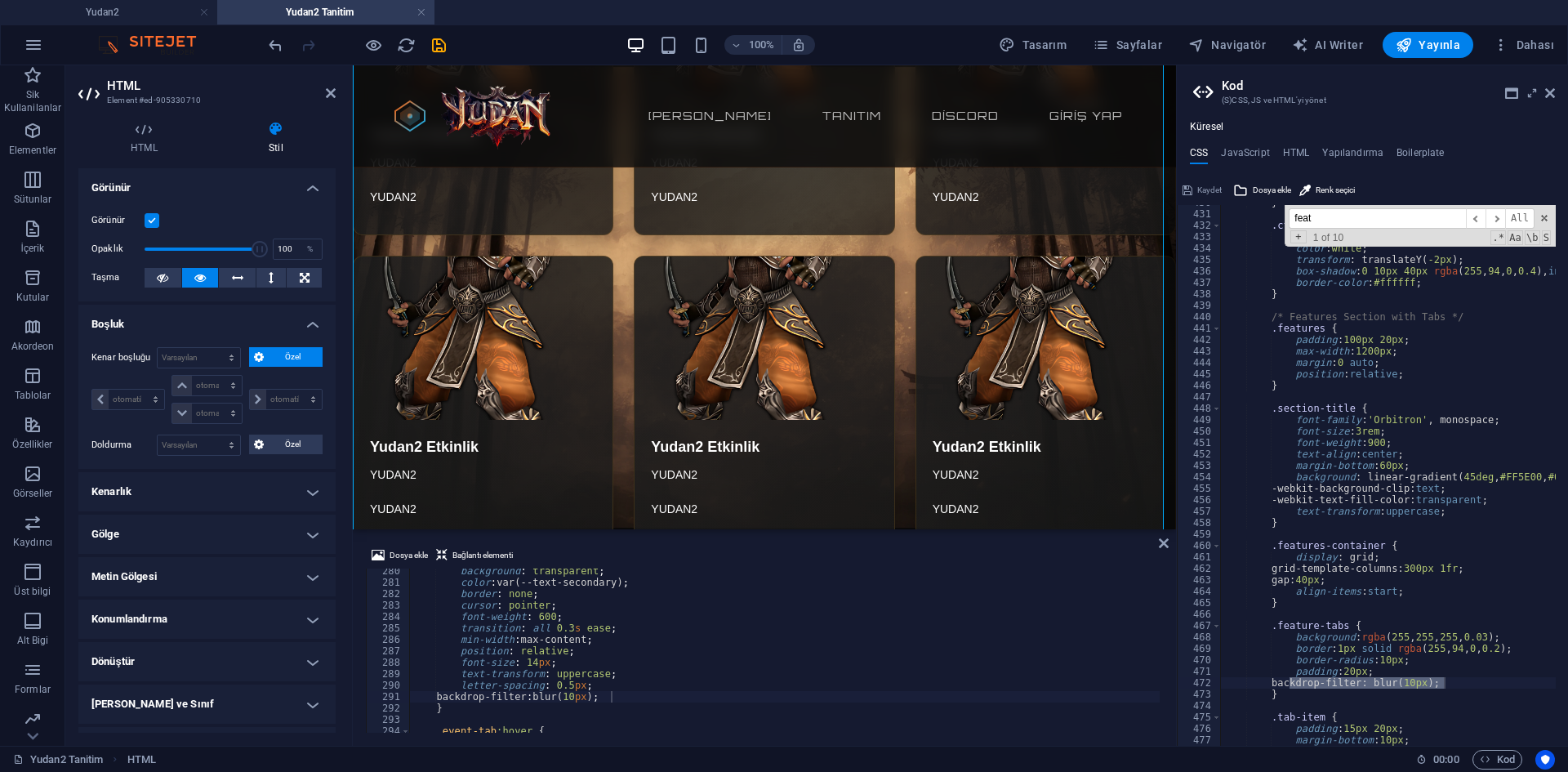
click at [580, 663] on div "background : transparent ; color : var(--text-secondary) ; border : none ; curs…" at bounding box center [1178, 657] width 1536 height 184
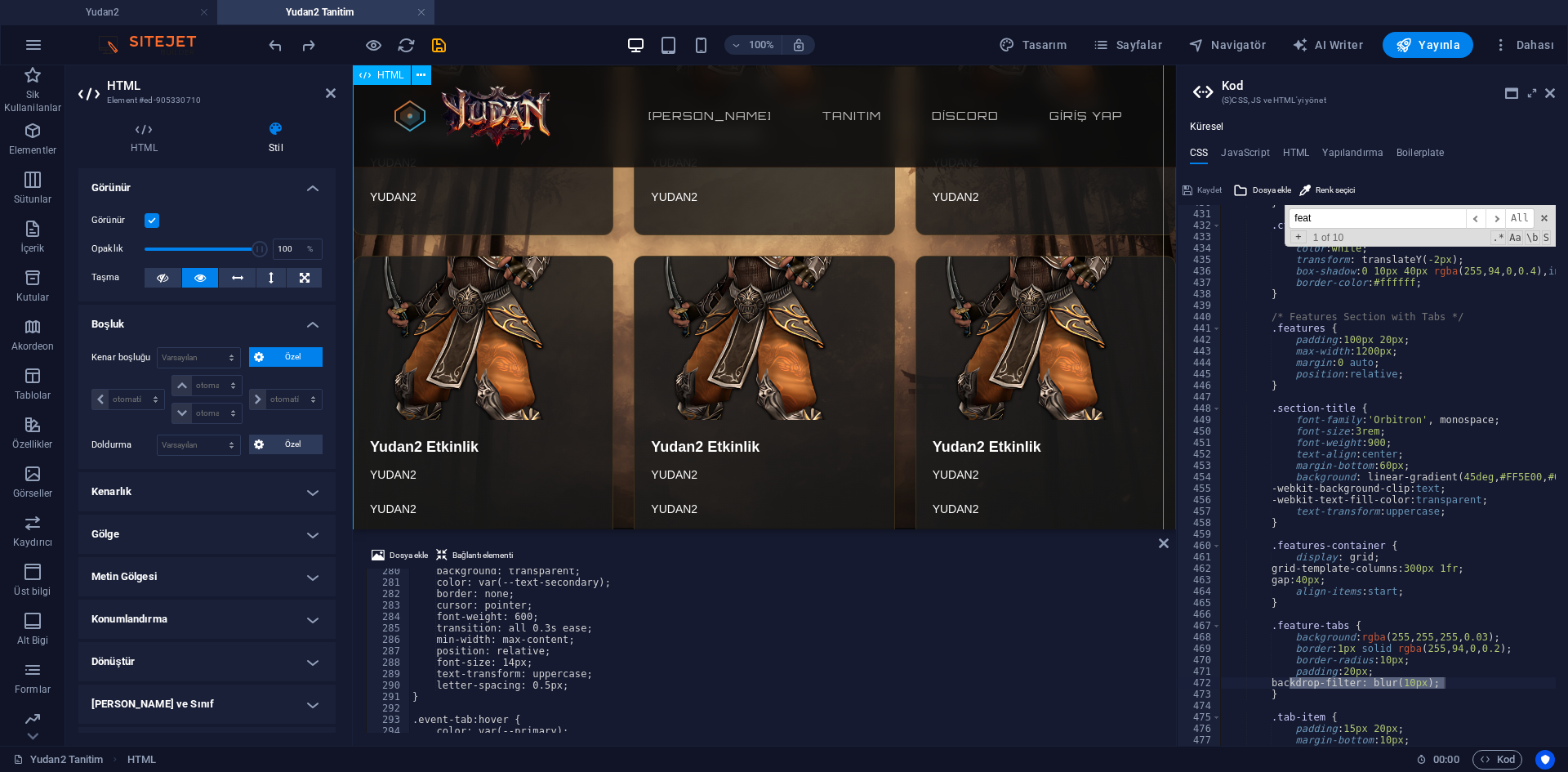
scroll to position [3169, 0]
click at [661, 614] on div "background: transparent; color: var(--text-secondary); border: none; cursor: po…" at bounding box center [1178, 657] width 1536 height 184
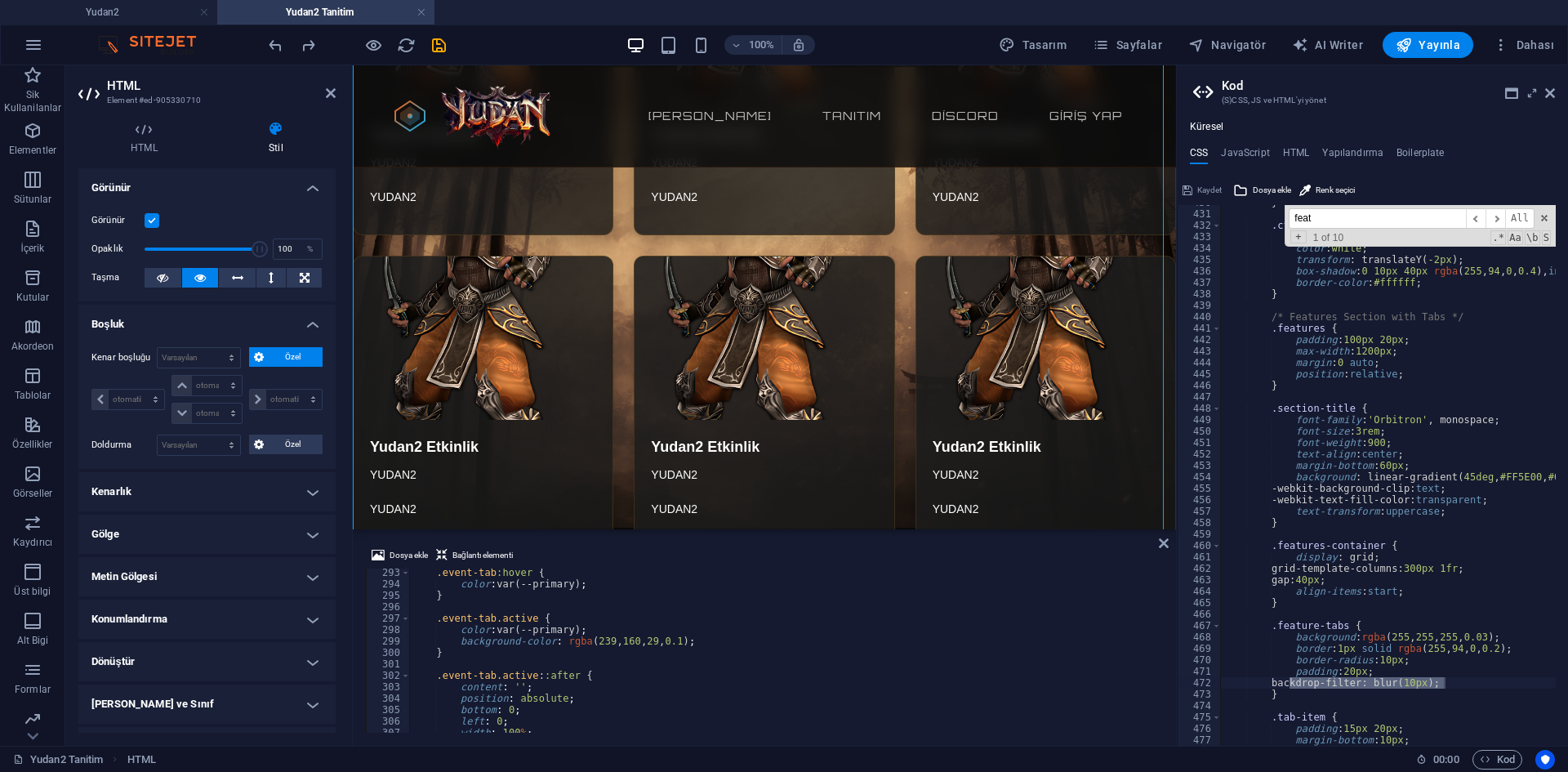
scroll to position [3315, 0]
type textarea "background-color: rgba(239, 160, 29, 0.1);"
click at [704, 646] on div ".event-tab :hover { color : var(--primary) ; } .event-tab.active { color : var(…" at bounding box center [1178, 659] width 1536 height 184
paste textarea "backdrop-filter: blur(10px);"
type textarea "backdrop-filter: blur(10px);"
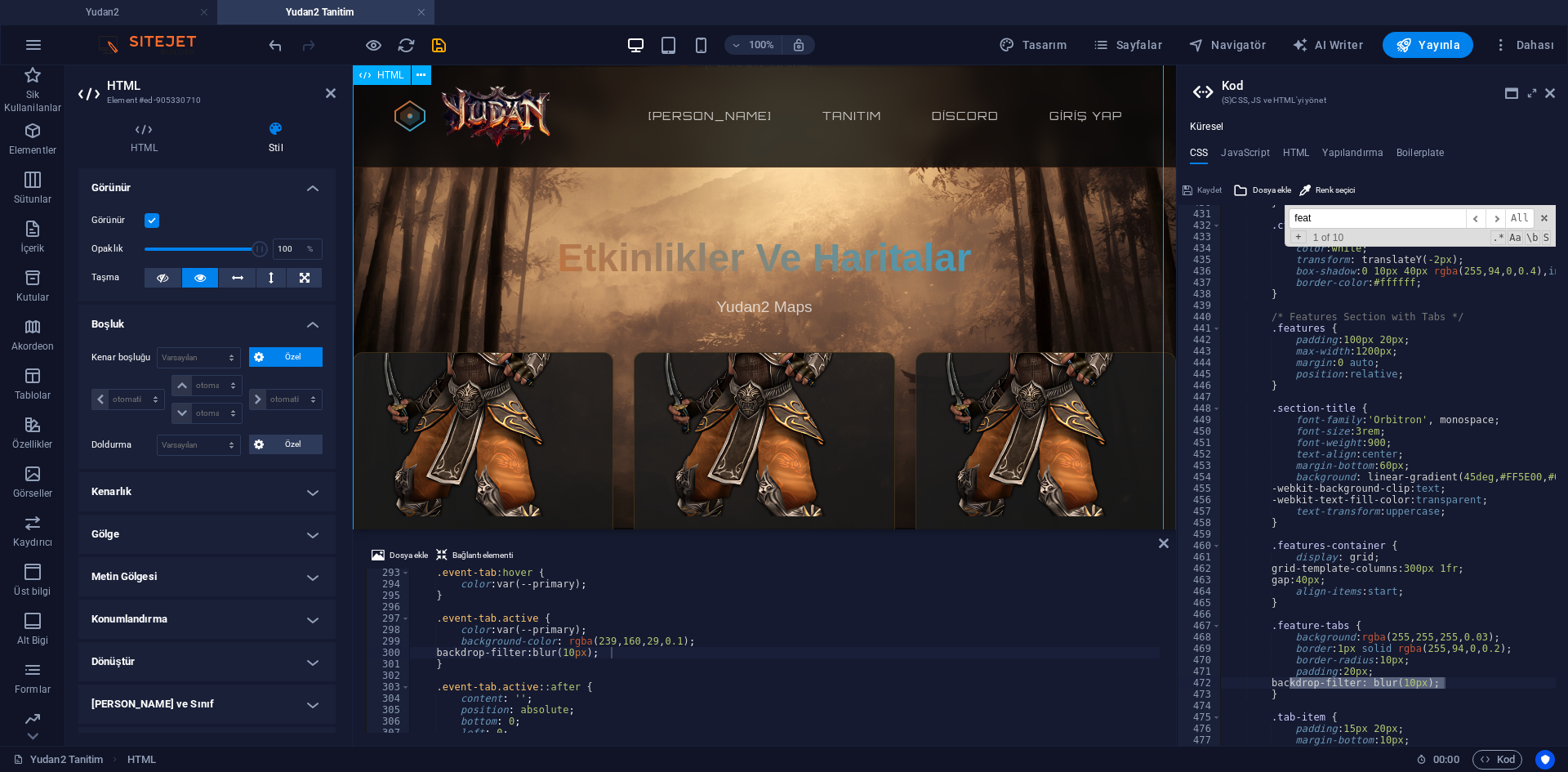
scroll to position [980, 0]
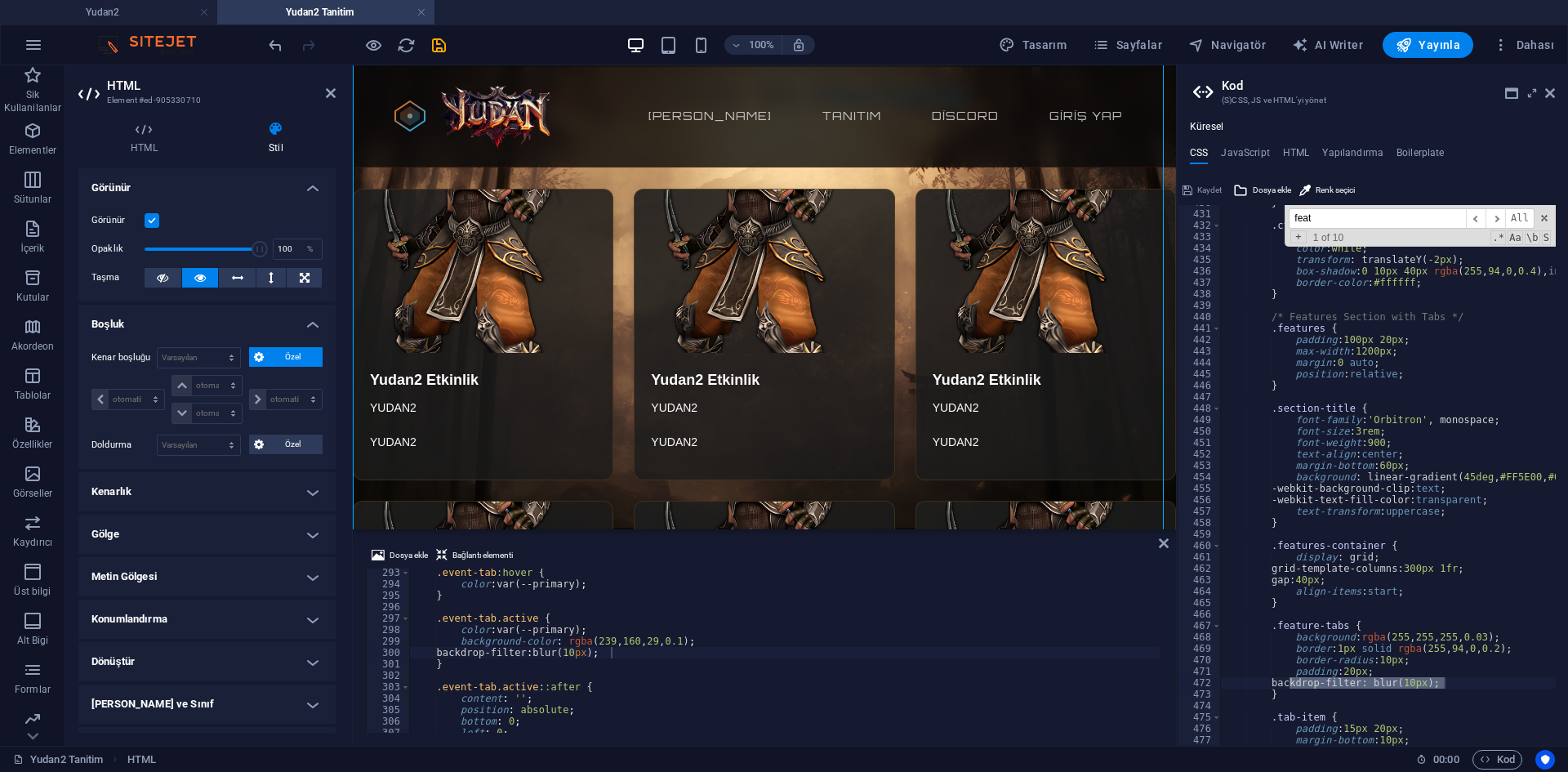
click at [1312, 604] on div "} .cta-secondary:hover { background : rgba ( 255 , 94 , 0 , 0.1 ) ; color : whi…" at bounding box center [1521, 473] width 601 height 551
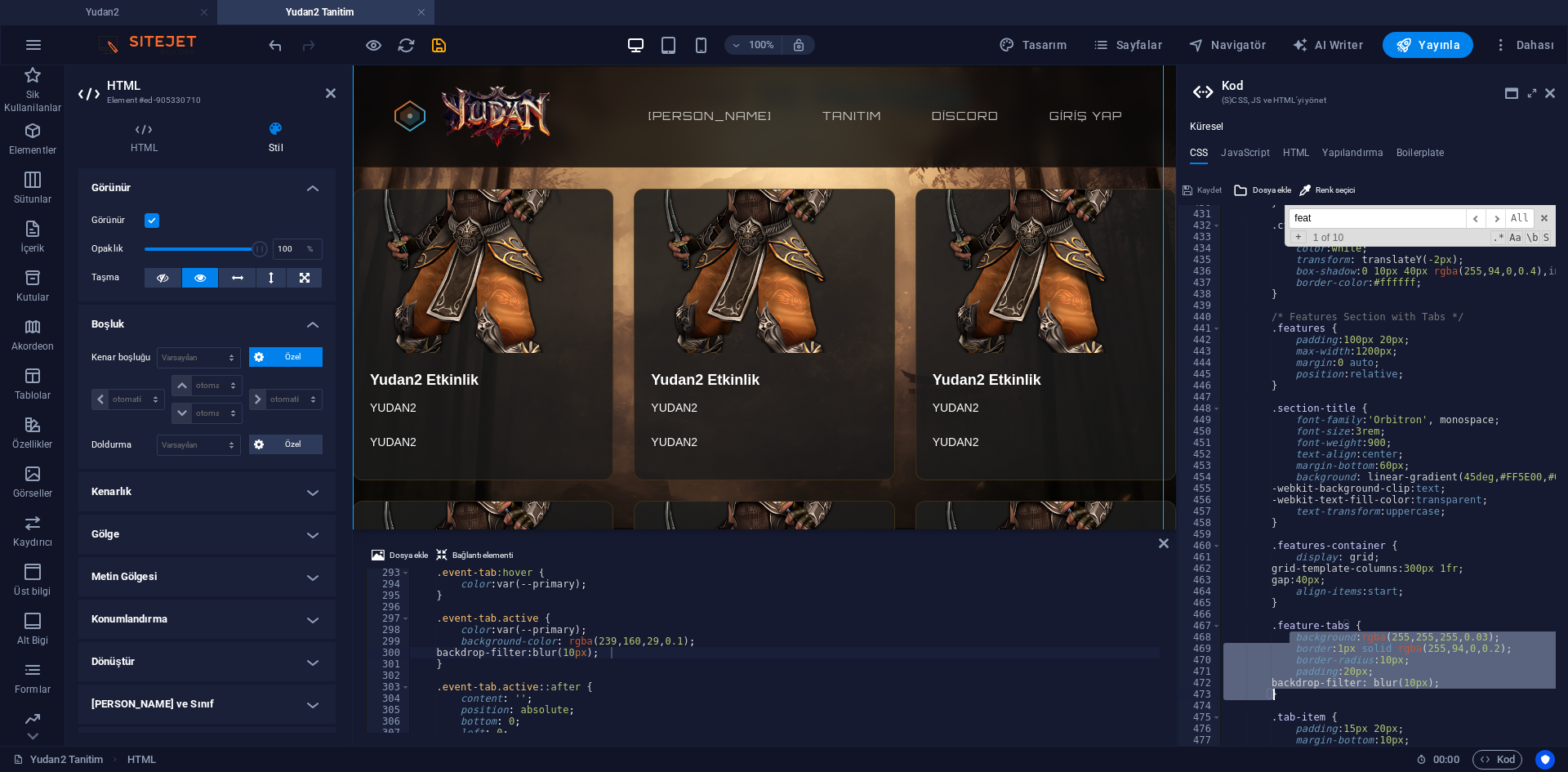
drag, startPoint x: 1287, startPoint y: 638, endPoint x: 1560, endPoint y: 690, distance: 277.9
click at [1560, 690] on div "} 430 431 432 433 434 435 436 437 438 439 440 441 442 443 444 445 446 447 448 4…" at bounding box center [1372, 475] width 391 height 541
click at [1487, 691] on div "} .cta-secondary:hover { background : rgba ( 255 , 94 , 0 , 0.1 ) ; color : whi…" at bounding box center [1389, 475] width 336 height 541
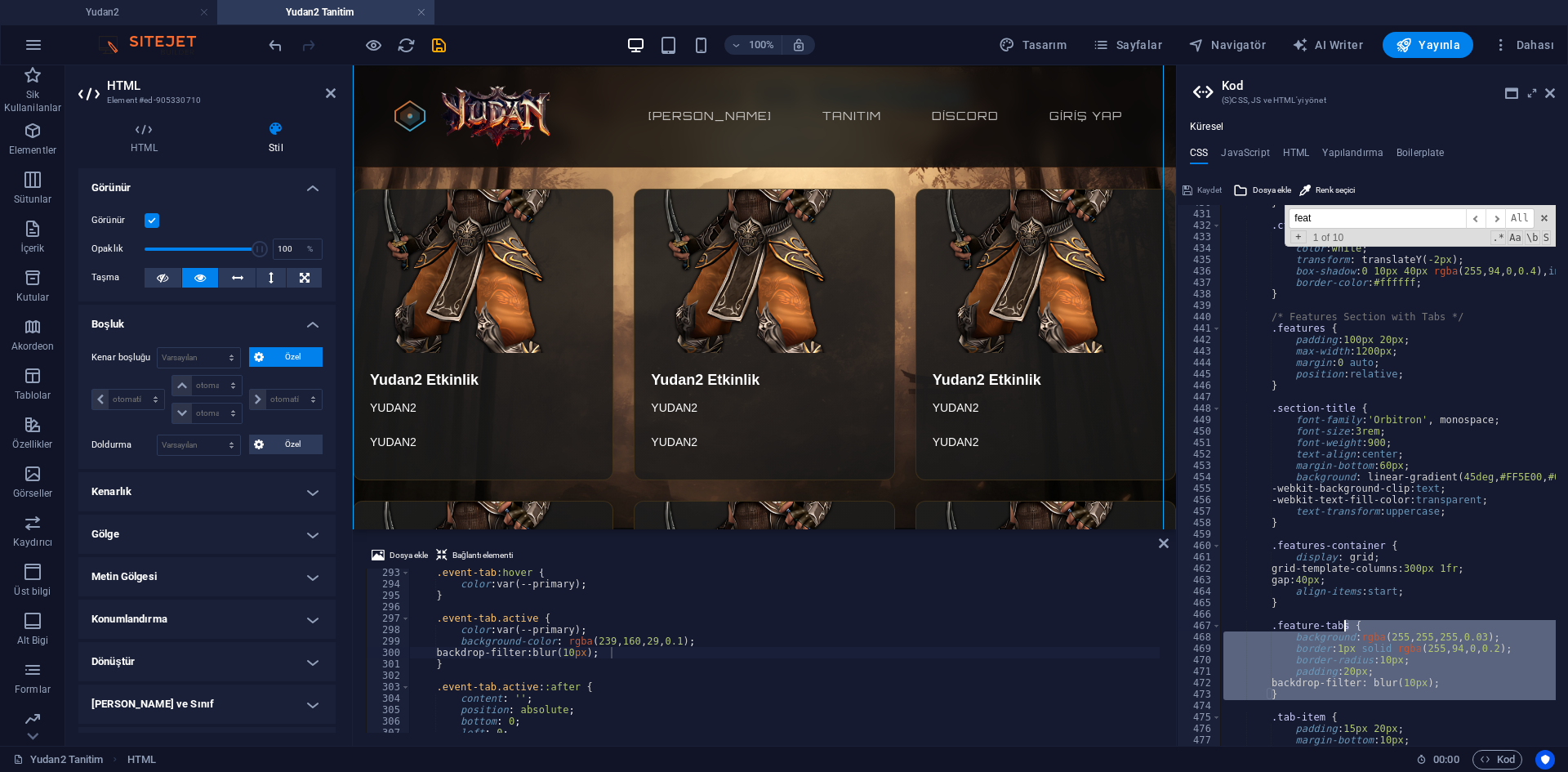
drag, startPoint x: 1305, startPoint y: 702, endPoint x: 1344, endPoint y: 625, distance: 86.3
click at [1344, 625] on div "} .cta-secondary:hover { background : rgba ( 255 , 94 , 0 , 0.1 ) ; color : whi…" at bounding box center [1521, 473] width 601 height 551
type textarea ".feature-tabs { background: rgba(255, 255, 255, 0.03);"
click at [576, 635] on div ".event-tab :hover { color : var(--primary) ; } .event-tab.active { color : var(…" at bounding box center [1178, 659] width 1536 height 184
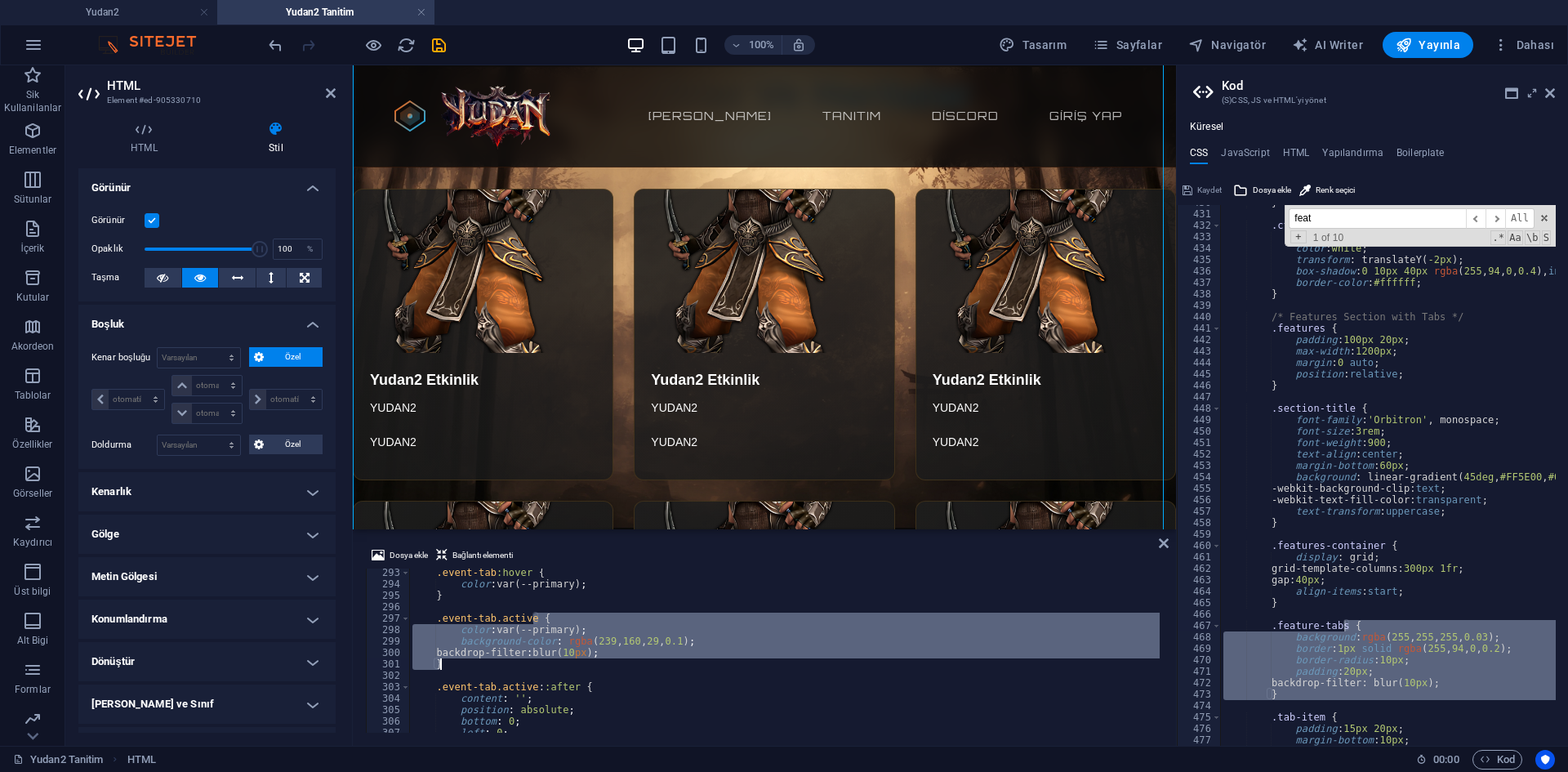
drag, startPoint x: 535, startPoint y: 618, endPoint x: 464, endPoint y: 668, distance: 86.8
click at [464, 668] on div ".event-tab :hover { color : var(--primary) ; } .event-tab.active { color : var(…" at bounding box center [1178, 659] width 1536 height 184
type textarea "backdrop-filter: blur(10px); }"
paste textarea
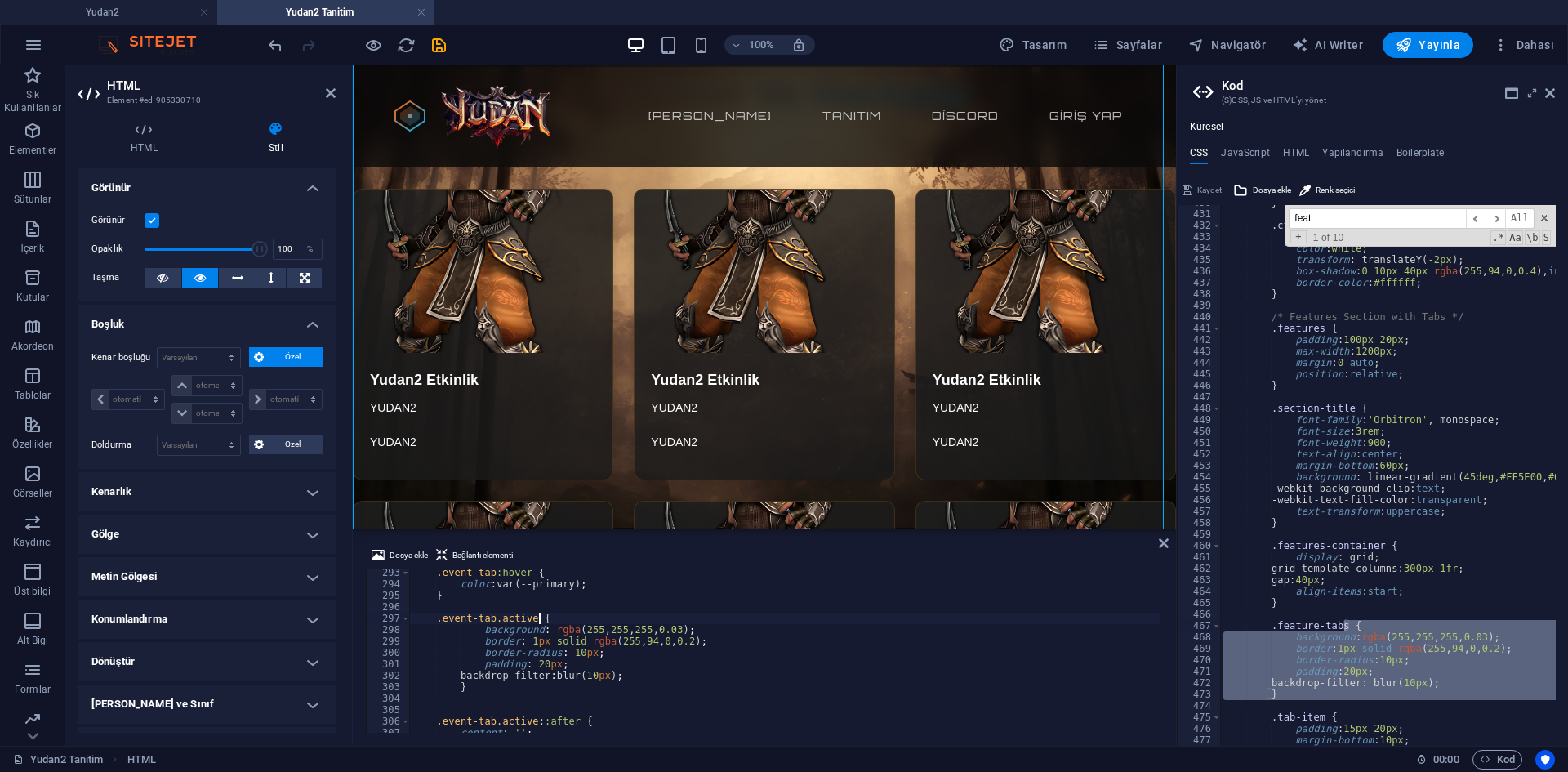
click at [713, 617] on div ".event-tab :hover { color : var(--primary) ; } .event-tab.active { background :…" at bounding box center [1178, 659] width 1536 height 184
type textarea ".event-tab.active {"
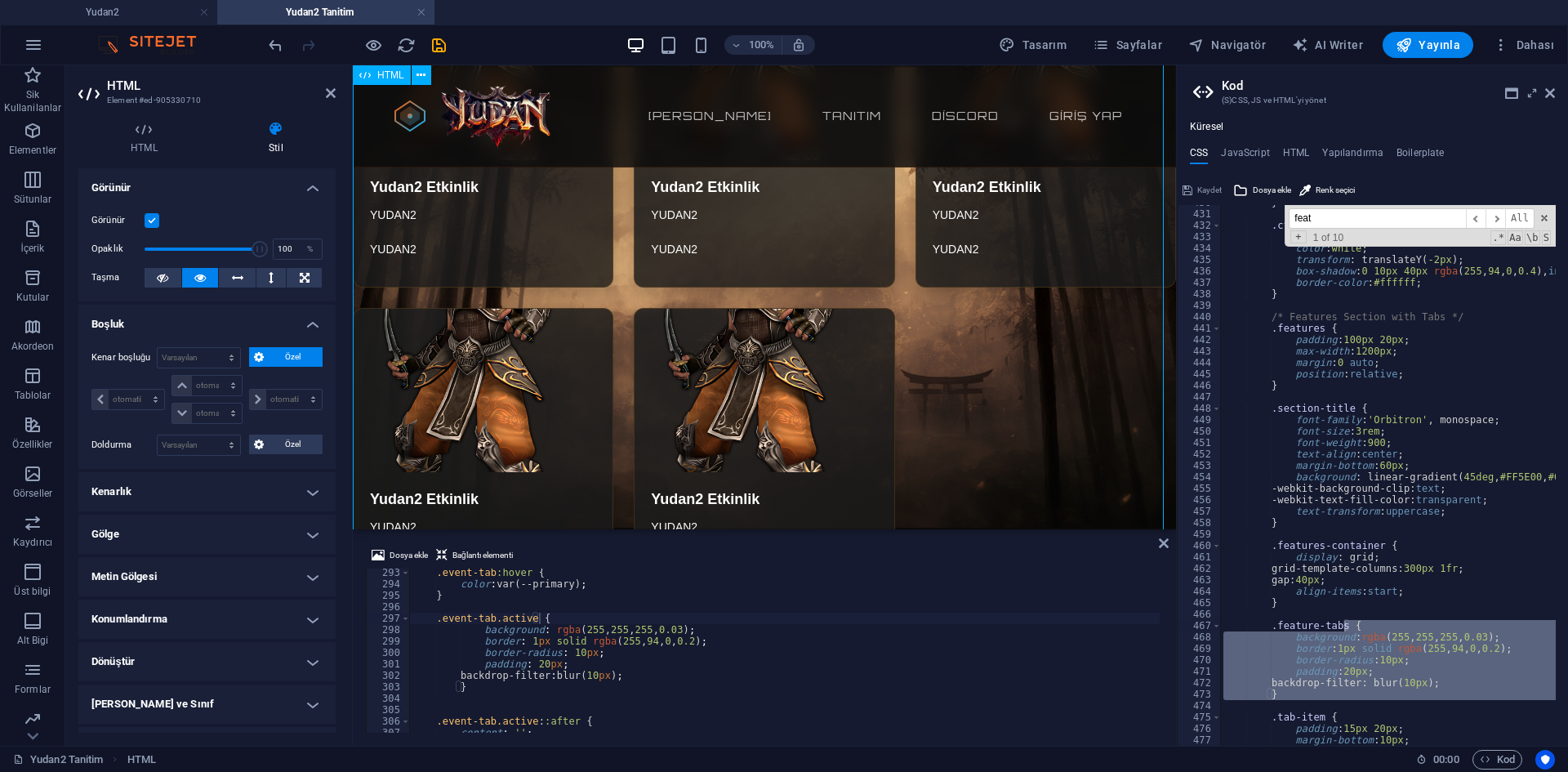
scroll to position [1470, 0]
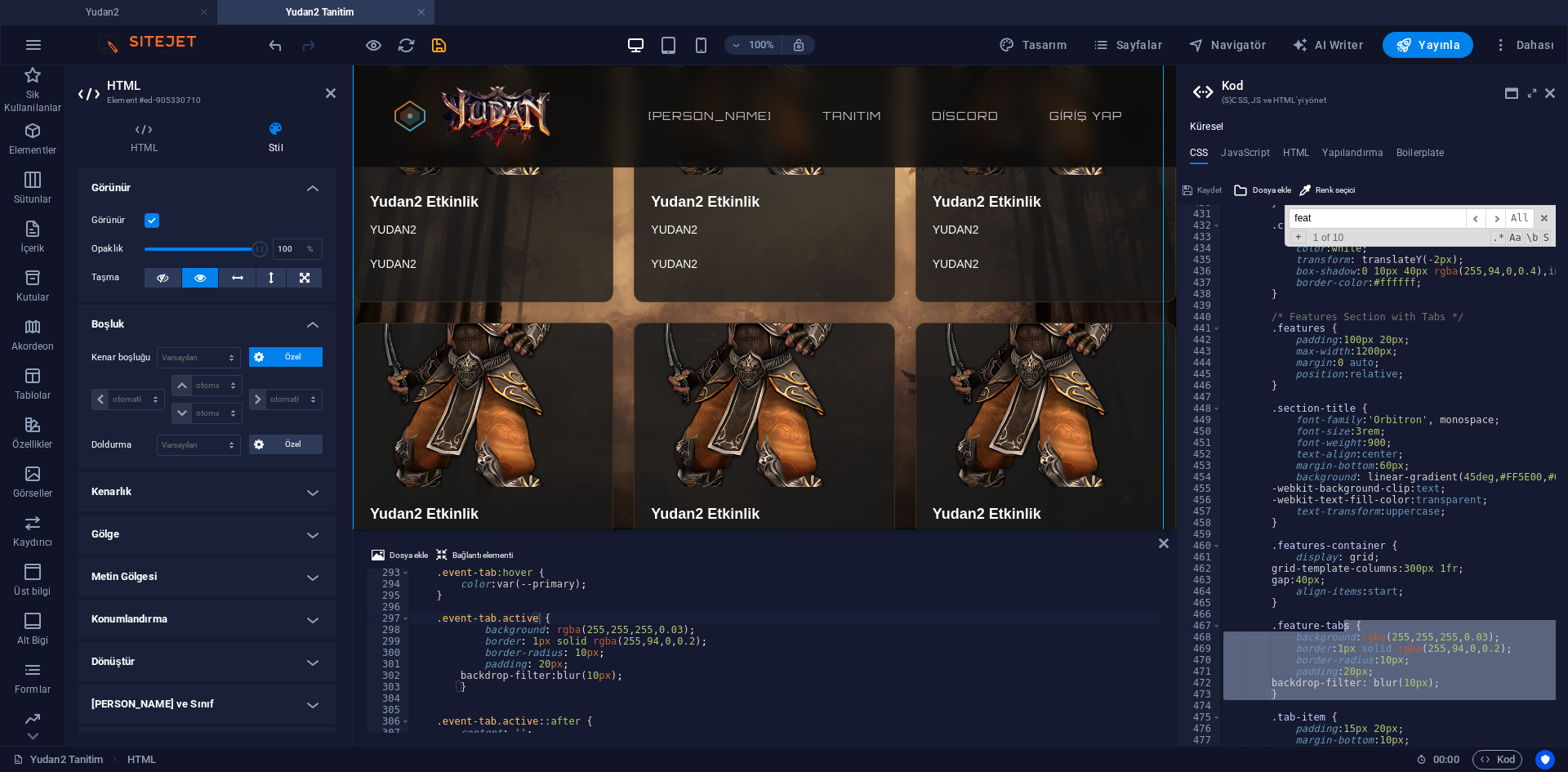
click at [740, 613] on div ".event-tab :hover { color : var(--primary) ; } .event-tab.active { background :…" at bounding box center [1178, 659] width 1536 height 184
click at [1200, 193] on div "Kaydet" at bounding box center [1202, 190] width 44 height 19
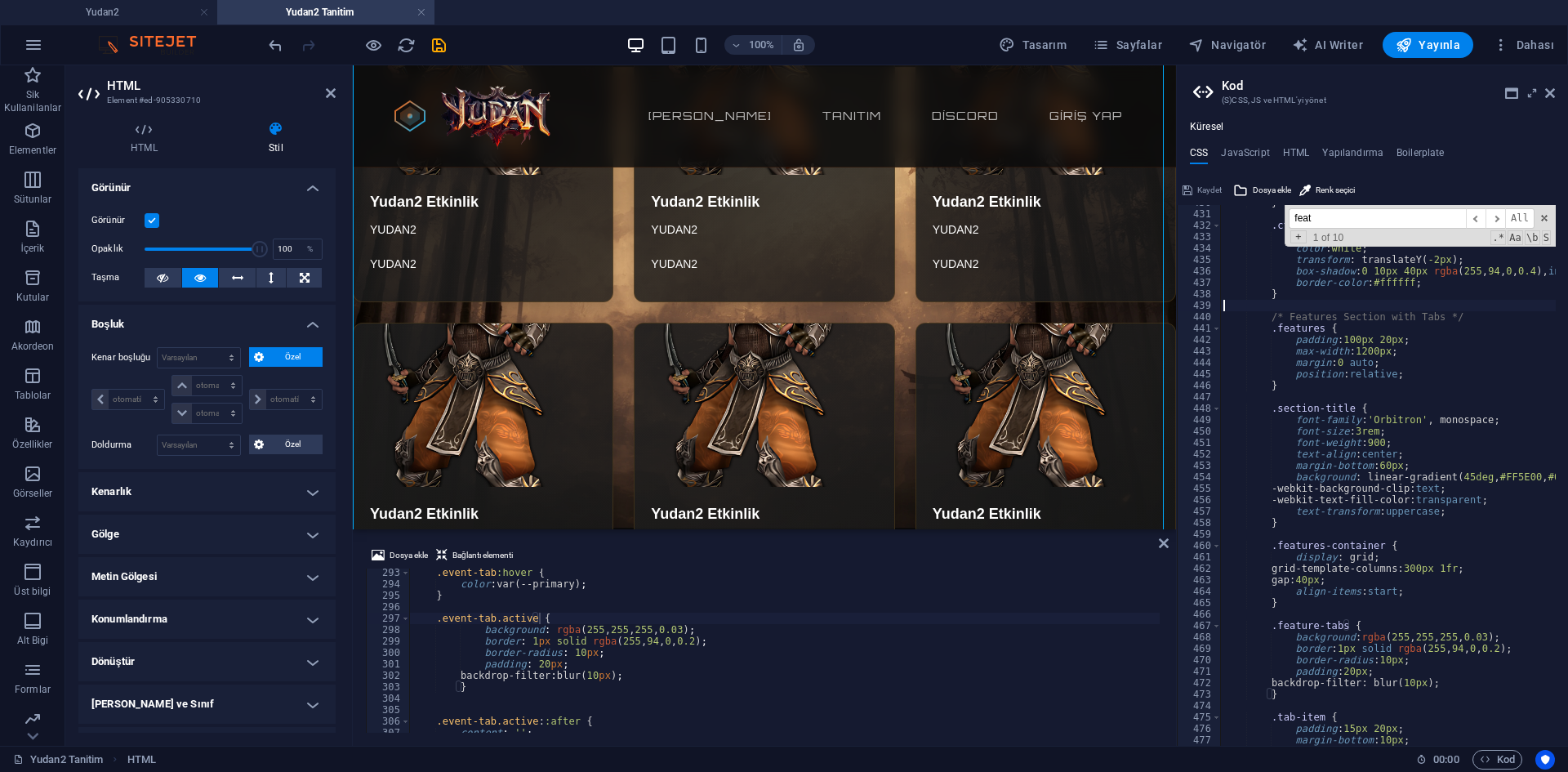
click at [1289, 301] on div "} .cta-secondary:hover { background : rgba ( 255 , 94 , 0 , 0.1 ) ; color : whi…" at bounding box center [1521, 473] width 601 height 551
click at [1549, 216] on span at bounding box center [1544, 218] width 11 height 11
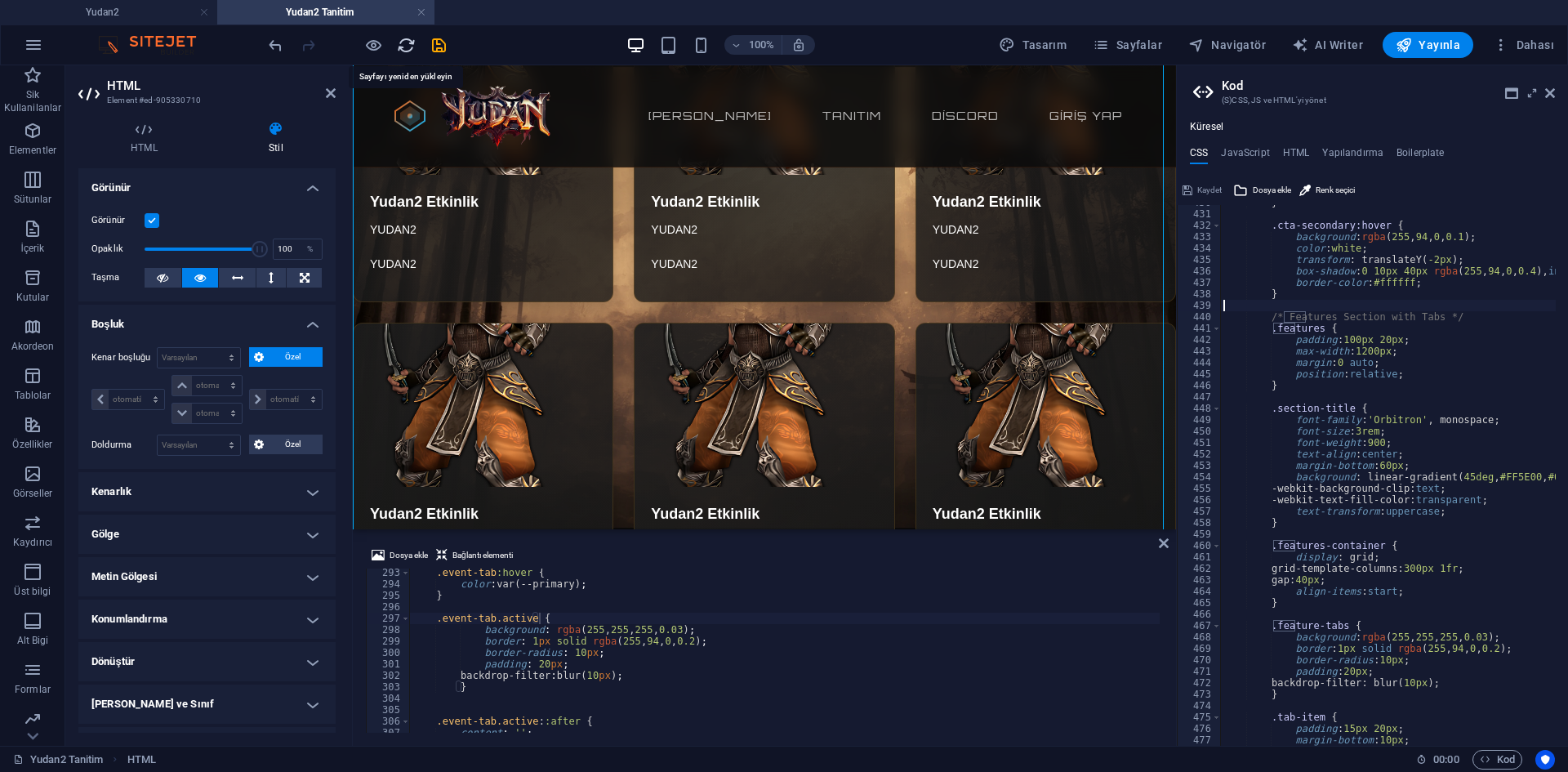
click at [407, 49] on icon "reload" at bounding box center [406, 45] width 18 height 18
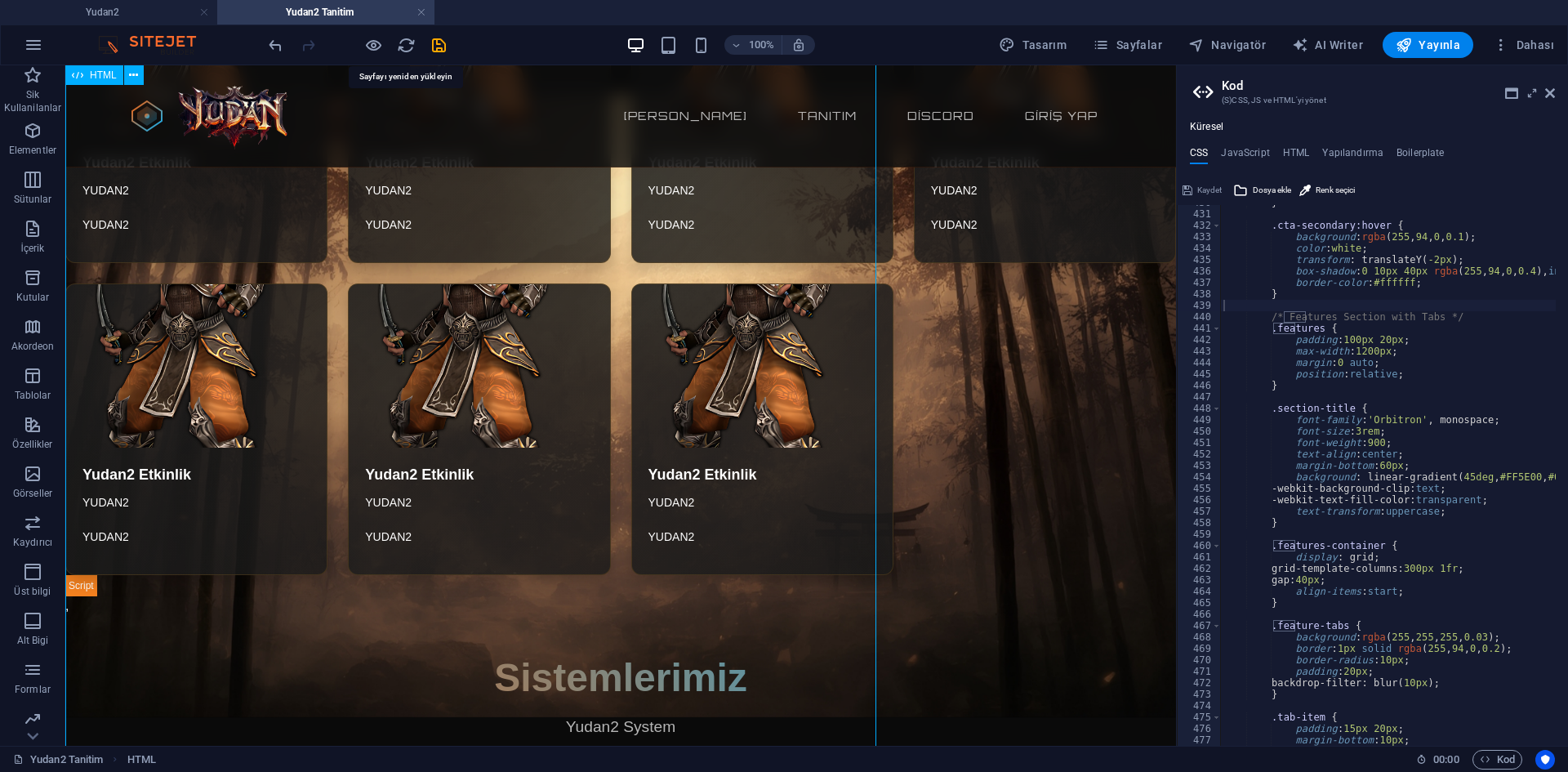
scroll to position [1159, 0]
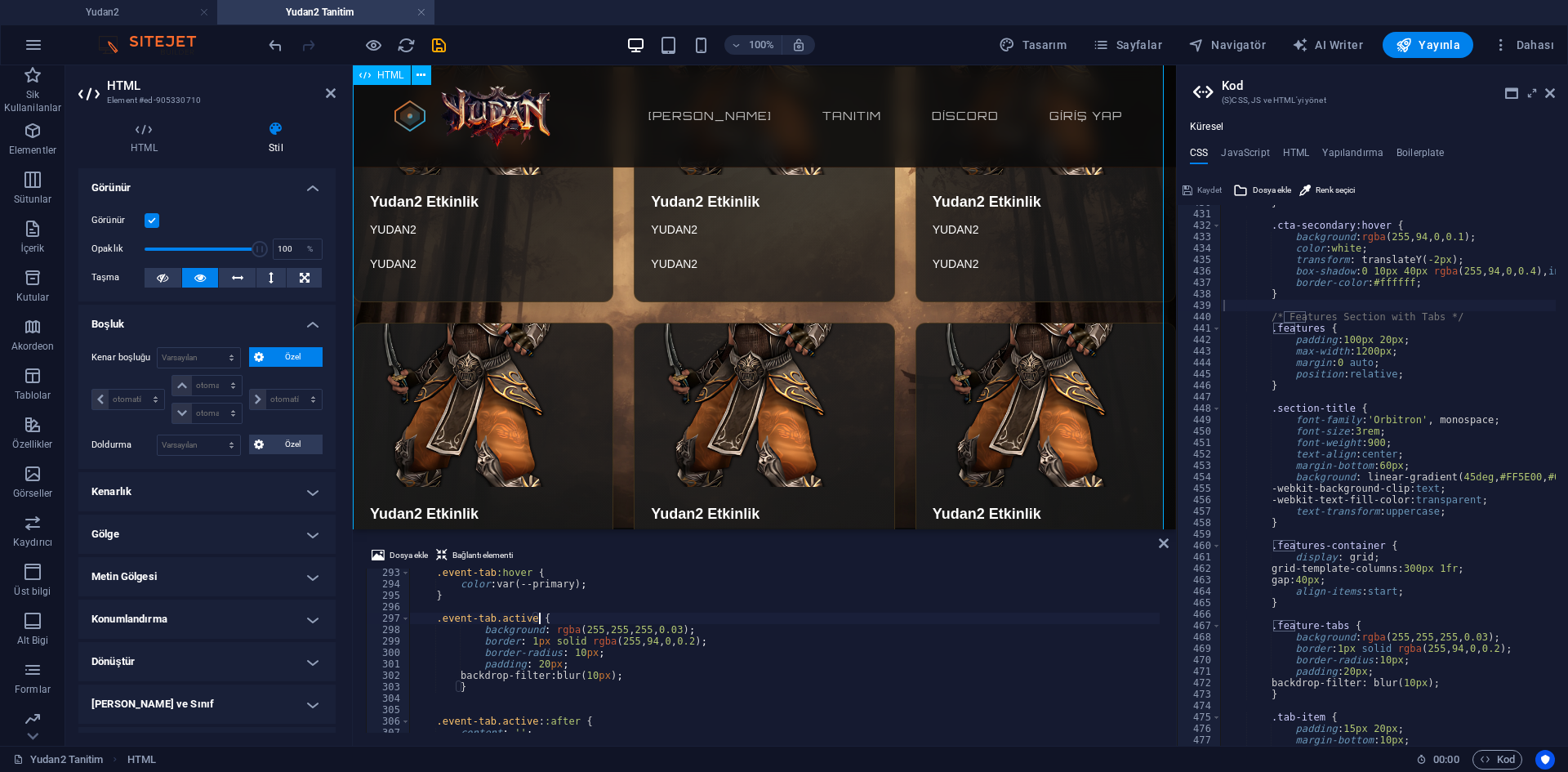
scroll to position [1798, 0]
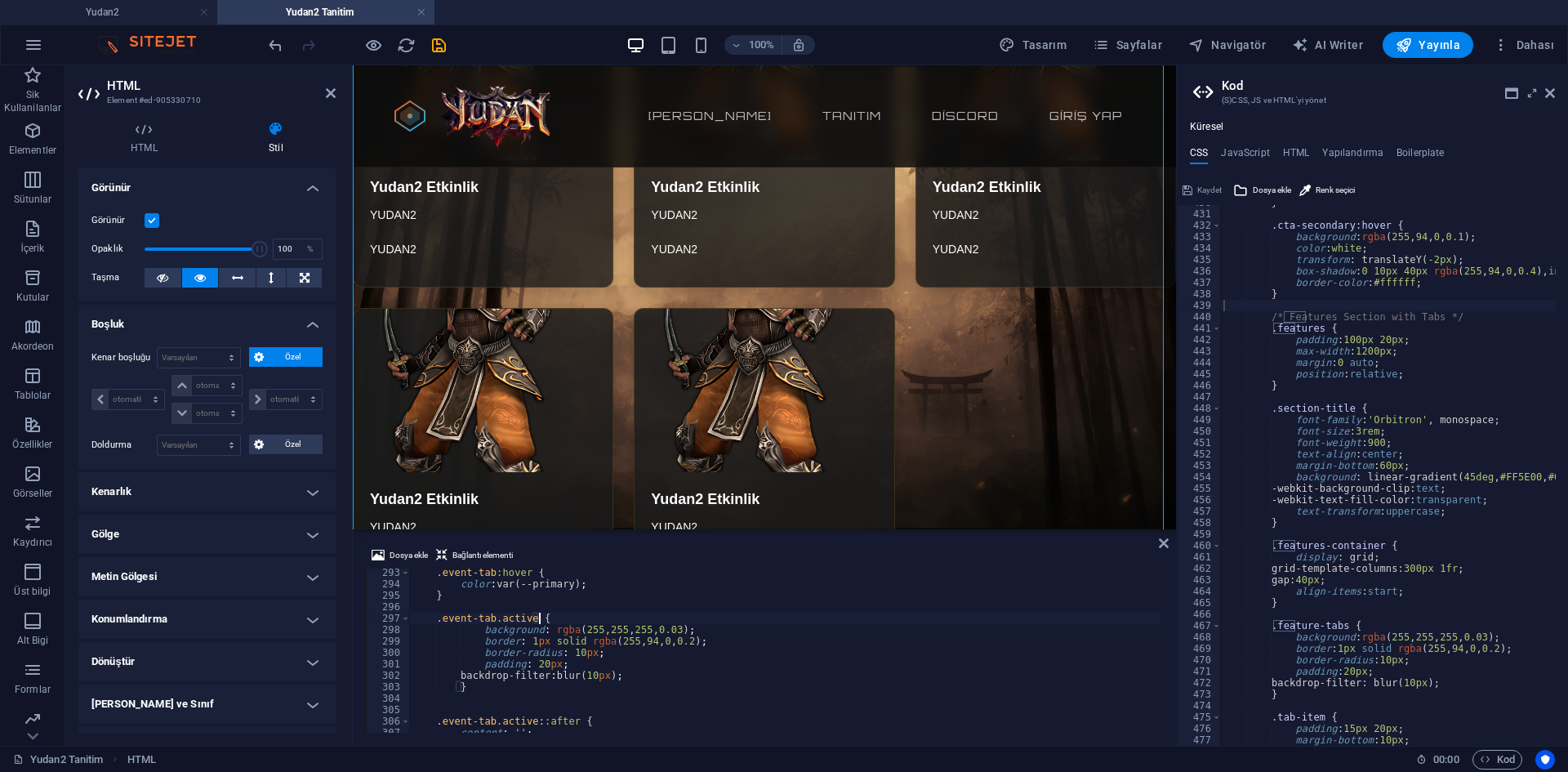
click at [578, 697] on div ".event-tab :hover { color : var(--primary) ; } .event-tab.active { background :…" at bounding box center [1178, 659] width 1536 height 184
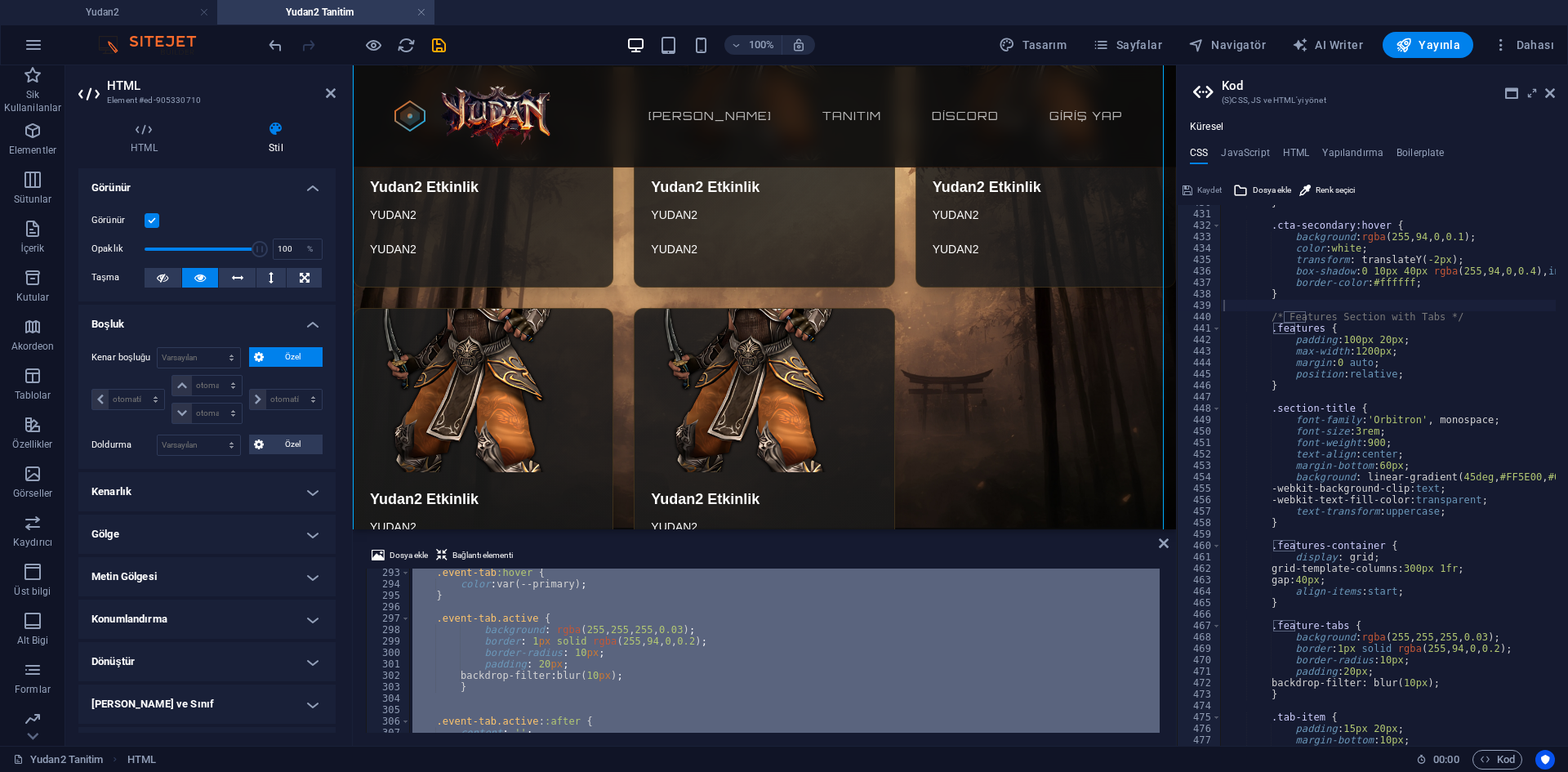
click at [677, 686] on div ".event-tab :hover { color : var(--primary) ; } .event-tab.active { background :…" at bounding box center [785, 651] width 751 height 165
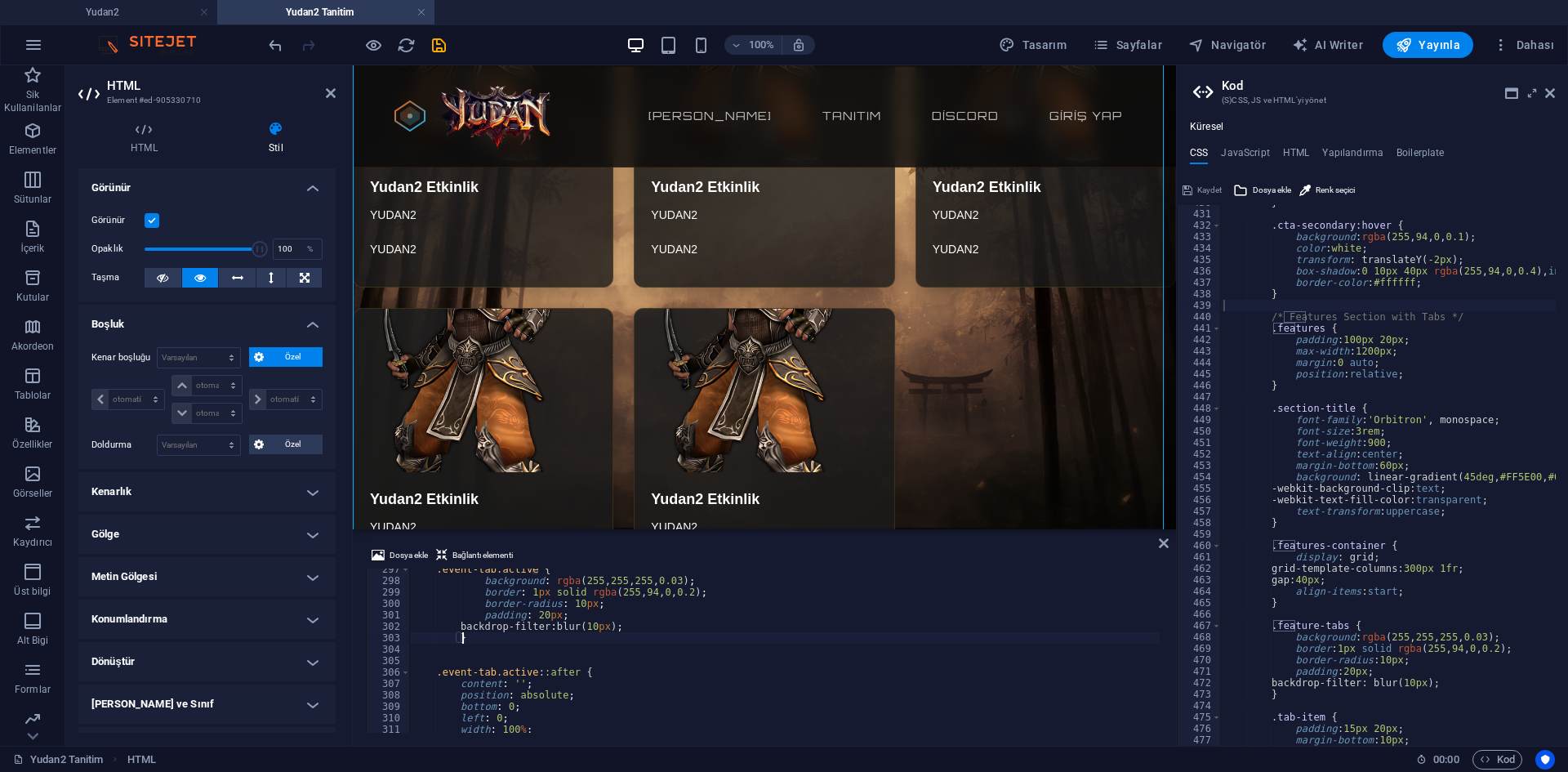
scroll to position [3358, 0]
click at [743, 603] on div ".event-tab.active { background : rgba ( 255 , 255 , 255 , 0.03 ) ; border : 1 p…" at bounding box center [1178, 656] width 1536 height 184
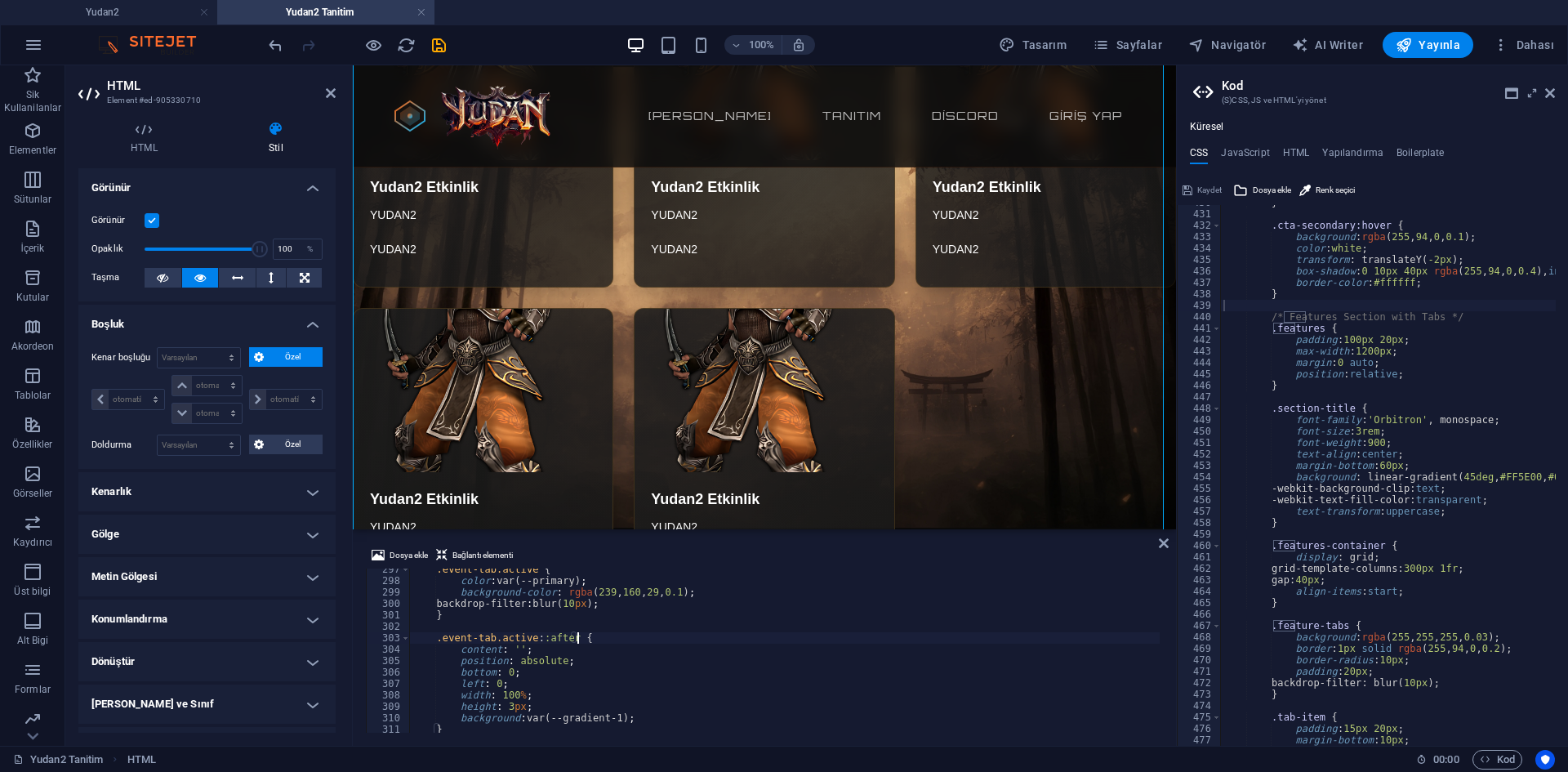
click at [683, 636] on div ".event-tab.active { color : var(--primary) ; background-color : rgba ( 239 , 16…" at bounding box center [1178, 656] width 1536 height 184
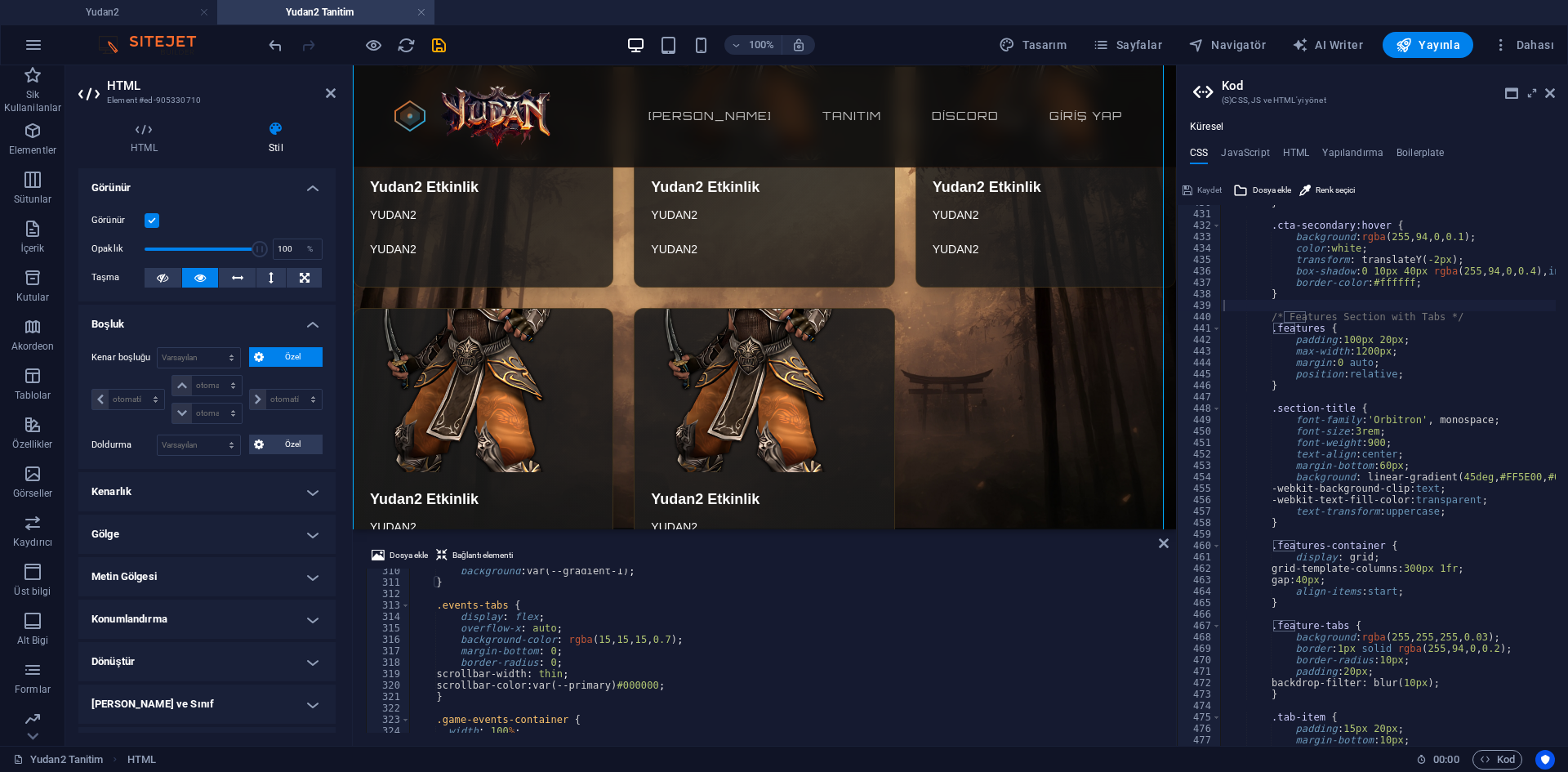
click at [696, 637] on div "background : var(--gradient-1) ; } .events-tabs { display : flex ; overflow-x :…" at bounding box center [1178, 657] width 1536 height 184
type textarea "background-color: rgba(15, 15, 15, 0.7);"
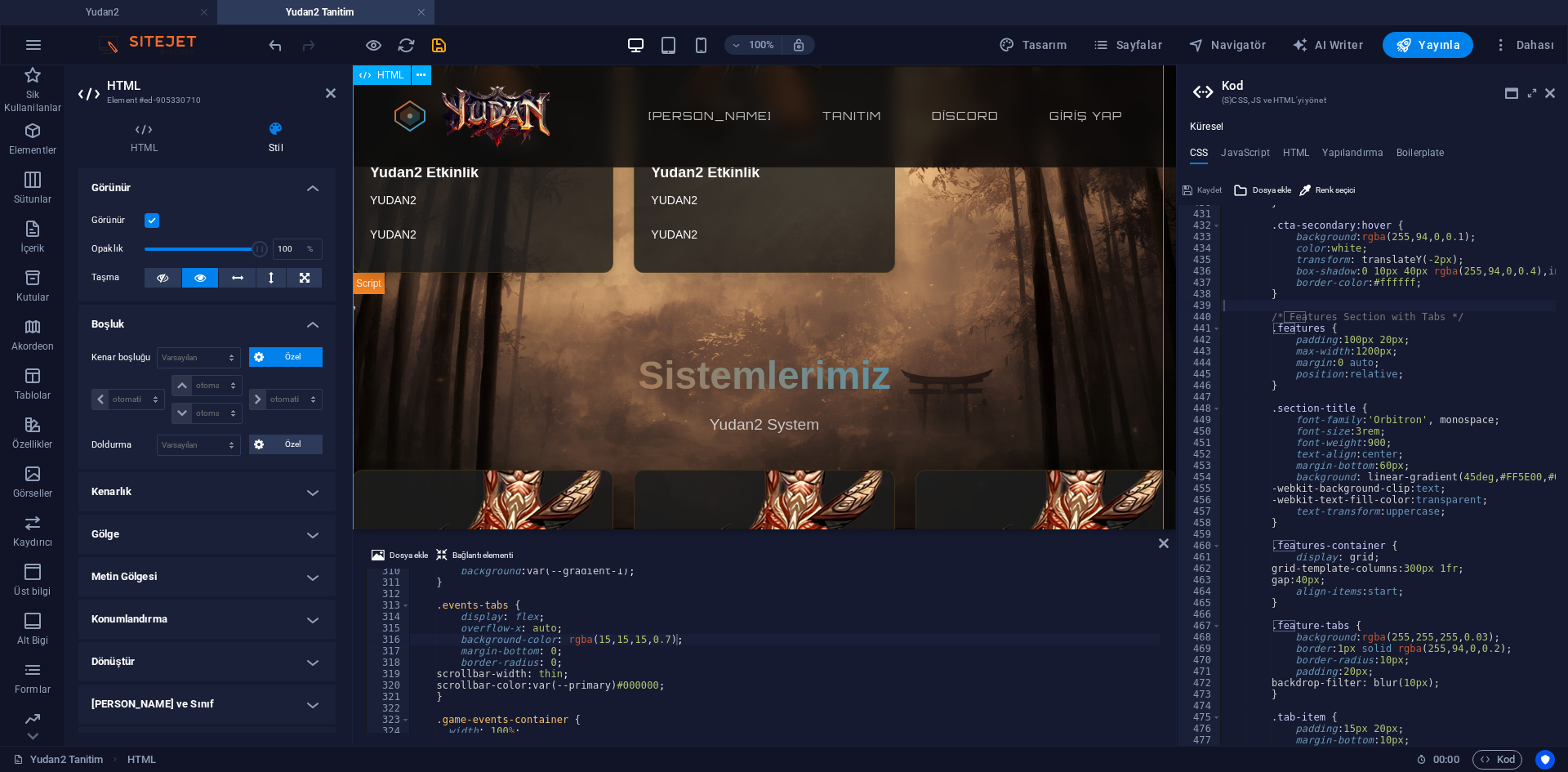
scroll to position [1962, 0]
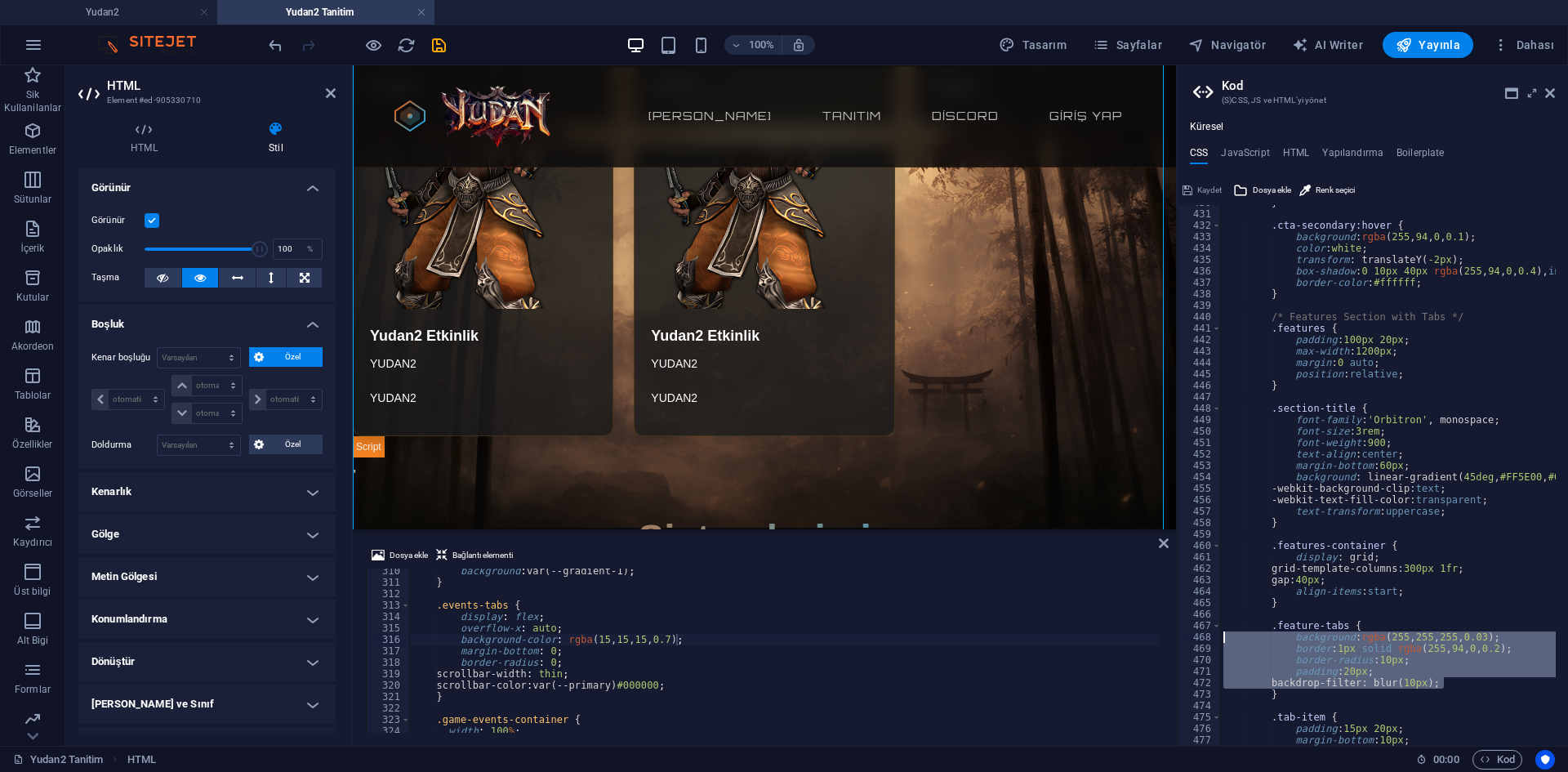
drag, startPoint x: 1452, startPoint y: 685, endPoint x: 1208, endPoint y: 637, distance: 248.7
click at [1208, 637] on div "backdrop-filter: blur(10px); 430 431 432 433 434 435 436 437 438 439 440 441 44…" at bounding box center [1372, 475] width 391 height 541
type textarea "background: rgba(255, 255, 255, 0.03); border: 1px solid rgba(255, 94, 0, 0.2);"
click at [695, 687] on div "background : var(--gradient-1) ; } .events-tabs { display : flex ; overflow-x :…" at bounding box center [1178, 657] width 1536 height 184
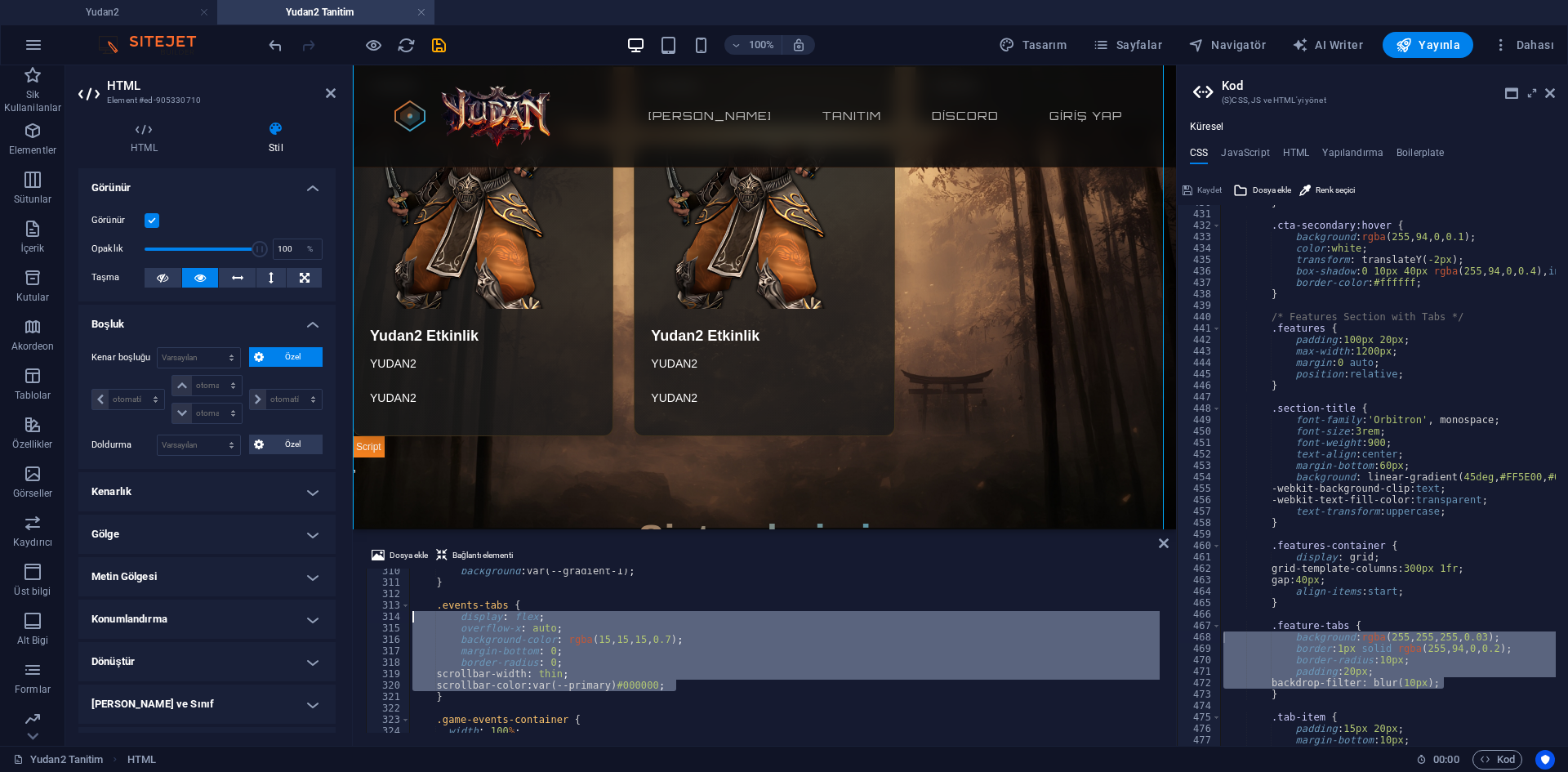
drag, startPoint x: 580, startPoint y: 691, endPoint x: 370, endPoint y: 614, distance: 223.7
click at [370, 614] on div "scrollbar-color: var(--primary) #000000; 310 311 312 313 314 315 316 317 318 31…" at bounding box center [764, 651] width 797 height 165
paste textarea "backdrop-filter: blur(10px)"
type textarea "backdrop-filter: blur(10px);"
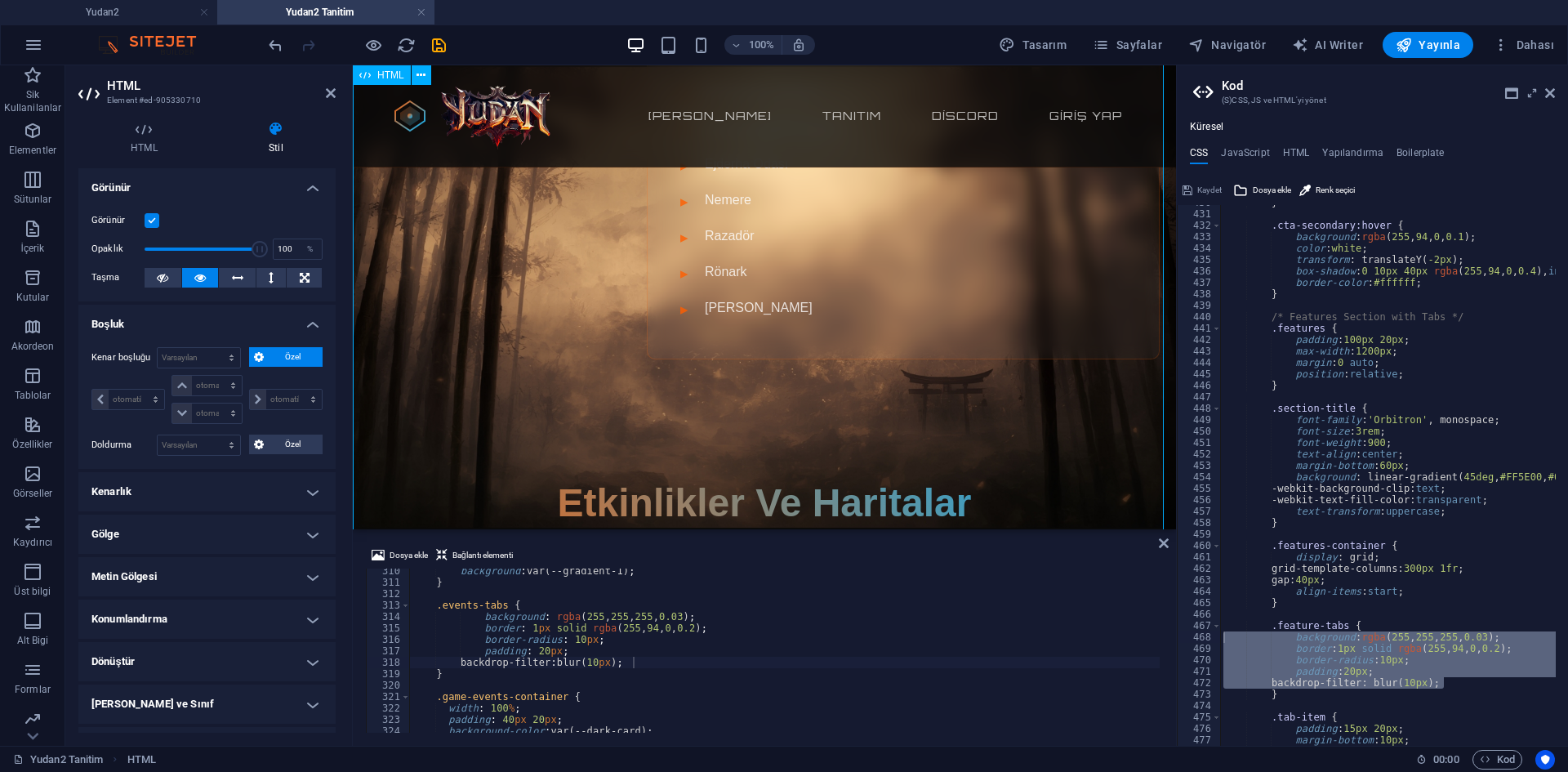
scroll to position [899, 0]
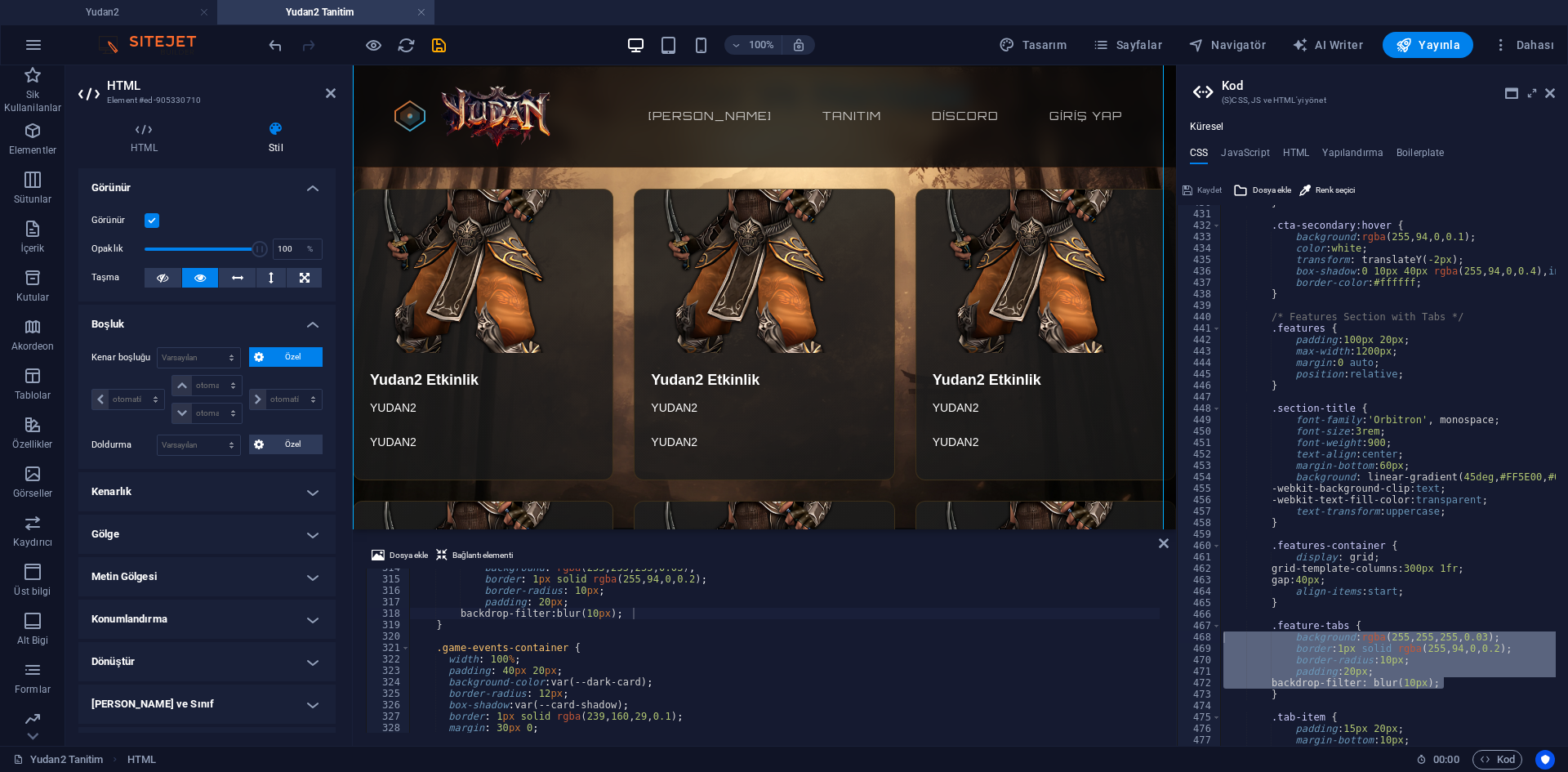
scroll to position [3556, 0]
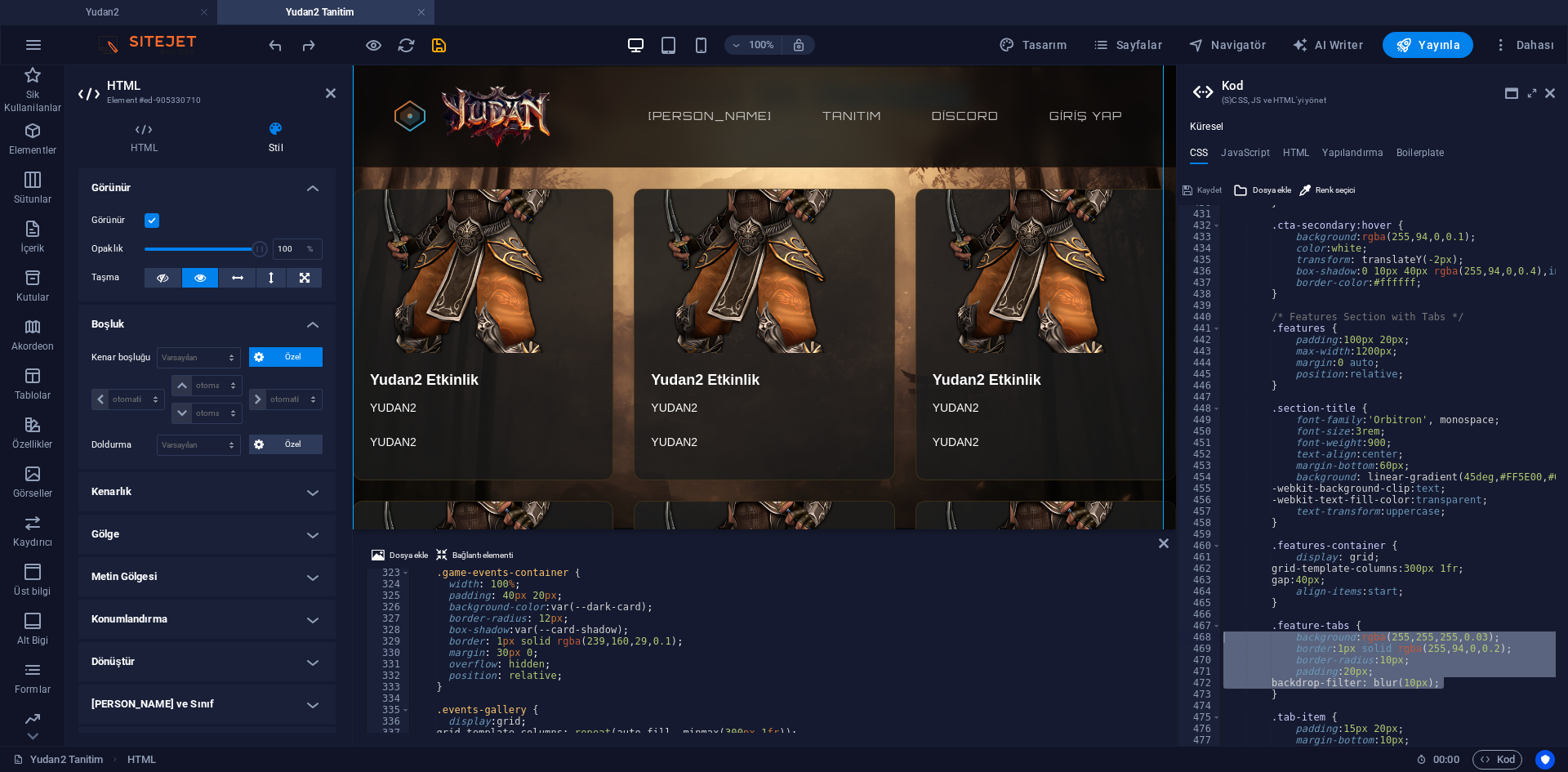
scroll to position [3653, 0]
click at [1404, 512] on div "} .cta-secondary:hover { background : rgba ( 255 , 94 , 0 , 0.1 ) ; color : whi…" at bounding box center [1521, 473] width 601 height 551
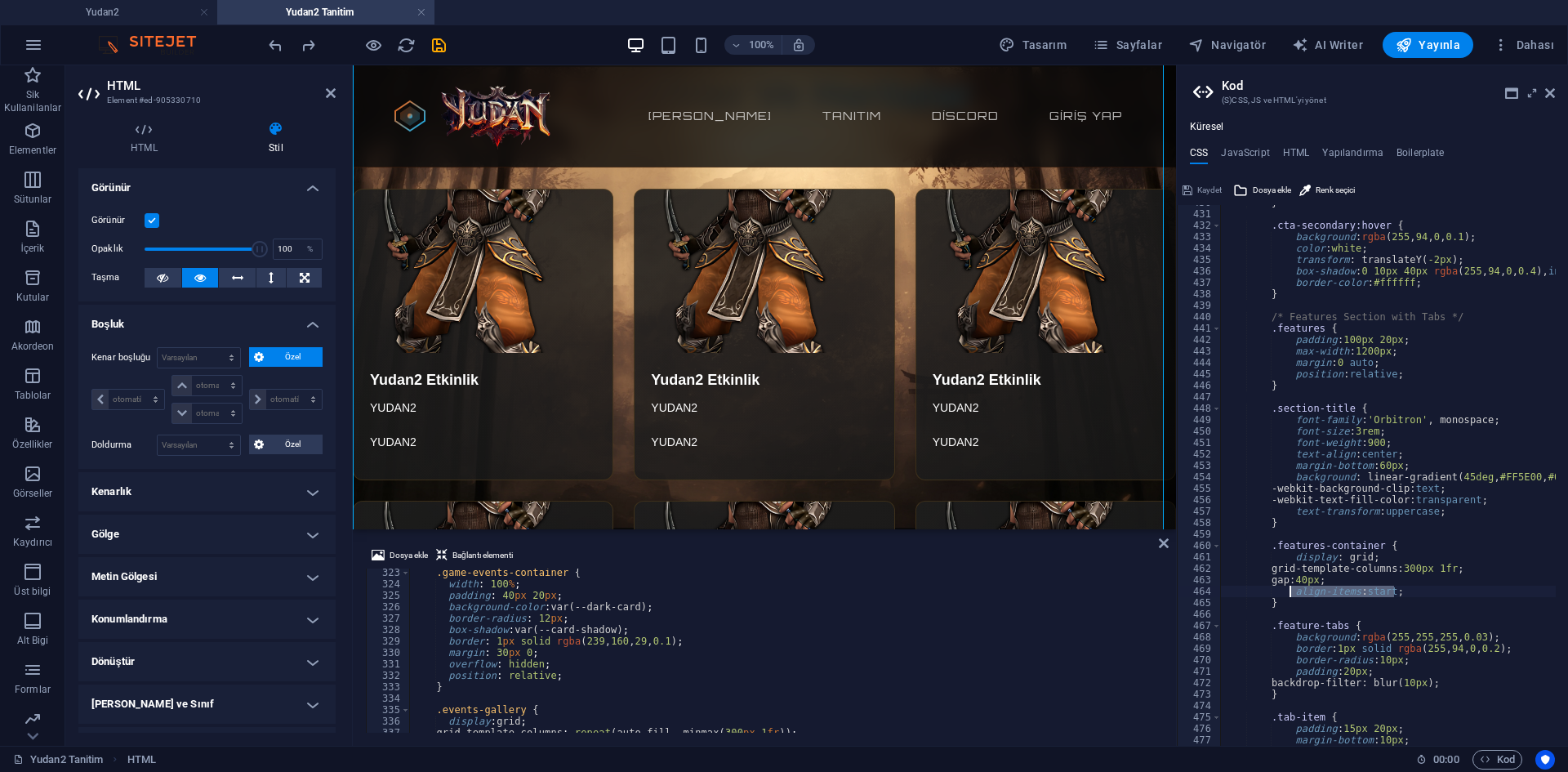
drag, startPoint x: 1418, startPoint y: 596, endPoint x: 1287, endPoint y: 593, distance: 131.0
click at [1287, 593] on div "} .cta-secondary:hover { background : rgba ( 255 , 94 , 0 , 0.1 ) ; color : whi…" at bounding box center [1521, 473] width 601 height 551
drag, startPoint x: 1360, startPoint y: 579, endPoint x: 1290, endPoint y: 581, distance: 70.0
click at [1290, 581] on div "} .cta-secondary:hover { background : rgba ( 255 , 94 , 0 , 0.1 ) ; color : whi…" at bounding box center [1521, 473] width 601 height 551
type textarea "gap: 40px;"
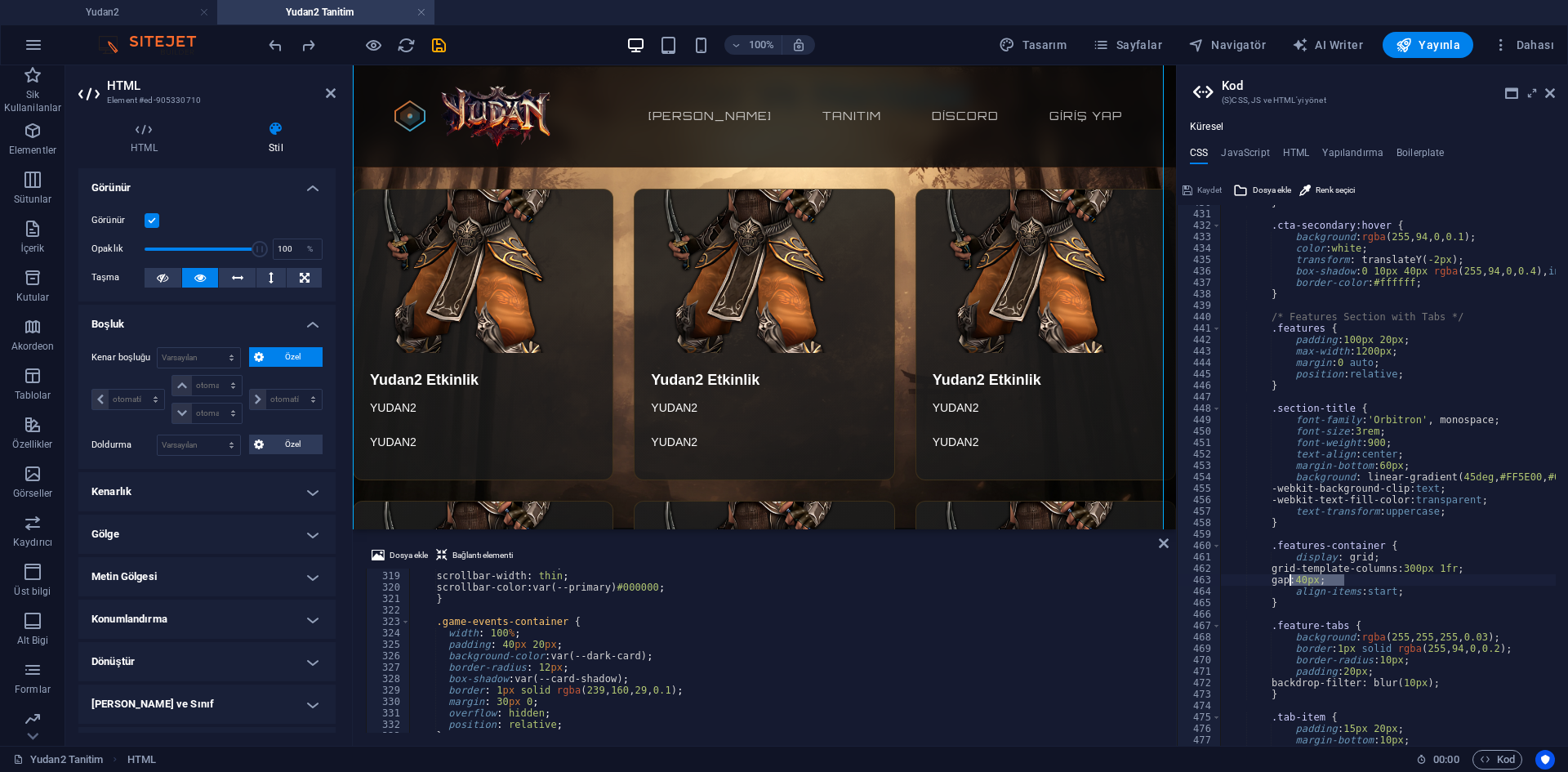
scroll to position [3604, 0]
click at [810, 698] on div "border-radius : 0 ; scrollbar-width : thin ; scrollbar-color : var(--primary) #…" at bounding box center [1178, 651] width 1536 height 184
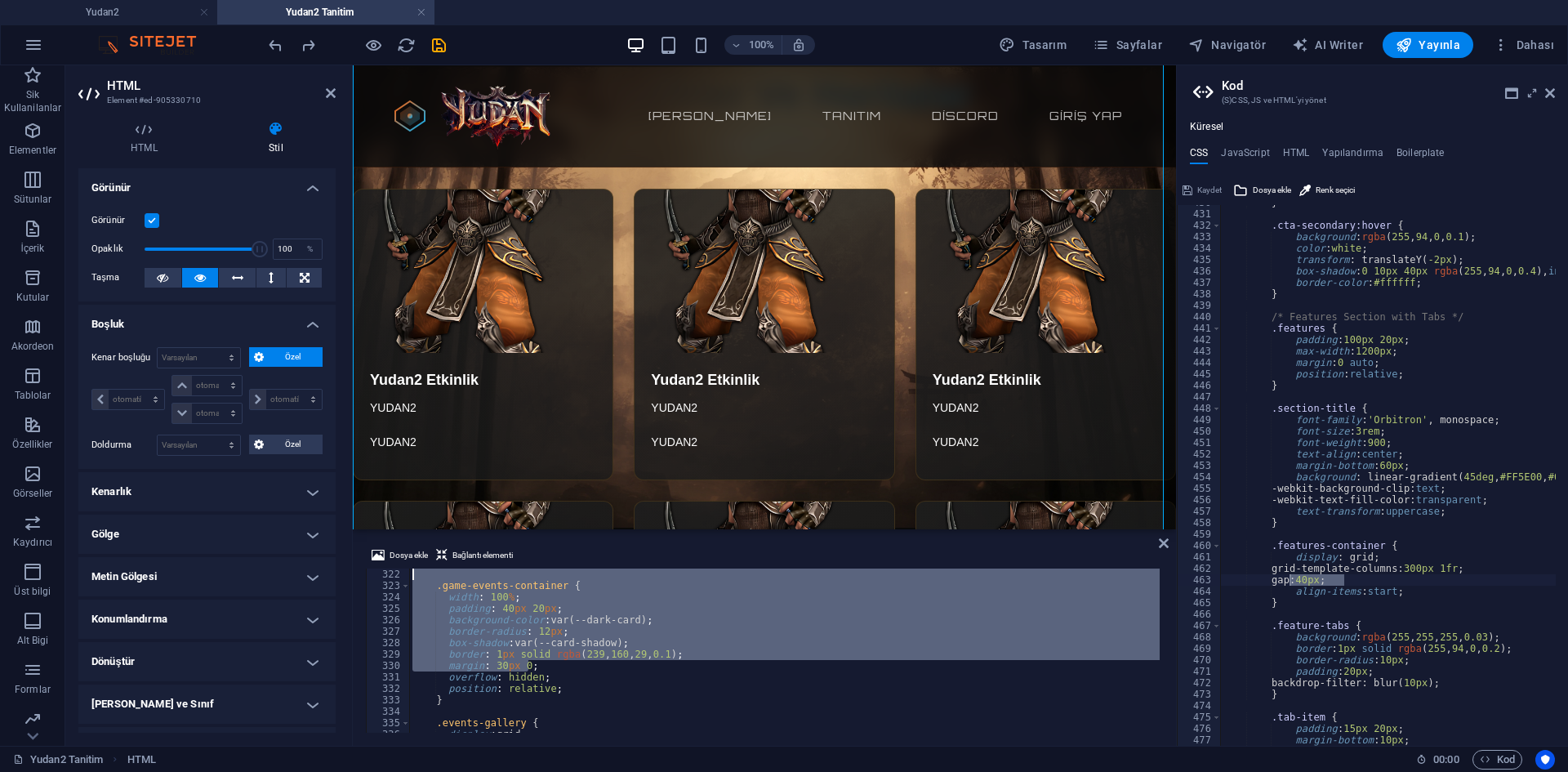
scroll to position [3640, 0]
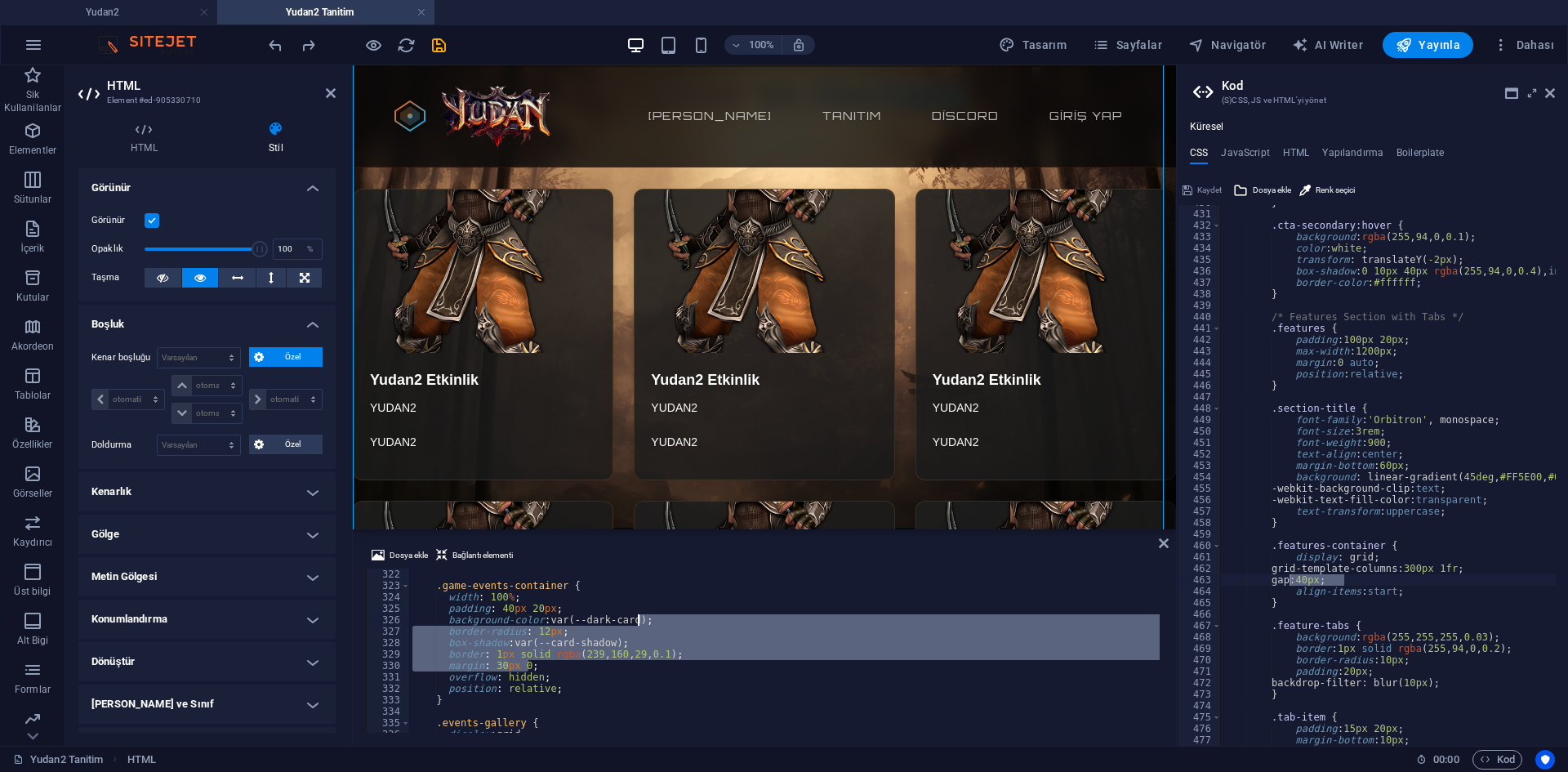
drag, startPoint x: 753, startPoint y: 705, endPoint x: 756, endPoint y: 626, distance: 79.1
click at [756, 626] on div ".game-events-container { width : 100 % ; padding : 40 px 20 px ; background-col…" at bounding box center [1178, 661] width 1536 height 184
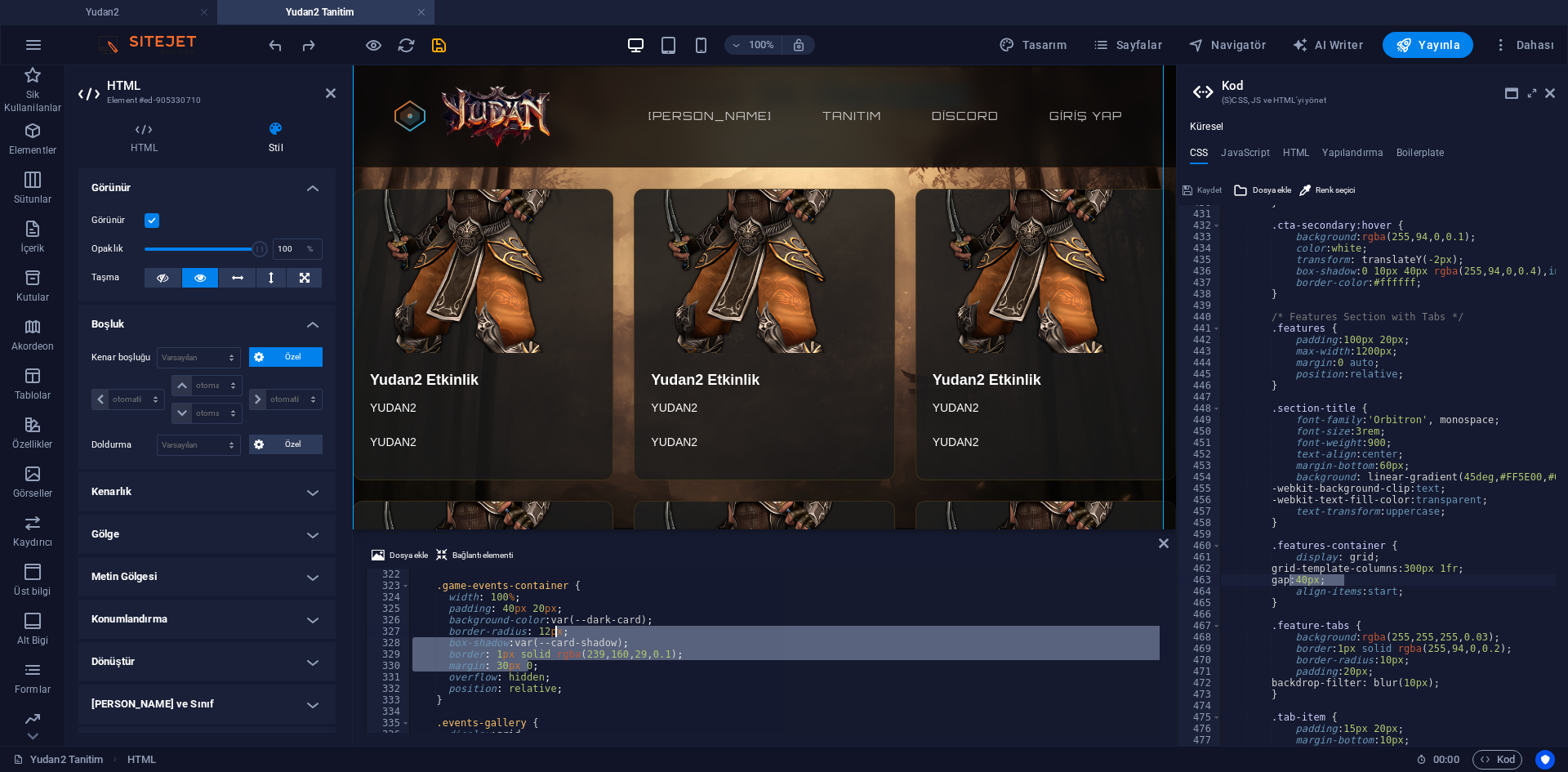
click at [756, 626] on div ".game-events-container { width : 100 % ; padding : 40 px 20 px ; background-col…" at bounding box center [785, 651] width 751 height 165
type textarea "border-radius: 12px;"
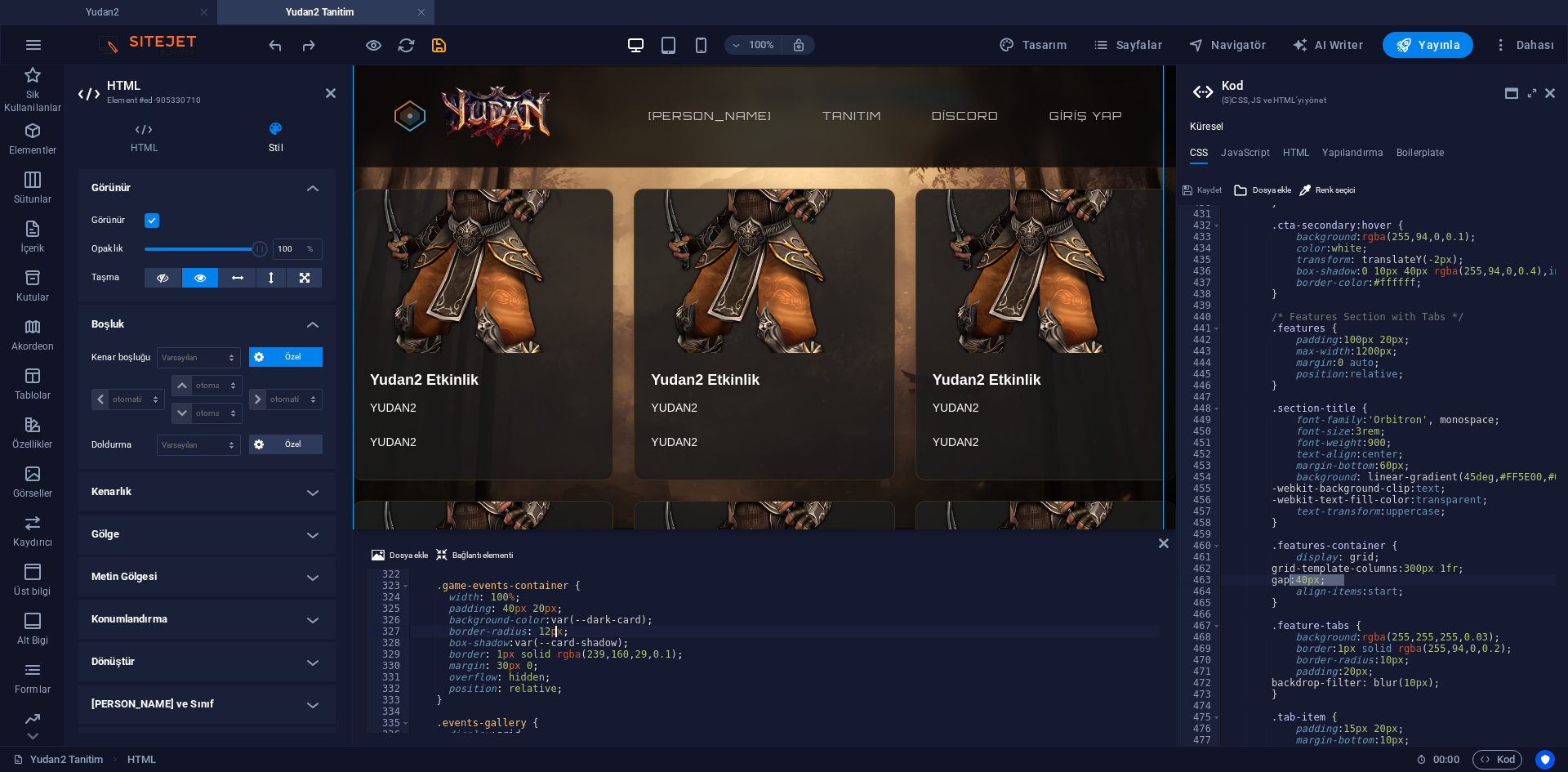
click at [1385, 590] on div "} .cta-secondary:hover { background : rgba ( 255 , 94 , 0 , 0.1 ) ; color : whi…" at bounding box center [1521, 473] width 601 height 551
drag, startPoint x: 1285, startPoint y: 567, endPoint x: 1476, endPoint y: 571, distance: 191.0
click at [1476, 571] on div "} .cta-secondary:hover { background : rgba ( 255 , 94 , 0 , 0.1 ) ; color : whi…" at bounding box center [1521, 473] width 601 height 551
type textarea "grid-template-columns: 300px 1fr;"
type textarea "border: 1px solid rgba(239, 160, 29, 0.1);"
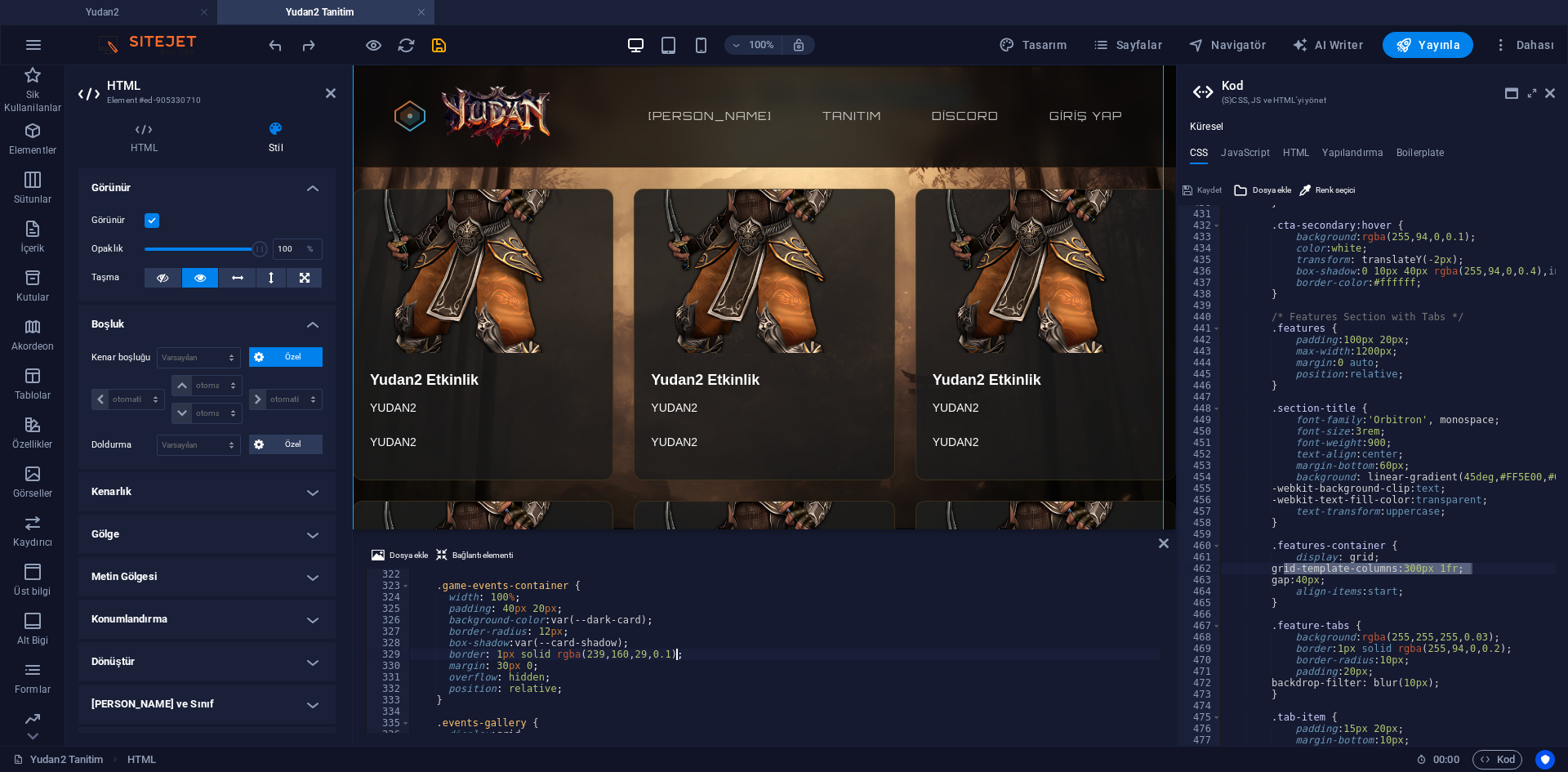
click at [685, 650] on div ".game-events-container { width : 100 % ; padding : 40 px 20 px ; background-col…" at bounding box center [1178, 661] width 1536 height 184
type textarea "background: rgba(255, 255, 255, 0.03);"
drag, startPoint x: 1283, startPoint y: 640, endPoint x: 1548, endPoint y: 635, distance: 265.0
click at [1548, 635] on div "} .cta-secondary:hover { background : rgba ( 255 , 94 , 0 , 0.1 ) ; color : whi…" at bounding box center [1521, 473] width 601 height 551
click at [574, 635] on div ".game-events-container { width : 100 % ; padding : 40 px 20 px ; background-col…" at bounding box center [1178, 661] width 1536 height 184
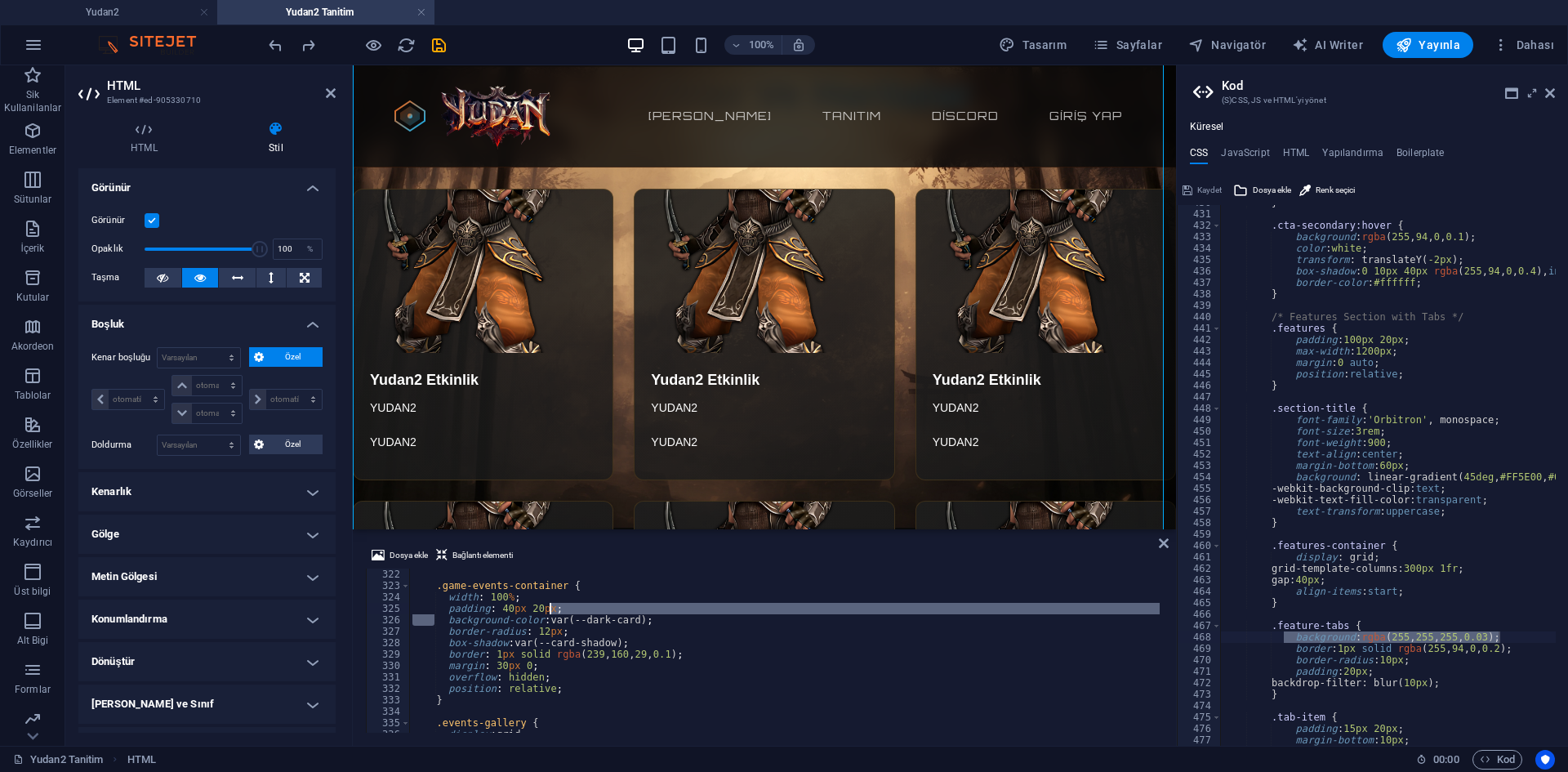
drag, startPoint x: 433, startPoint y: 615, endPoint x: 712, endPoint y: 612, distance: 279.0
click at [712, 612] on div ".game-events-container { width : 100 % ; padding : 40 px 20 px ; background-col…" at bounding box center [1178, 661] width 1536 height 184
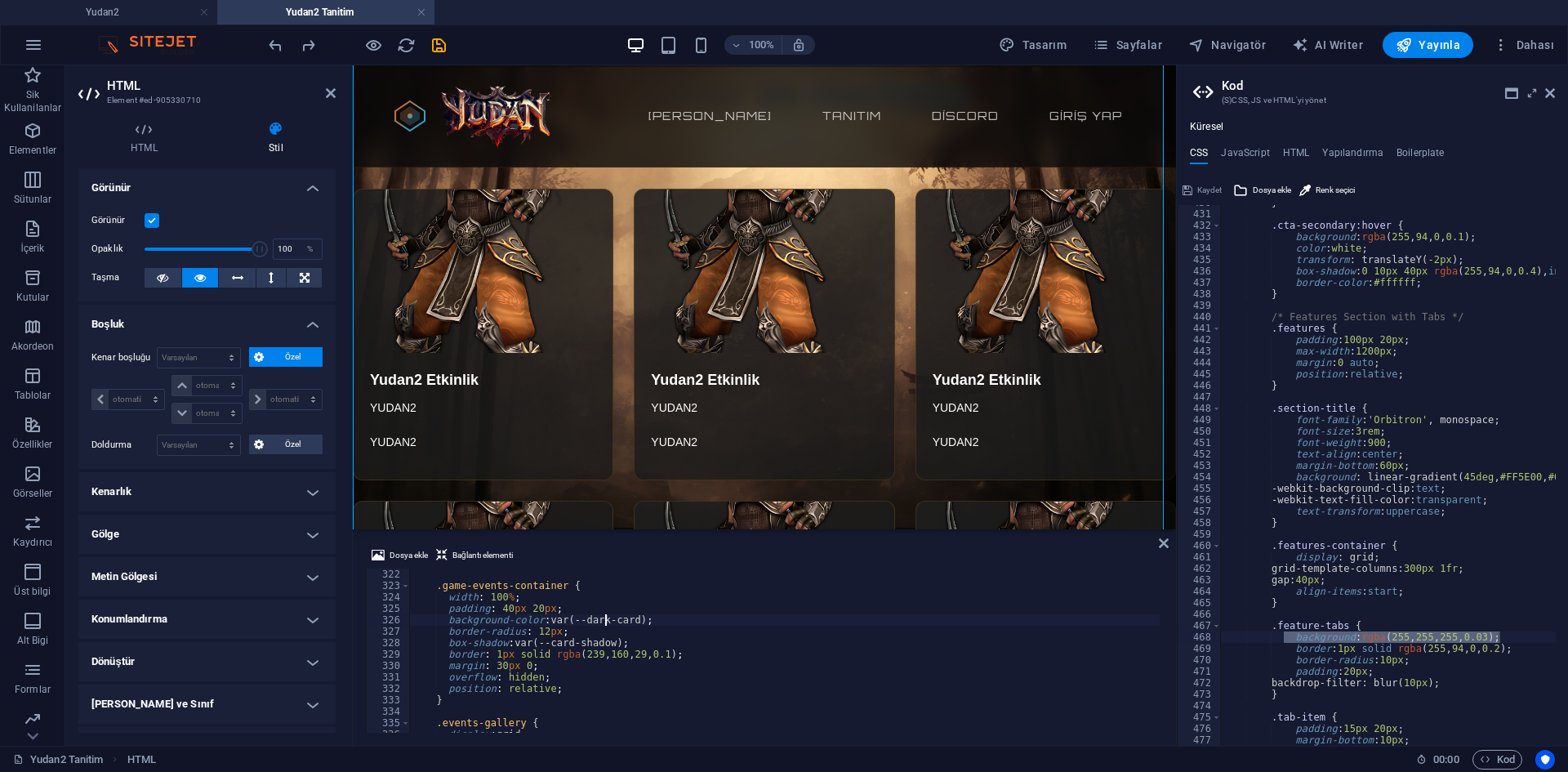
click at [604, 622] on div ".game-events-container { width : 100 % ; padding : 40 px 20 px ; background-col…" at bounding box center [1178, 661] width 1536 height 184
drag, startPoint x: 437, startPoint y: 622, endPoint x: 747, endPoint y: 621, distance: 310.0
click at [747, 621] on div ".game-events-container { width : 100 % ; padding : 40 px 20 px ; background-col…" at bounding box center [1178, 661] width 1536 height 184
paste textarea "background: rgba(255, 255, 255, 0.03"
click at [428, 618] on div ".game-events-container { width : 100 % ; padding : 40 px 20 px ; background : r…" at bounding box center [1178, 661] width 1536 height 184
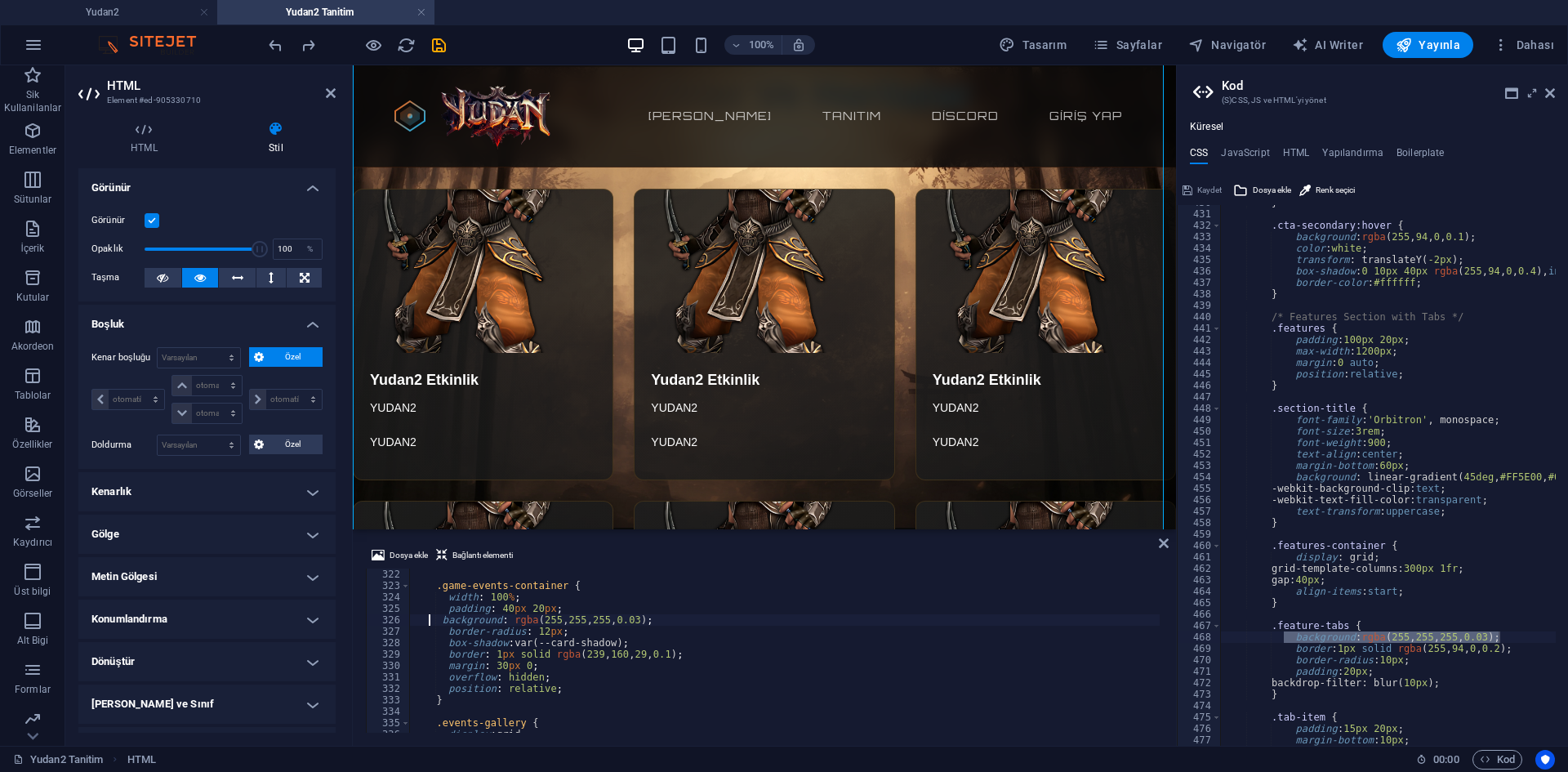
click at [438, 622] on div ".game-events-container { width : 100 % ; padding : 40 px 20 px ; background : r…" at bounding box center [1178, 661] width 1536 height 184
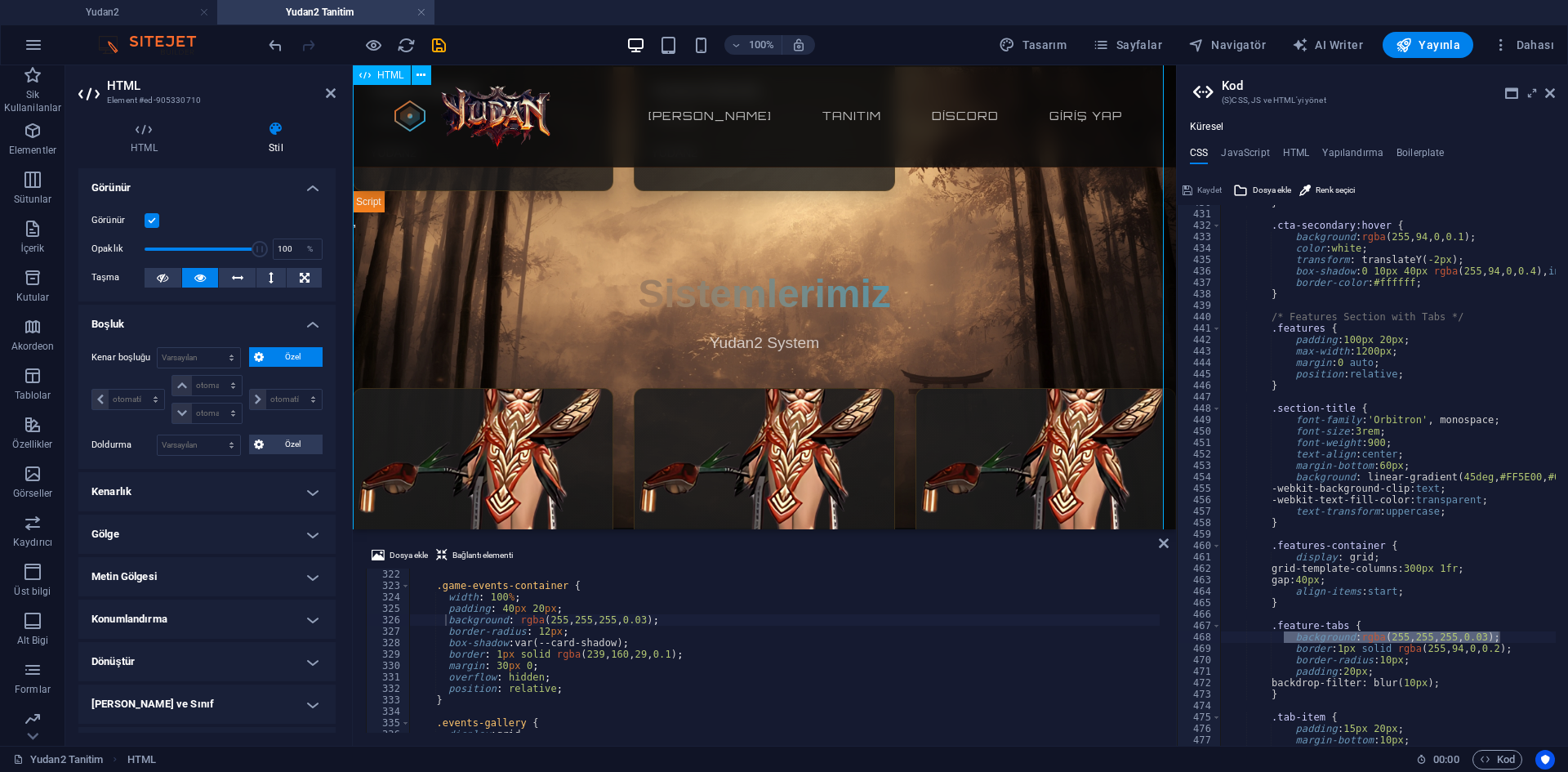
scroll to position [1879, 0]
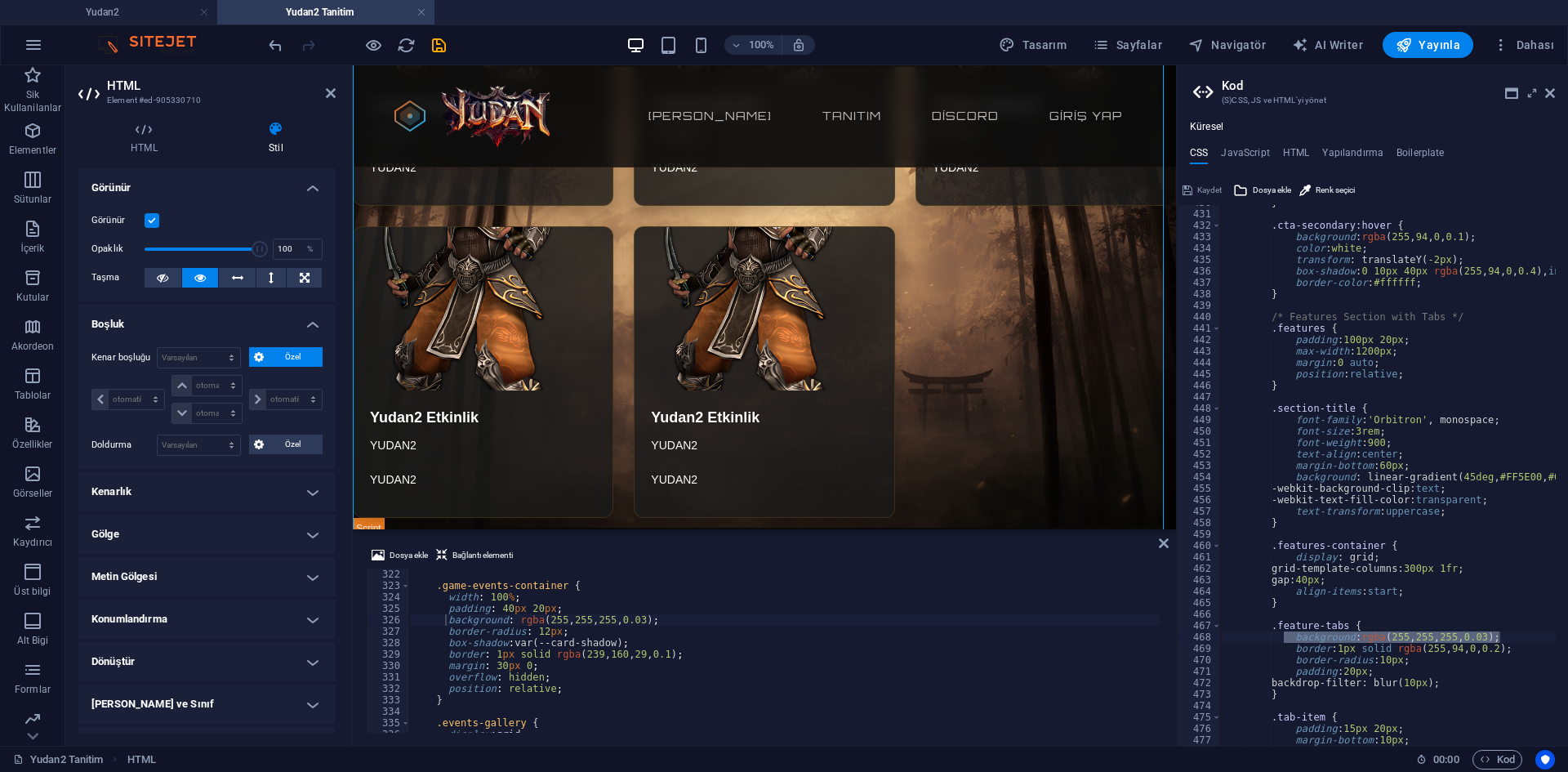
click at [662, 615] on div ".game-events-container { width : 100 % ; padding : 40 px 20 px ; background : r…" at bounding box center [1178, 661] width 1536 height 184
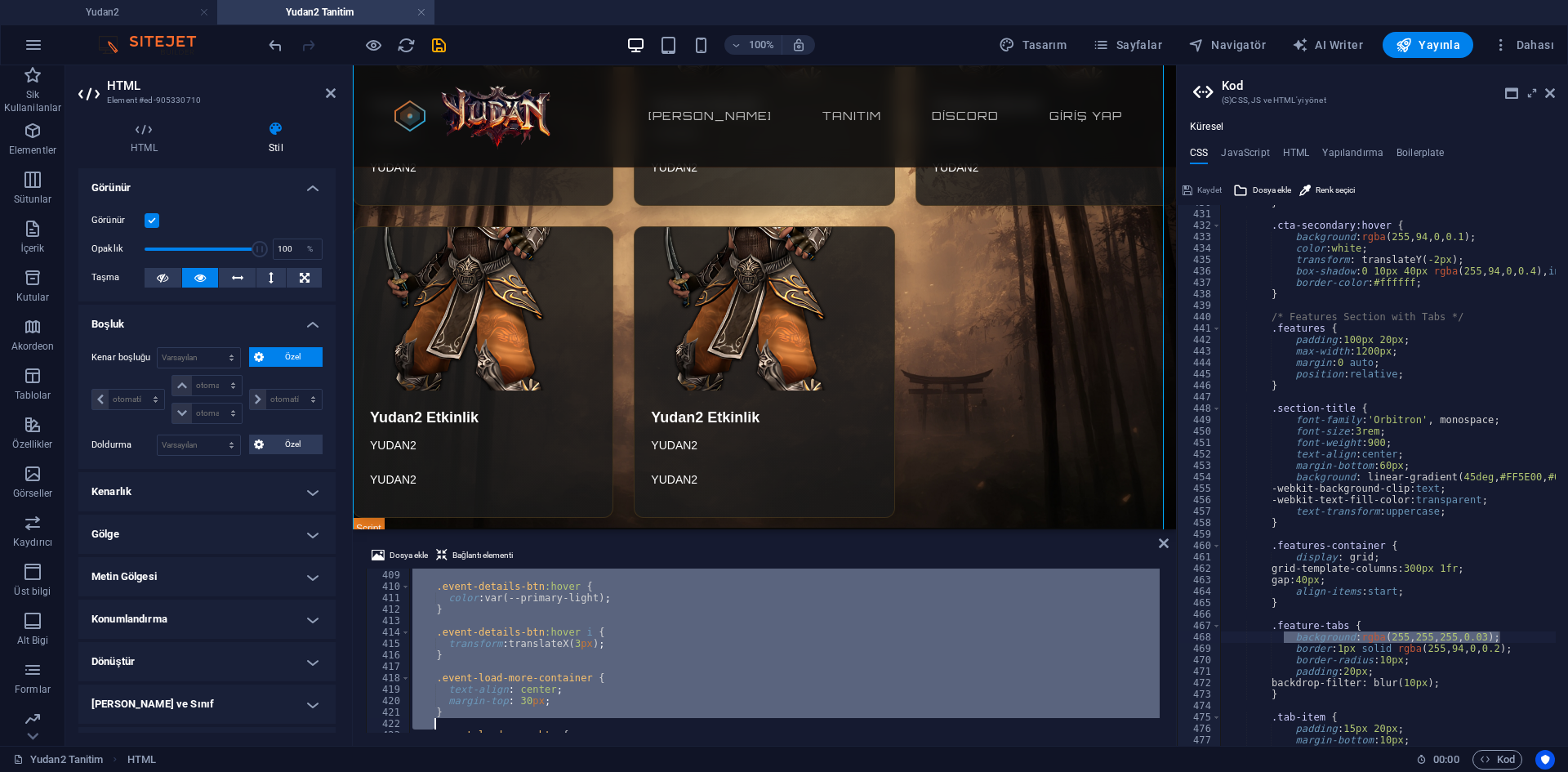
scroll to position [4671, 0]
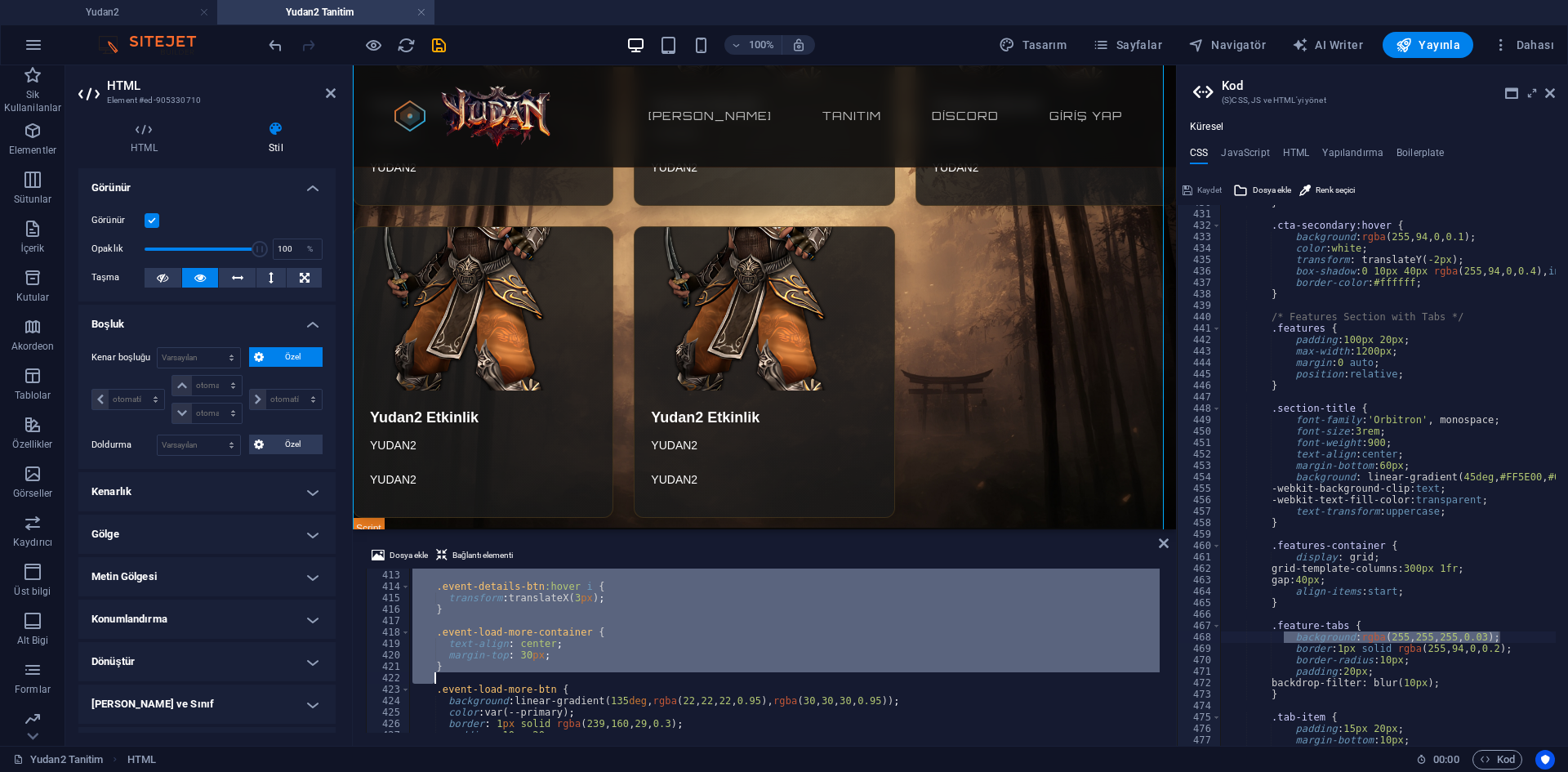
drag, startPoint x: 421, startPoint y: 589, endPoint x: 629, endPoint y: 675, distance: 225.1
click at [629, 675] on div "} .event-details-btn :hover i { transform : translateX( 3 px ) ; } .event-load-…" at bounding box center [1178, 650] width 1536 height 184
type textarea "}"
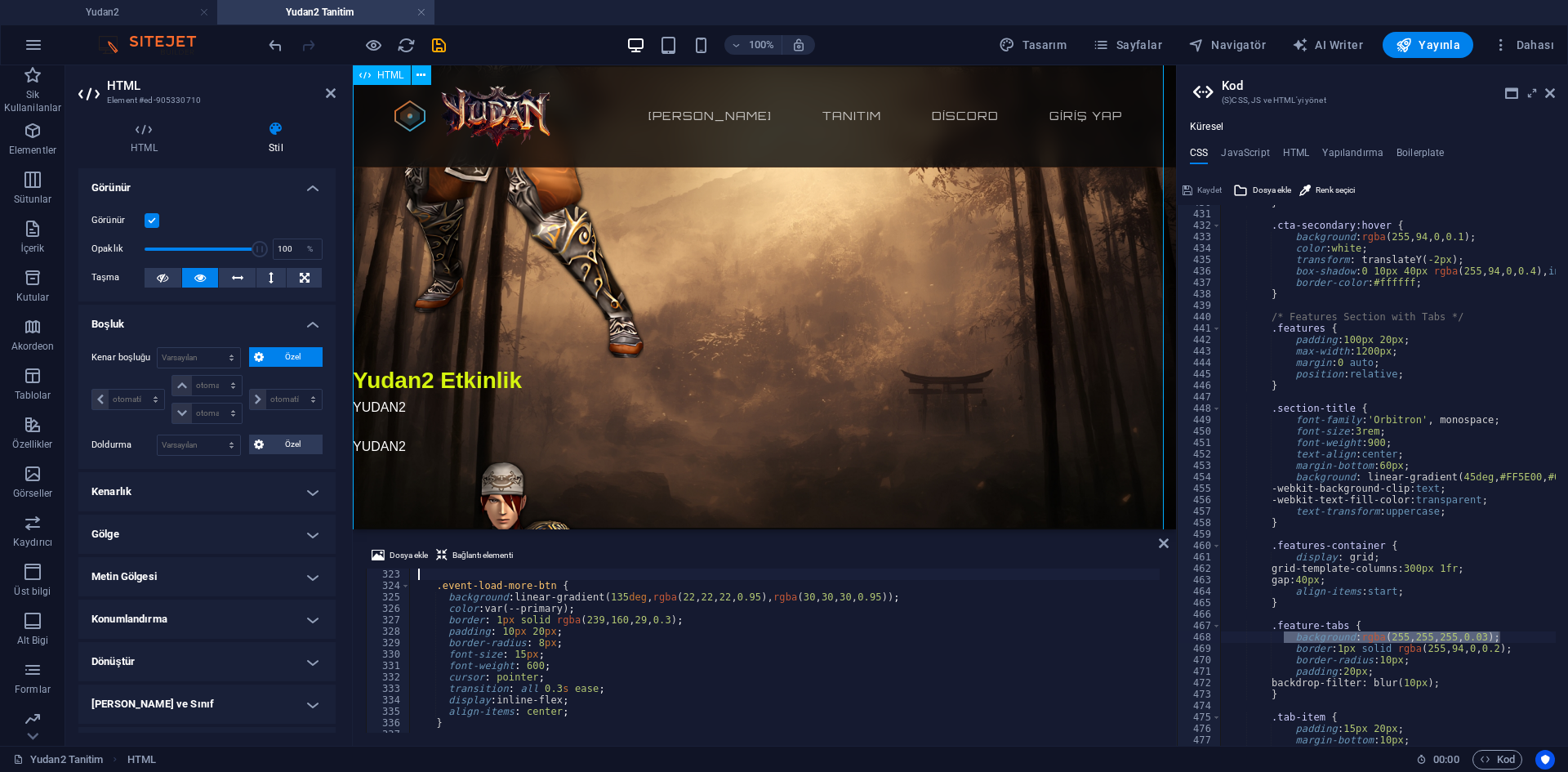
scroll to position [2043, 0]
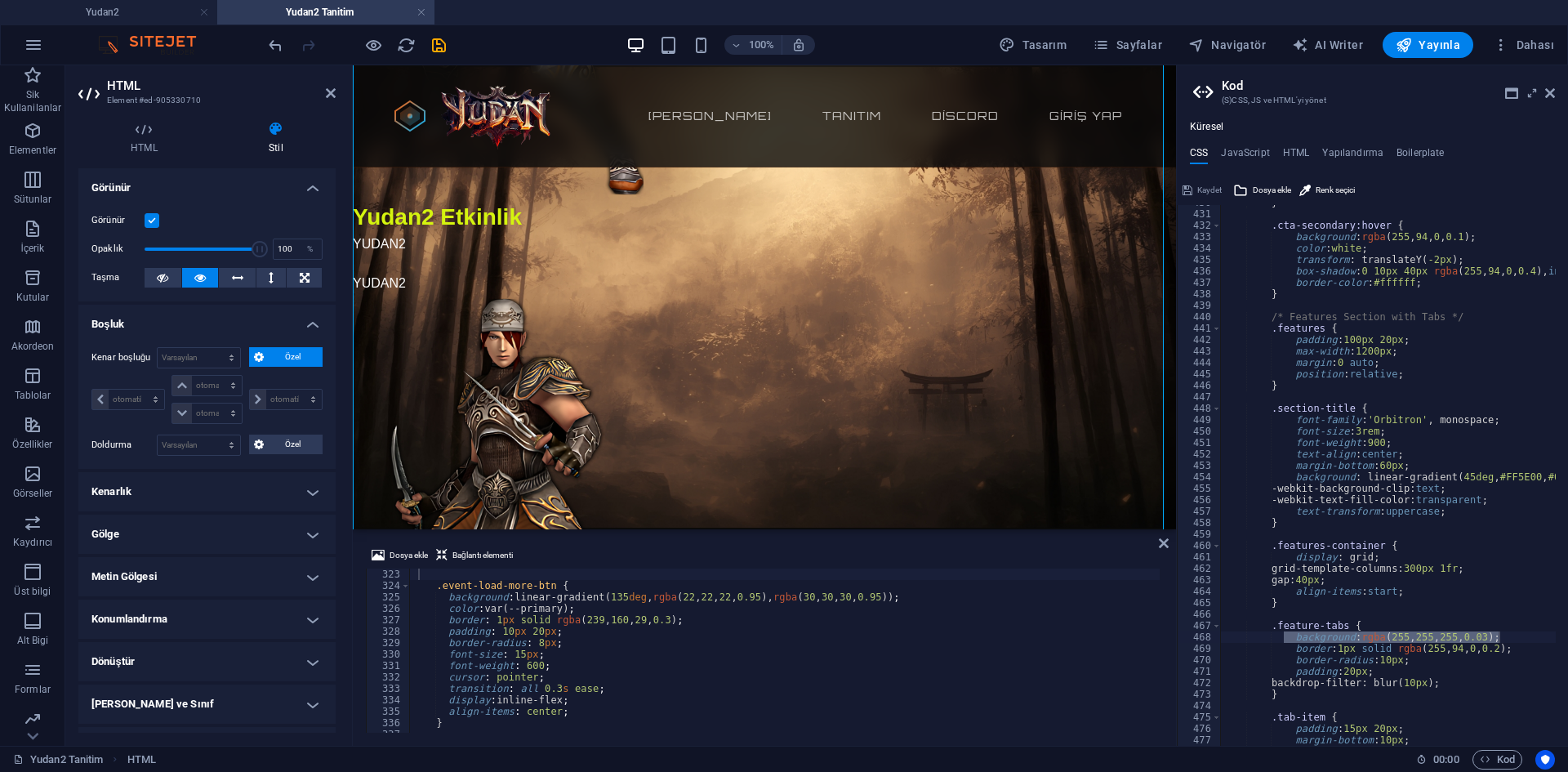
click at [709, 632] on div ".event-load-more-btn { background : linear-gradient( 135 deg , rgba ( 22 , 22 ,…" at bounding box center [1178, 661] width 1536 height 184
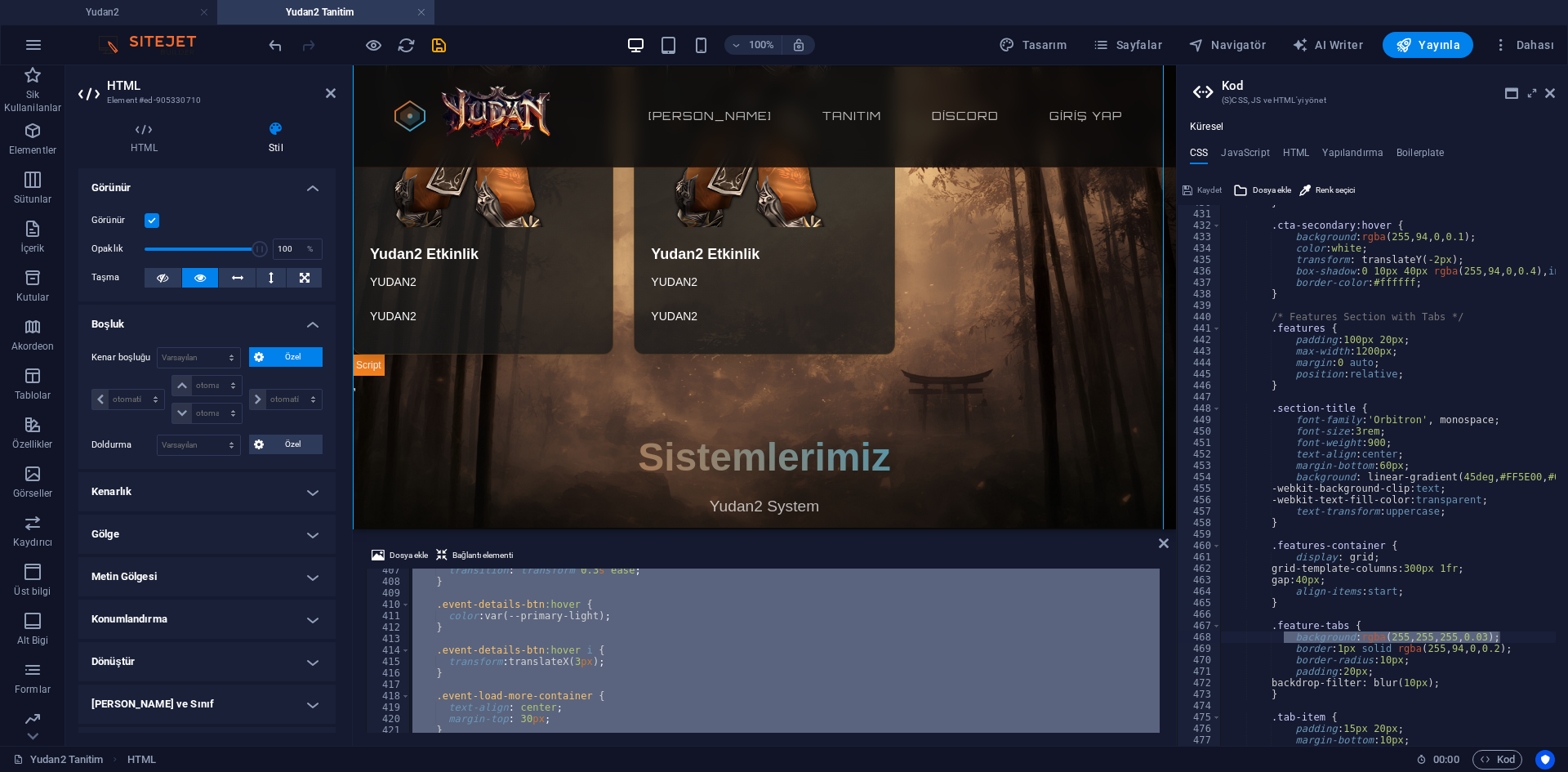
scroll to position [4657, 0]
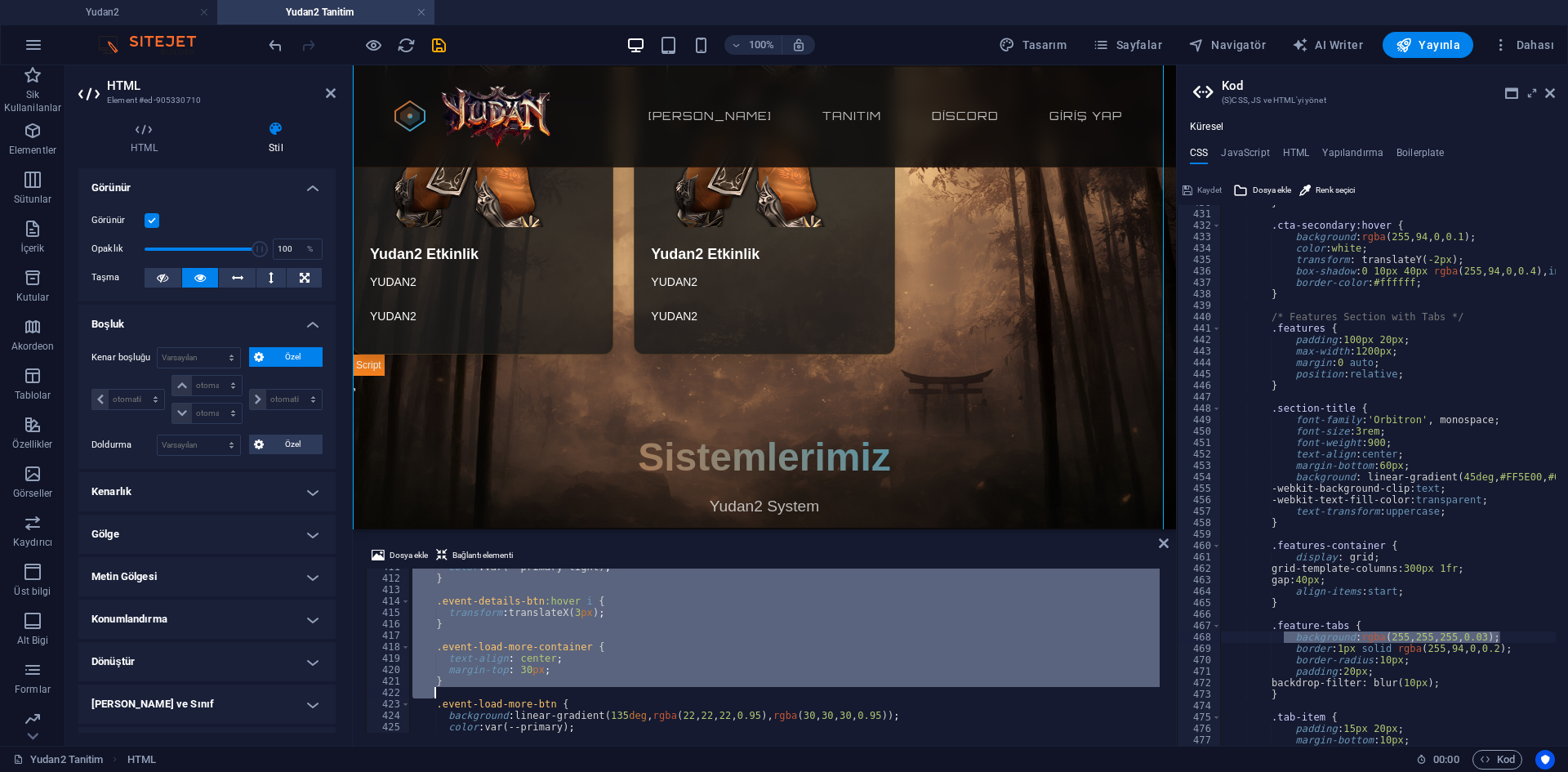
click at [592, 677] on div "color : var(--primary-light) ; } .event-details-btn :hover i { transform : tran…" at bounding box center [785, 651] width 751 height 165
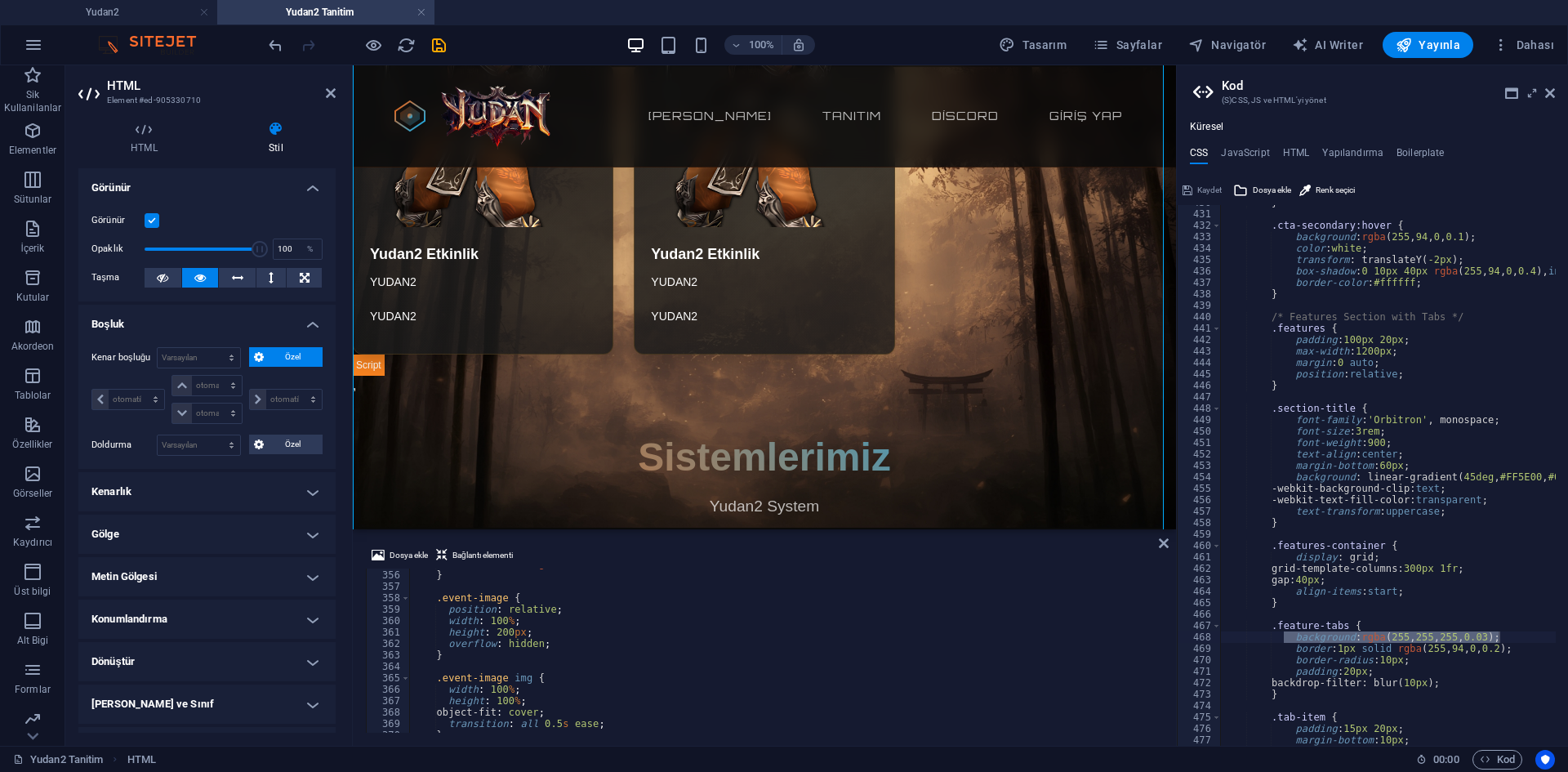
scroll to position [3832, 0]
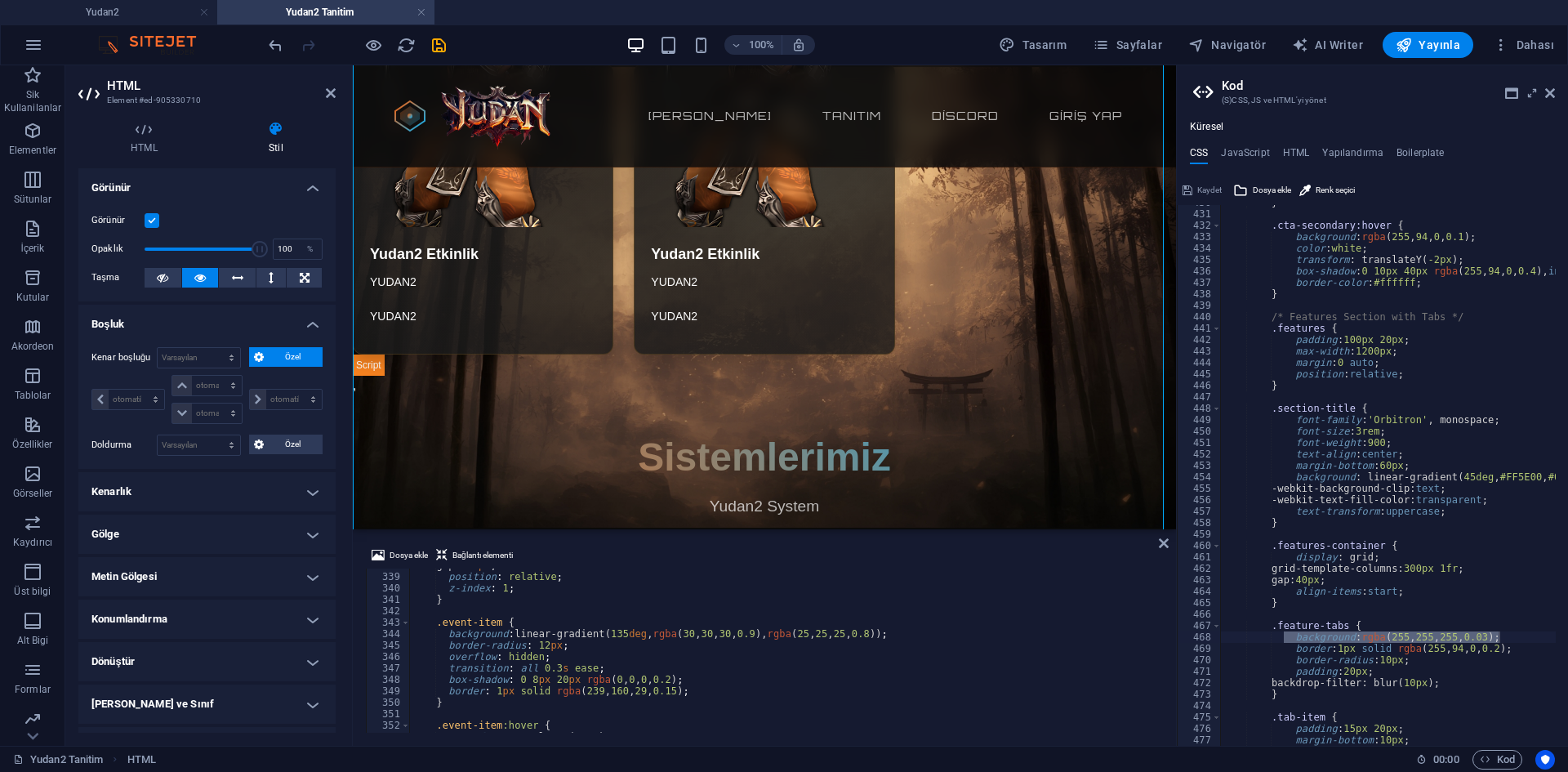
click at [538, 635] on div "gap : 25 px ; position : relative ; z-index : 1 ; } .event-item { background : …" at bounding box center [1178, 652] width 1536 height 184
type textarea "background: linear-gradient(135deg, rgba(30, 30, 30, 0.9), rgba(25, 25, 25, 0.8…"
click at [1415, 653] on div "} .cta-secondary:hover { background : rgba ( 255 , 94 , 0 , 0.1 ) ; color : whi…" at bounding box center [1521, 473] width 601 height 551
drag, startPoint x: 1535, startPoint y: 631, endPoint x: 1418, endPoint y: 636, distance: 117.1
click at [1418, 636] on div "} .cta-secondary:hover { background : rgba ( 255 , 94 , 0 , 0.1 ) ; color : whi…" at bounding box center [1521, 473] width 601 height 551
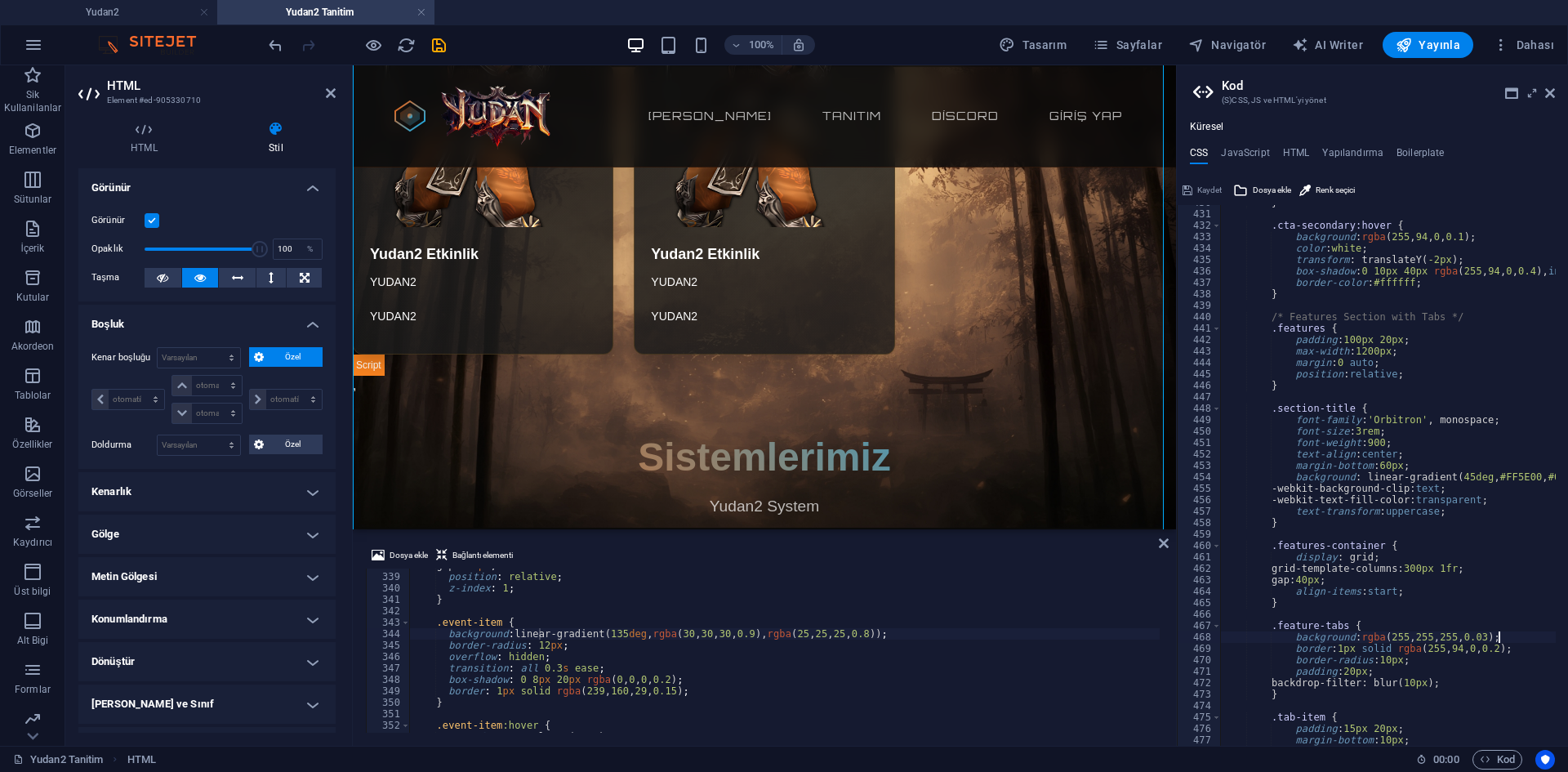
click at [1510, 638] on div "} .cta-secondary:hover { background : rgba ( 255 , 94 , 0 , 0.1 ) ; color : whi…" at bounding box center [1521, 473] width 601 height 551
type textarea "background: rgba(255, 255, 255, 0.03);"
drag, startPoint x: 1521, startPoint y: 634, endPoint x: 1237, endPoint y: 642, distance: 284.1
click at [1237, 642] on div "} .cta-secondary:hover { background : rgba ( 255 , 94 , 0 , 0.1 ) ; color : whi…" at bounding box center [1521, 473] width 601 height 551
click at [607, 655] on div "gap : 25 px ; position : relative ; z-index : 1 ; } .event-item { background : …" at bounding box center [1178, 652] width 1536 height 184
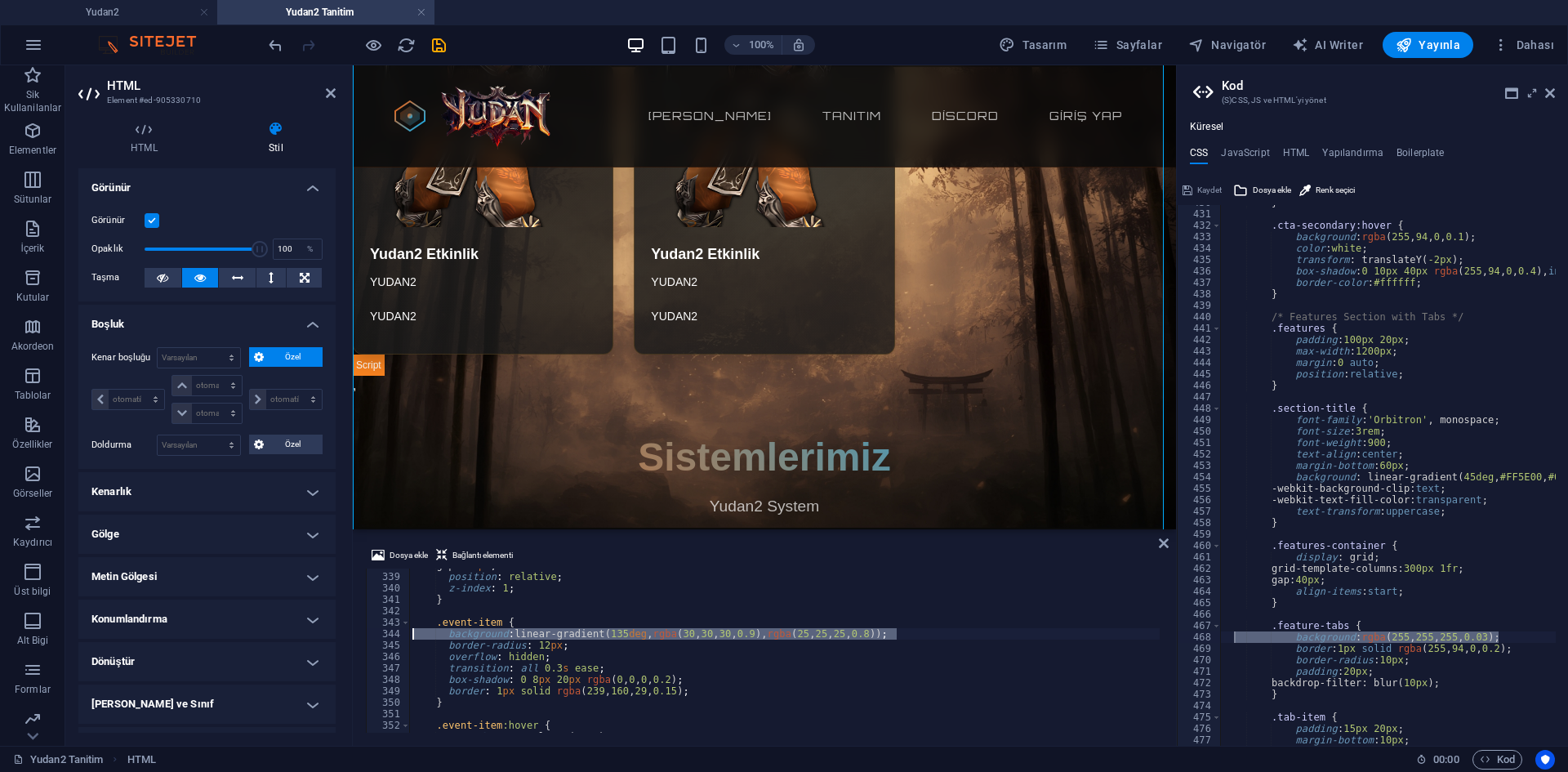
drag, startPoint x: 1007, startPoint y: 634, endPoint x: 404, endPoint y: 639, distance: 603.0
click at [404, 639] on div "background: linear-gradient(135deg, rgba(30, 30, 30, 0.9), rgba(25, 25, 25, 0.8…" at bounding box center [764, 651] width 797 height 165
paste textarea "background: rgba(255, 255, 255, 0.03"
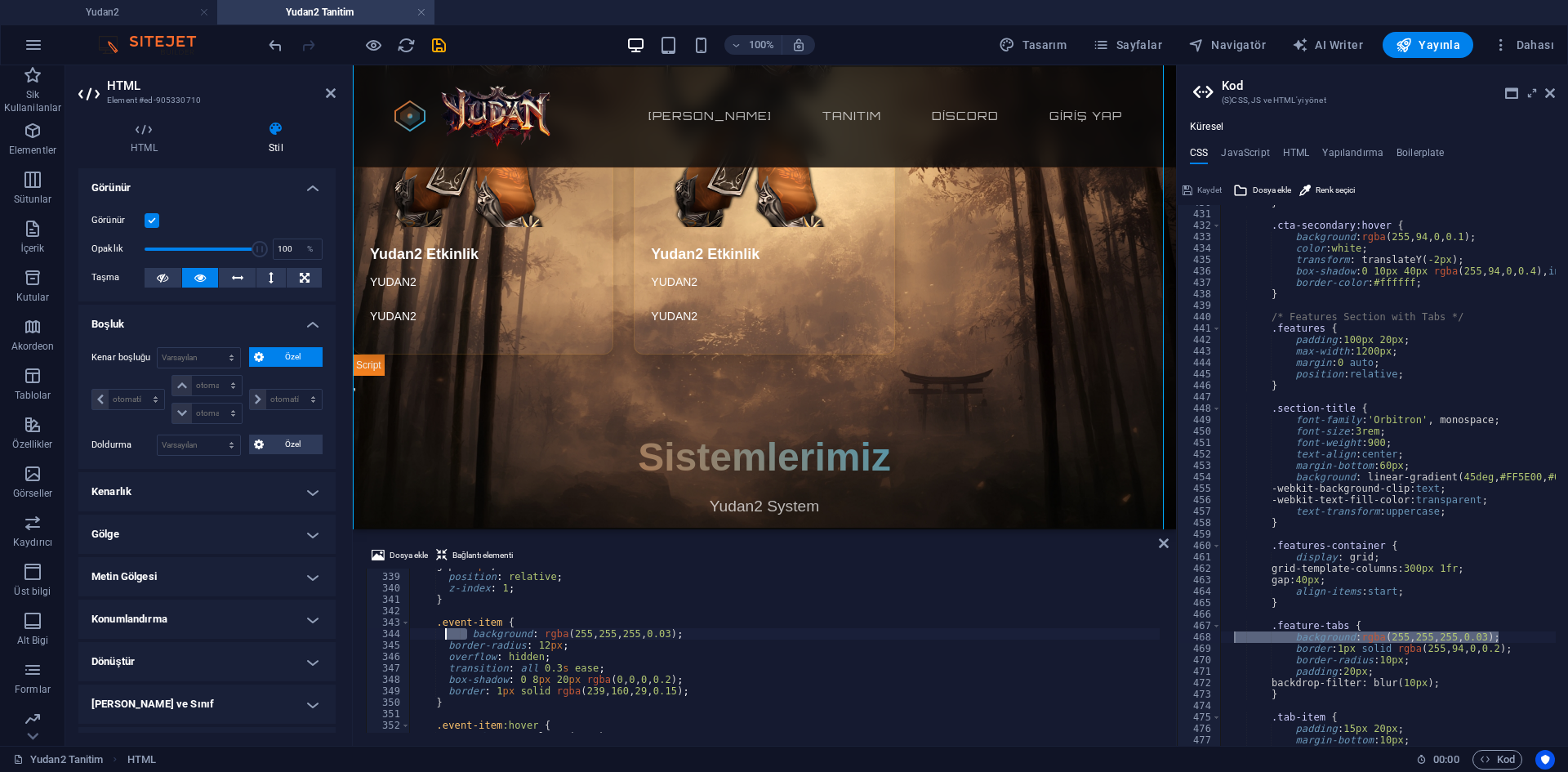
drag, startPoint x: 468, startPoint y: 634, endPoint x: 445, endPoint y: 634, distance: 23.0
click at [445, 634] on div "gap : 25 px ; position : relative ; z-index : 1 ; } .event-item { background : …" at bounding box center [1178, 652] width 1536 height 184
type textarea "background: rgba(255, 255, 255, 0.03);"
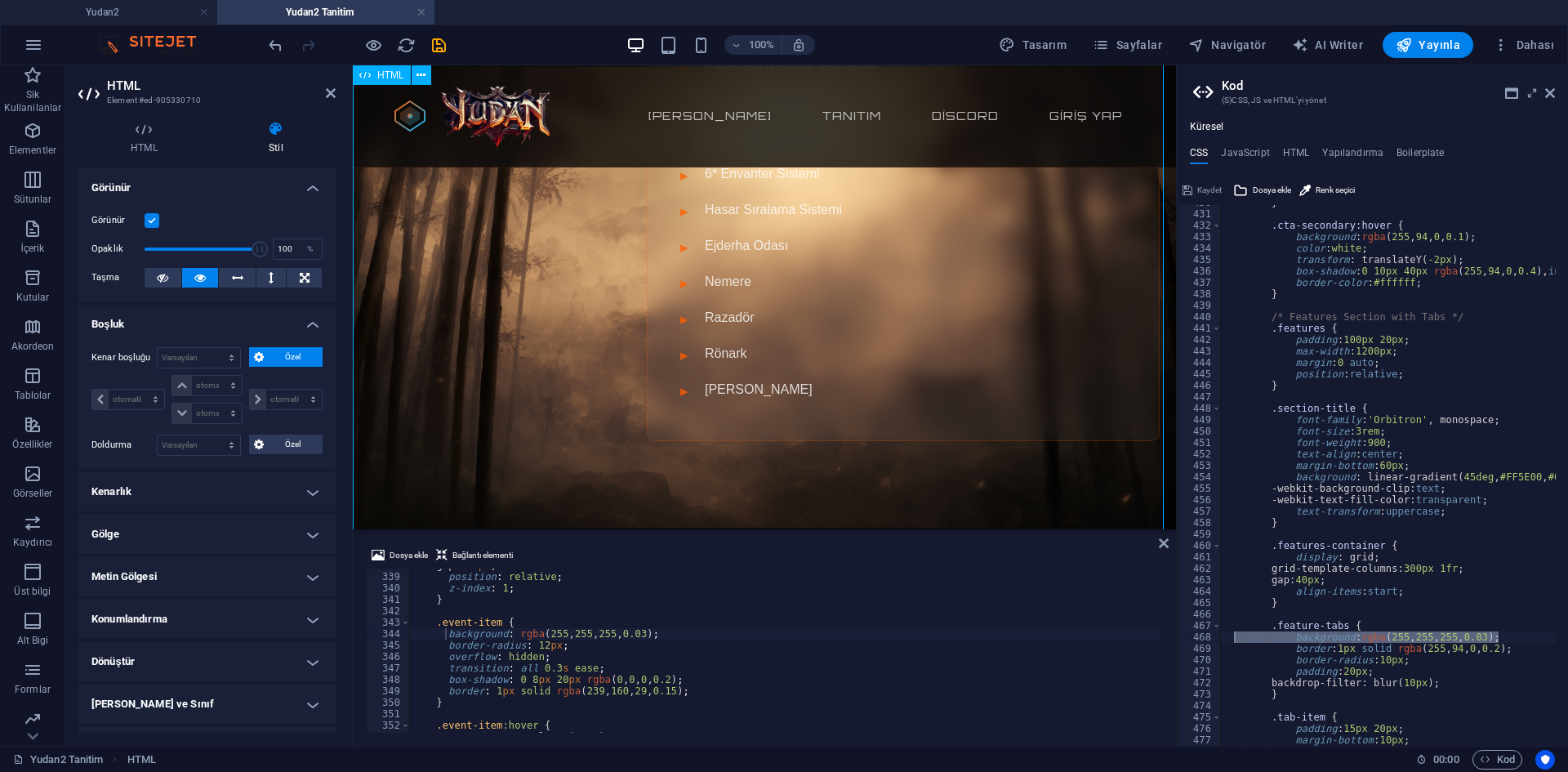
scroll to position [899, 0]
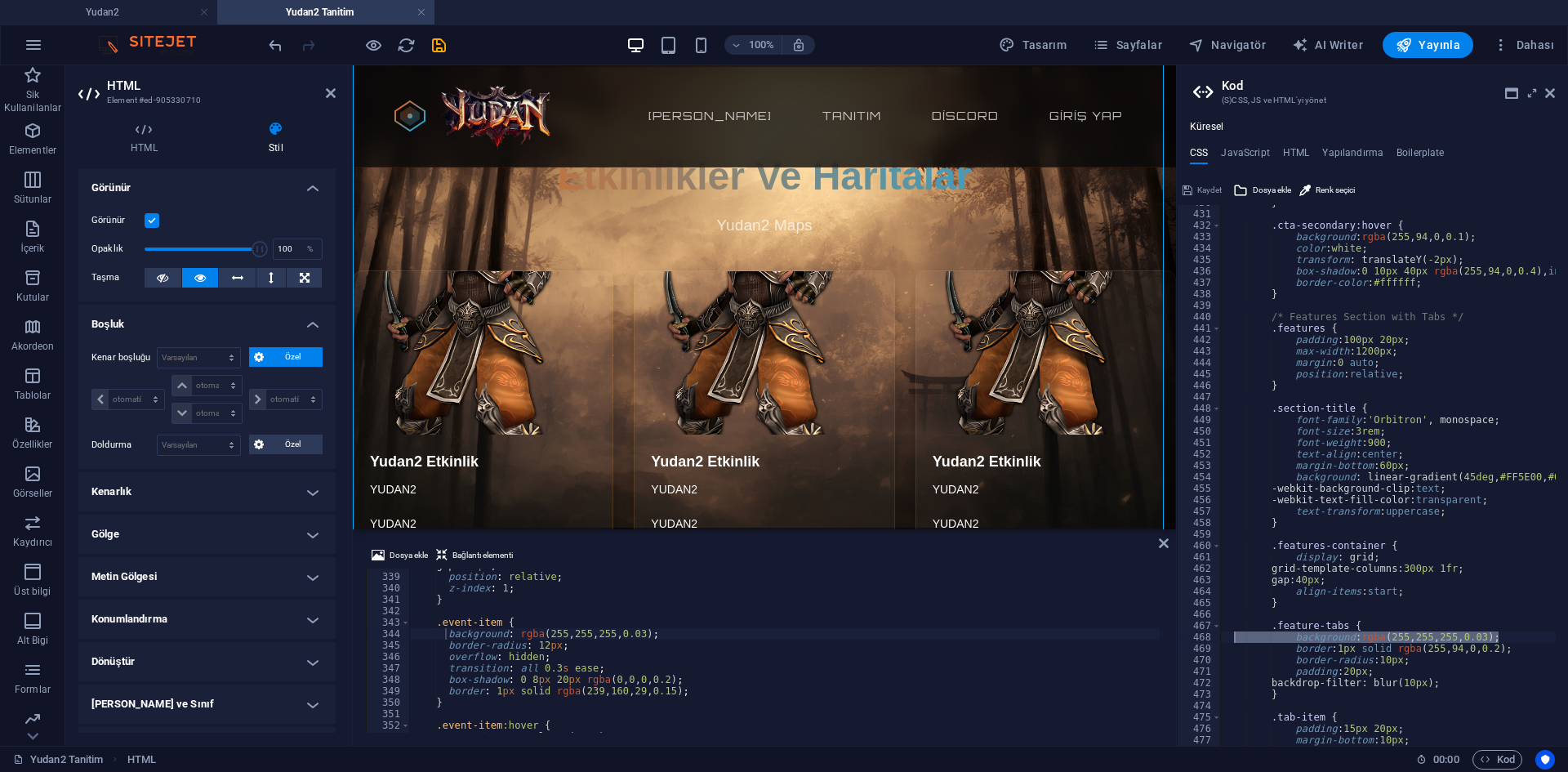
type textarea "backdrop-filter: blur(10px);"
drag, startPoint x: 1454, startPoint y: 685, endPoint x: 1287, endPoint y: 683, distance: 167.0
click at [1287, 683] on div "} .cta-secondary:hover { background : rgba ( 255 , 94 , 0 , 0.1 ) ; color : whi…" at bounding box center [1521, 473] width 601 height 551
click at [643, 650] on div "gap : 25 px ; position : relative ; z-index : 1 ; } .event-item { background : …" at bounding box center [1178, 652] width 1536 height 184
type textarea "border: 1px solid rgba(239, 160, 29, 0.15);"
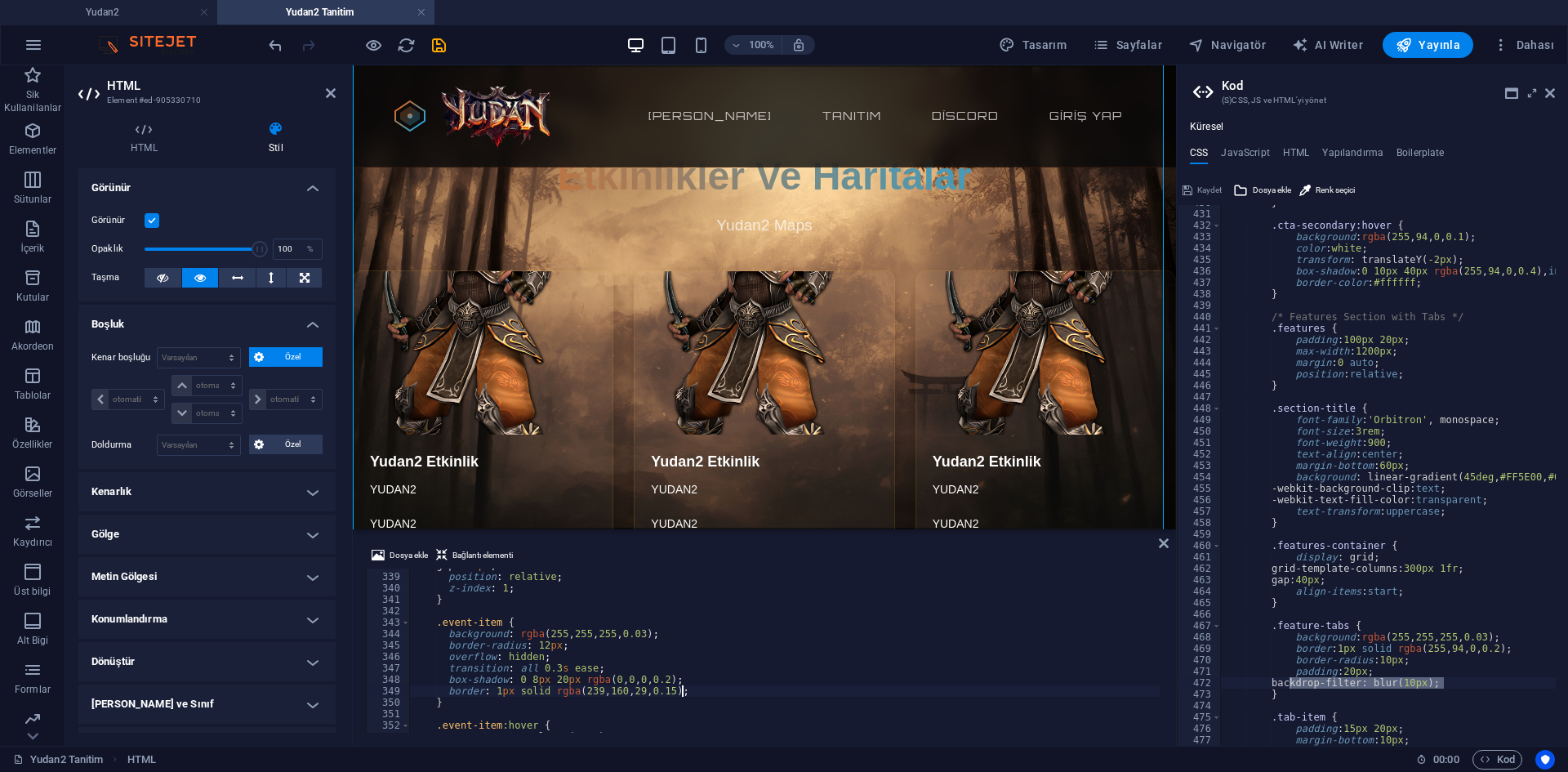
click at [693, 696] on div "gap : 25 px ; position : relative ; z-index : 1 ; } .event-item { background : …" at bounding box center [1178, 652] width 1536 height 184
paste textarea "backdrop-filter: blur(10px);"
click at [673, 630] on div "gap : 25 px ; position : relative ; z-index : 1 ; } .event-item { background : …" at bounding box center [1178, 652] width 1536 height 184
type textarea "background: rgba(255, 255, 255, 0.03);"
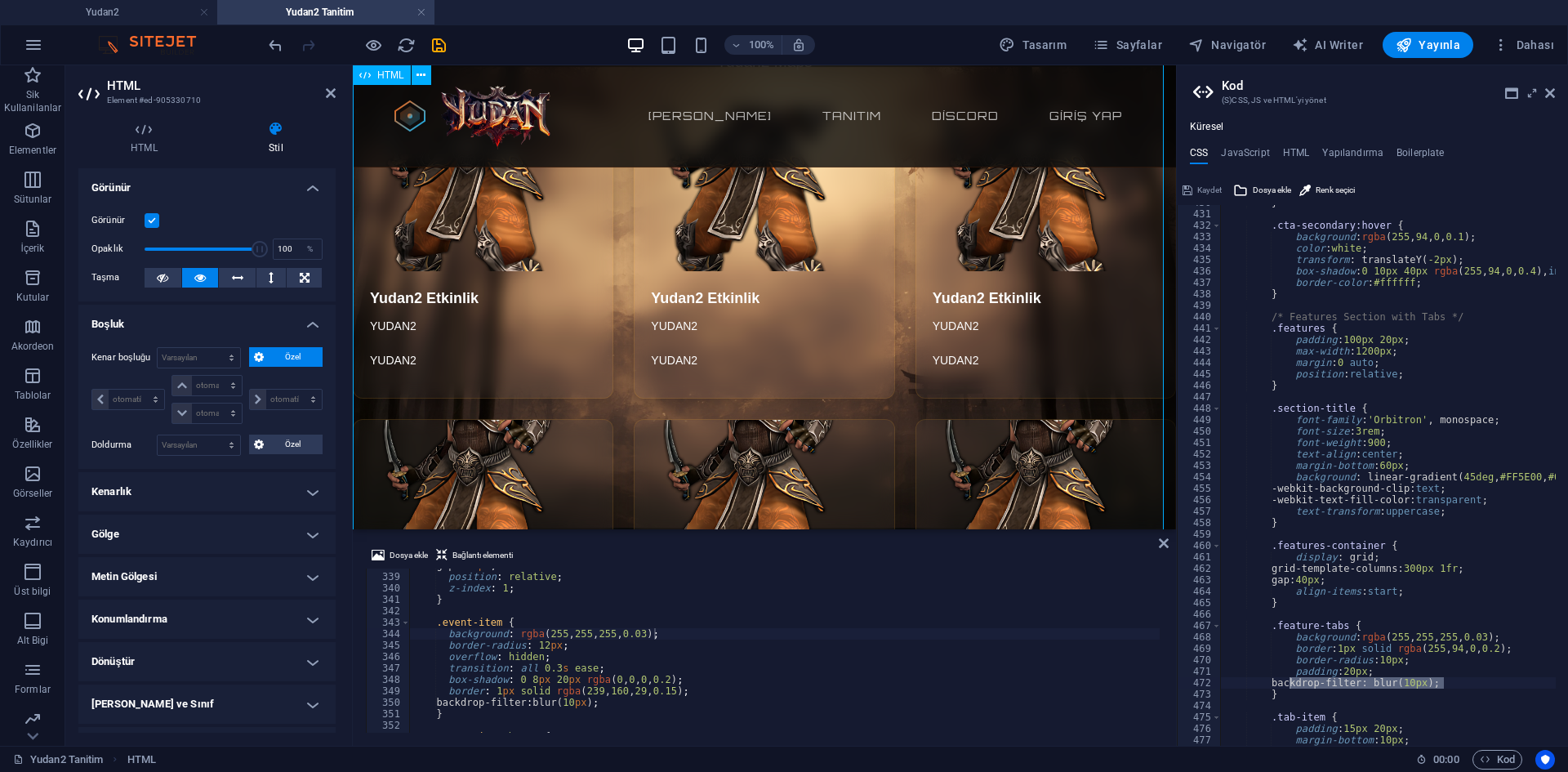
scroll to position [980, 0]
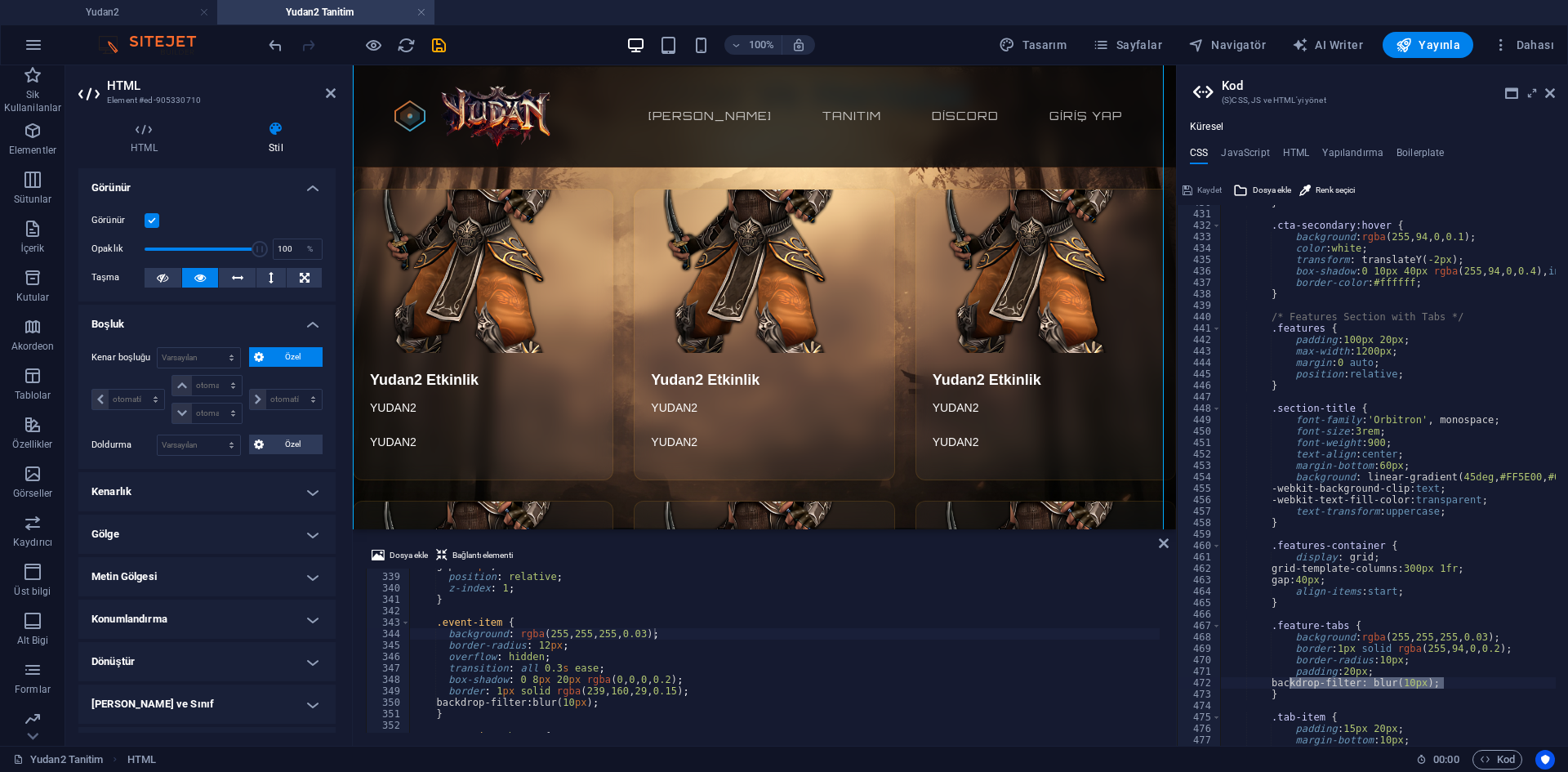
type textarea "border-radius: 10px;"
drag, startPoint x: 1404, startPoint y: 661, endPoint x: 1288, endPoint y: 659, distance: 116.0
click at [1288, 659] on div "} .cta-secondary:hover { background : rgba ( 255 , 94 , 0 , 0.1 ) ; color : whi…" at bounding box center [1521, 473] width 601 height 551
click at [560, 695] on div "gap : 25 px ; position : relative ; z-index : 1 ; } .event-item { background : …" at bounding box center [1178, 652] width 1536 height 184
type textarea "backdrop-filter: blur(10px);"
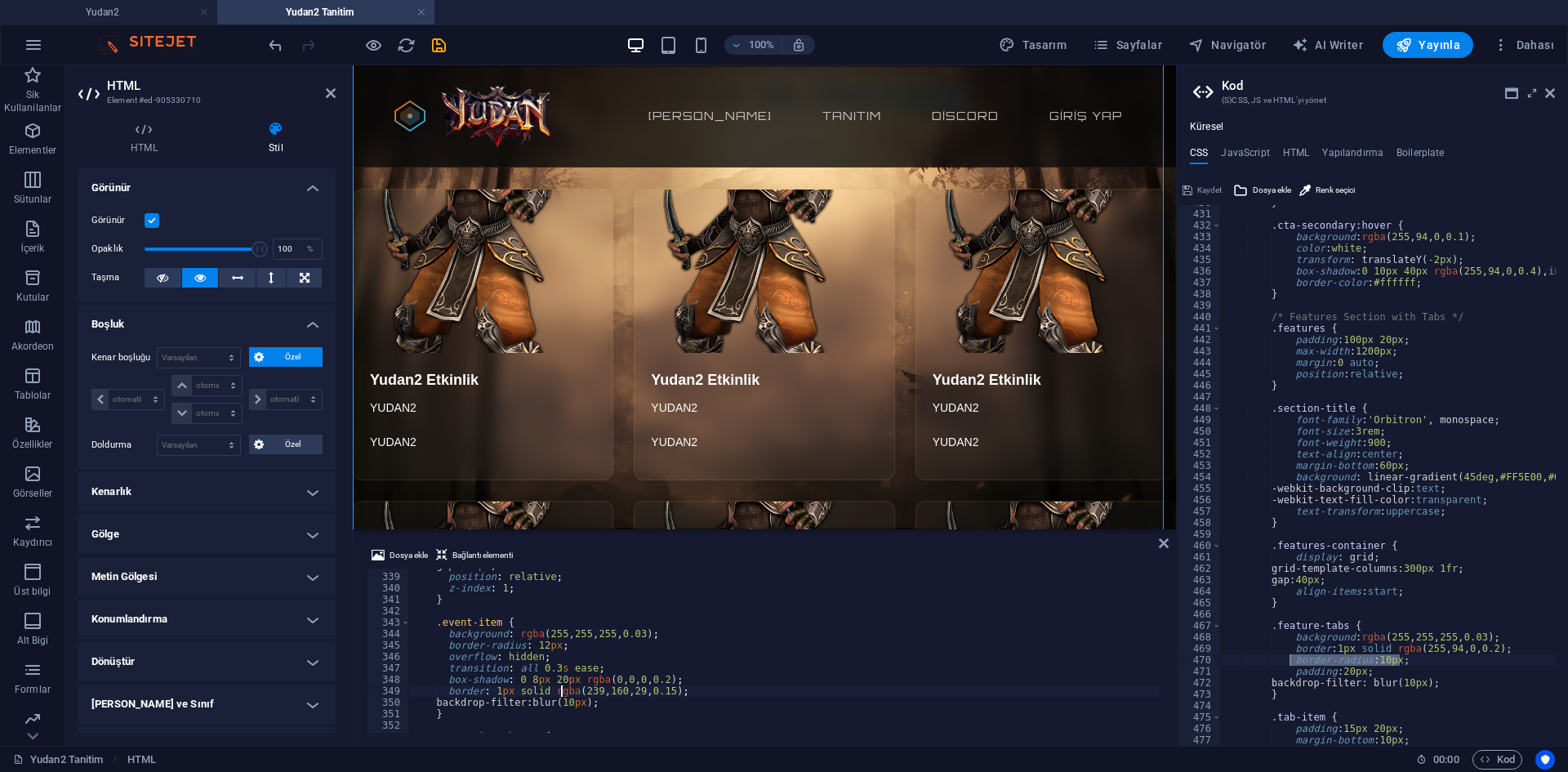
click at [620, 704] on div "gap : 25 px ; position : relative ; z-index : 1 ; } .event-item { background : …" at bounding box center [1178, 652] width 1536 height 184
drag, startPoint x: 567, startPoint y: 646, endPoint x: 445, endPoint y: 649, distance: 122.0
click at [445, 649] on div "gap : 25 px ; position : relative ; z-index : 1 ; } .event-item { background : …" at bounding box center [1178, 652] width 1536 height 184
paste textarea "0"
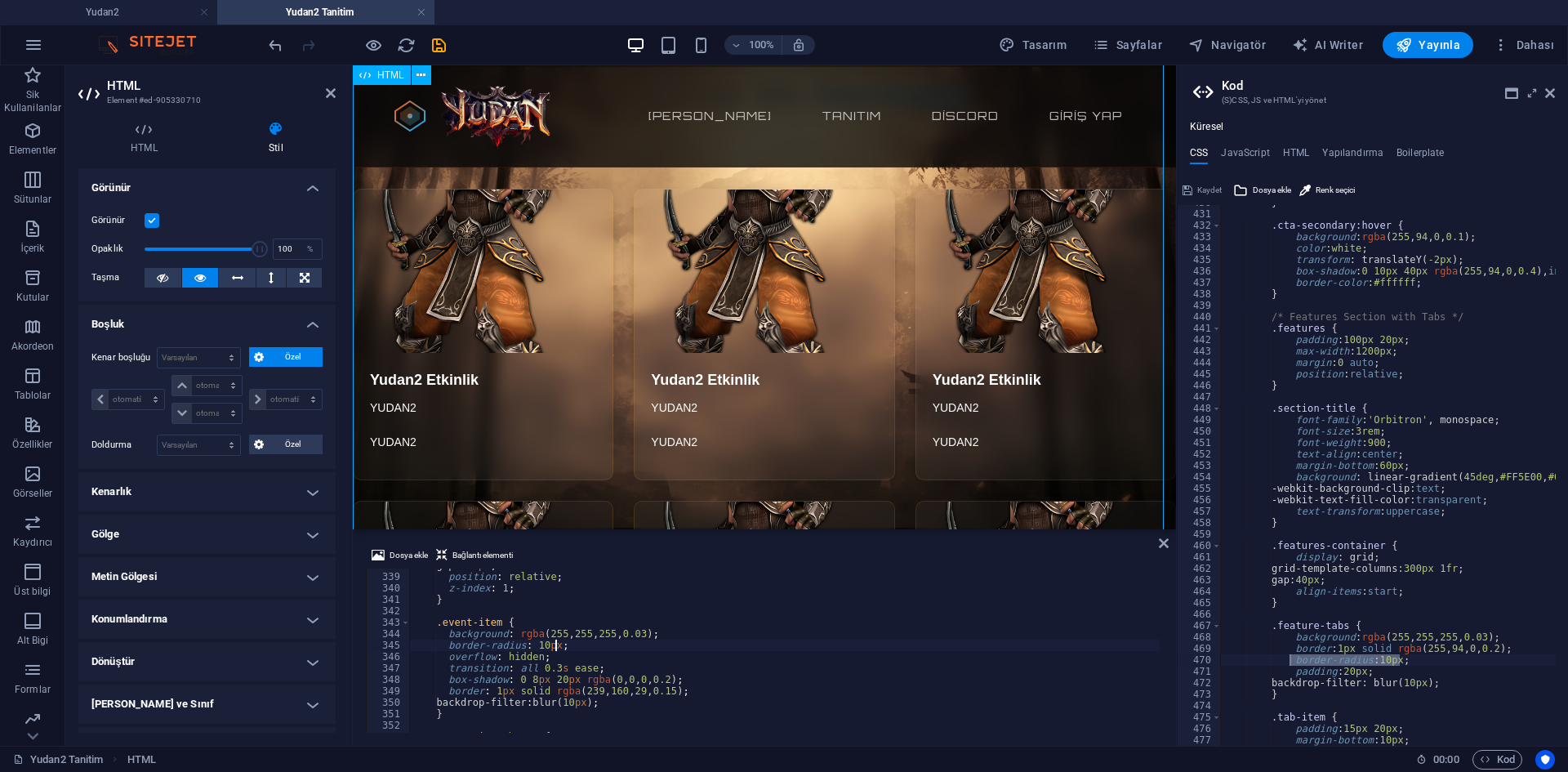
type textarea "border-radius: 10px;"
type textarea "border: 1px solid rgba(255, 94, 0, 0.2);"
drag, startPoint x: 1525, startPoint y: 649, endPoint x: 1290, endPoint y: 652, distance: 235.0
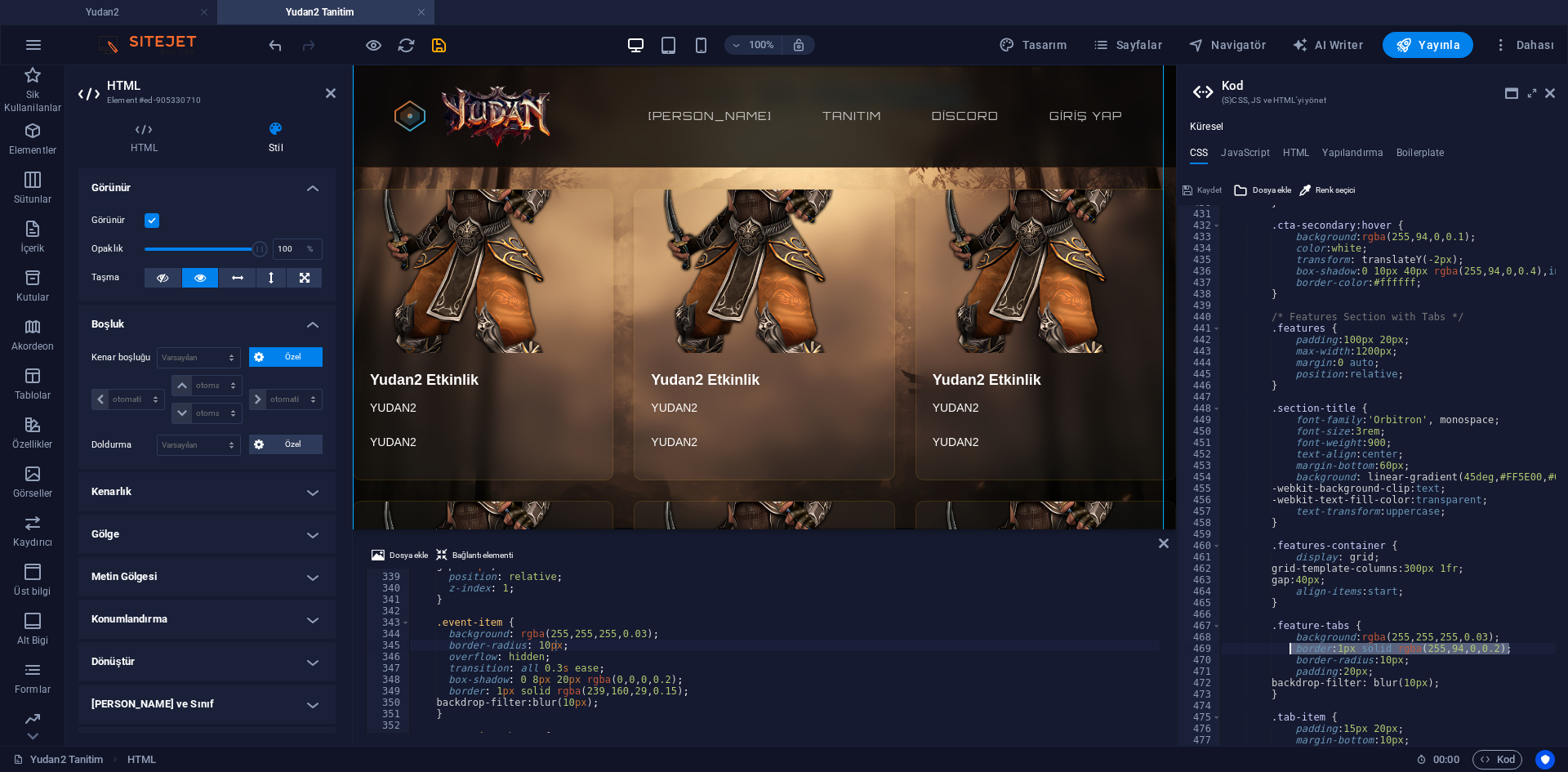
click at [1290, 652] on div "} .cta-secondary:hover { background : rgba ( 255 , 94 , 0 , 0.1 ) ; color : whi…" at bounding box center [1521, 473] width 601 height 551
click at [592, 649] on div "gap : 25 px ; position : relative ; z-index : 1 ; } .event-item { background : …" at bounding box center [1178, 652] width 1536 height 184
drag, startPoint x: 693, startPoint y: 689, endPoint x: 443, endPoint y: 693, distance: 250.0
click at [443, 693] on div "gap : 25 px ; position : relative ; z-index : 1 ; } .event-item { background : …" at bounding box center [1178, 652] width 1536 height 184
click at [448, 691] on div "gap : 25 px ; position : relative ; z-index : 1 ; } .event-item { background : …" at bounding box center [785, 651] width 751 height 165
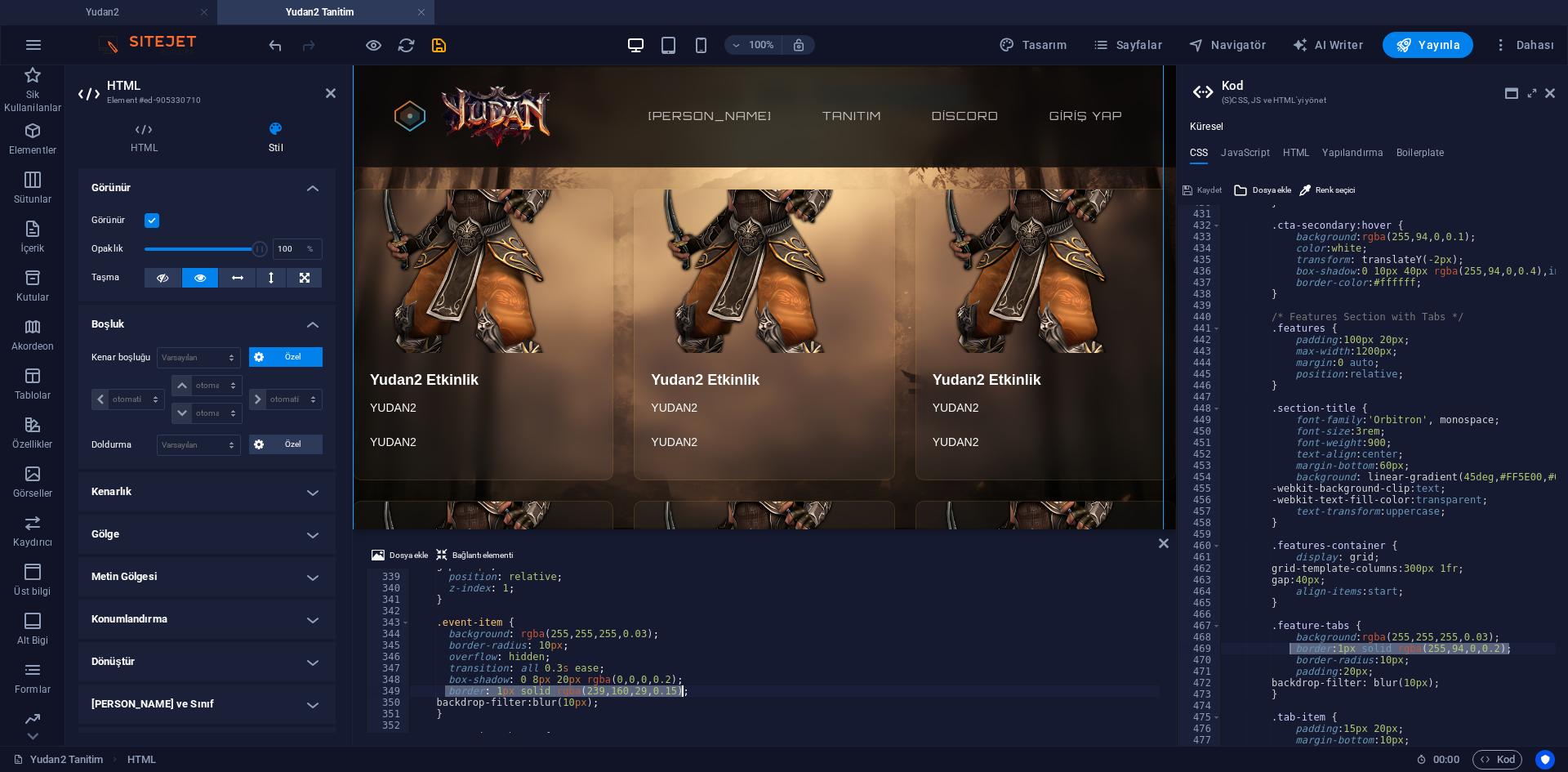
drag, startPoint x: 444, startPoint y: 691, endPoint x: 696, endPoint y: 690, distance: 252.0
click at [696, 690] on div "gap : 25 px ; position : relative ; z-index : 1 ; } .event-item { background : …" at bounding box center [1178, 652] width 1536 height 184
paste textarea "55, 94, 0, 0.2"
click at [724, 670] on div "gap : 25 px ; position : relative ; z-index : 1 ; } .event-item { background : …" at bounding box center [1178, 652] width 1536 height 184
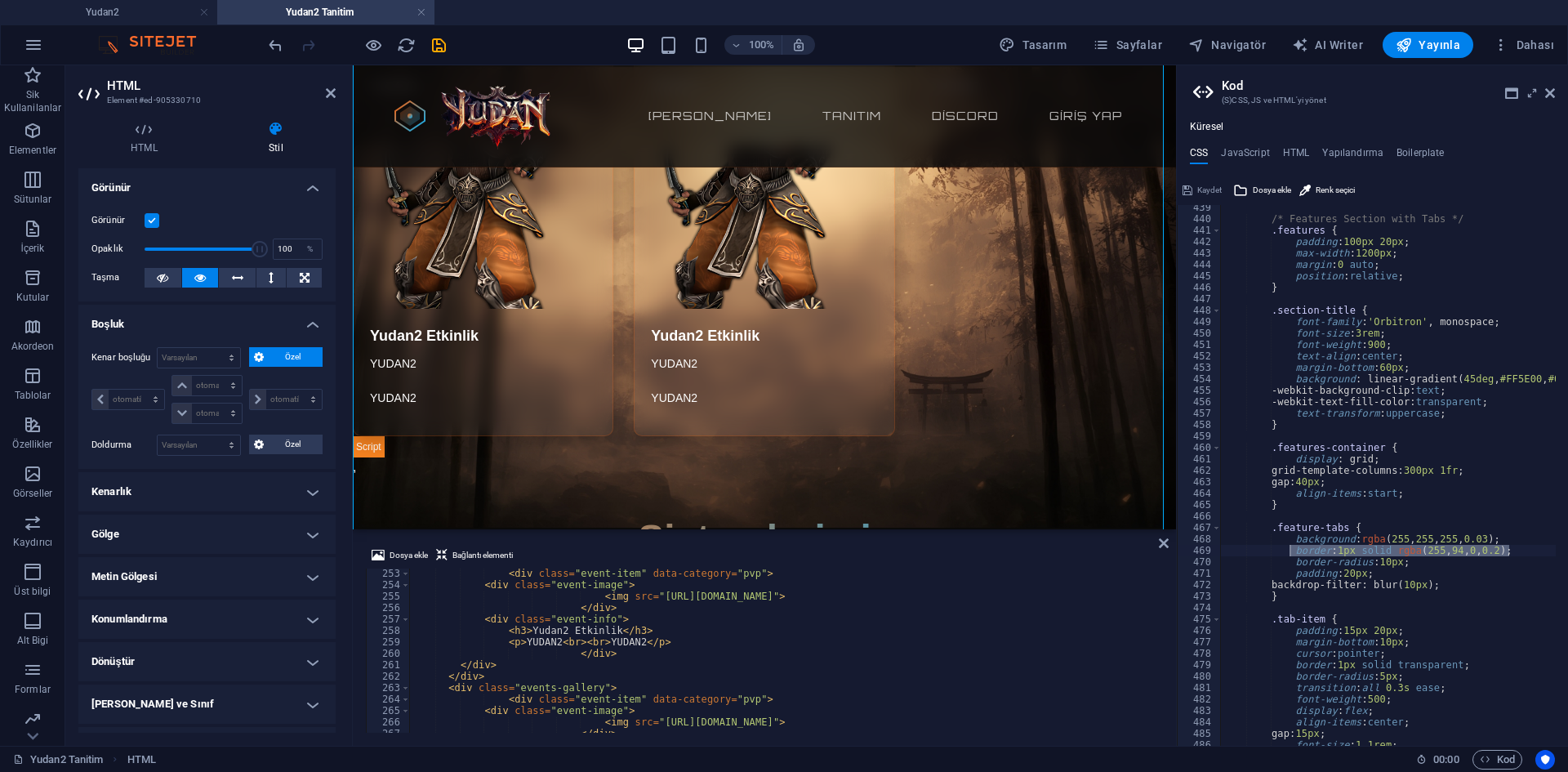
scroll to position [2858, 0]
click at [597, 617] on div "< div class = "event-item" data-category = "pvp" > < div class = "event-image" …" at bounding box center [1178, 660] width 1536 height 184
click at [621, 573] on div "< div class = "event-item" data-category = "pvp" > < div class = "event-image" …" at bounding box center [1178, 660] width 1536 height 184
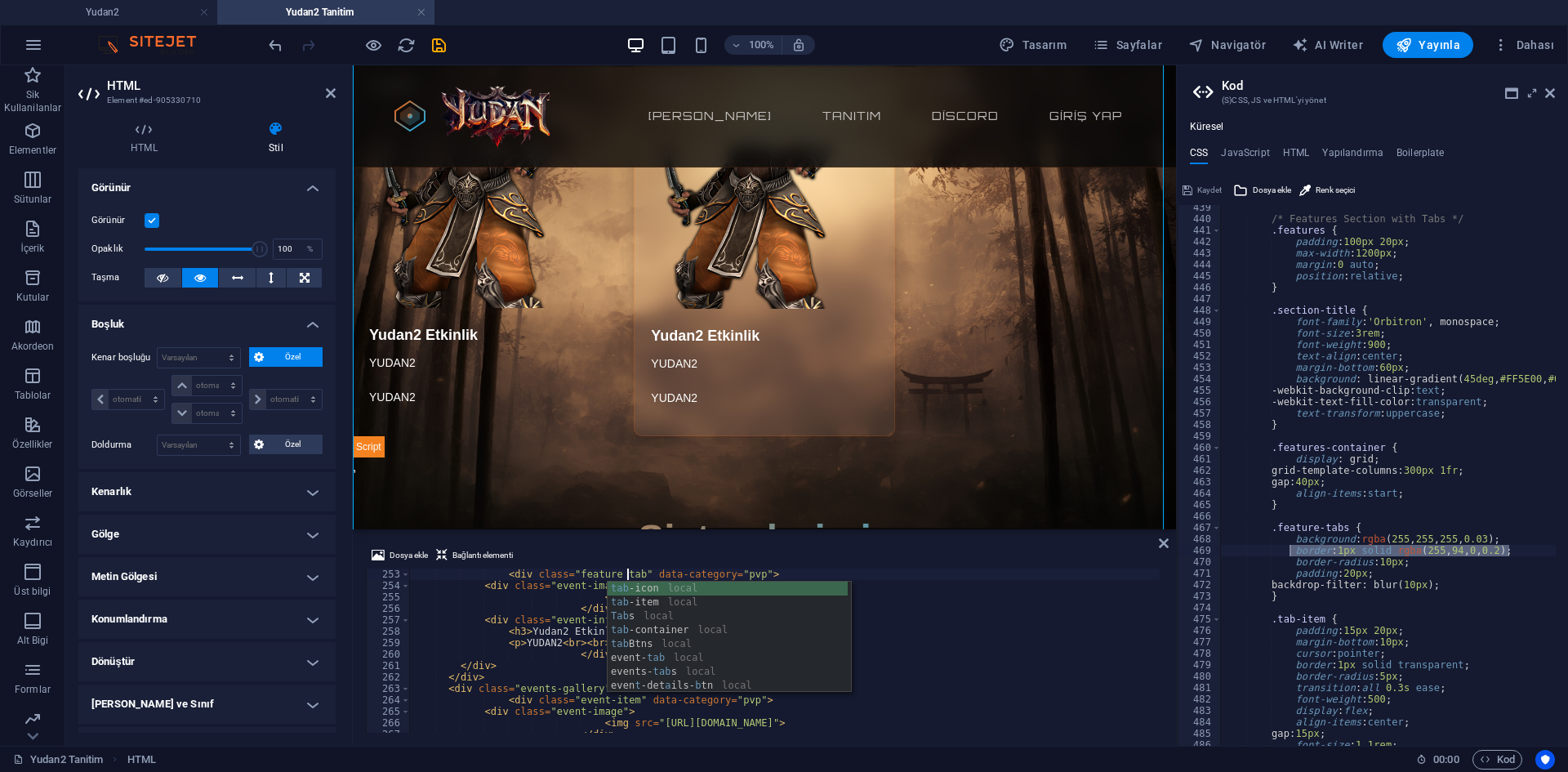
scroll to position [0, 18]
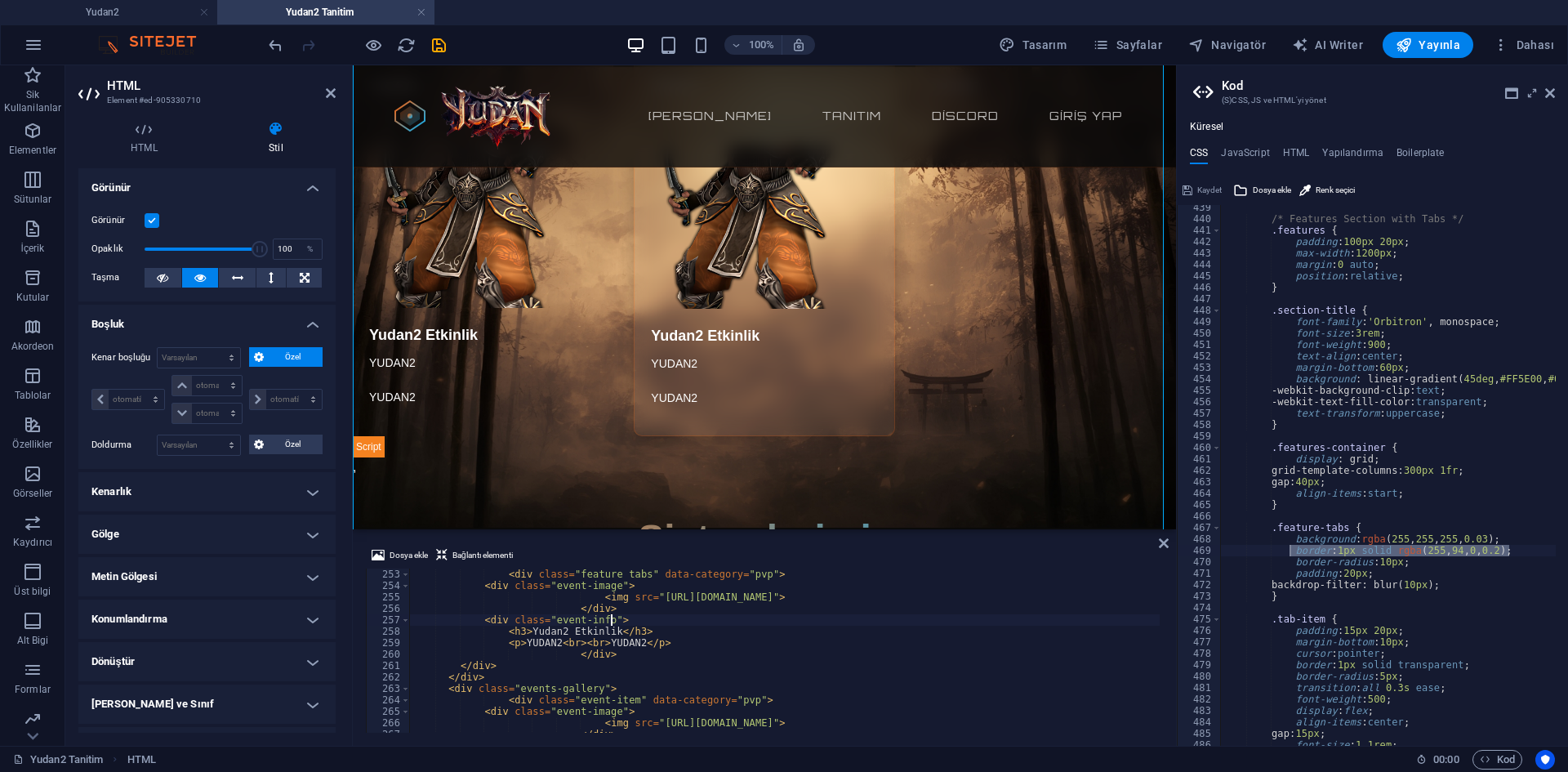
click at [683, 617] on div "< div class = "feature tabs" data-category = "pvp" > < div class = "event-image…" at bounding box center [1178, 661] width 1536 height 184
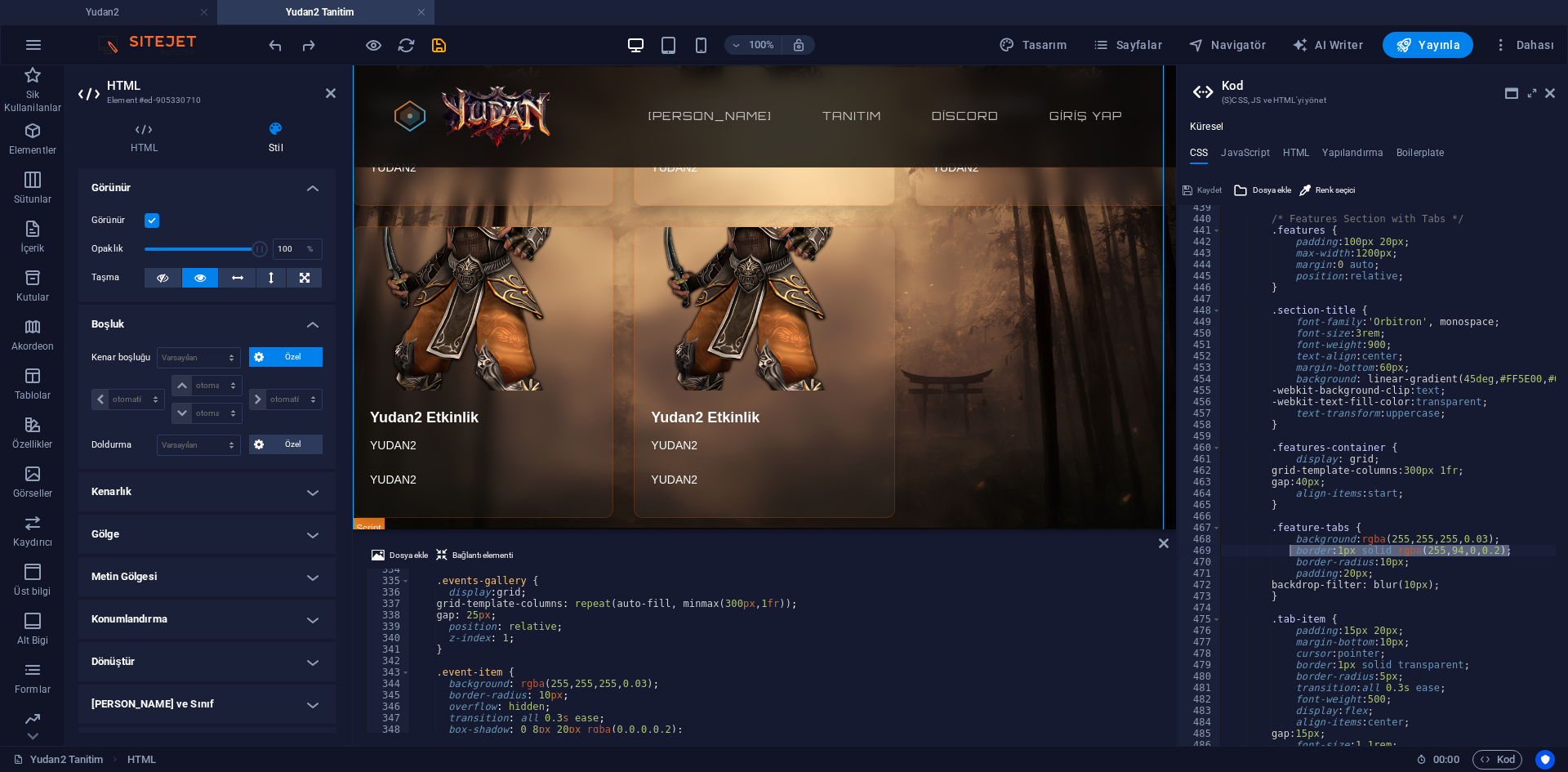
scroll to position [3828, 0]
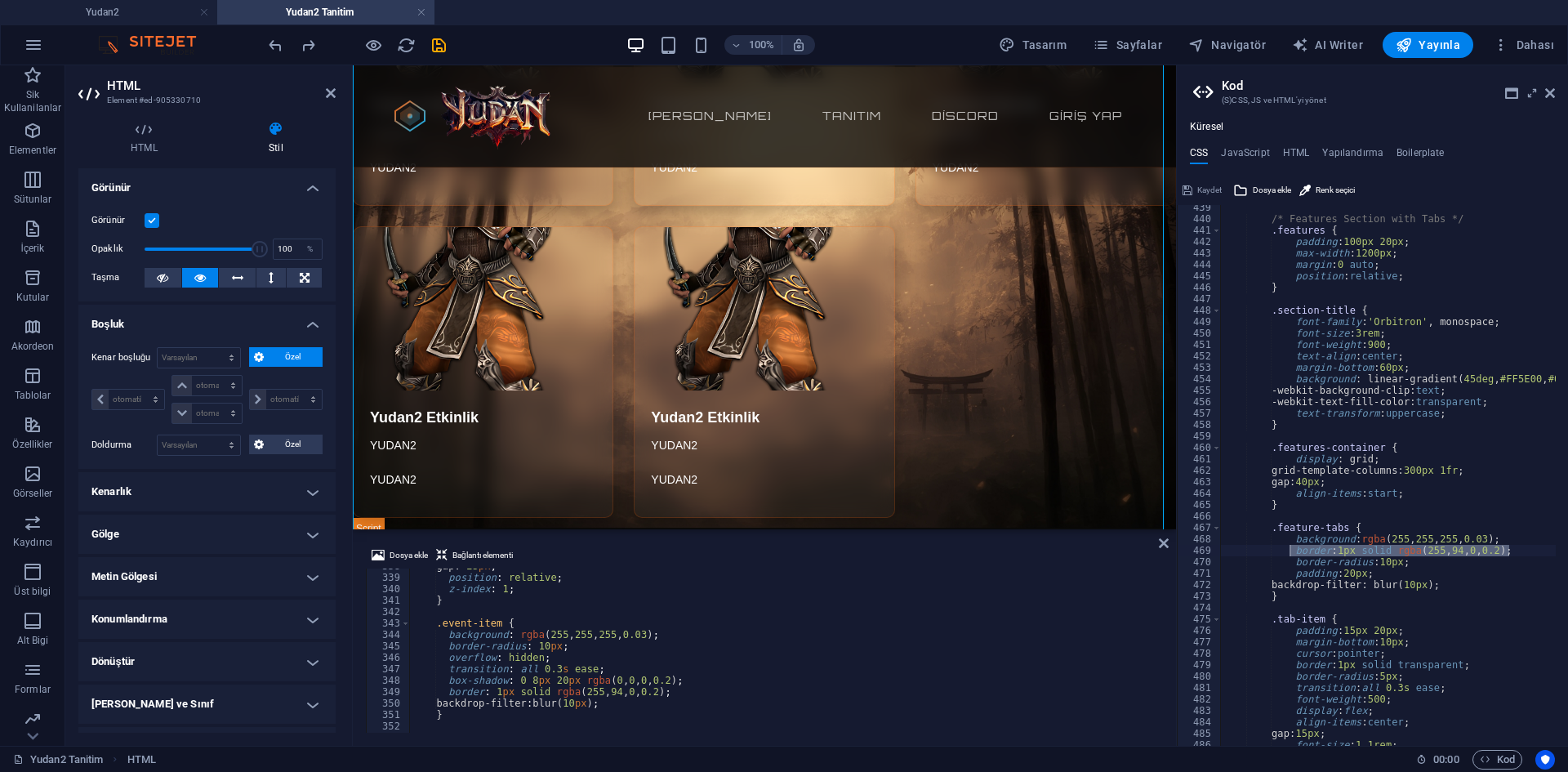
click at [425, 646] on div "gap : 25 px ; position : relative ; z-index : 1 ; } .event-item { background : …" at bounding box center [1178, 652] width 1536 height 184
drag, startPoint x: 446, startPoint y: 660, endPoint x: 544, endPoint y: 659, distance: 98.0
click at [544, 659] on div "gap : 25 px ; position : relative ; z-index : 1 ; } .event-item { background : …" at bounding box center [1178, 652] width 1536 height 184
type textarea "overflow: hidden;"
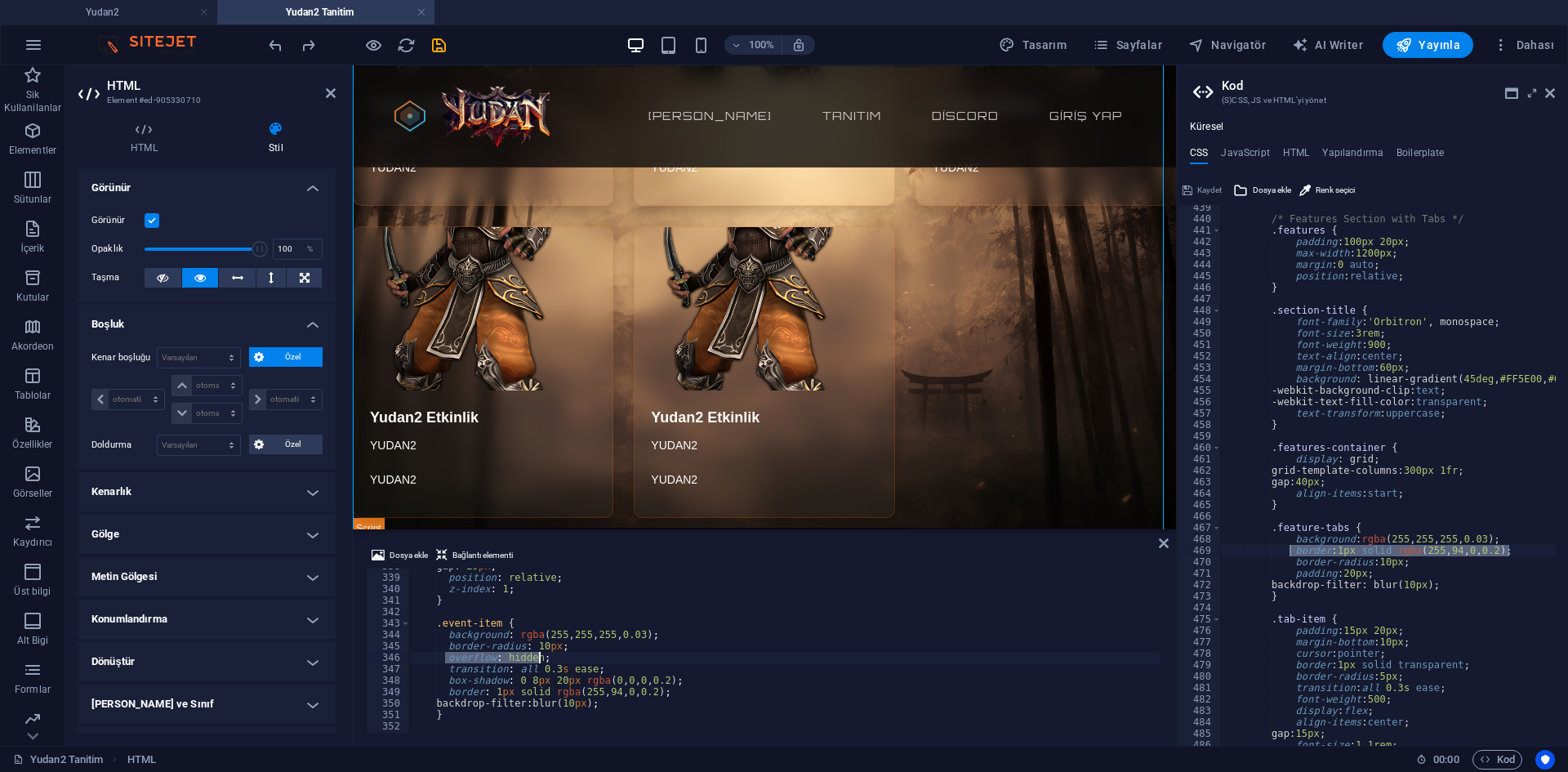
scroll to position [0, 10]
click at [1450, 579] on div "/* Features Section with Tabs */ .features { padding : 100px 20px ; max-width :…" at bounding box center [1521, 478] width 601 height 551
click at [1452, 587] on div "/* Features Section with Tabs */ .features { padding : 100px 20px ; max-width :…" at bounding box center [1389, 475] width 336 height 541
type textarea "backdrop-filter: blur(10px);"
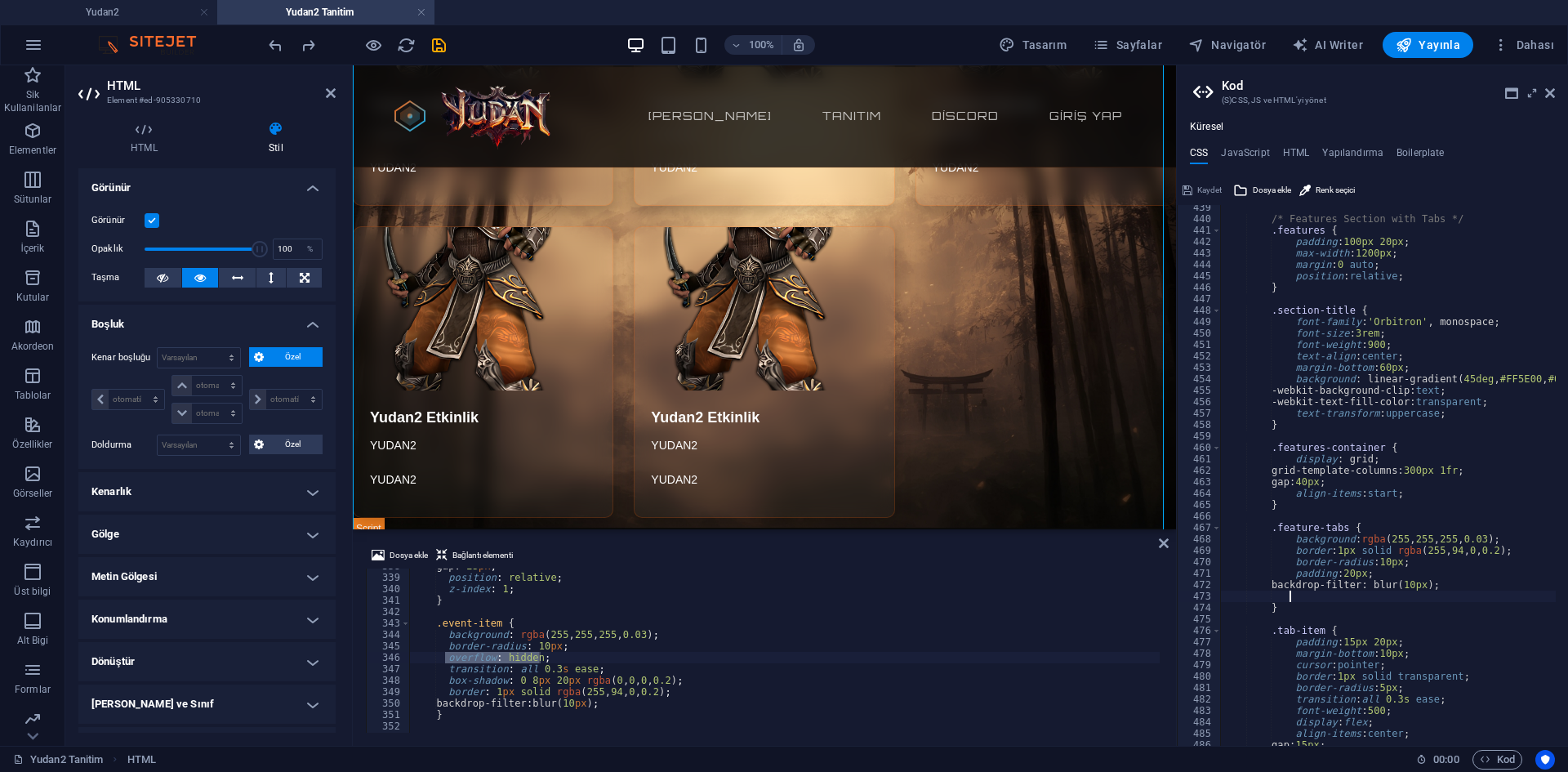
paste textarea "overflow: hidden;"
type textarea "overflow: hidden;"
click at [508, 662] on div "gap : 25 px ; position : relative ; z-index : 1 ; } .event-item { background : …" at bounding box center [785, 651] width 751 height 165
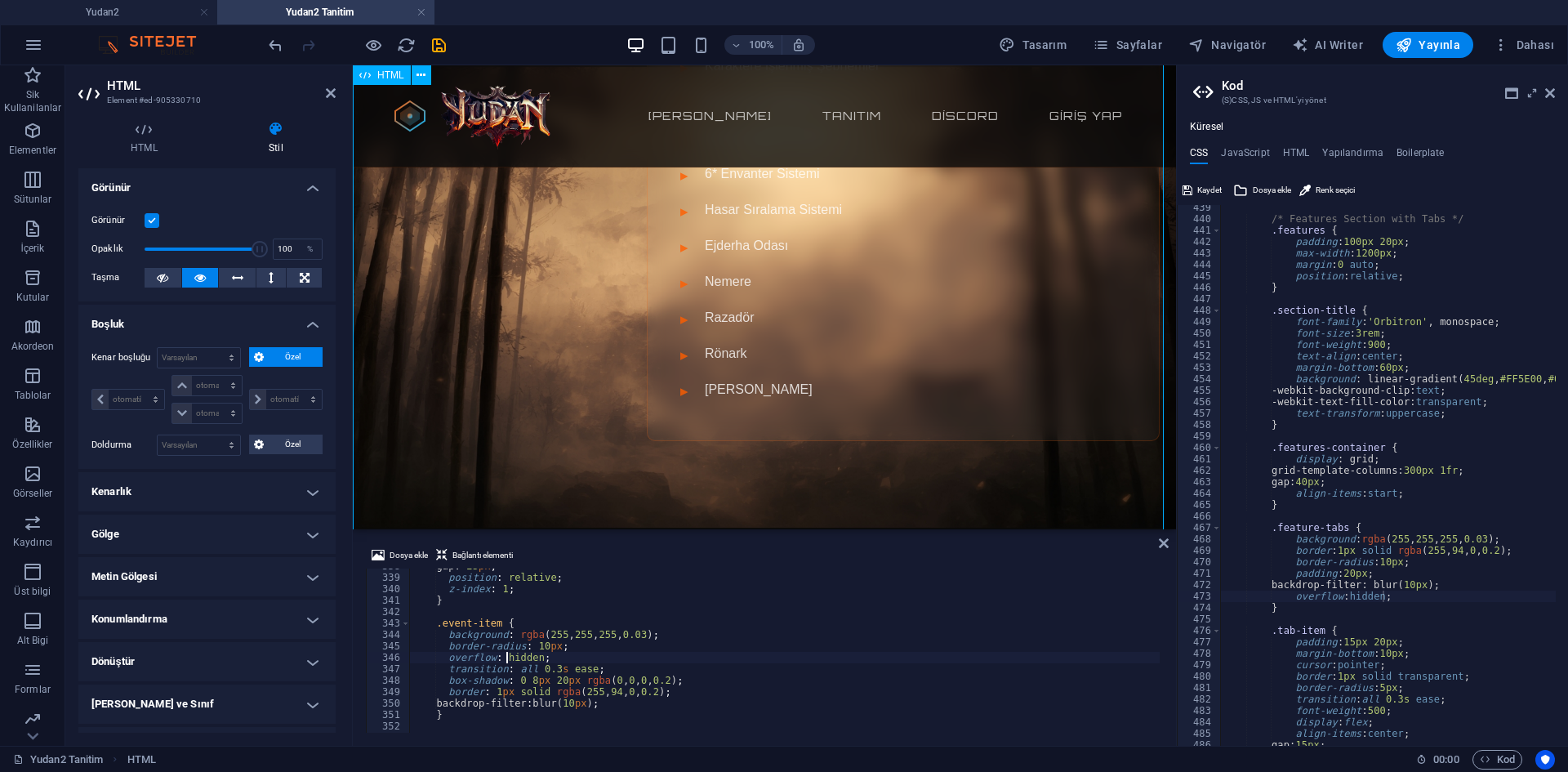
scroll to position [0, 0]
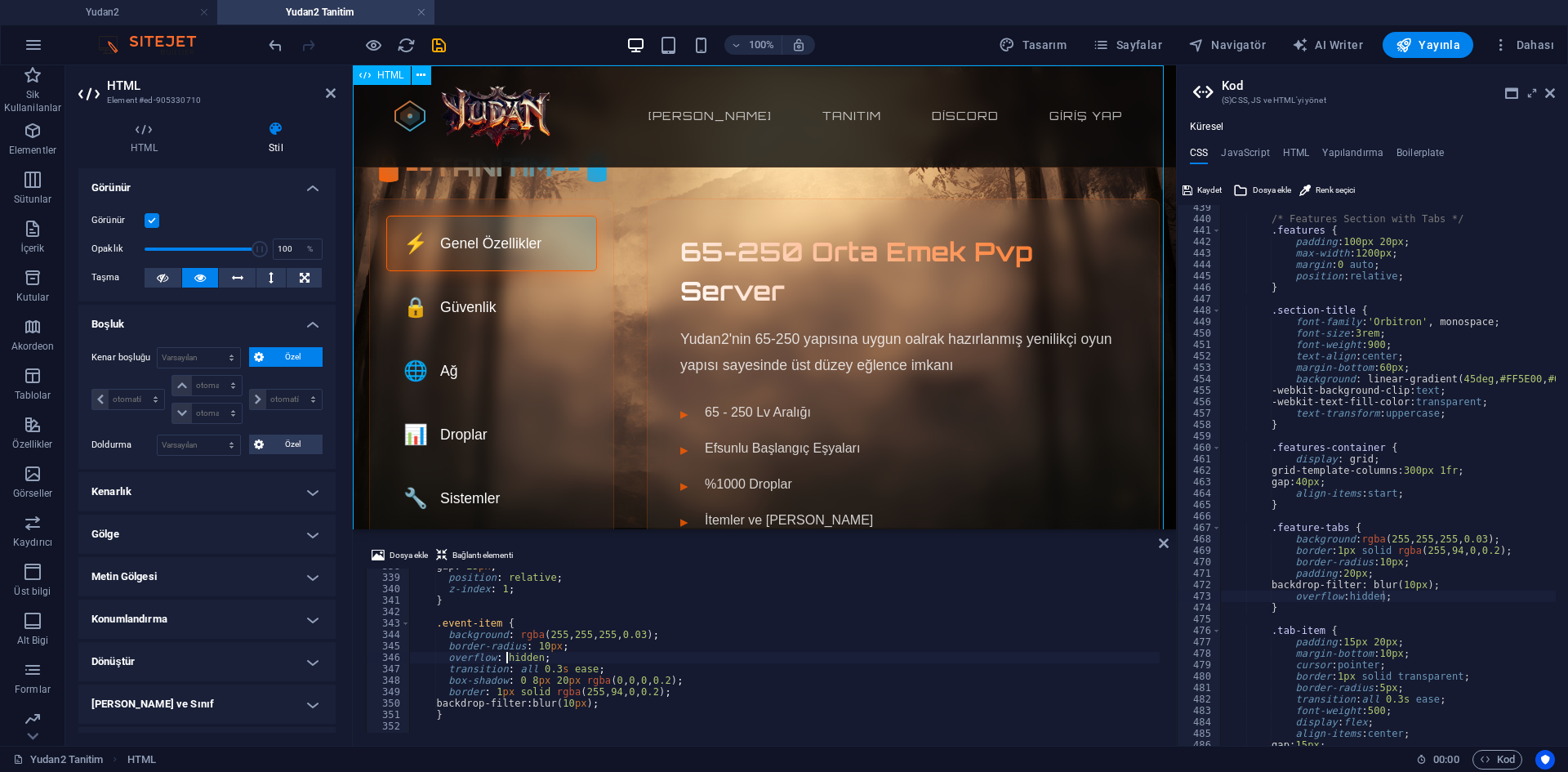
type textarea "transition: all 0.3s ease;"
drag, startPoint x: 446, startPoint y: 670, endPoint x: 605, endPoint y: 664, distance: 159.1
click at [605, 664] on div "gap : 25 px ; position : relative ; z-index : 1 ; } .event-item { background : …" at bounding box center [1178, 652] width 1536 height 184
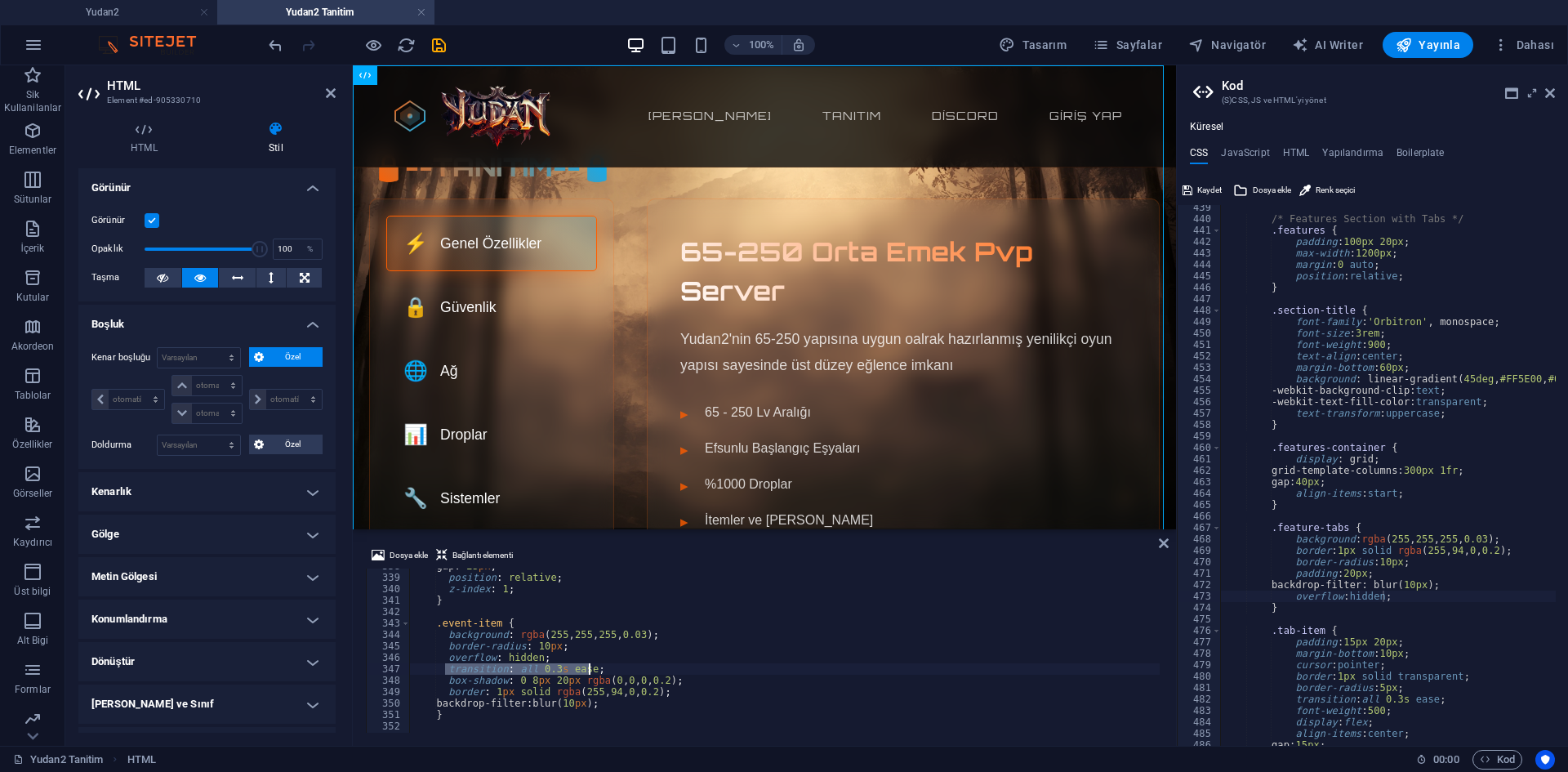
click at [1396, 604] on div "/* Features Section with Tabs */ .features { padding : 100px 20px ; max-width :…" at bounding box center [1521, 478] width 601 height 551
click at [1402, 597] on div "/* Features Section with Tabs */ .features { padding : 100px 20px ; max-width :…" at bounding box center [1521, 478] width 601 height 551
type textarea "overflow: hidden;"
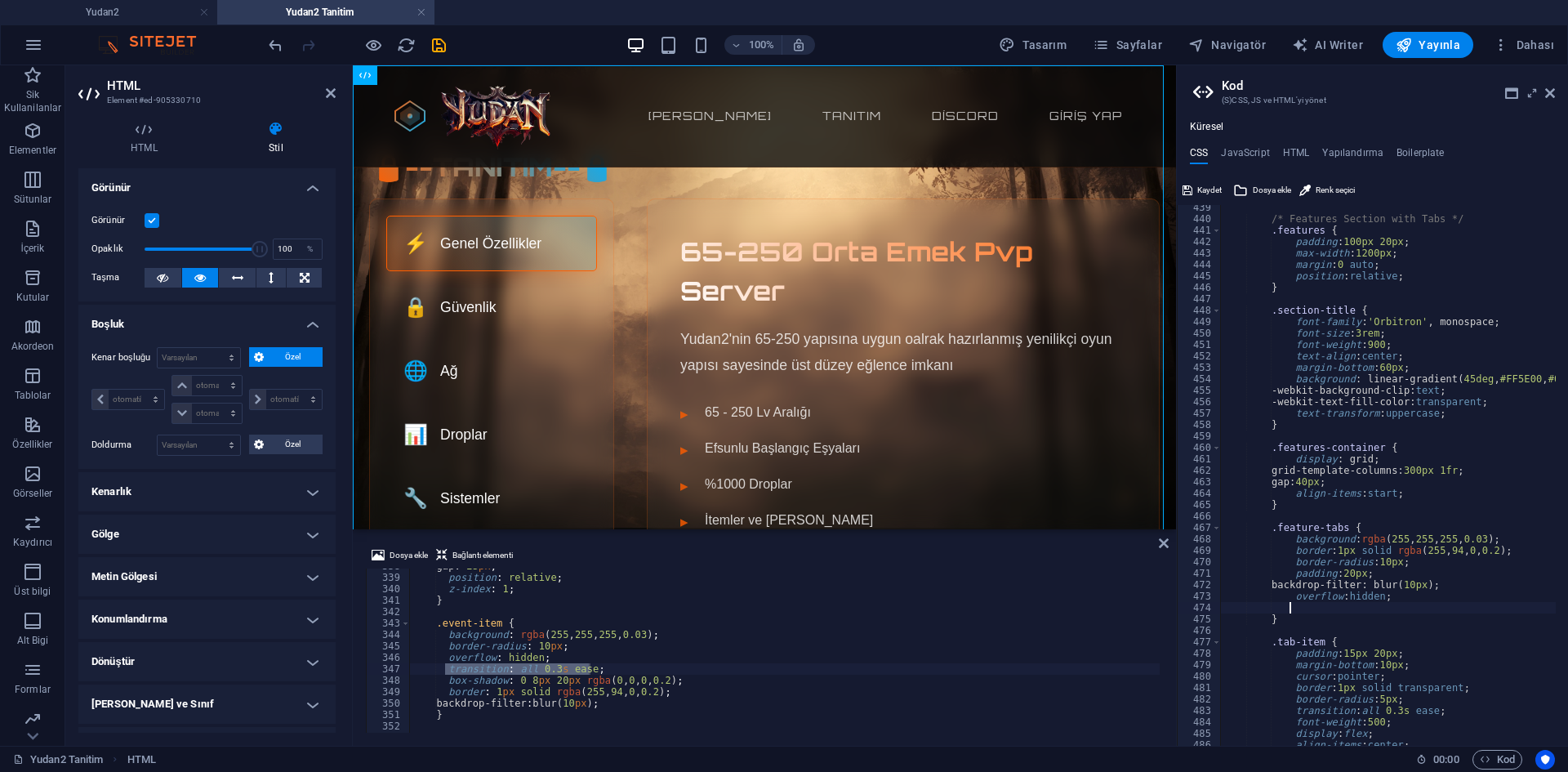
paste textarea "transition: all 0.3s ease;"
click at [1387, 572] on div "/* Features Section with Tabs */ .features { padding : 100px 20px ; max-width :…" at bounding box center [1521, 478] width 601 height 551
type textarea "padding: 20px;"
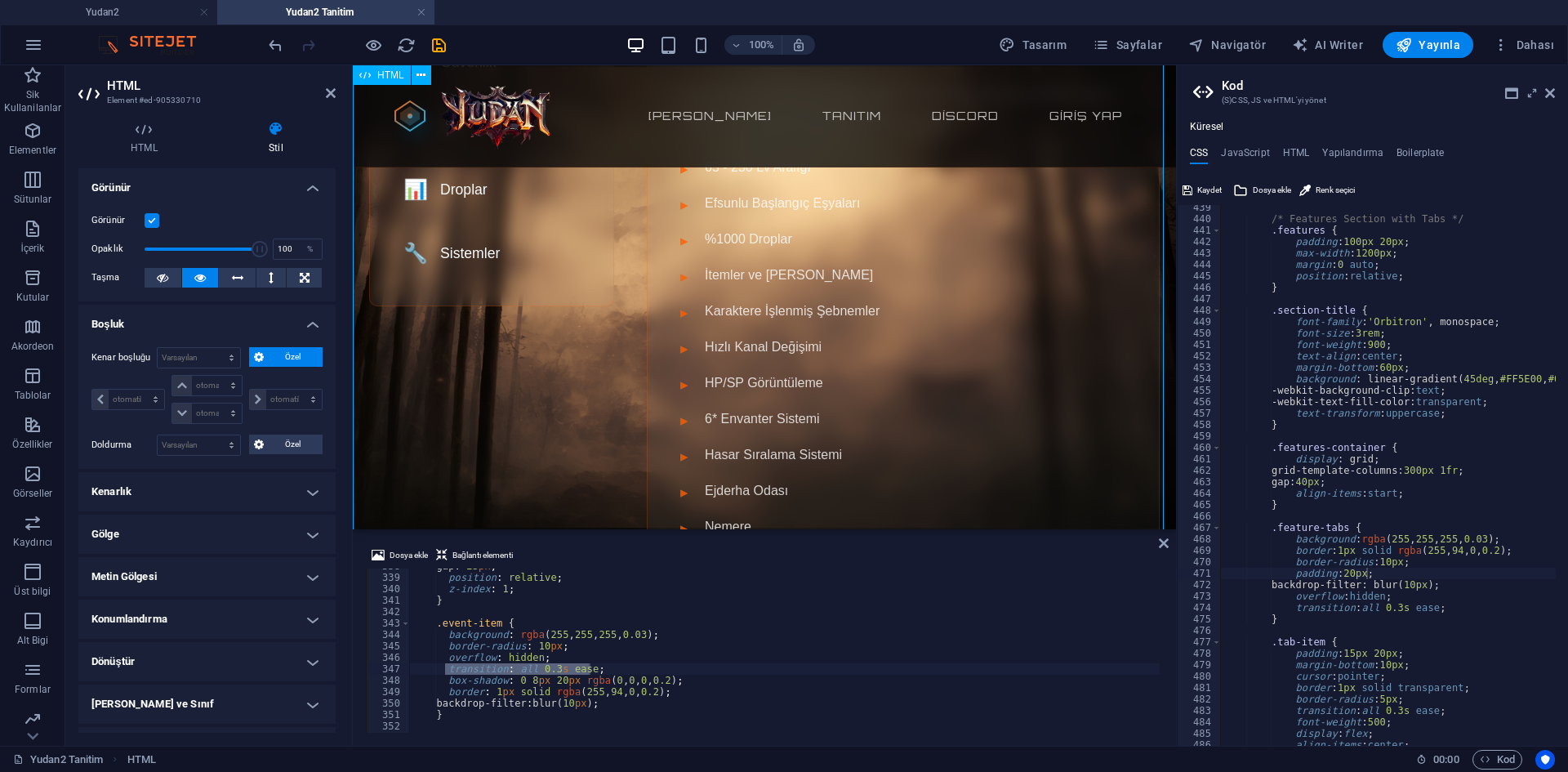
scroll to position [81, 0]
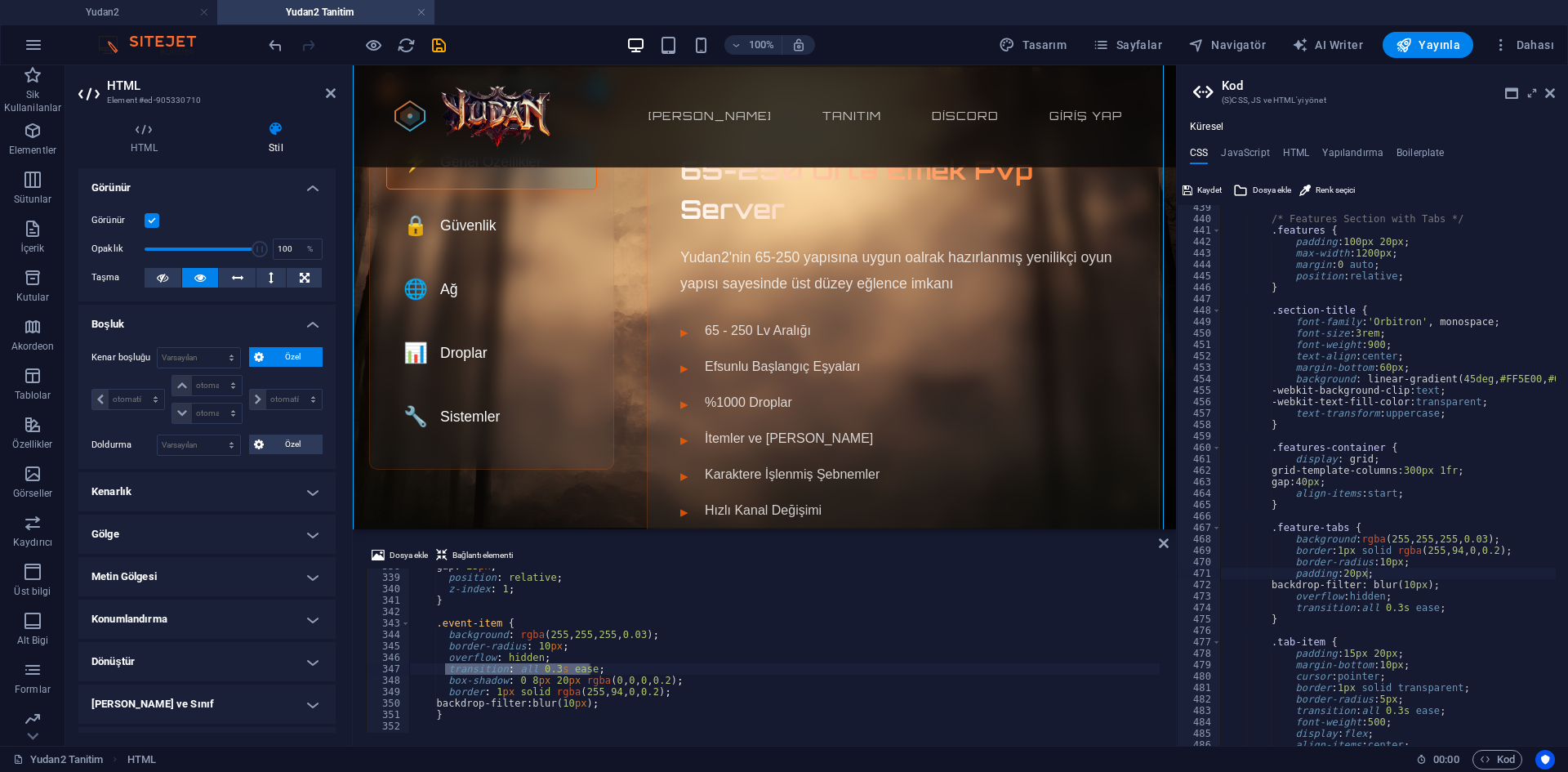
type textarea "box-shadow: 0 8px 20px rgba(0, 0, 0, 0.2);"
drag, startPoint x: 685, startPoint y: 683, endPoint x: 444, endPoint y: 677, distance: 241.1
click at [444, 677] on div "gap : 25 px ; position : relative ; z-index : 1 ; } .event-item { background : …" at bounding box center [1178, 652] width 1536 height 184
click at [1496, 600] on div "/* Features Section with Tabs */ .features { padding : 100px 20px ; max-width :…" at bounding box center [1521, 478] width 601 height 551
click at [1478, 611] on div "/* Features Section with Tabs */ .features { padding : 100px 20px ; max-width :…" at bounding box center [1521, 478] width 601 height 551
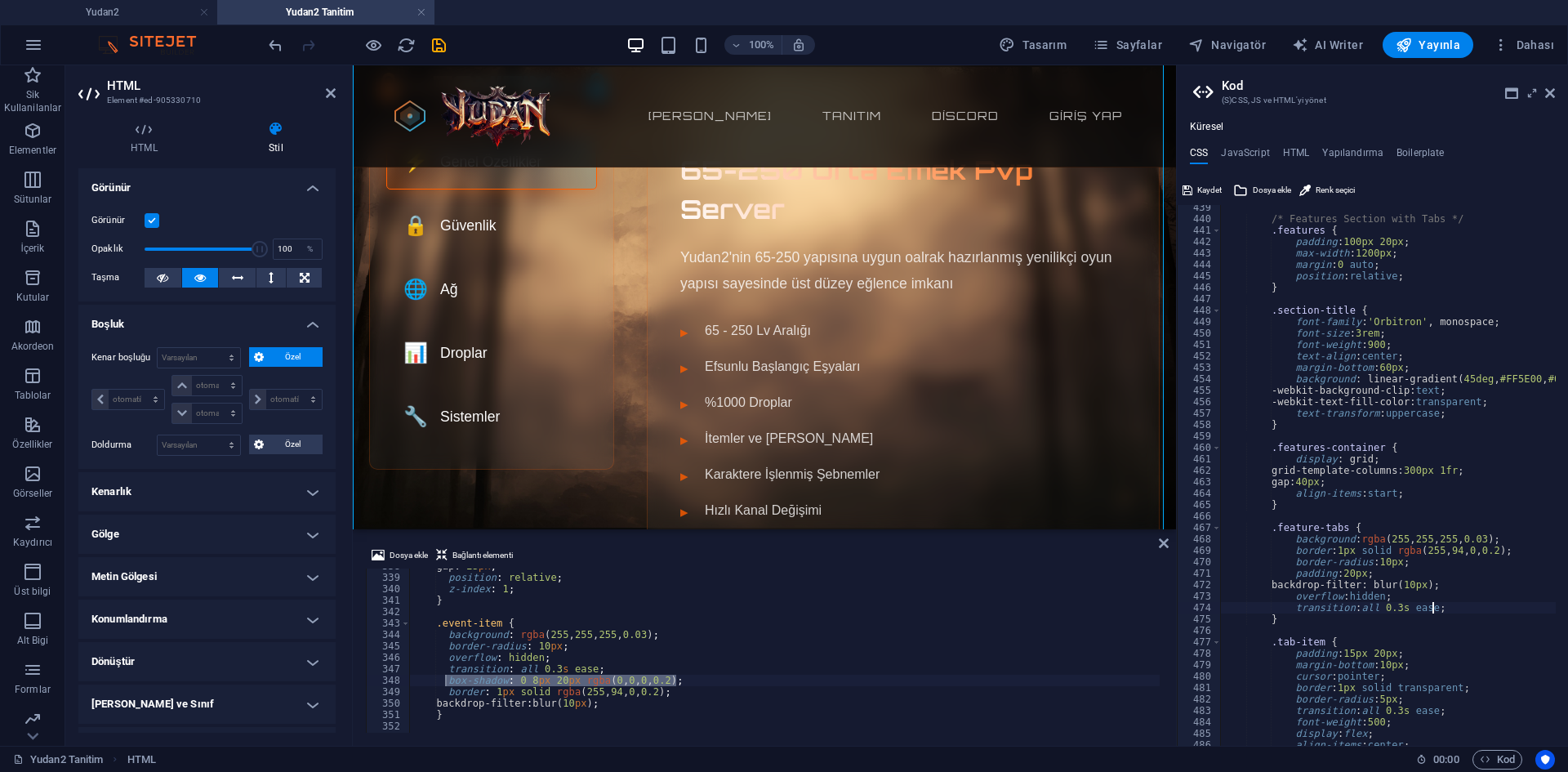
type textarea "transition: all 0.3s ease;"
paste textarea "box-shadow: 0 8px 20px rgba(0, 0, 0, 0.2);"
type textarea "box-shadow: 0 8px 20px rgba(0, 0, 0, 0.2);"
type textarea "border: 1px solid rgba(255, 94, 0, 0.2);"
click at [685, 692] on div "gap : 25 px ; position : relative ; z-index : 1 ; } .event-item { background : …" at bounding box center [1178, 652] width 1536 height 184
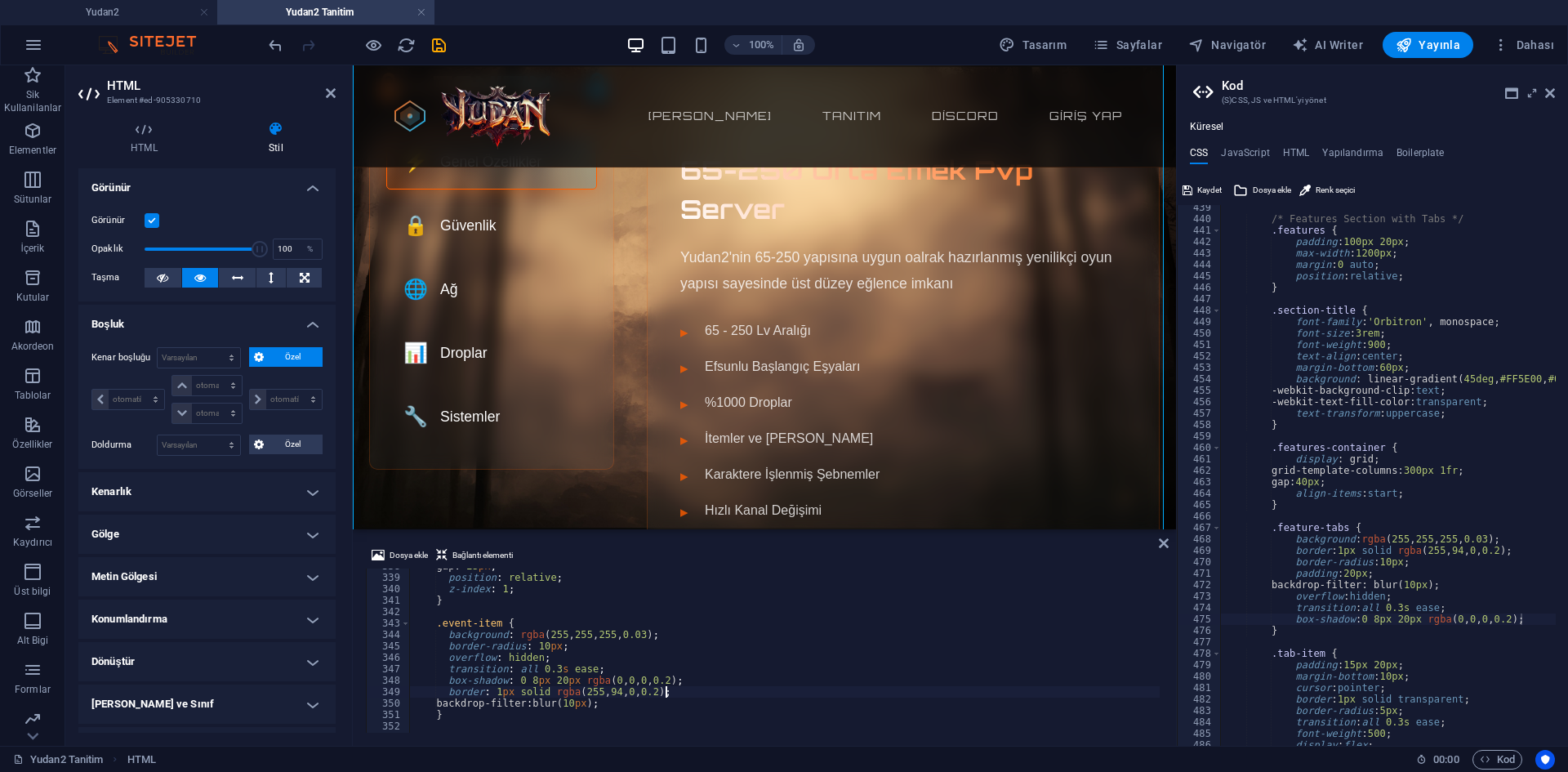
type textarea "border: 1px solid rgba(255, 94, 0, 0.2);"
click at [1360, 549] on div "/* Features Section with Tabs */ .features { padding : 100px 20px ; max-width :…" at bounding box center [1521, 478] width 601 height 551
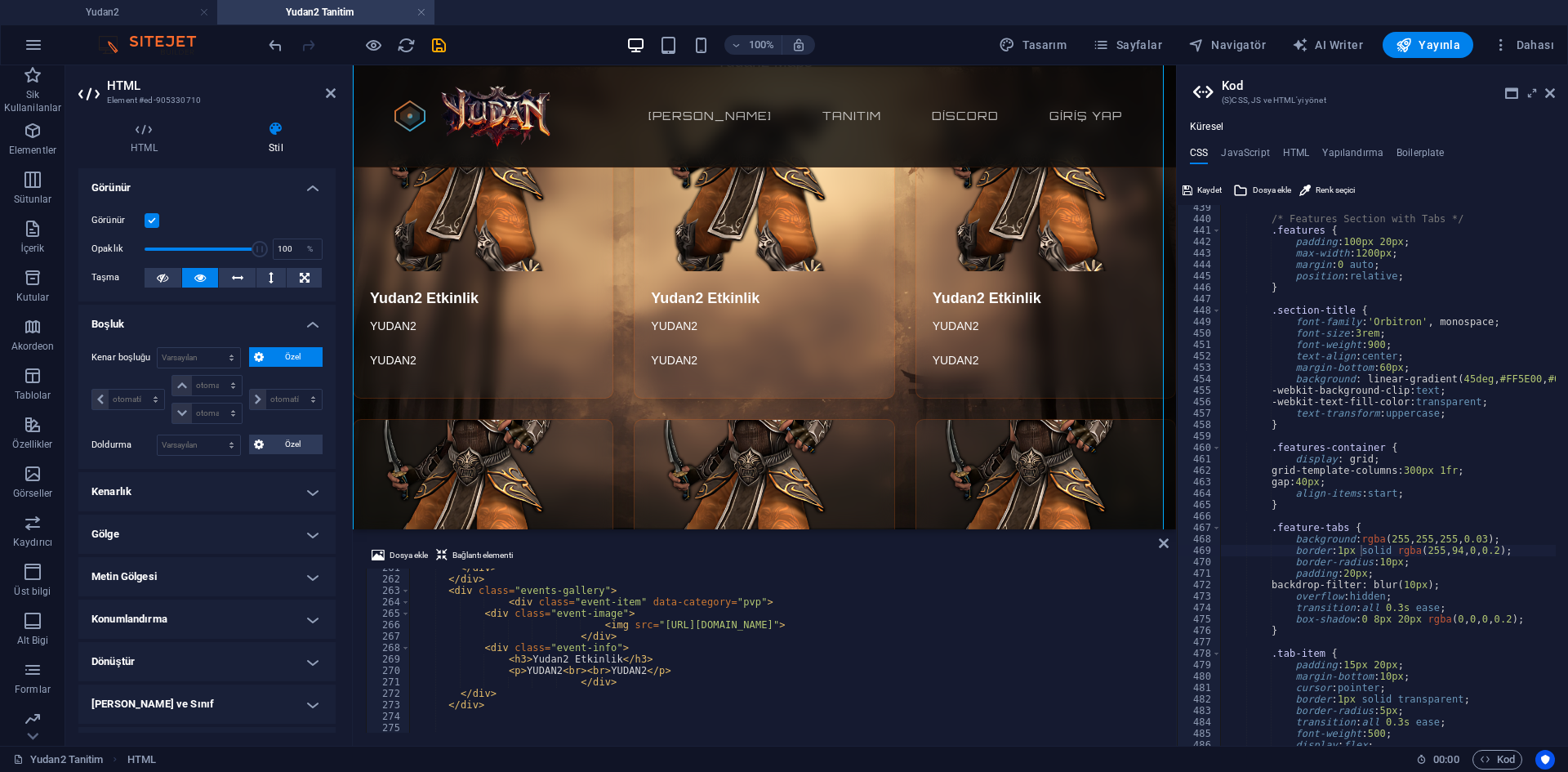
scroll to position [2905, 0]
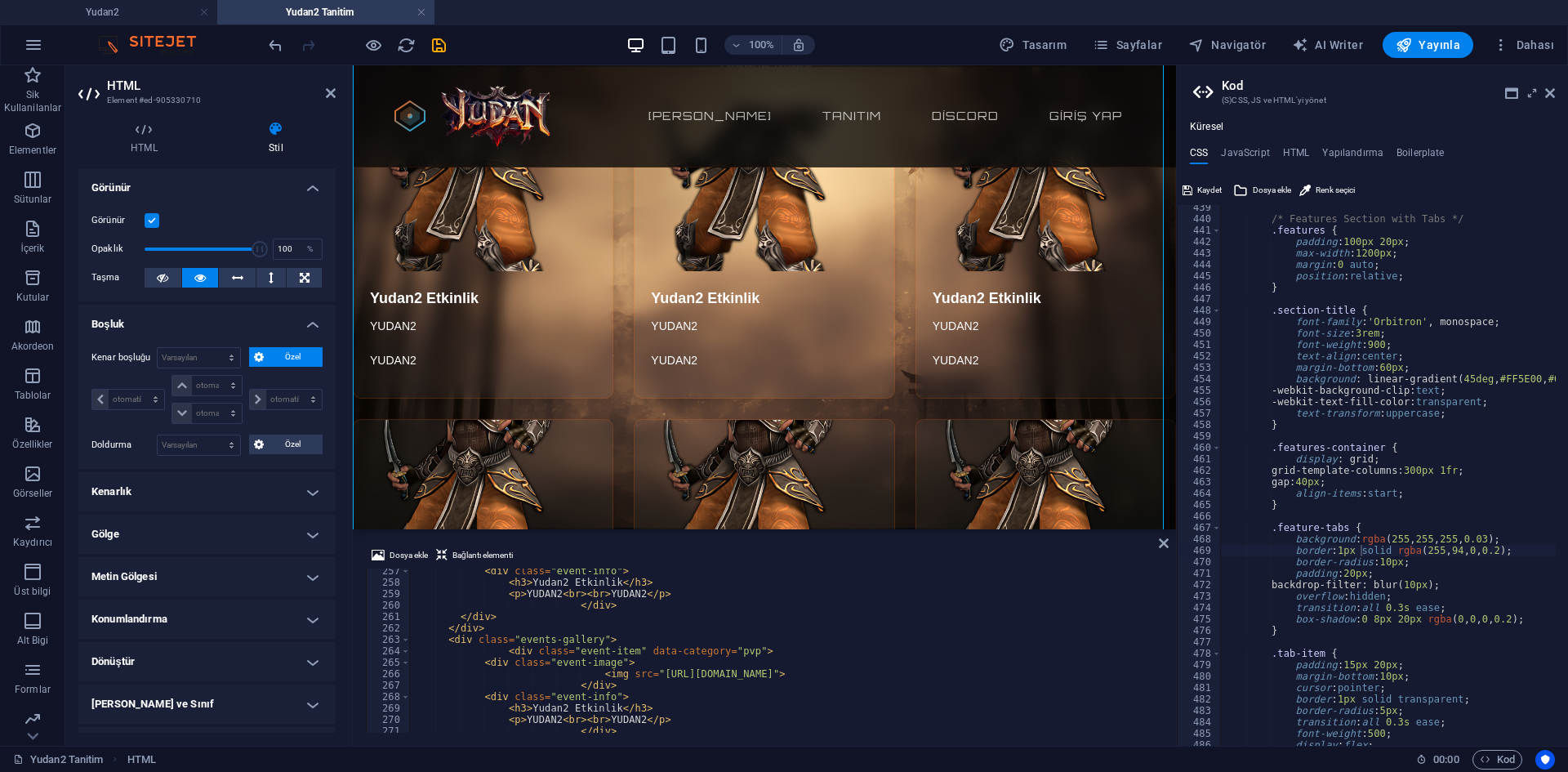
click at [620, 653] on div "< div class = "event-info" > < h3 > Yudan2 Etkinlik </ h3 > < p > YUDAN2 < br >…" at bounding box center [1178, 657] width 1536 height 184
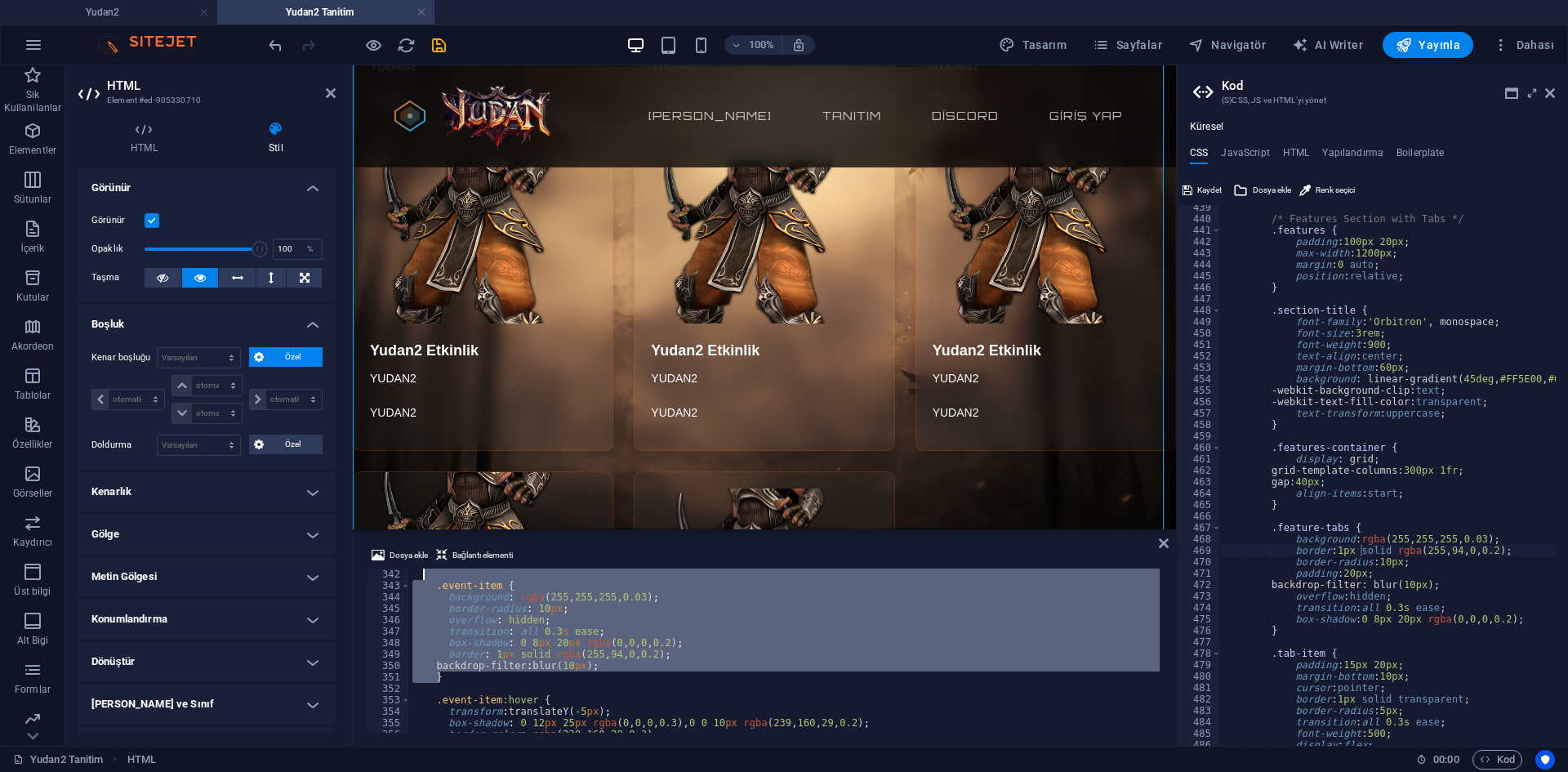
scroll to position [3741, 0]
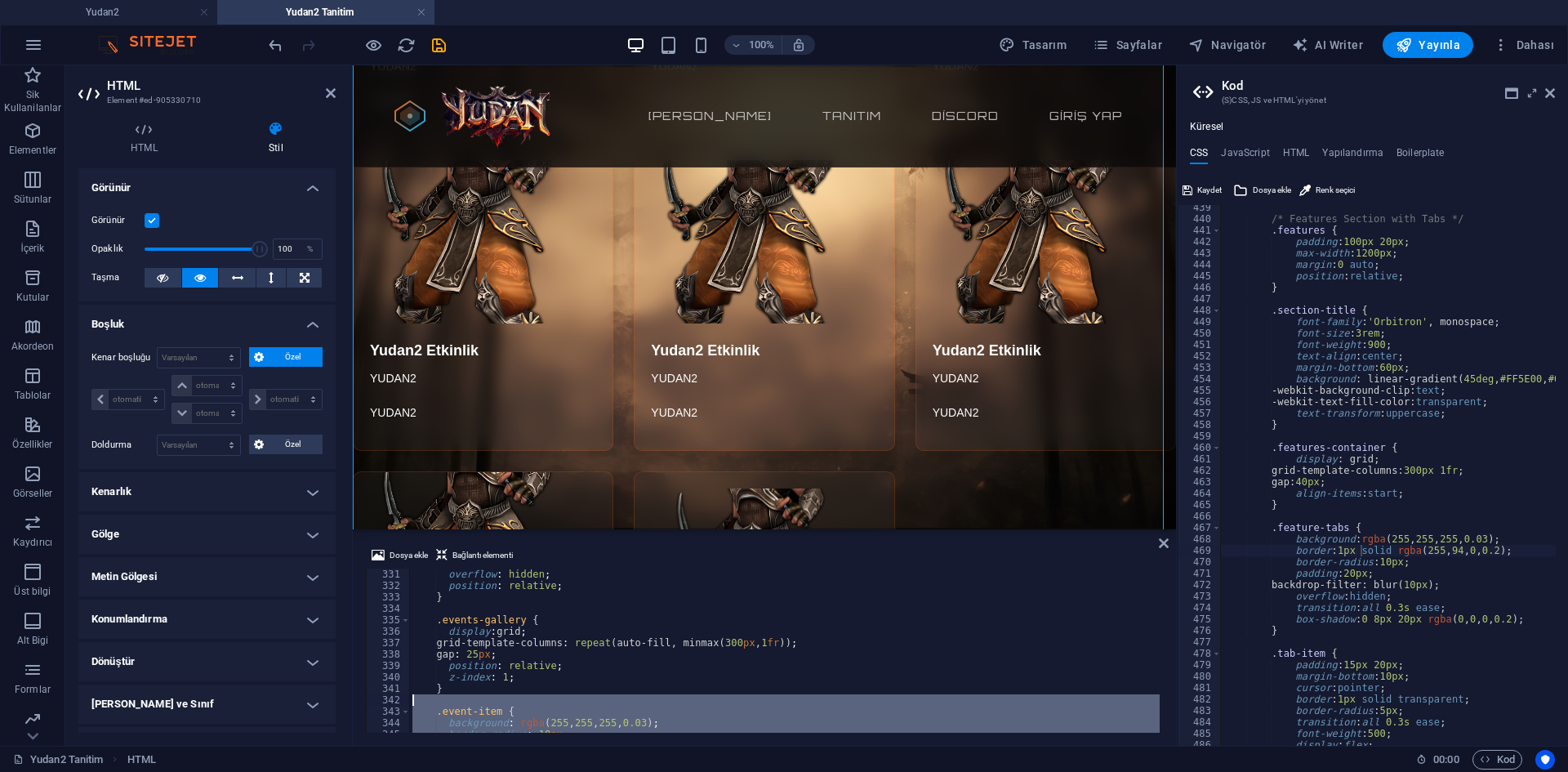
drag, startPoint x: 480, startPoint y: 668, endPoint x: 412, endPoint y: 699, distance: 74.7
click at [412, 699] on div "overflow : hidden ; position : relative ; } .events-gallery { display : grid ; …" at bounding box center [1178, 661] width 1536 height 184
type textarea ".event-item {"
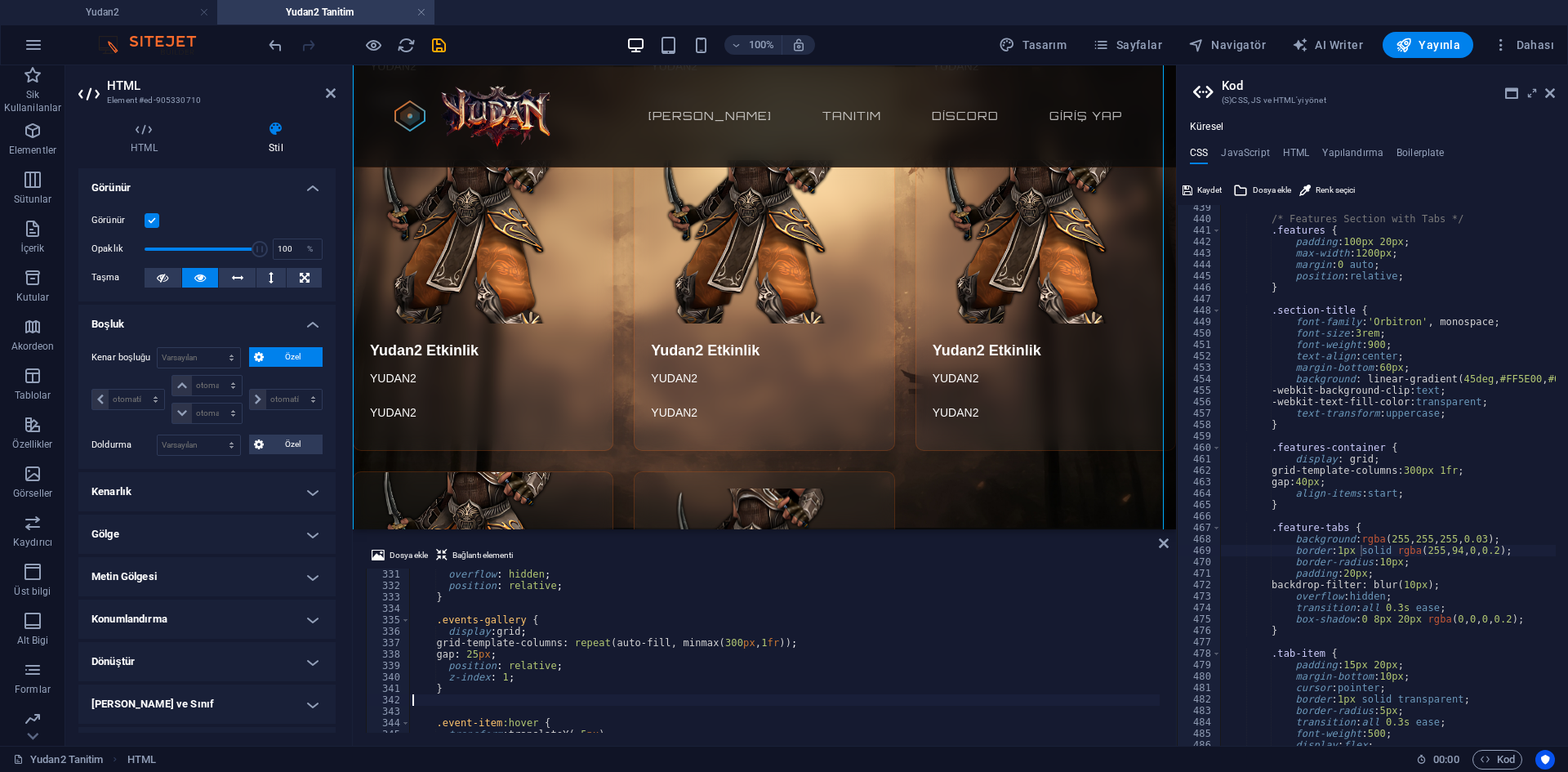
scroll to position [0, 0]
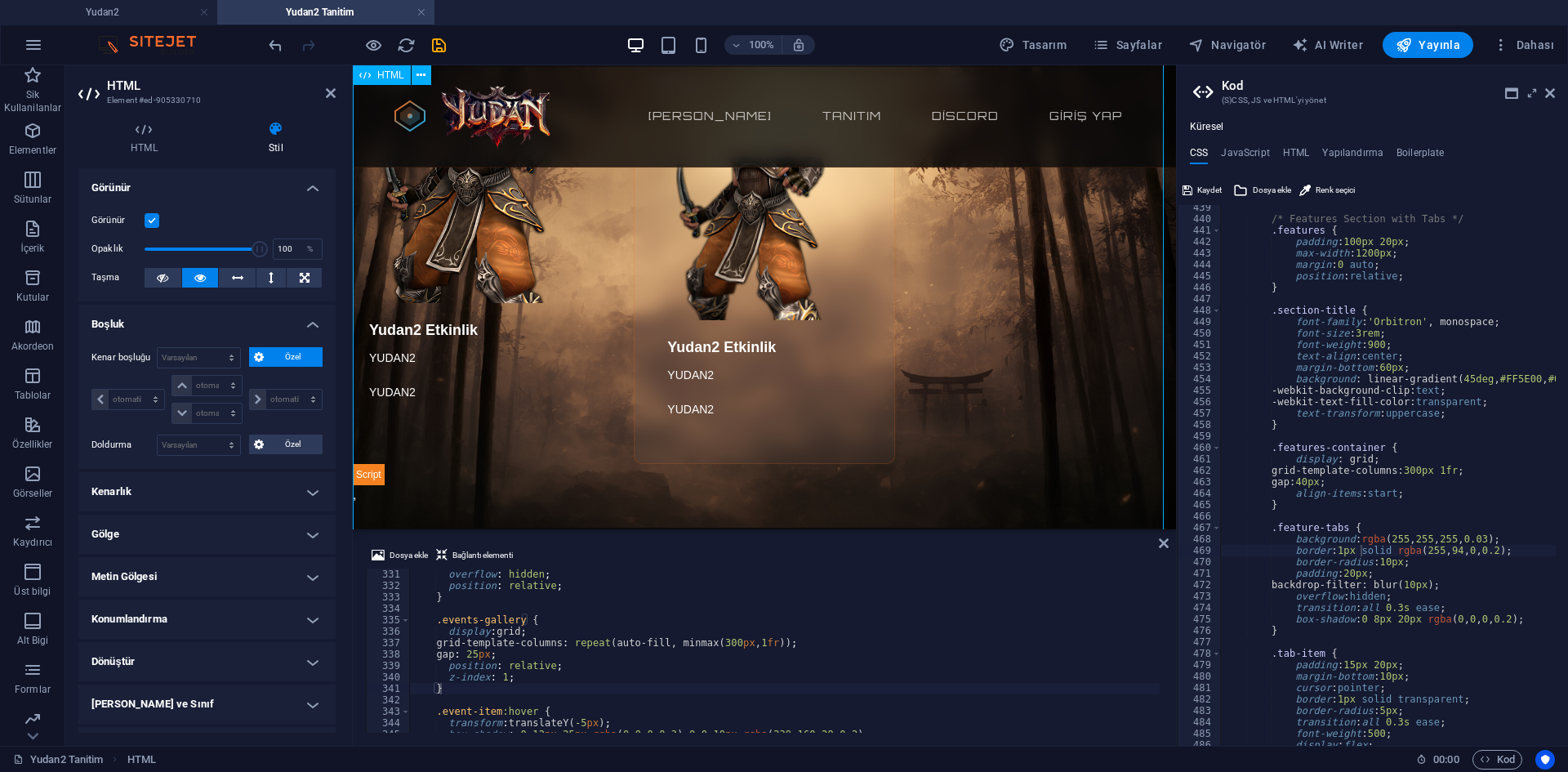
scroll to position [1798, 0]
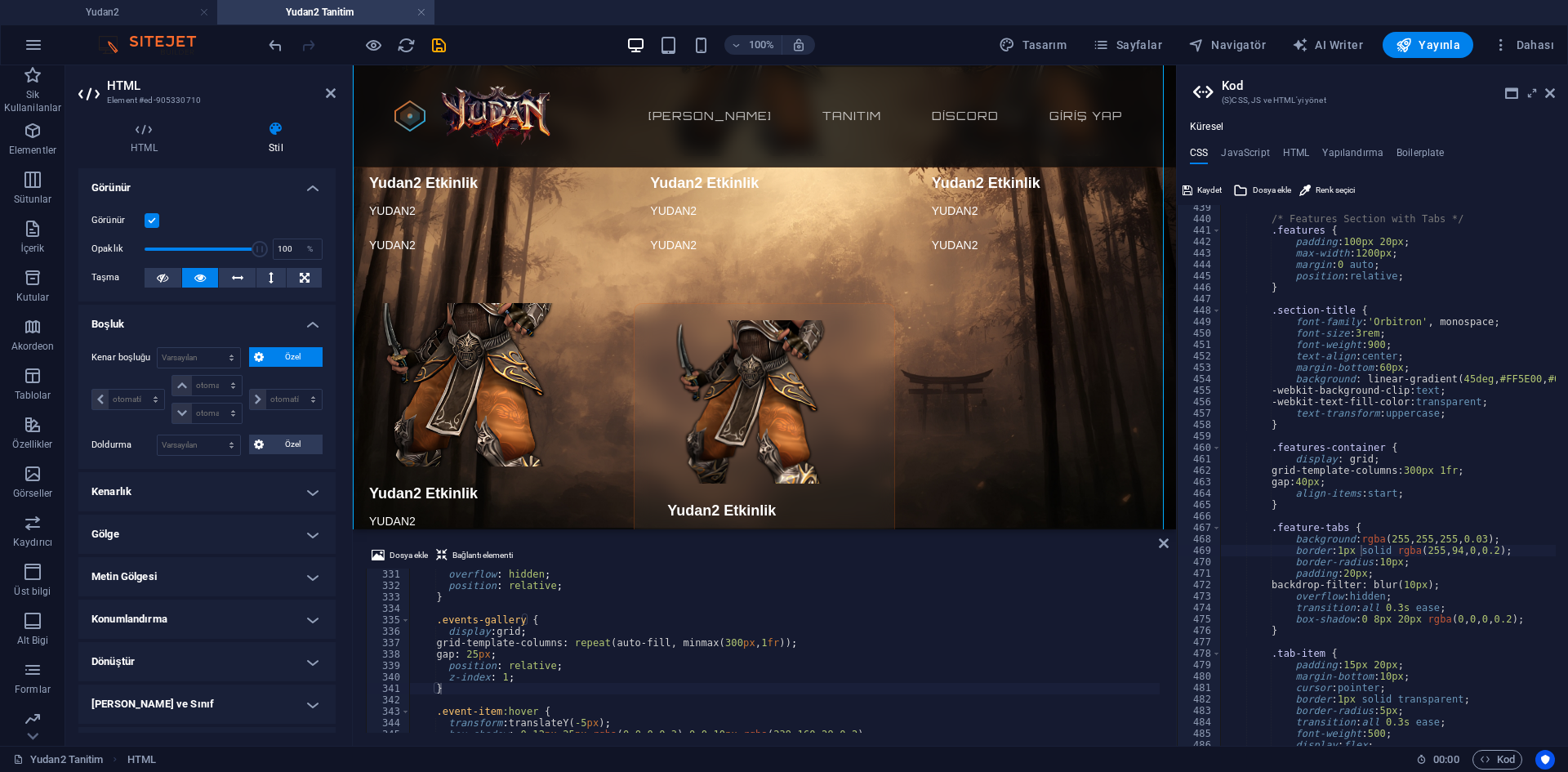
click at [836, 591] on div "overflow : hidden ; position : relative ; } .events-gallery { display : grid ; …" at bounding box center [1178, 661] width 1536 height 184
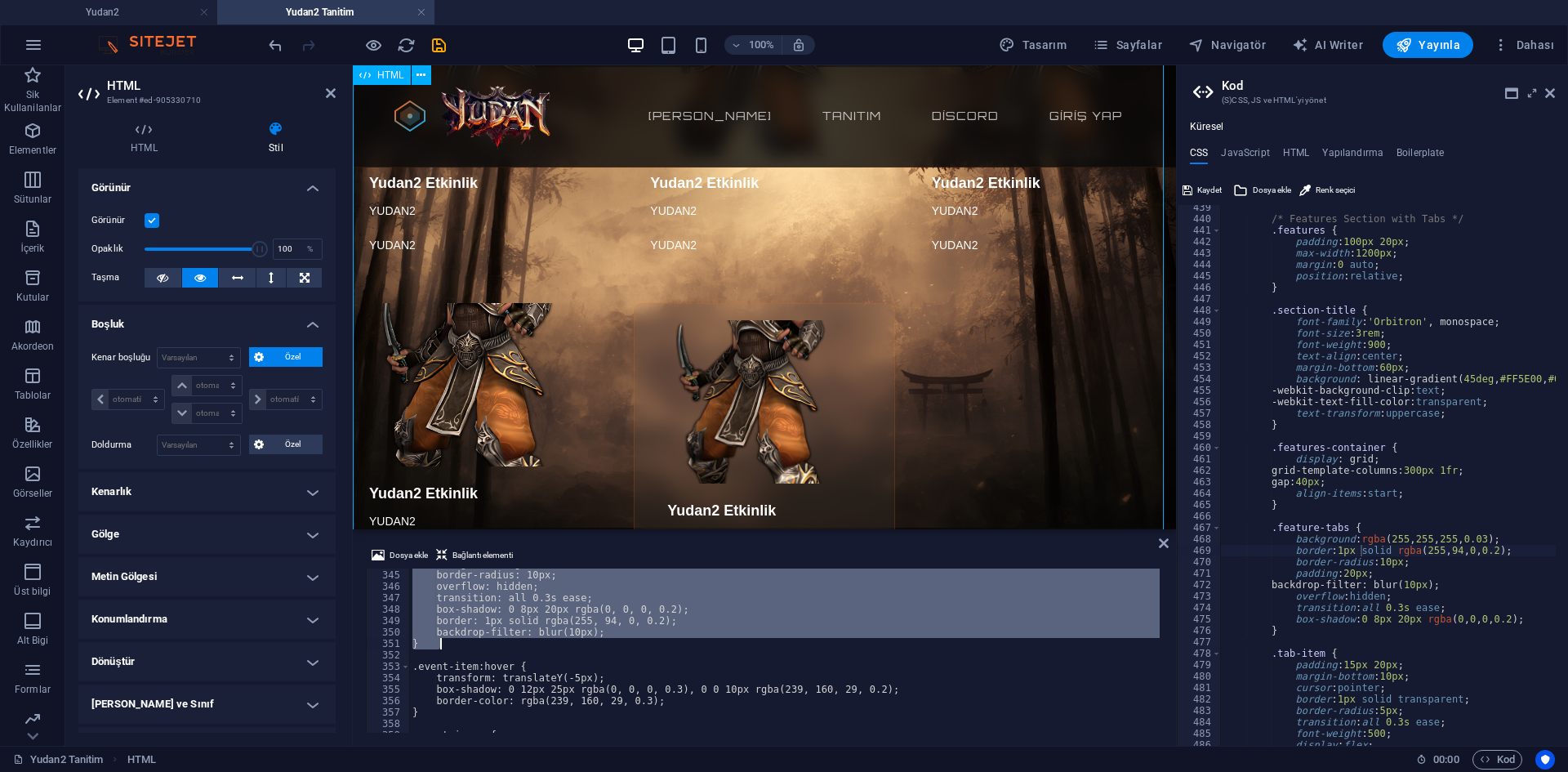
scroll to position [3899, 0]
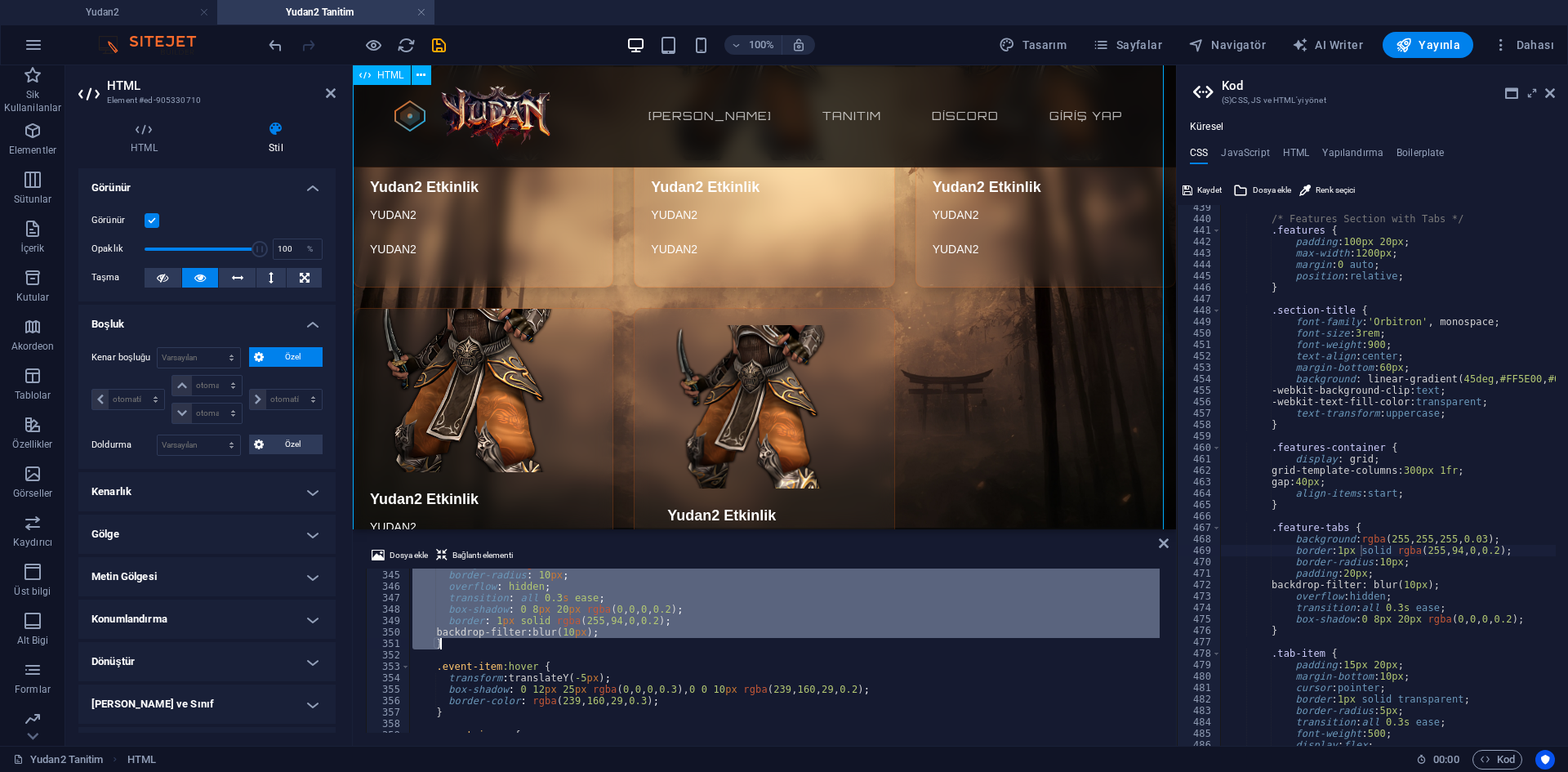
type textarea "<div class="feature" data-category="pvp">"
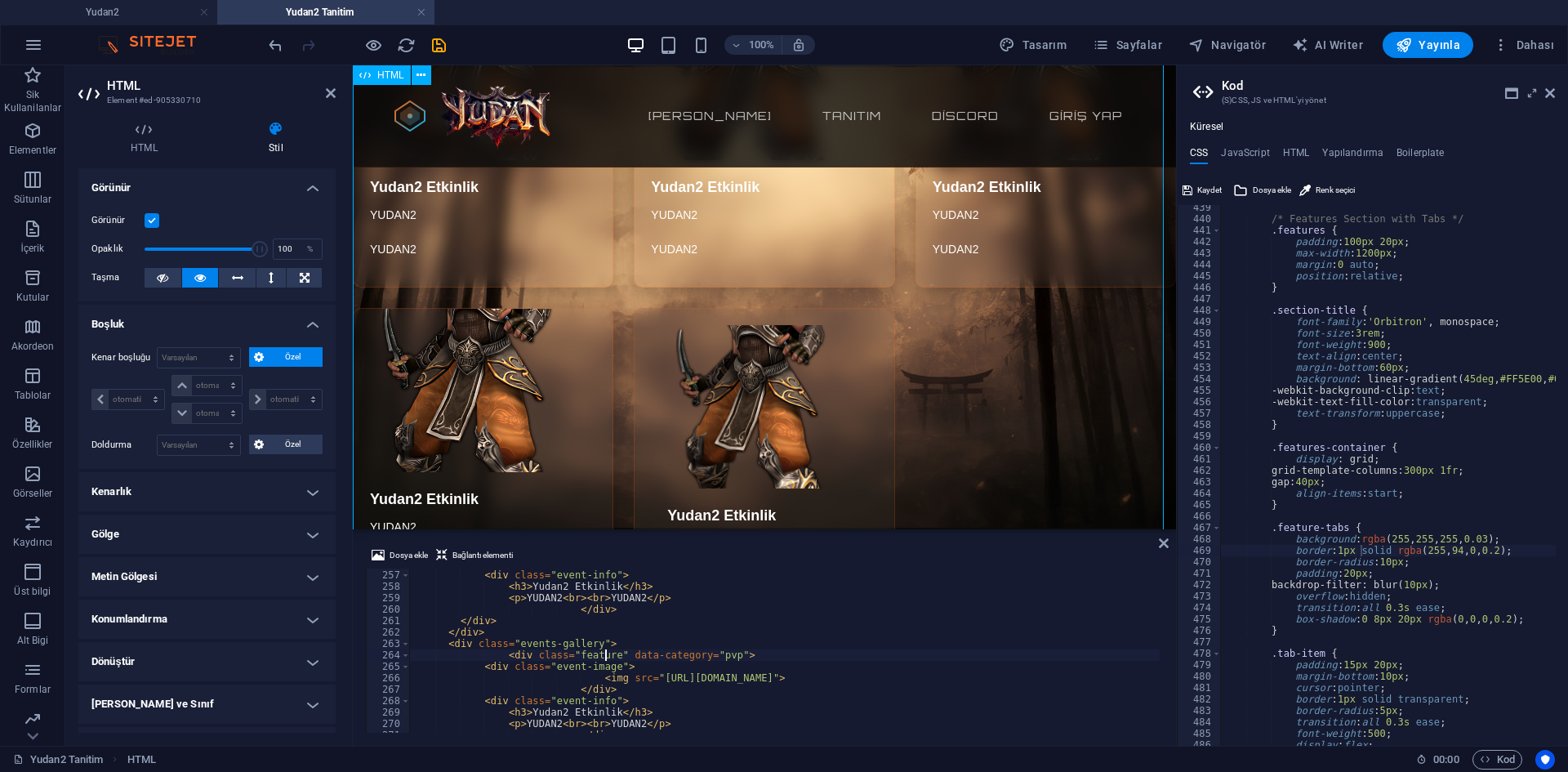
scroll to position [2902, 0]
